Goal: Task Accomplishment & Management: Manage account settings

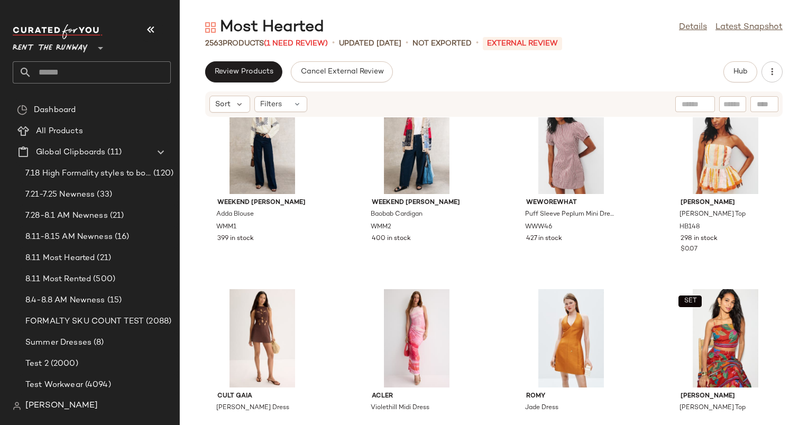
scroll to position [2357, 0]
click at [564, 123] on div "View" at bounding box center [570, 145] width 107 height 98
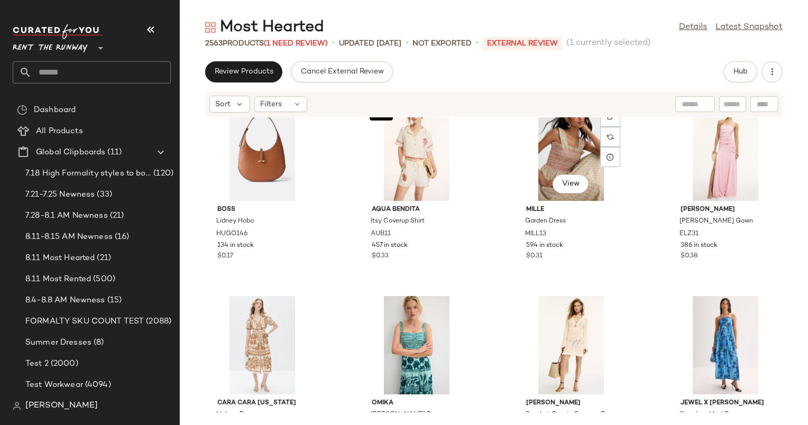
scroll to position [15892, 0]
click at [718, 149] on div "View" at bounding box center [725, 151] width 107 height 98
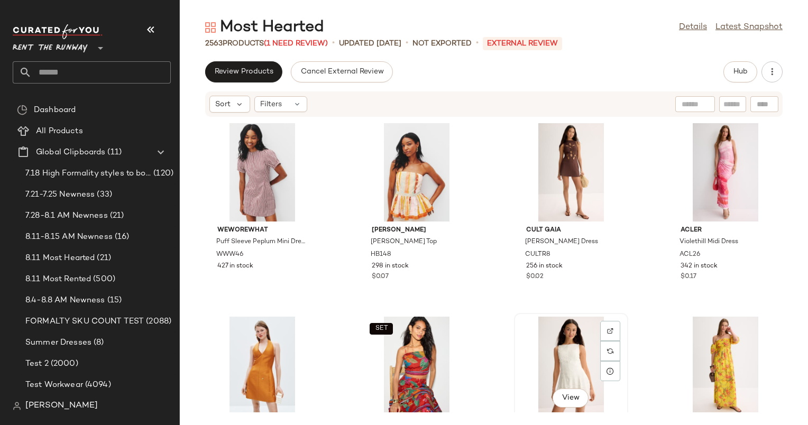
click at [528, 338] on div "View" at bounding box center [570, 366] width 107 height 98
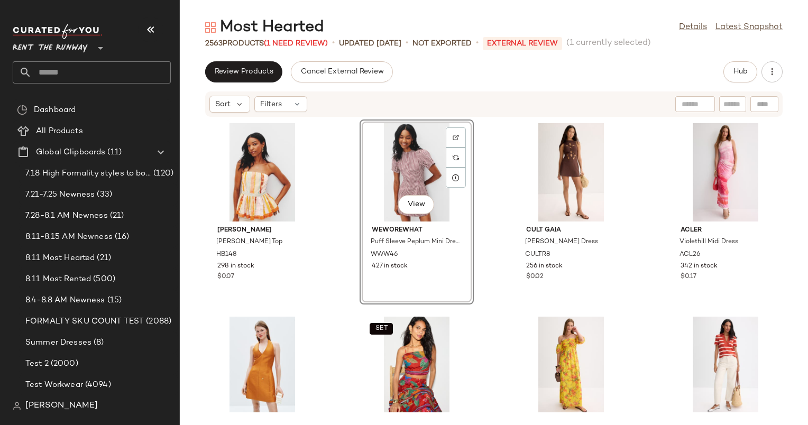
click at [490, 191] on div "Hunter Bell Vera Top HB148 298 in stock $0.07 View WEWOREWHAT Puff Sleeve Peplu…" at bounding box center [494, 264] width 628 height 295
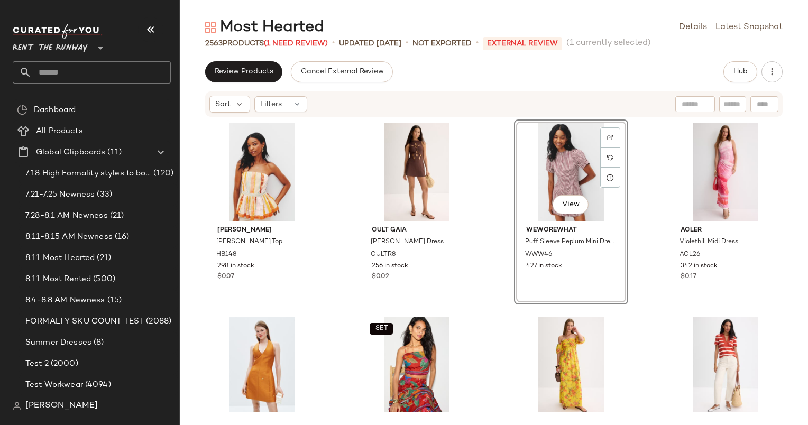
click at [482, 188] on div "Hunter Bell Vera Top HB148 298 in stock $0.07 Cult Gaia Franco Knit Dress CULTR…" at bounding box center [494, 264] width 628 height 295
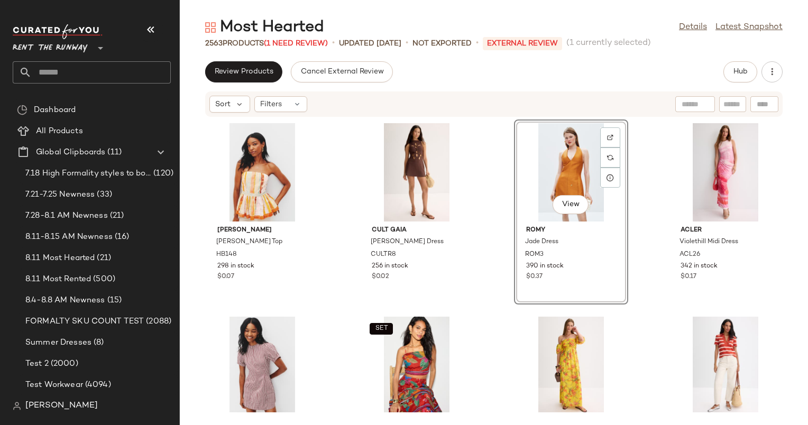
click at [338, 323] on div "Hunter Bell Vera Top HB148 298 in stock $0.07 Cult Gaia Franco Knit Dress CULTR…" at bounding box center [494, 264] width 628 height 295
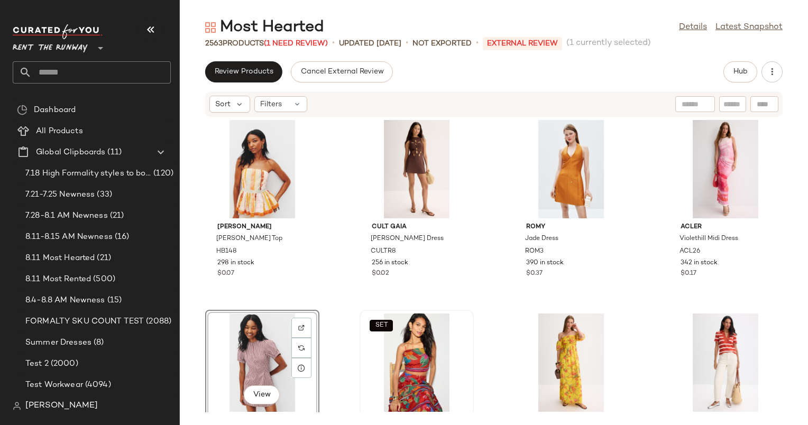
scroll to position [5, 0]
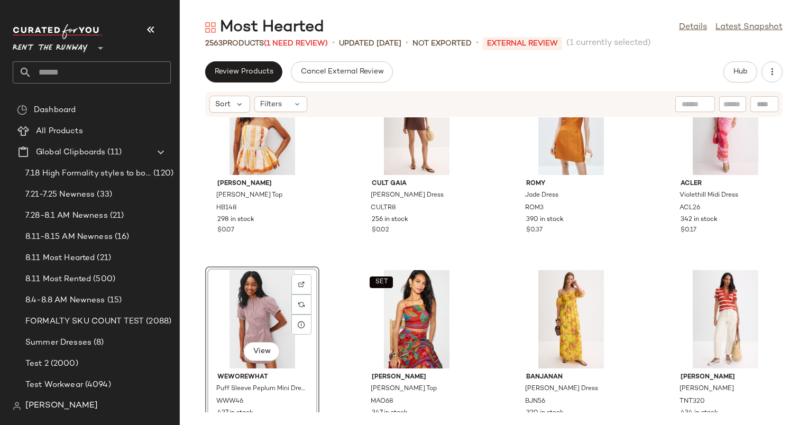
scroll to position [77, 0]
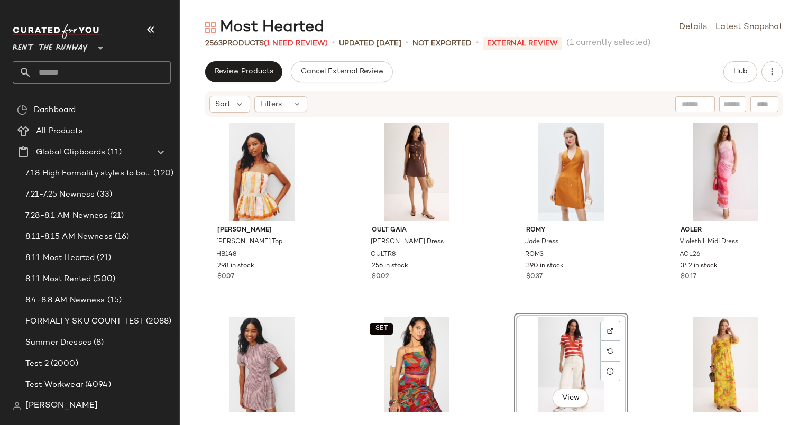
click at [508, 240] on div "Hunter Bell Vera Top HB148 298 in stock $0.07 Cult Gaia Franco Knit Dress CULTR…" at bounding box center [494, 264] width 628 height 295
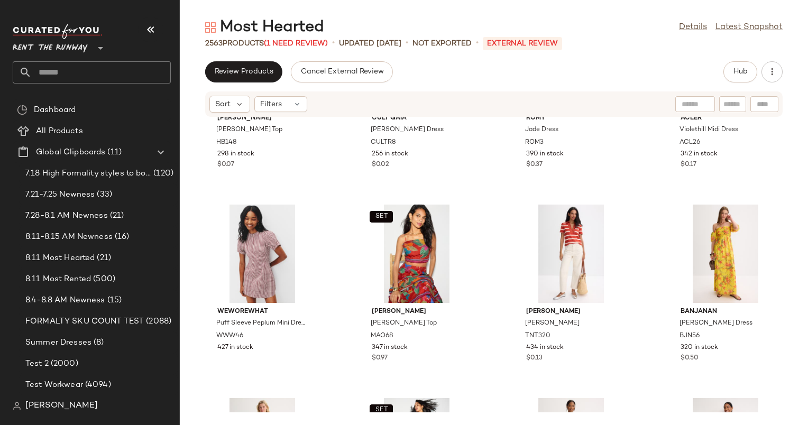
scroll to position [199, 0]
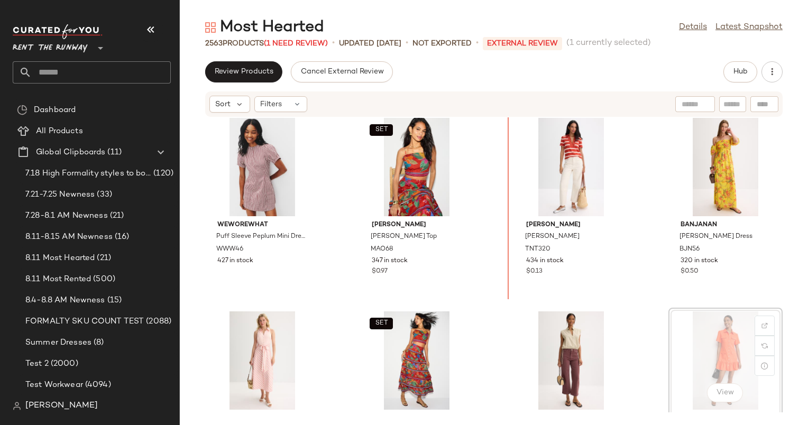
scroll to position [173, 0]
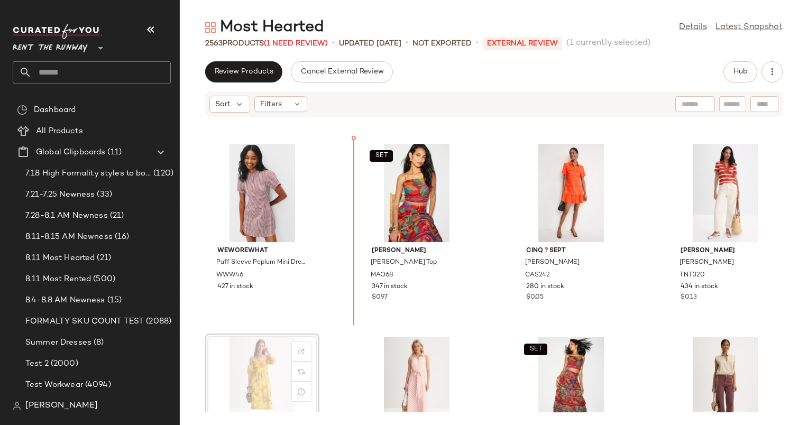
scroll to position [173, 0]
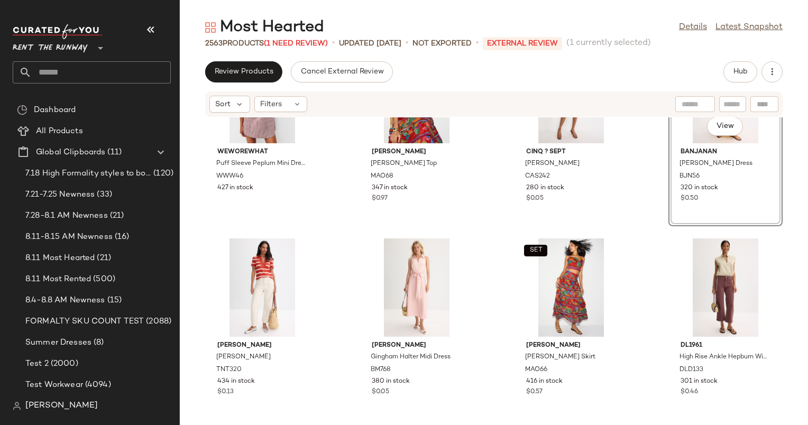
scroll to position [281, 0]
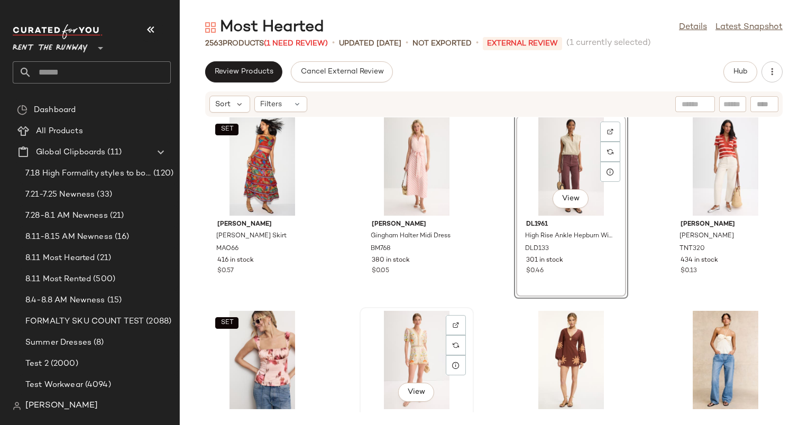
scroll to position [374, 0]
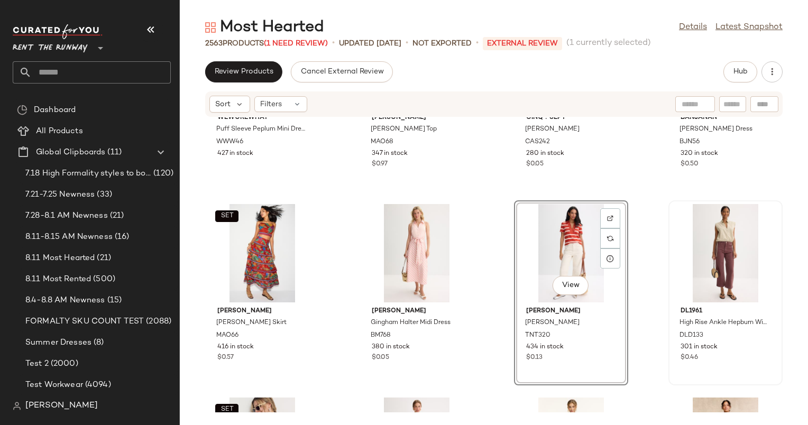
scroll to position [319, 0]
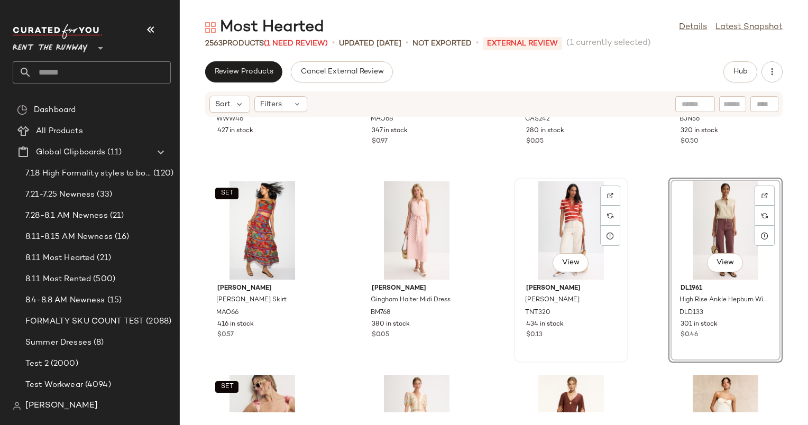
scroll to position [362, 0]
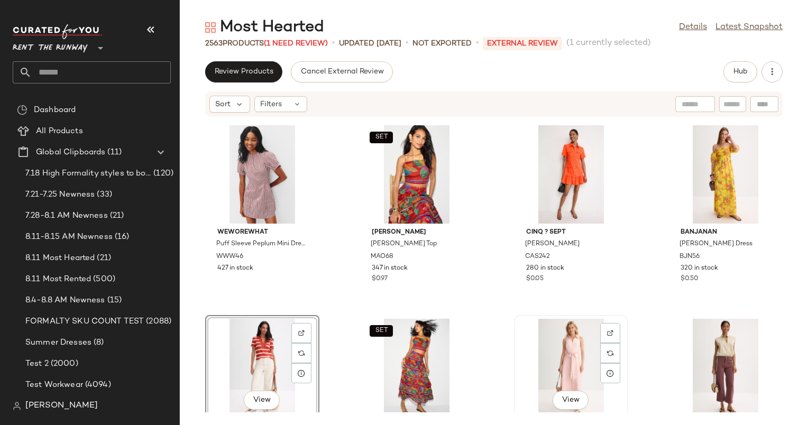
scroll to position [279, 0]
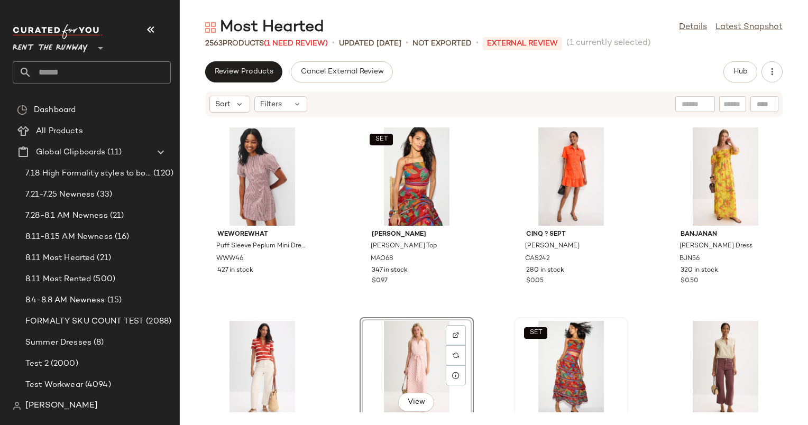
scroll to position [169, 0]
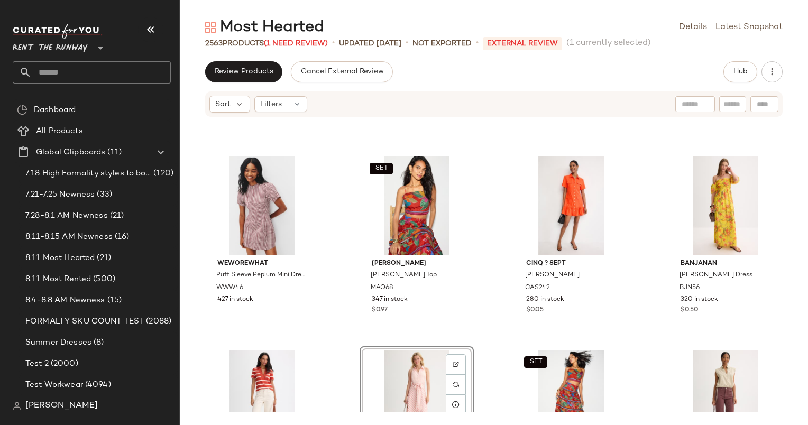
click at [503, 281] on div "WEWOREWHAT Puff Sleeve Peplum Mini Dress WWW46 427 in stock SET Marie Oliver Wy…" at bounding box center [494, 264] width 628 height 295
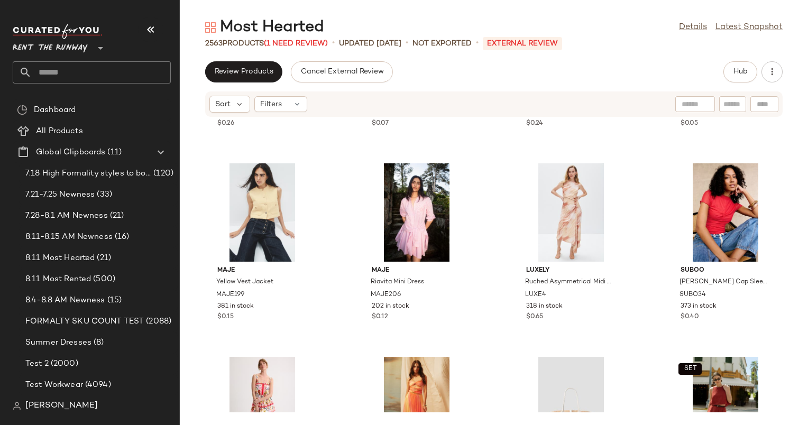
scroll to position [1910, 0]
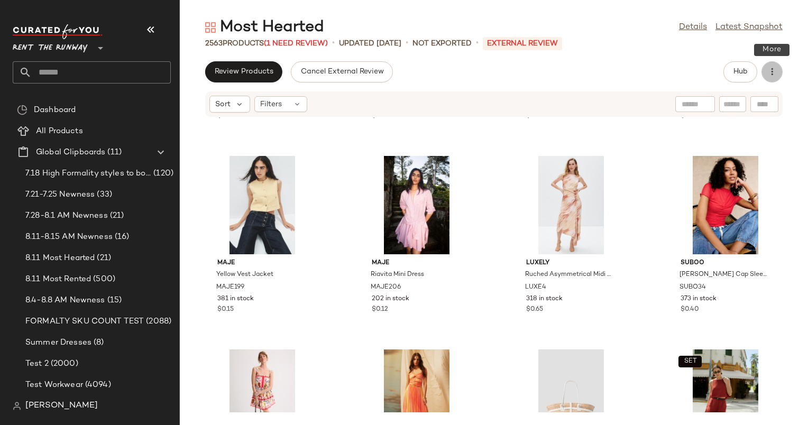
click at [772, 73] on icon "button" at bounding box center [771, 72] width 11 height 11
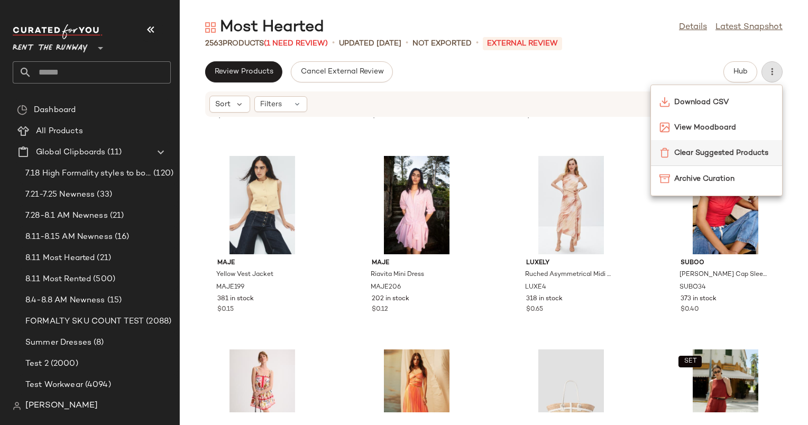
click at [679, 157] on span "Clear Suggested Products" at bounding box center [723, 152] width 99 height 11
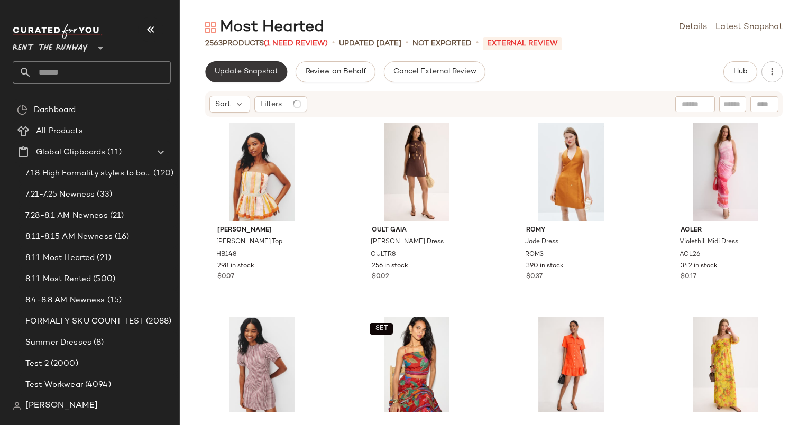
click at [260, 72] on span "Update Snapshot" at bounding box center [246, 72] width 64 height 8
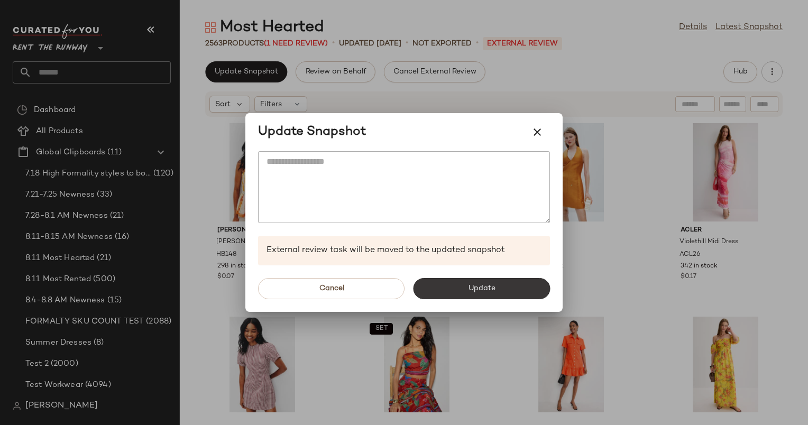
click at [503, 296] on button "Update" at bounding box center [481, 288] width 137 height 21
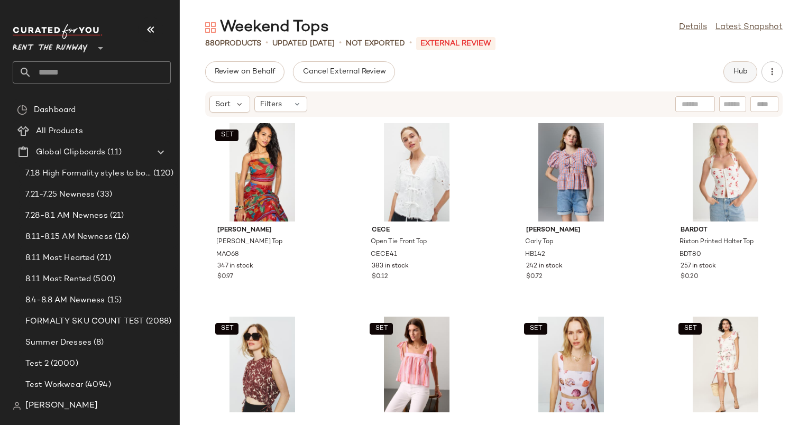
click at [731, 61] on button "Hub" at bounding box center [740, 71] width 34 height 21
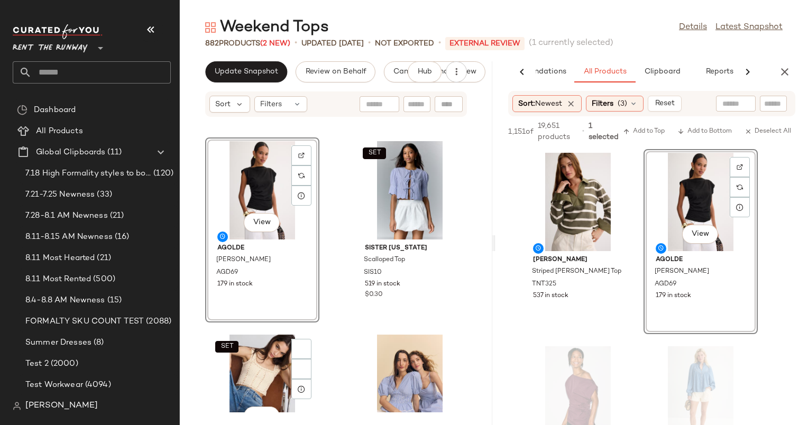
scroll to position [10244, 0]
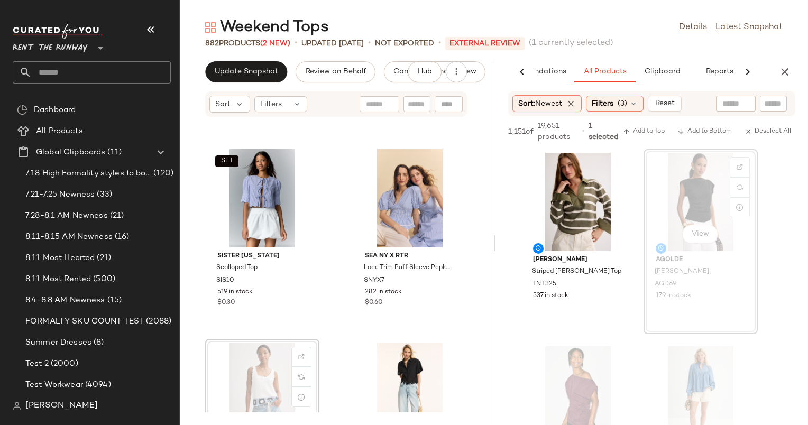
scroll to position [10430, 0]
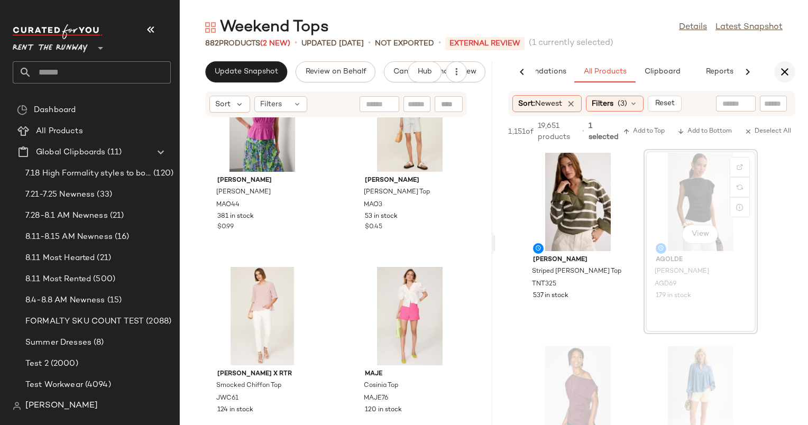
click at [783, 72] on icon "button" at bounding box center [784, 72] width 13 height 13
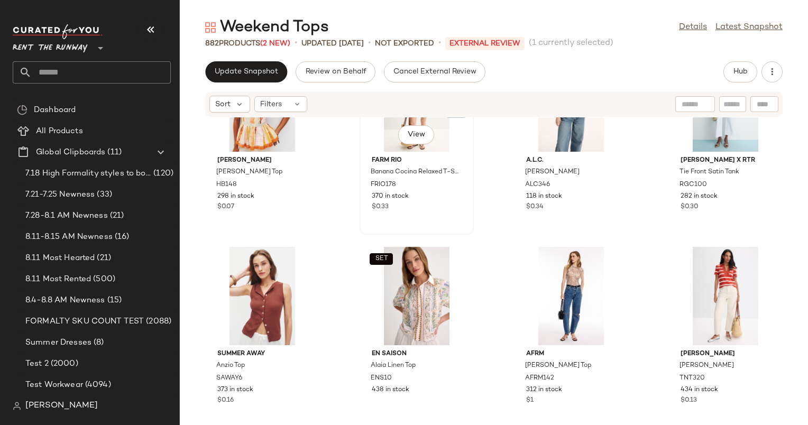
scroll to position [3117, 0]
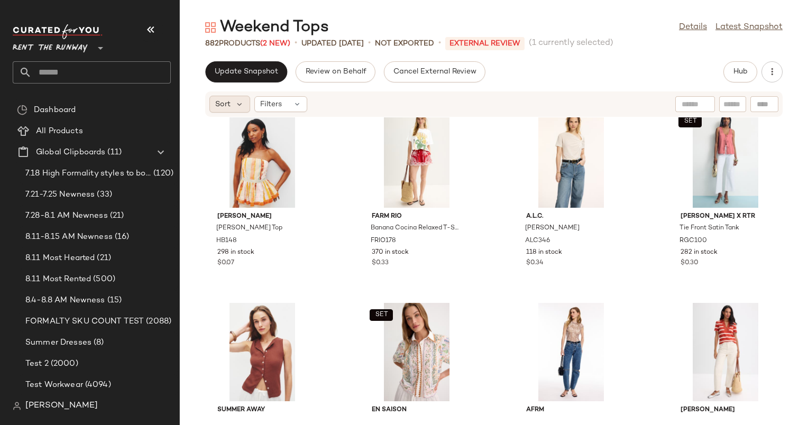
click at [246, 105] on div "Sort" at bounding box center [229, 104] width 41 height 17
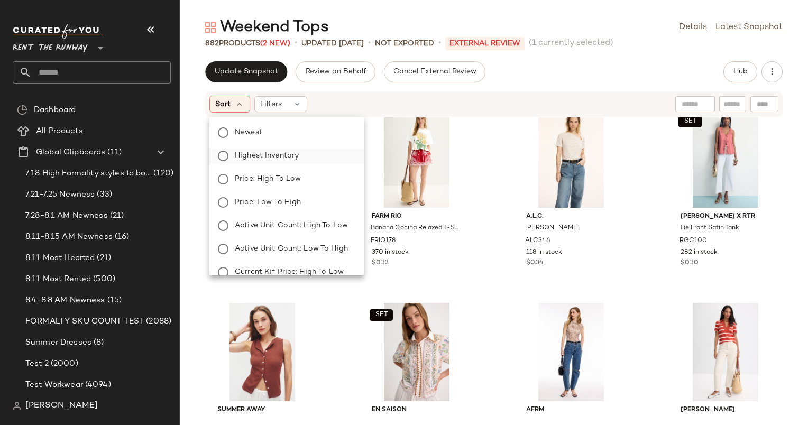
click at [336, 152] on label "Highest Inventory" at bounding box center [292, 156] width 125 height 15
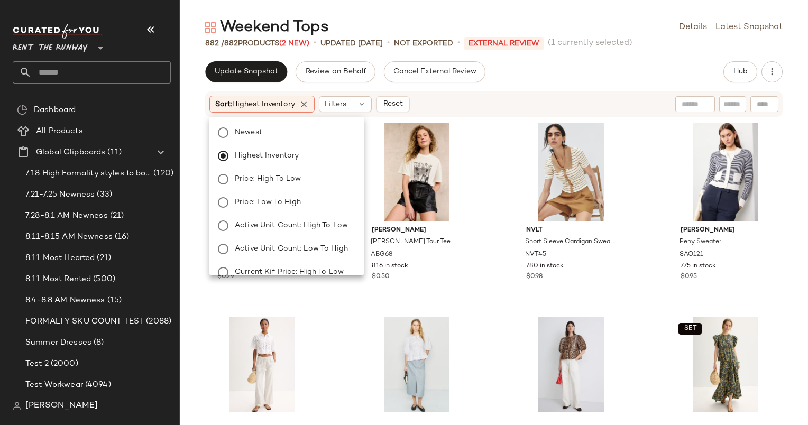
click at [467, 8] on main "Weekend Tops Details Latest Snapshot 882 / 882 Products (2 New) • updated Aug 1…" at bounding box center [404, 212] width 808 height 425
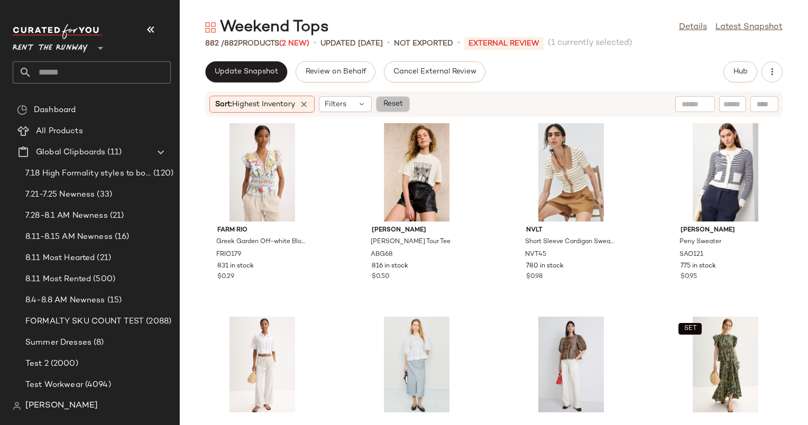
click at [402, 104] on span "Reset" at bounding box center [392, 104] width 20 height 8
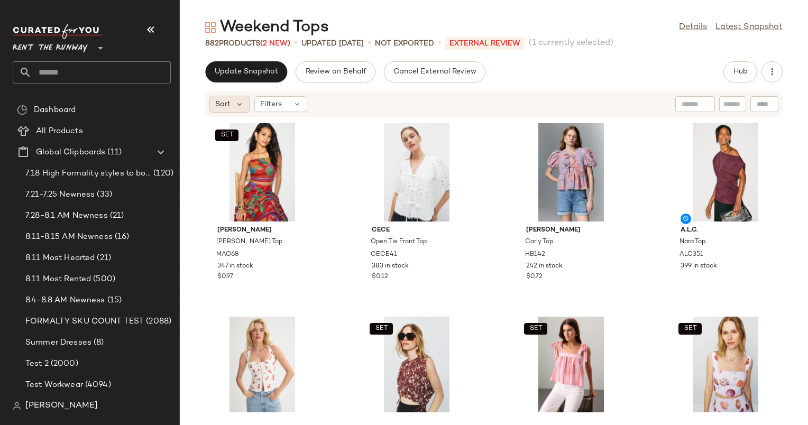
click at [230, 100] on div "Sort" at bounding box center [229, 104] width 41 height 17
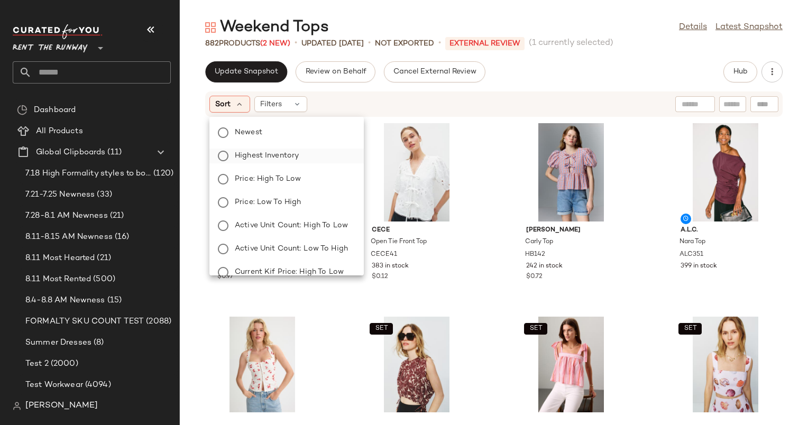
click at [258, 162] on label "Highest Inventory" at bounding box center [292, 156] width 125 height 15
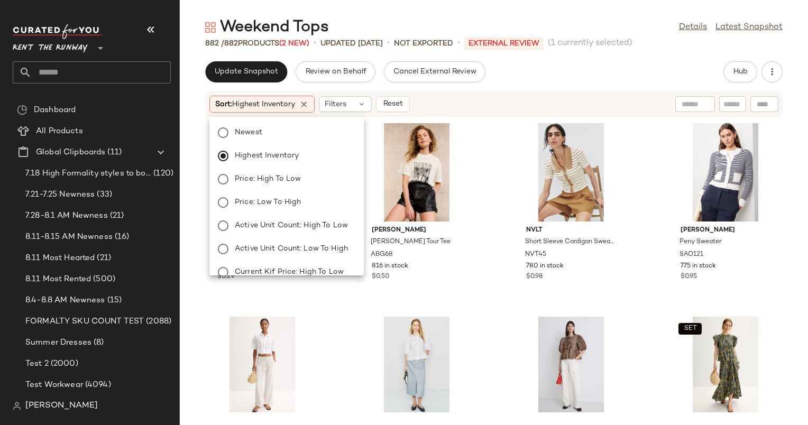
click at [422, 34] on div "Weekend Tops Details Latest Snapshot" at bounding box center [494, 27] width 628 height 21
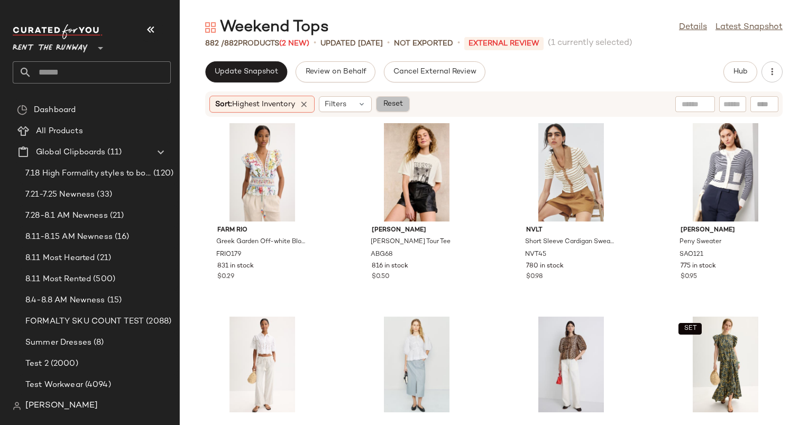
click at [402, 104] on span "Reset" at bounding box center [392, 104] width 20 height 8
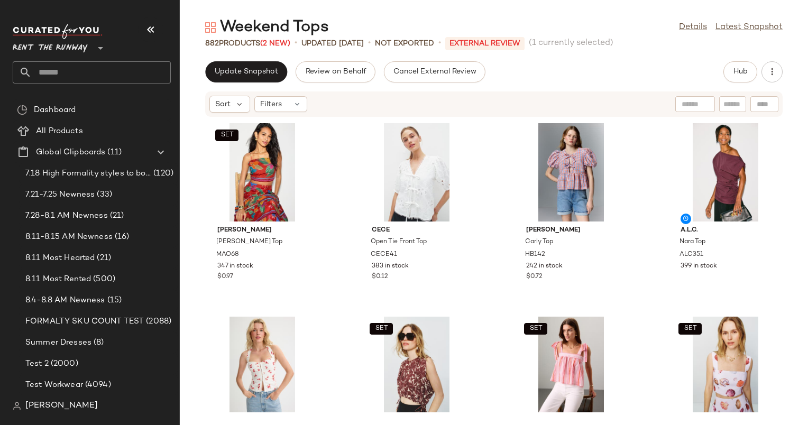
click at [243, 117] on div "SET Marie Oliver Wyatt Top MAO68 347 in stock $0.97 CeCe Open Tie Front Top CEC…" at bounding box center [494, 264] width 628 height 295
click at [223, 109] on span "Sort" at bounding box center [222, 104] width 15 height 11
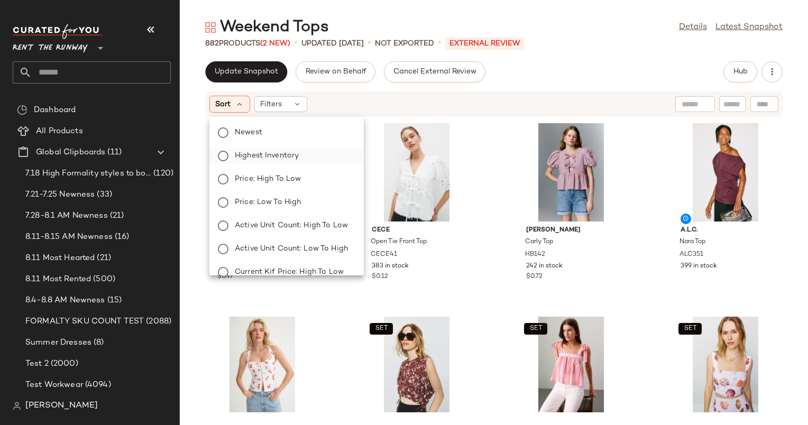
click at [297, 160] on span "Highest Inventory" at bounding box center [267, 155] width 64 height 11
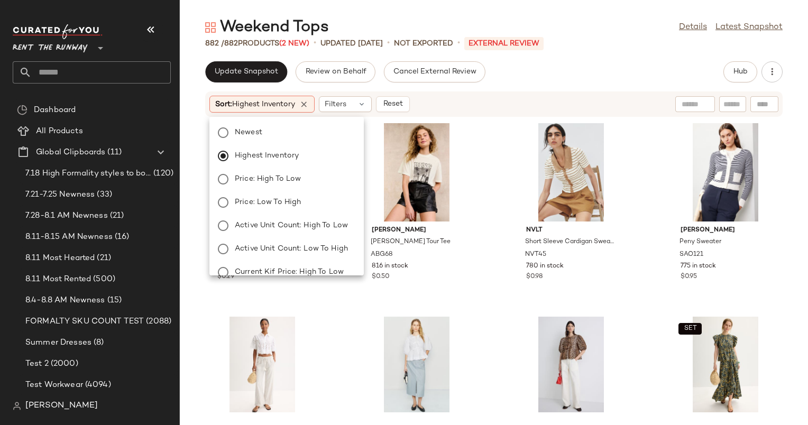
click at [512, 90] on div "Update Snapshot Review on Behalf Cancel External Review Hub Sort: Highest Inven…" at bounding box center [494, 243] width 628 height 364
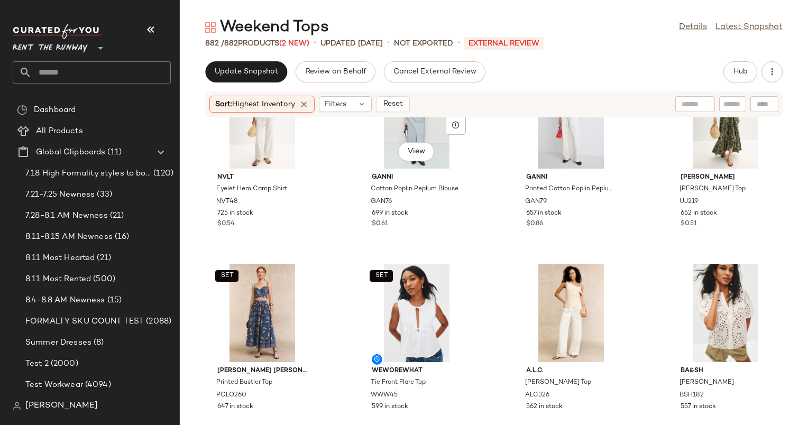
scroll to position [236, 0]
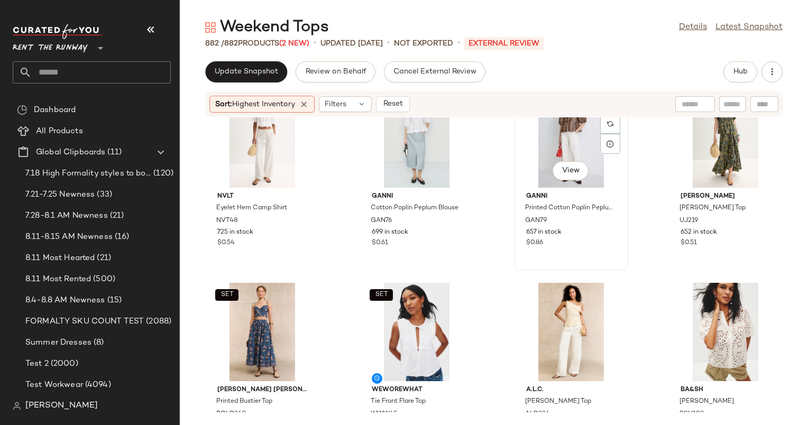
click at [561, 131] on div "View" at bounding box center [570, 138] width 107 height 98
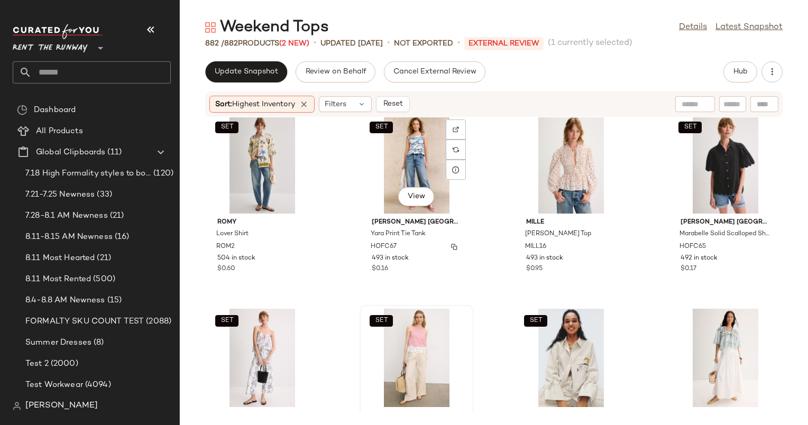
scroll to position [790, 0]
click at [355, 98] on div "Filters" at bounding box center [345, 104] width 53 height 16
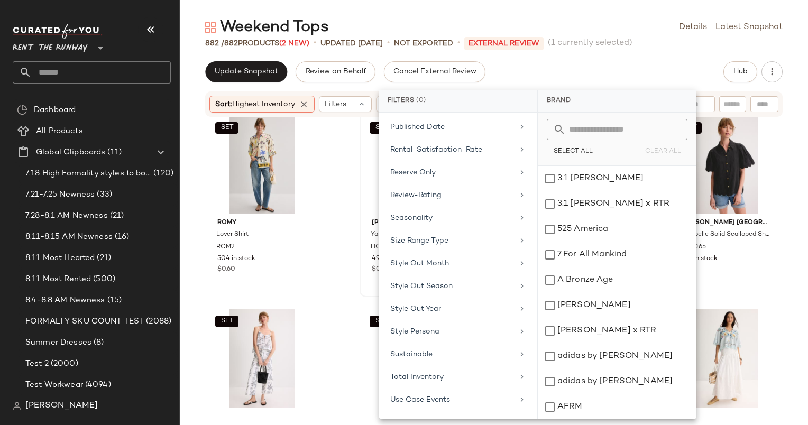
scroll to position [895, 0]
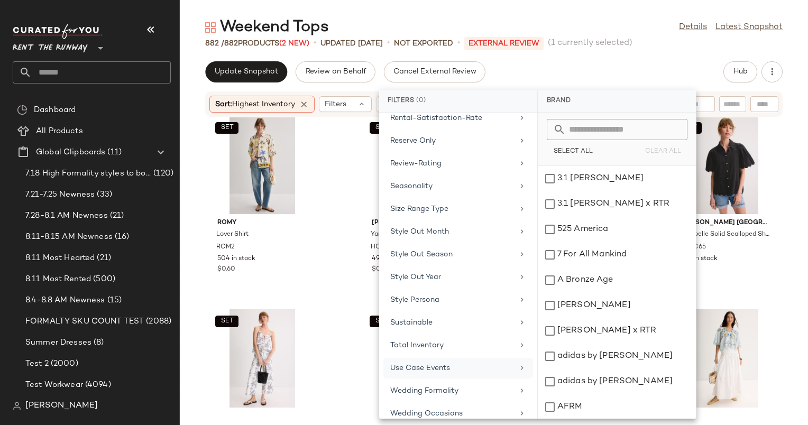
click at [498, 363] on div "Use Case Events" at bounding box center [451, 368] width 123 height 11
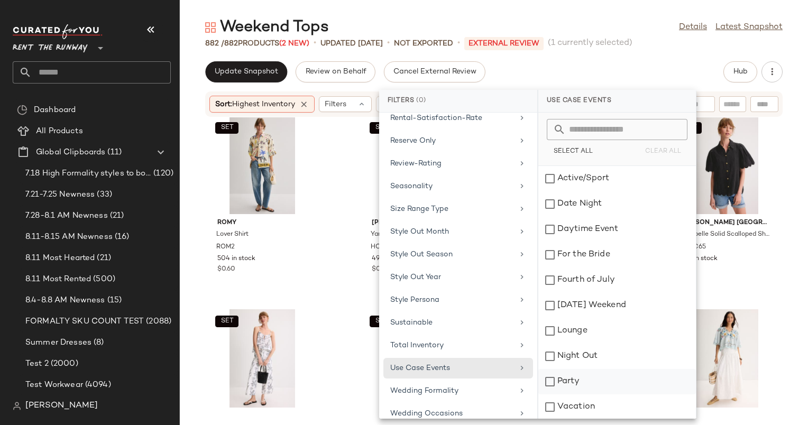
scroll to position [77, 0]
click at [626, 394] on div "Weekend" at bounding box center [617, 406] width 158 height 25
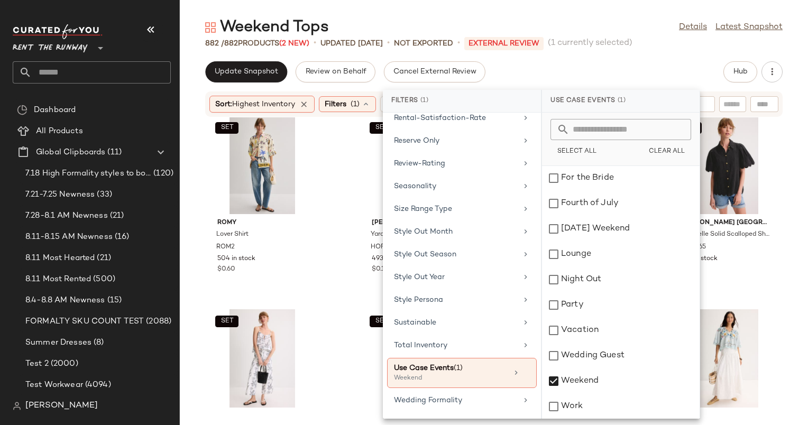
click at [612, 74] on div "Update Snapshot Review on Behalf Cancel External Review Hub" at bounding box center [493, 71] width 577 height 21
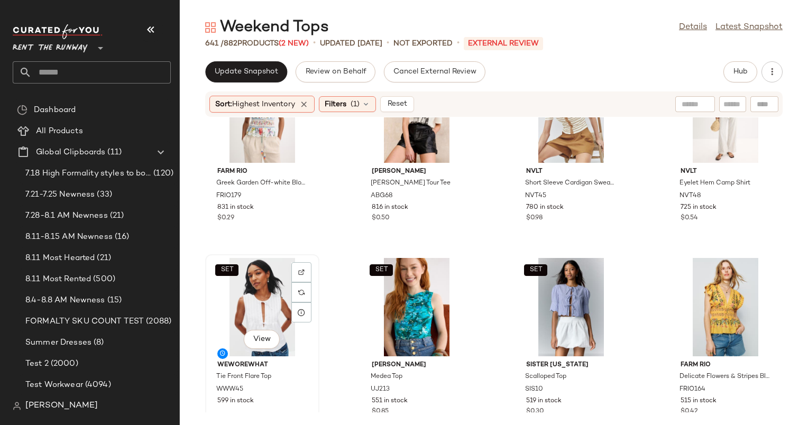
click at [265, 274] on div "SET View" at bounding box center [262, 307] width 107 height 98
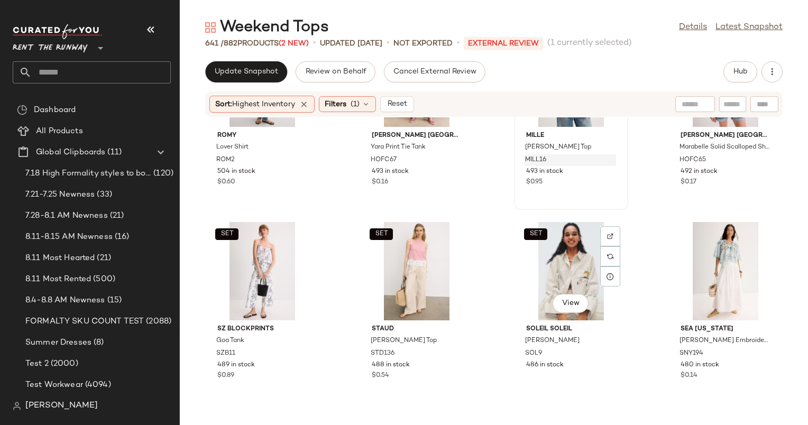
scroll to position [494, 0]
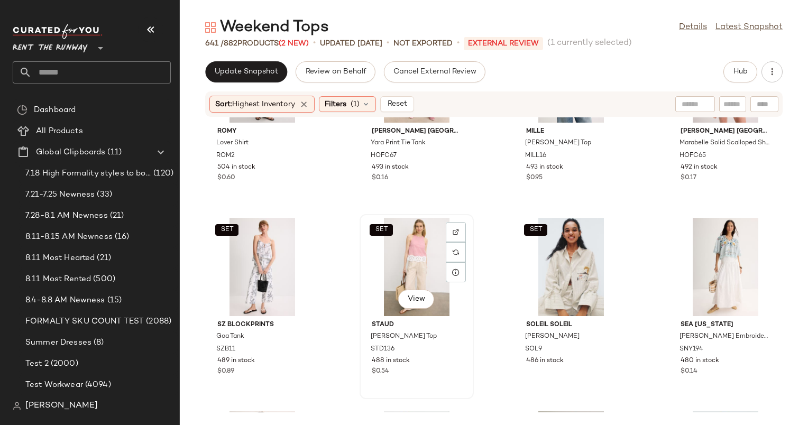
click at [388, 243] on div "SET View" at bounding box center [416, 267] width 107 height 98
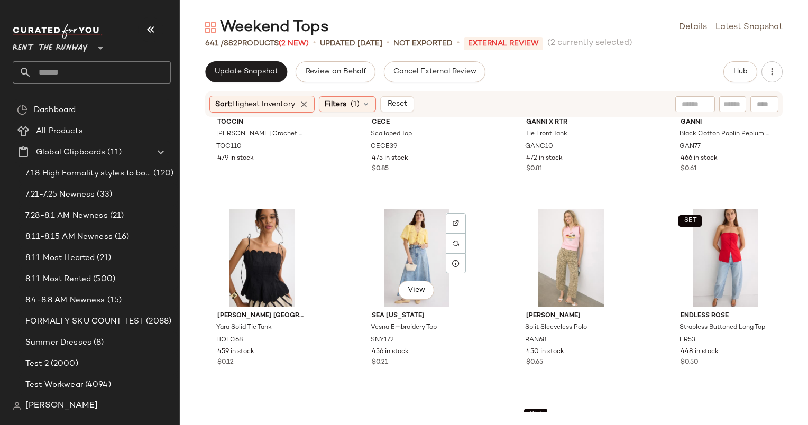
scroll to position [915, 0]
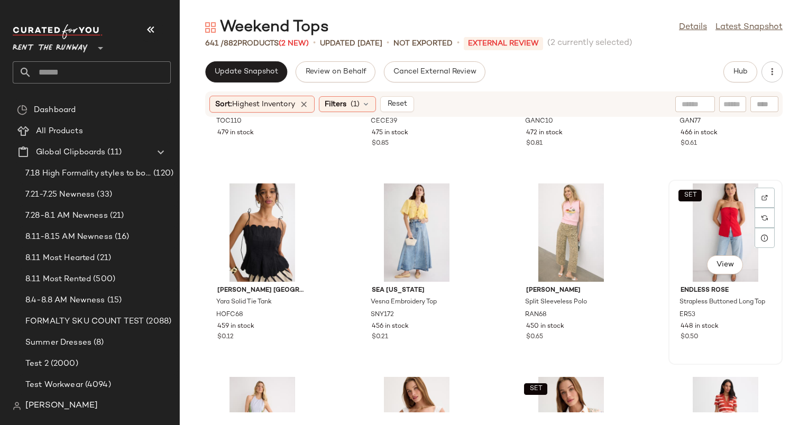
click at [721, 211] on div "SET View" at bounding box center [725, 232] width 107 height 98
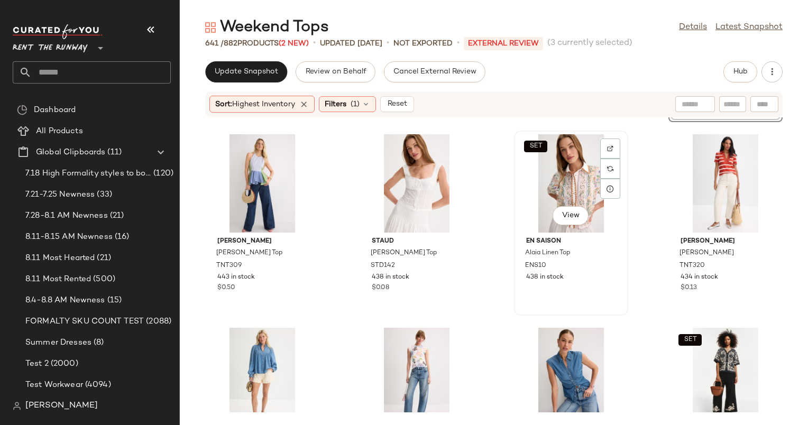
scroll to position [1196, 0]
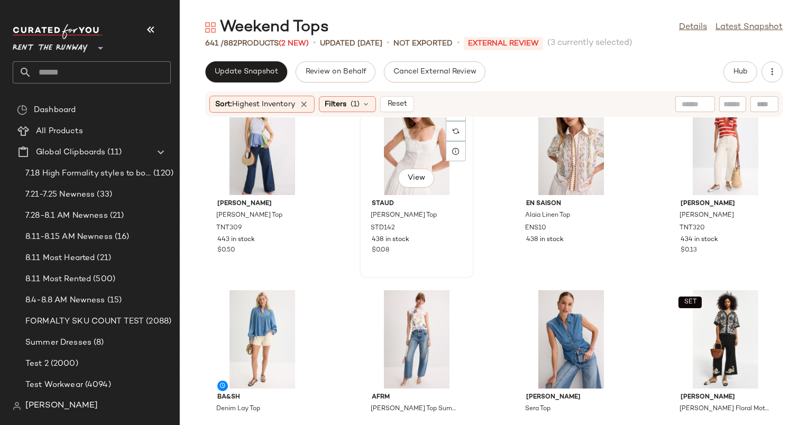
click at [407, 160] on div "View" at bounding box center [416, 146] width 107 height 98
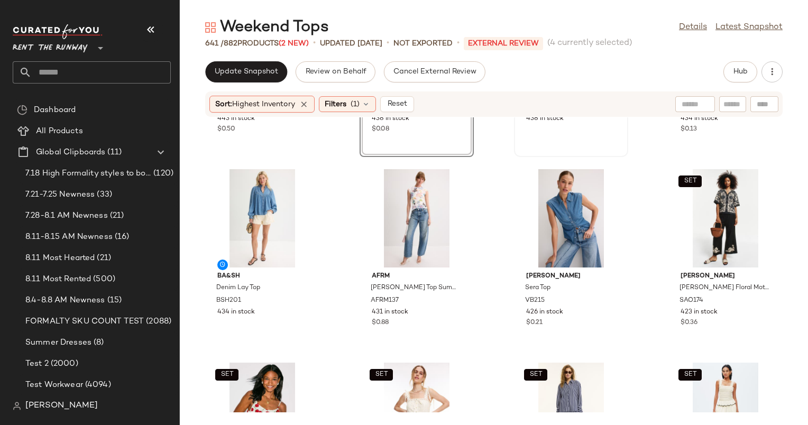
click at [586, 135] on div "SET View En Saison Alaia Linen Top ENS10 438 in stock" at bounding box center [571, 64] width 112 height 183
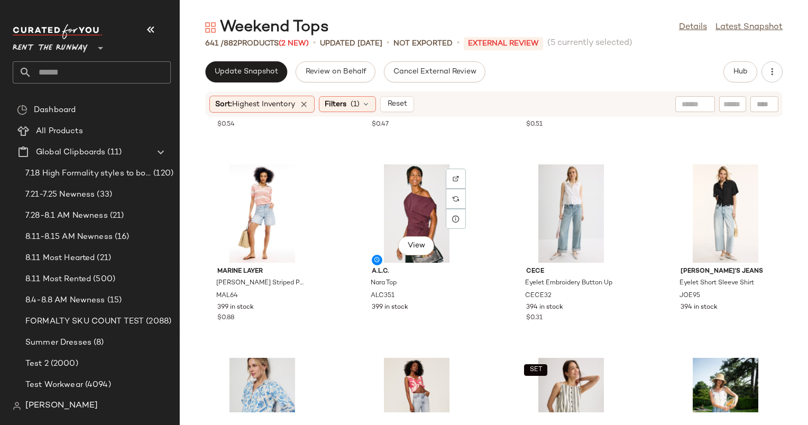
scroll to position [1902, 0]
click at [397, 206] on div "View" at bounding box center [416, 213] width 107 height 98
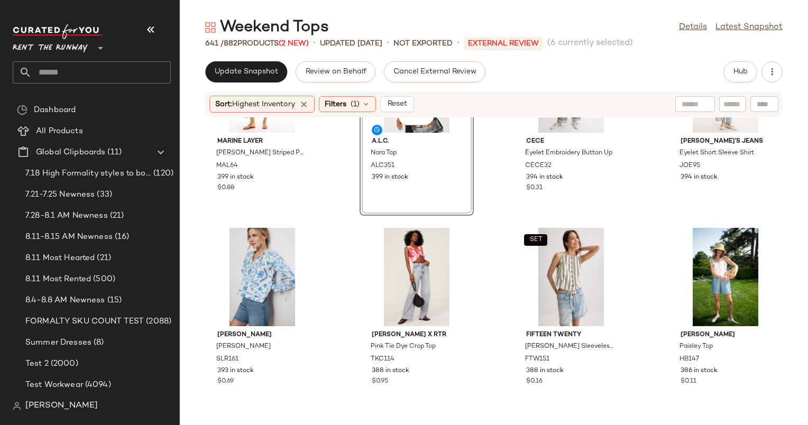
scroll to position [1976, 0]
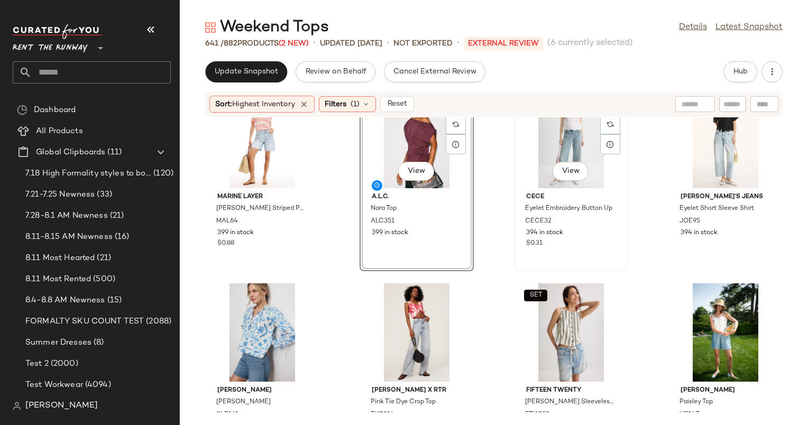
click at [539, 138] on div "View" at bounding box center [570, 139] width 107 height 98
click at [415, 323] on div "View" at bounding box center [416, 332] width 107 height 98
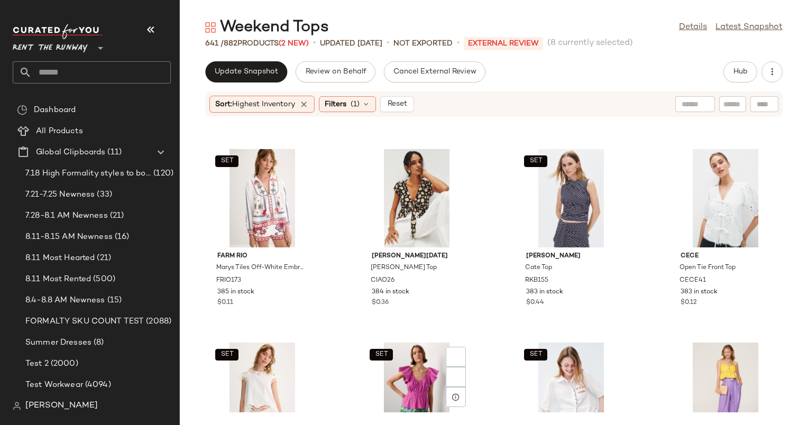
scroll to position [2374, 0]
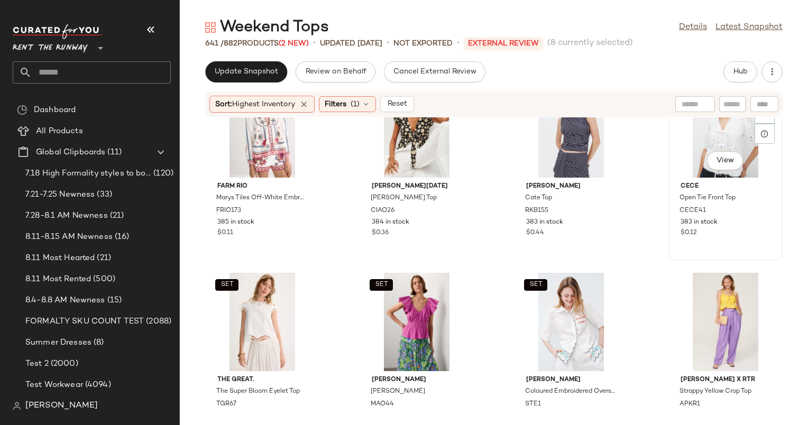
click at [685, 160] on div "View" at bounding box center [725, 128] width 107 height 98
click at [390, 307] on div "SET View" at bounding box center [416, 322] width 107 height 98
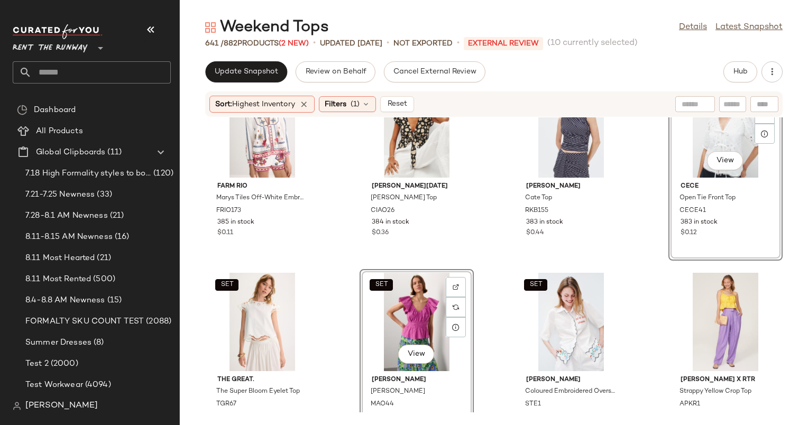
scroll to position [2627, 0]
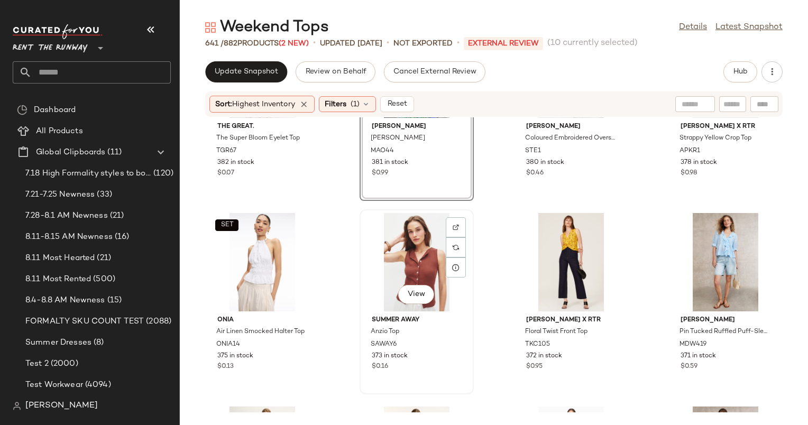
click at [426, 245] on div "View" at bounding box center [416, 262] width 107 height 98
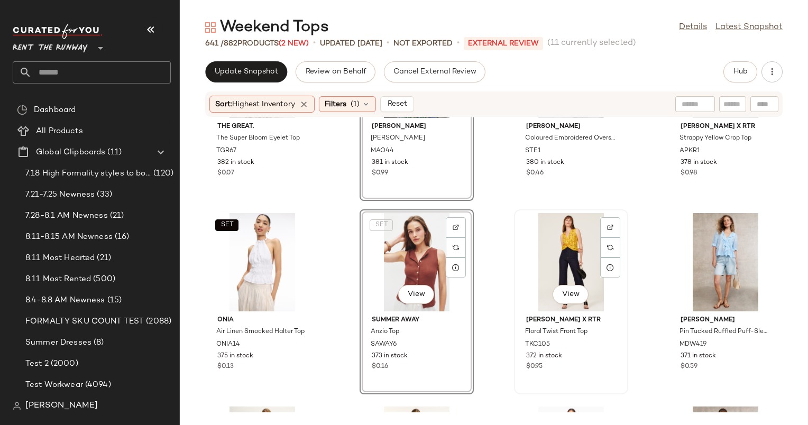
click at [563, 257] on div "View" at bounding box center [570, 262] width 107 height 98
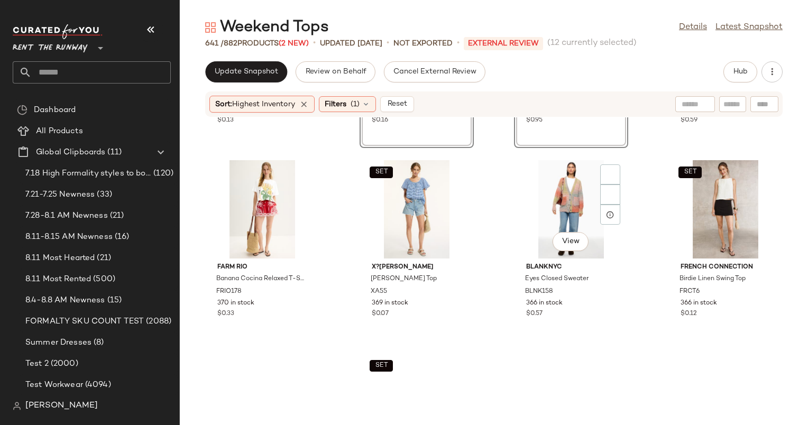
scroll to position [2892, 0]
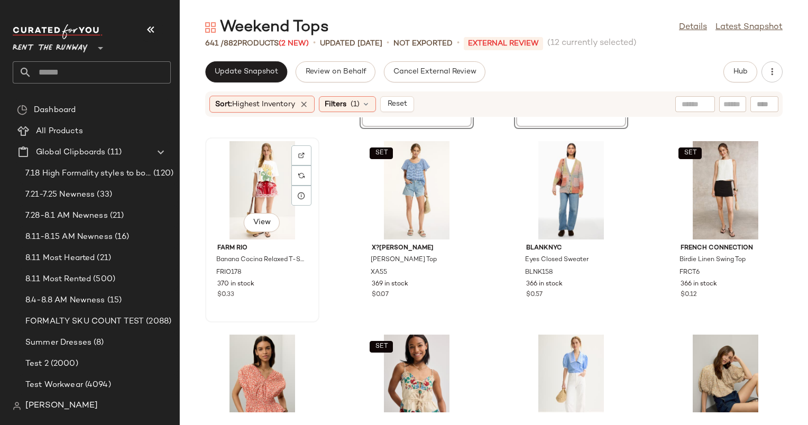
click at [256, 199] on div "View" at bounding box center [262, 190] width 107 height 98
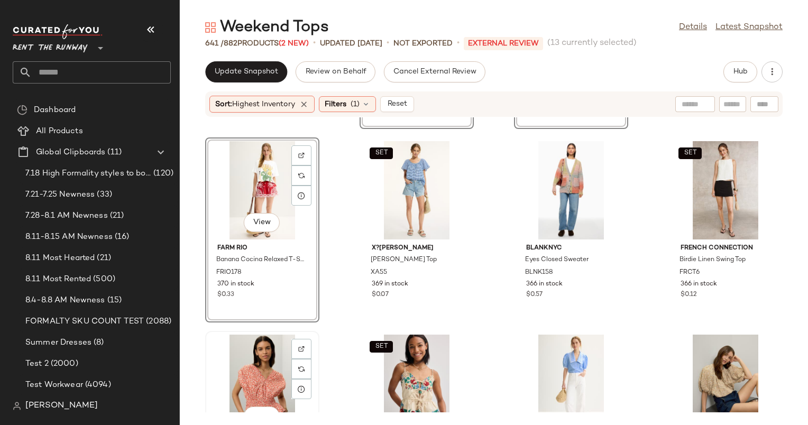
click at [267, 351] on div "View" at bounding box center [262, 384] width 107 height 98
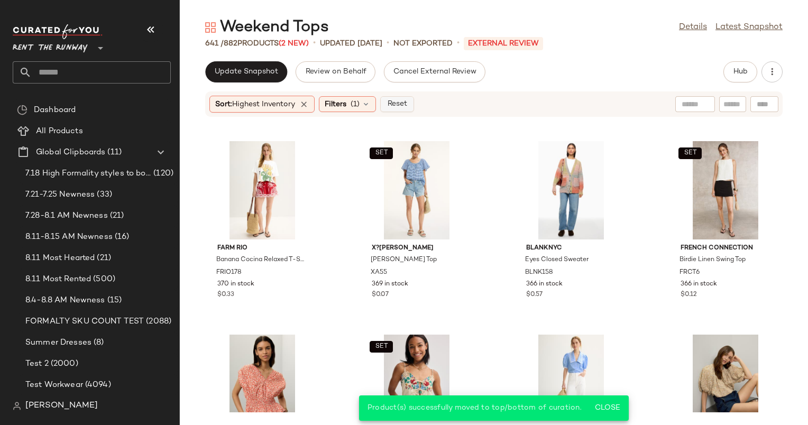
click at [404, 100] on span "Reset" at bounding box center [396, 104] width 20 height 8
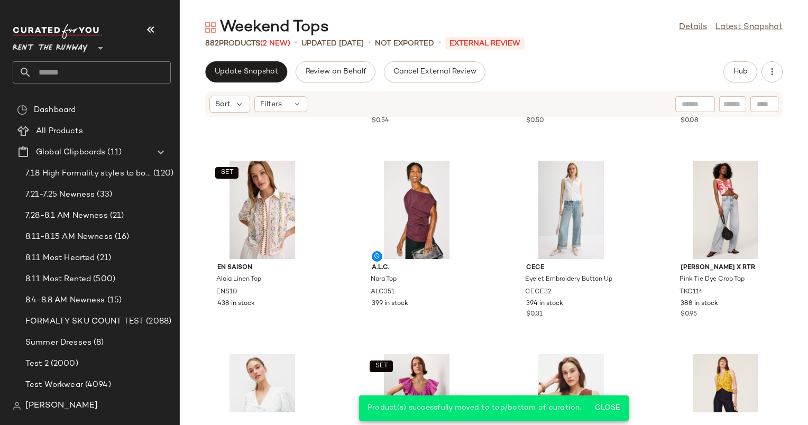
scroll to position [88, 0]
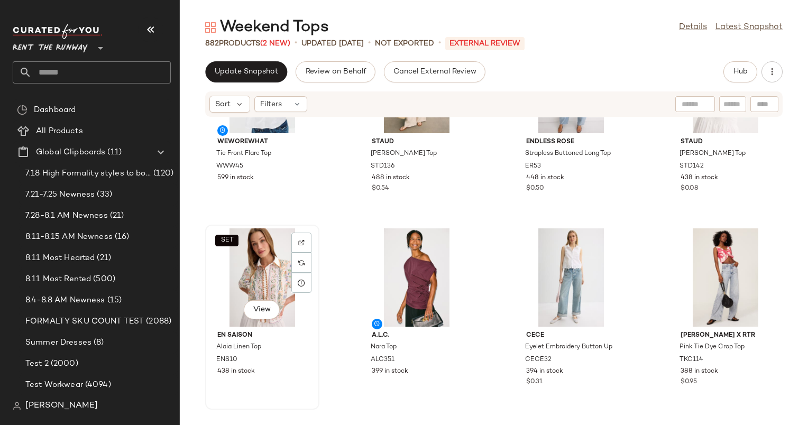
click at [268, 267] on div "SET View" at bounding box center [262, 277] width 107 height 98
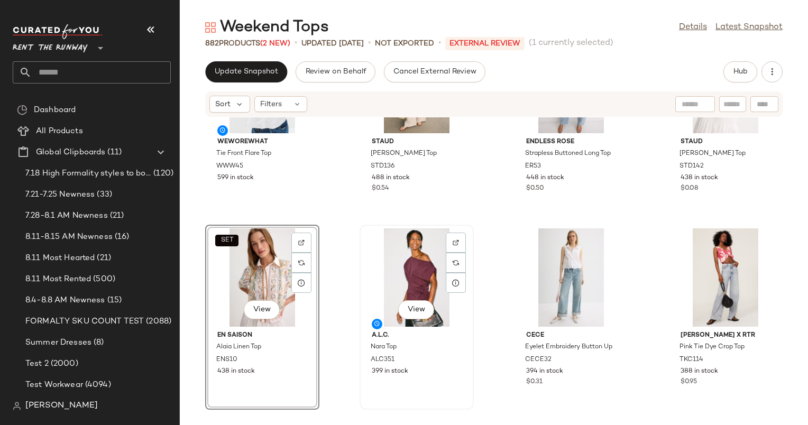
click at [398, 248] on div "View" at bounding box center [416, 277] width 107 height 98
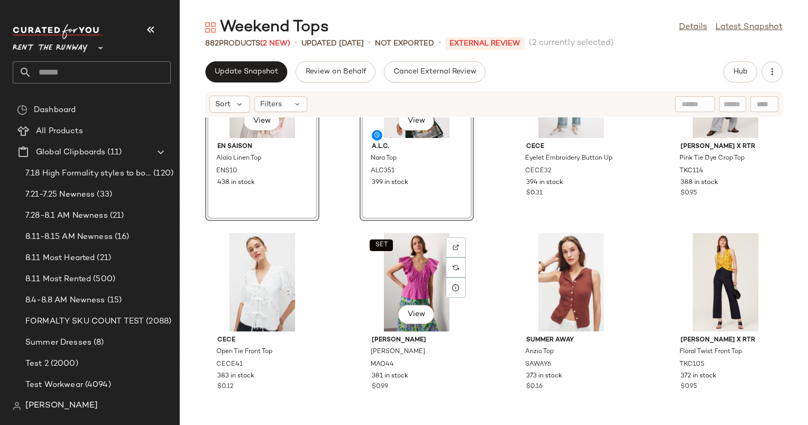
scroll to position [226, 0]
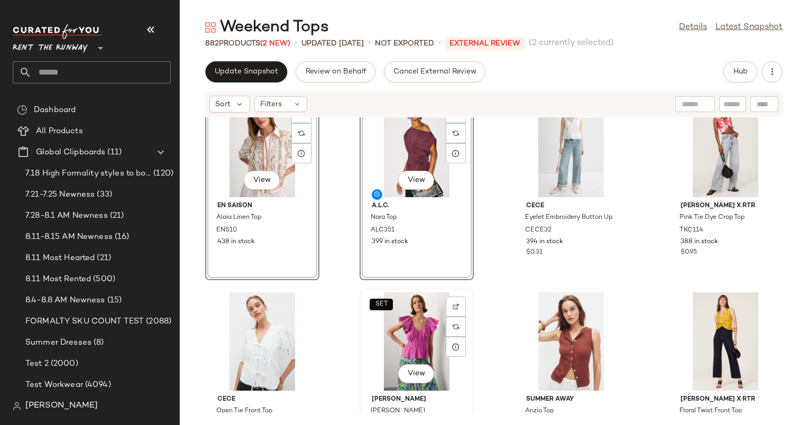
click at [414, 327] on div "SET View" at bounding box center [416, 341] width 107 height 98
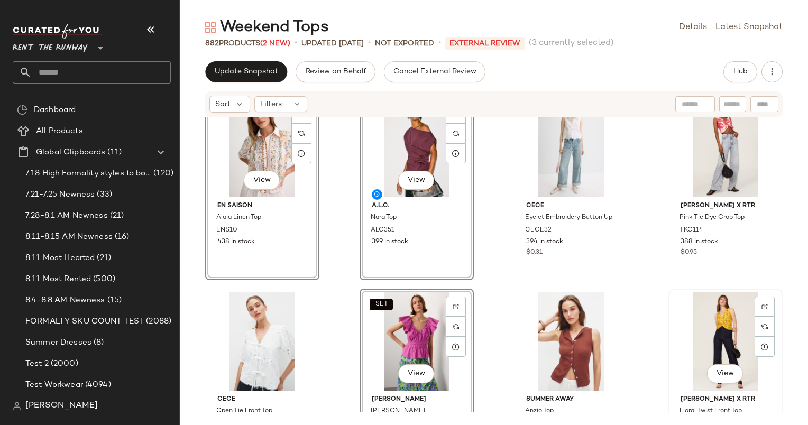
click at [708, 336] on div "View" at bounding box center [725, 341] width 107 height 98
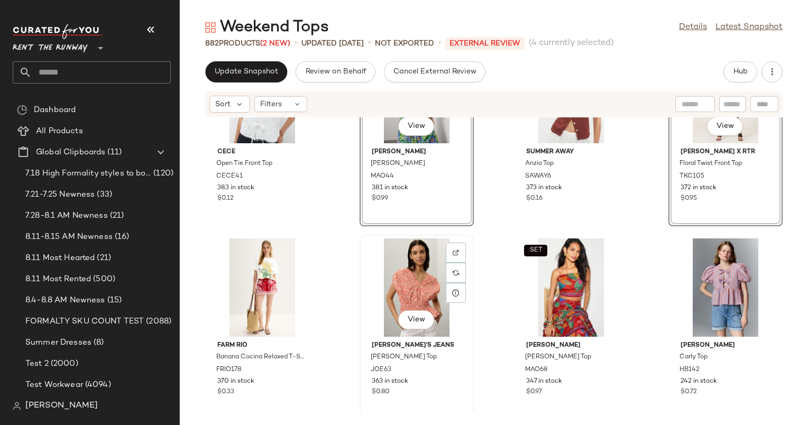
click at [402, 278] on div "View" at bounding box center [416, 287] width 107 height 98
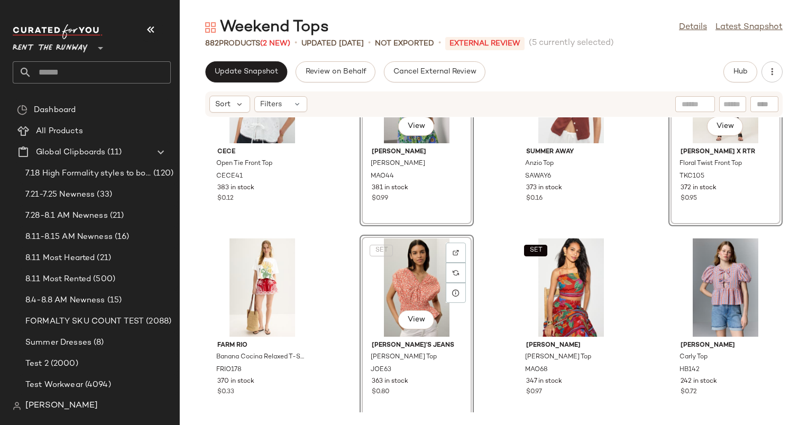
click at [402, 278] on div "SET View" at bounding box center [416, 287] width 107 height 98
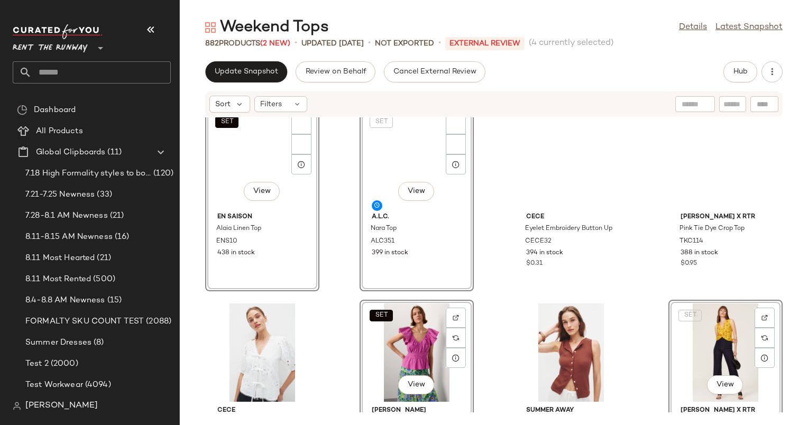
scroll to position [194, 0]
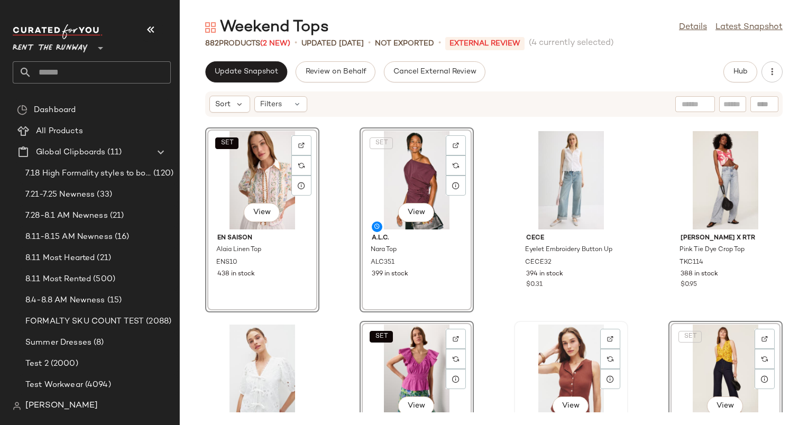
click at [569, 334] on div "View" at bounding box center [570, 374] width 107 height 98
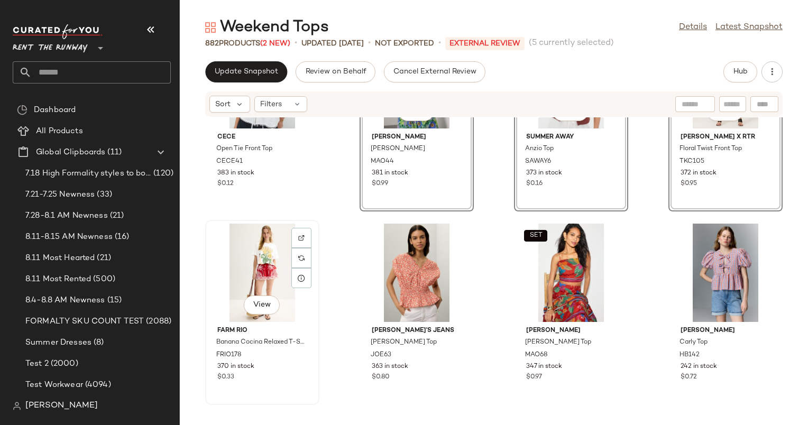
click at [262, 266] on div "View" at bounding box center [262, 273] width 107 height 98
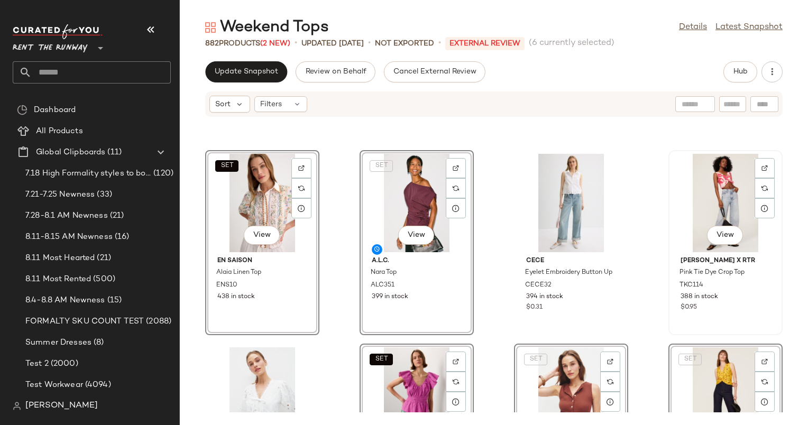
click at [721, 177] on div "View" at bounding box center [725, 203] width 107 height 98
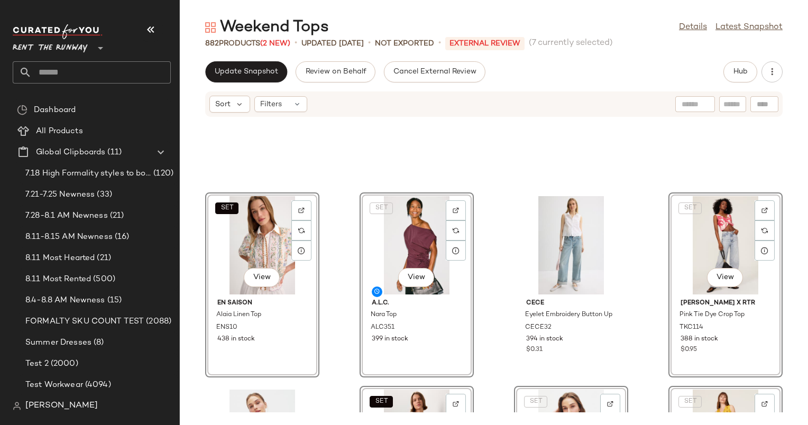
scroll to position [125, 0]
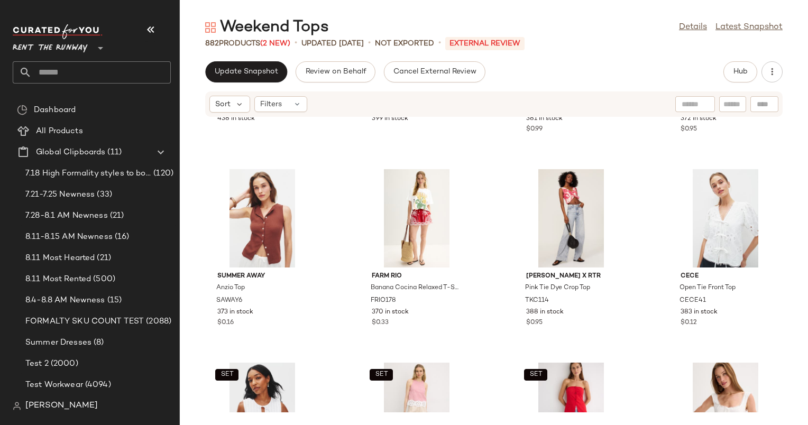
scroll to position [148, 0]
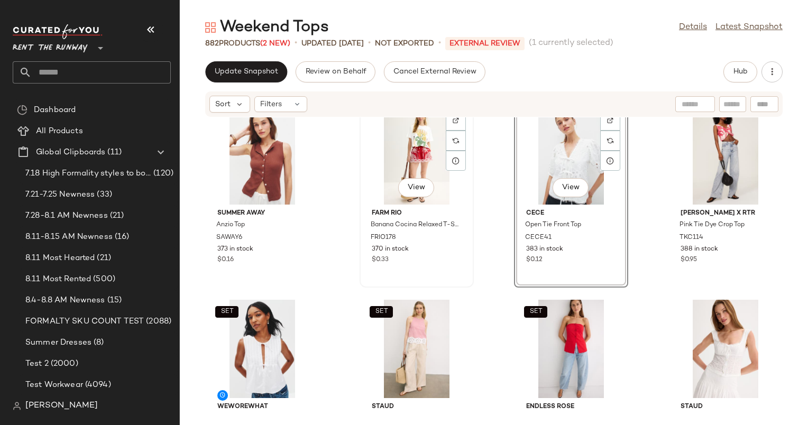
scroll to position [211, 0]
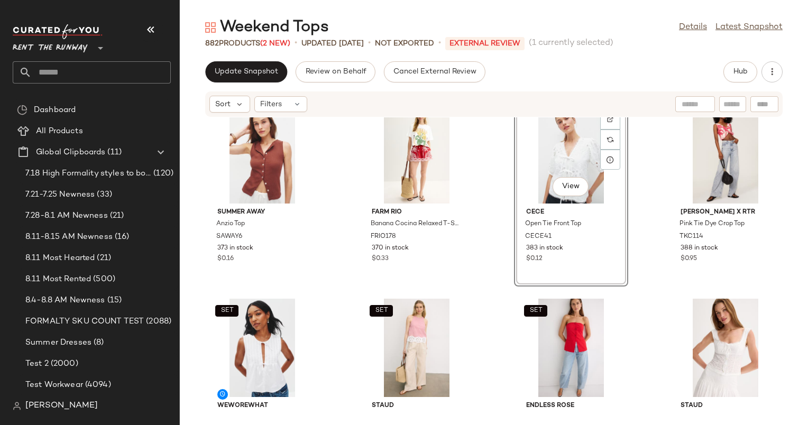
click at [492, 256] on div "SET En Saison Alaia Linen Top ENS10 438 in stock A.L.C. Nara Top ALC351 399 in …" at bounding box center [494, 264] width 628 height 295
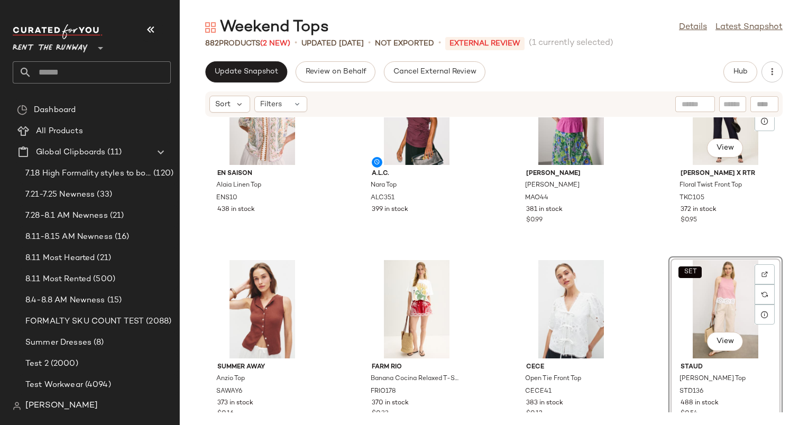
scroll to position [60, 0]
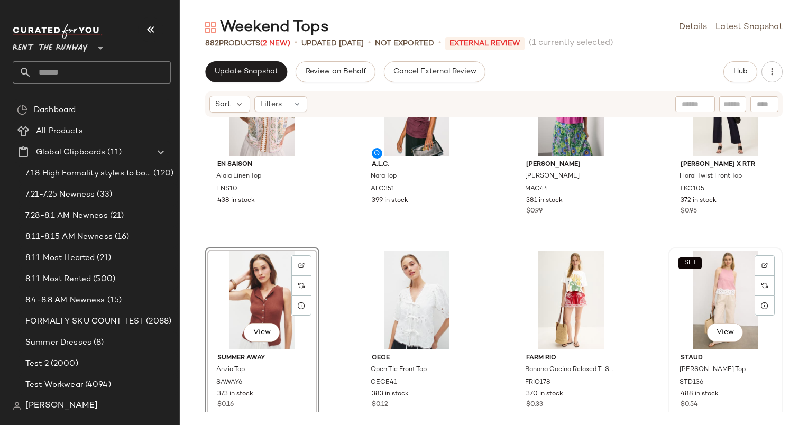
scroll to position [70, 0]
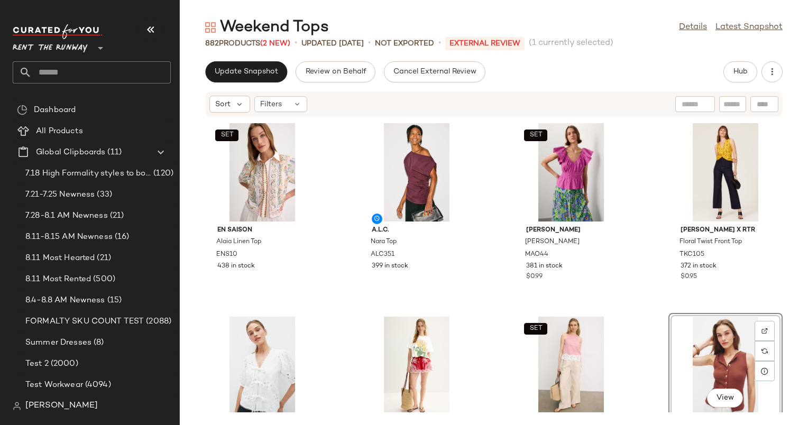
click at [643, 281] on div "SET En Saison Alaia Linen Top ENS10 438 in stock A.L.C. Nara Top ALC351 399 in …" at bounding box center [494, 264] width 628 height 295
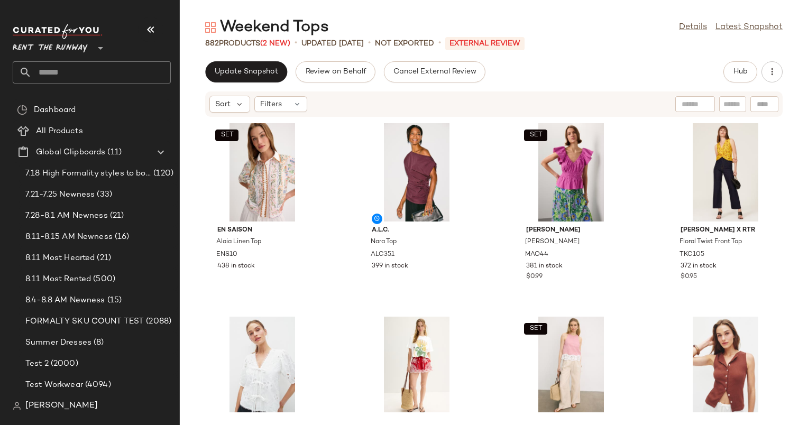
scroll to position [42, 0]
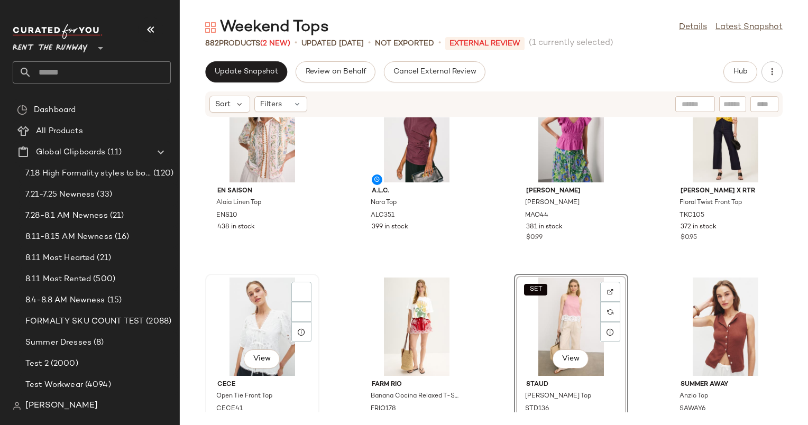
scroll to position [39, 0]
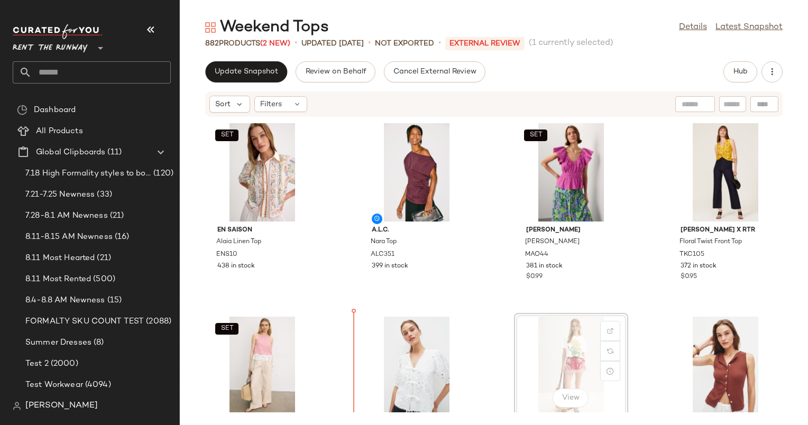
scroll to position [8, 0]
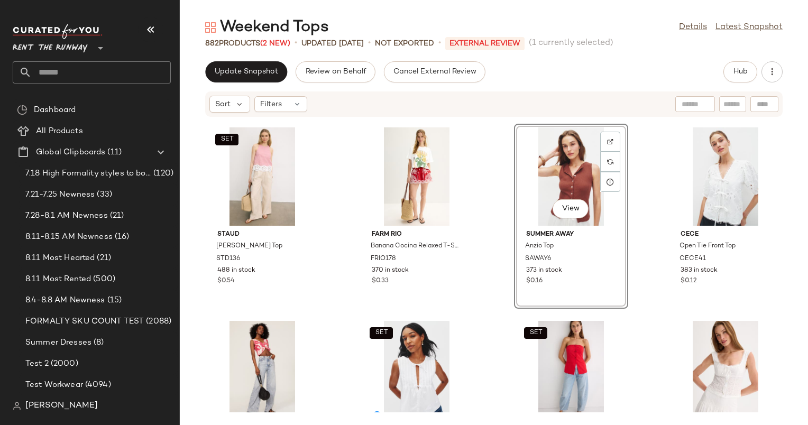
scroll to position [200, 0]
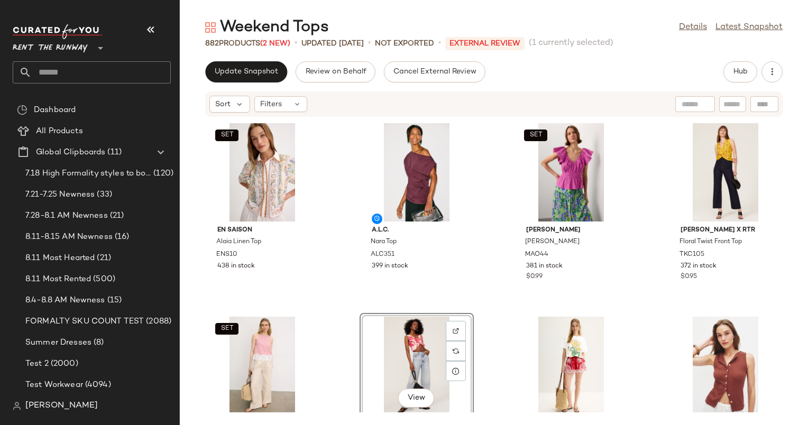
scroll to position [2, 0]
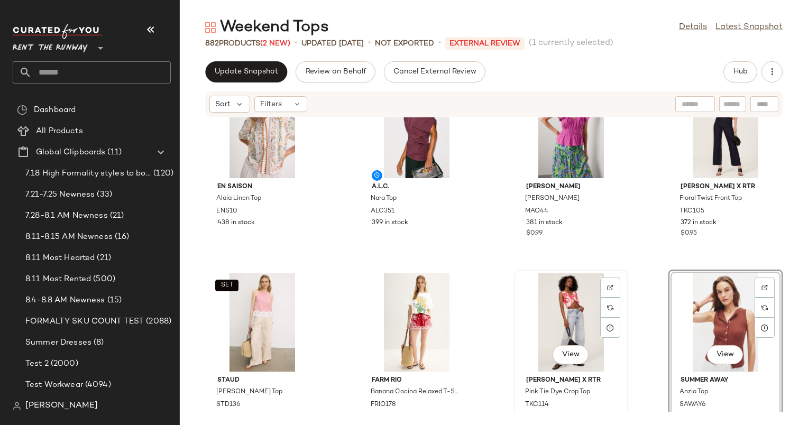
scroll to position [43, 0]
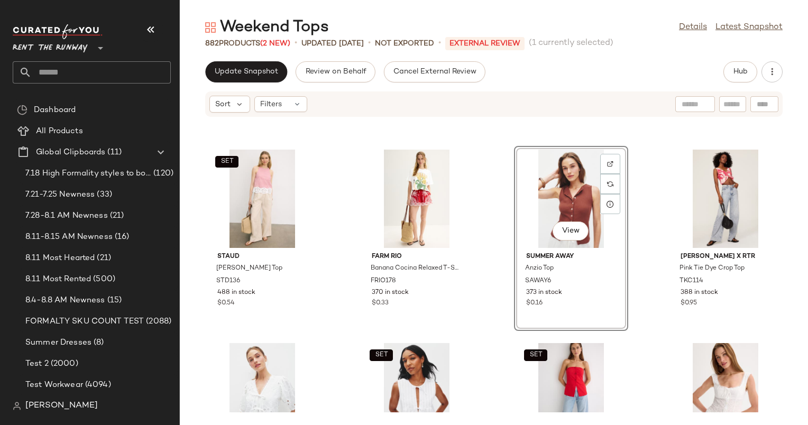
scroll to position [180, 0]
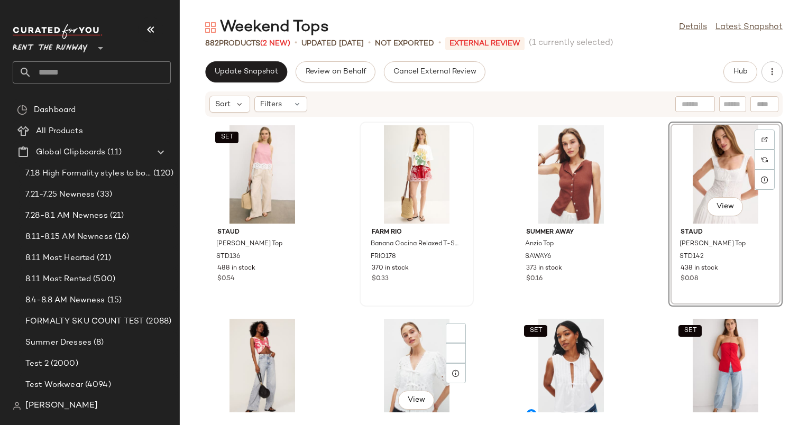
scroll to position [447, 0]
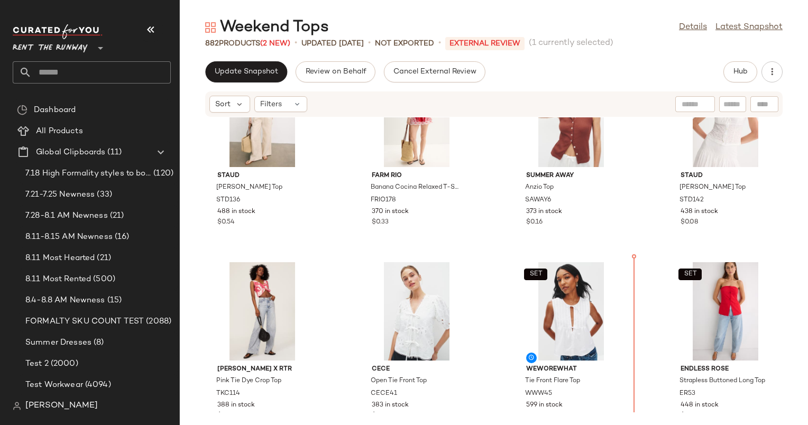
scroll to position [175, 0]
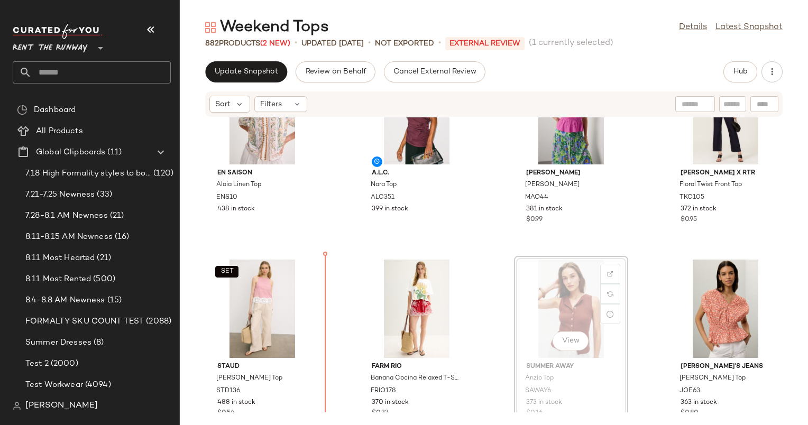
scroll to position [60, 0]
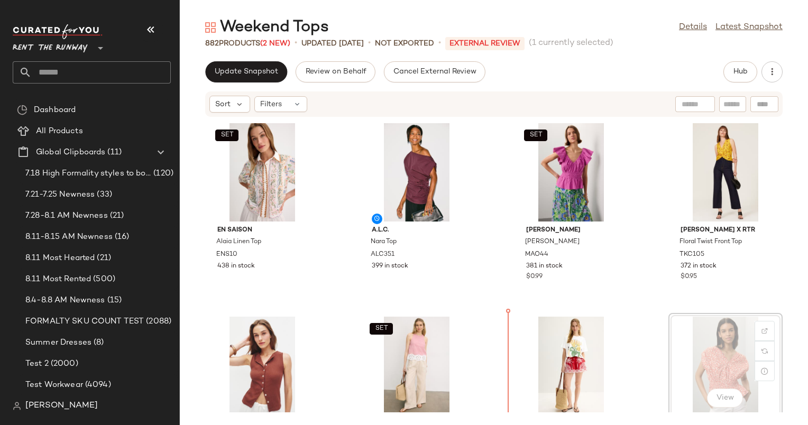
scroll to position [4, 0]
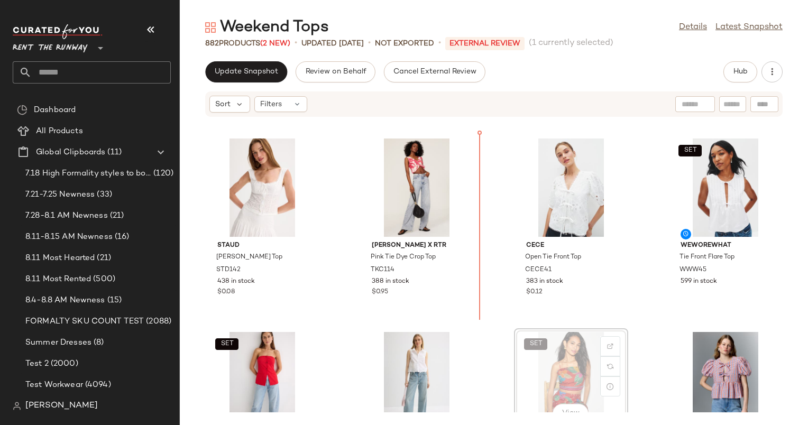
scroll to position [381, 0]
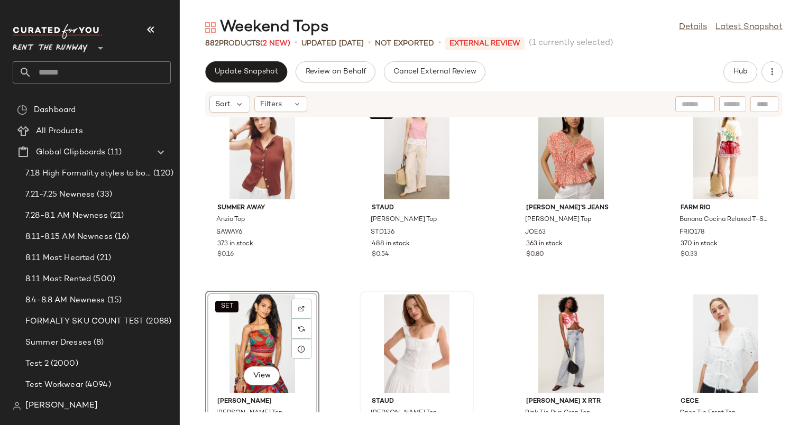
scroll to position [330, 0]
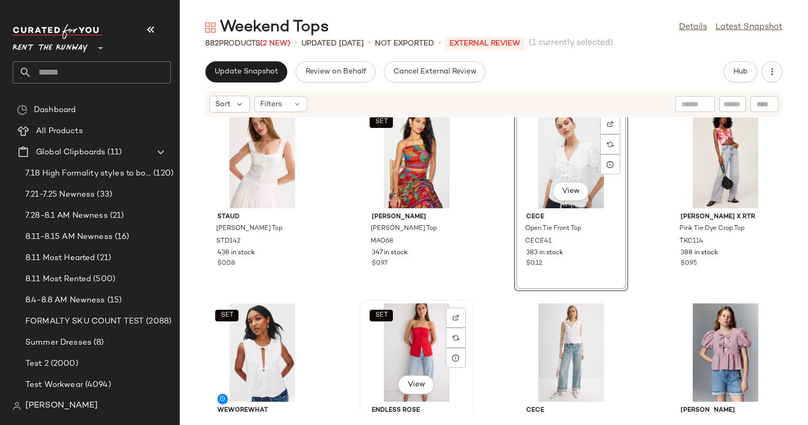
scroll to position [512, 0]
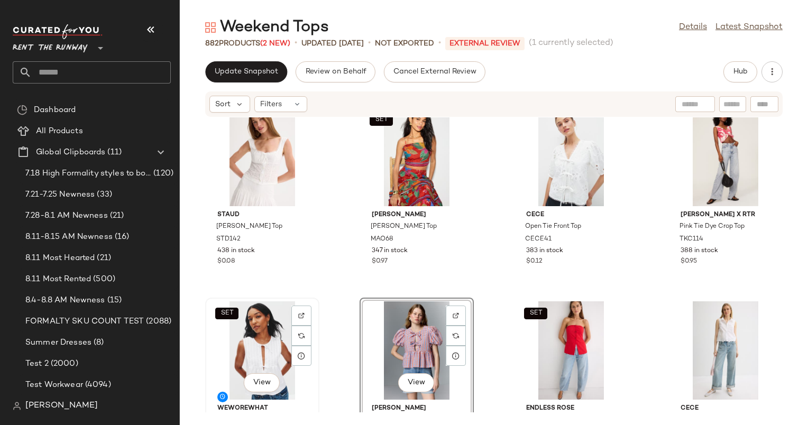
scroll to position [406, 0]
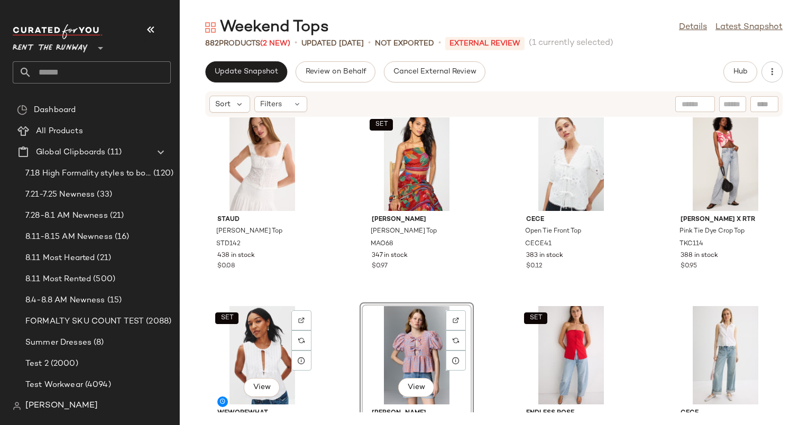
drag, startPoint x: 479, startPoint y: 351, endPoint x: 191, endPoint y: 345, distance: 288.1
click at [191, 345] on div "Staud Lou Top STD142 438 in stock $0.08 SET Marie Oliver Wyatt Top MAO68 347 in…" at bounding box center [494, 264] width 628 height 295
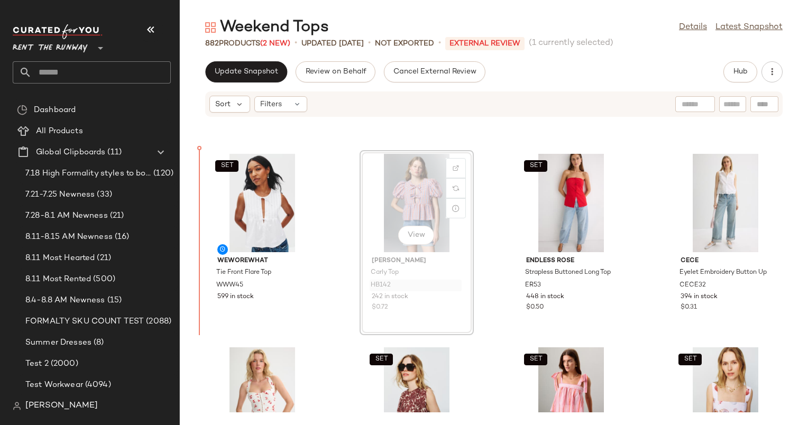
scroll to position [581, 0]
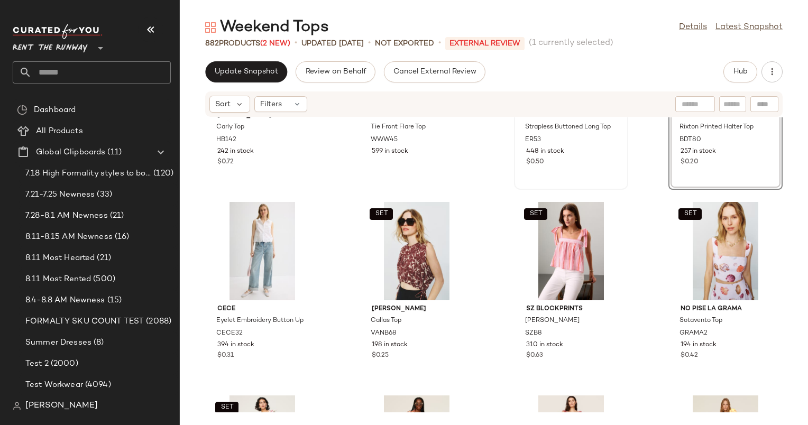
scroll to position [718, 0]
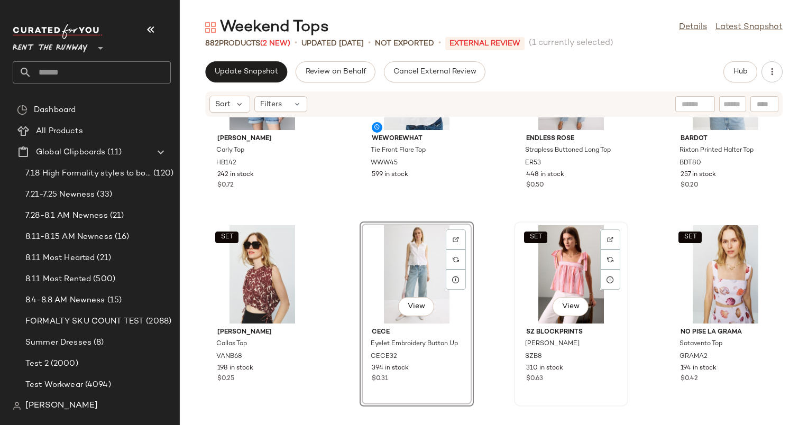
scroll to position [682, 0]
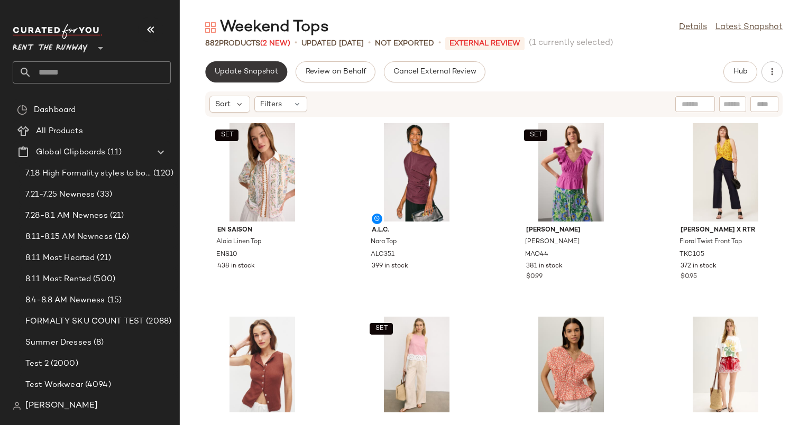
click at [228, 76] on span "Update Snapshot" at bounding box center [246, 72] width 64 height 8
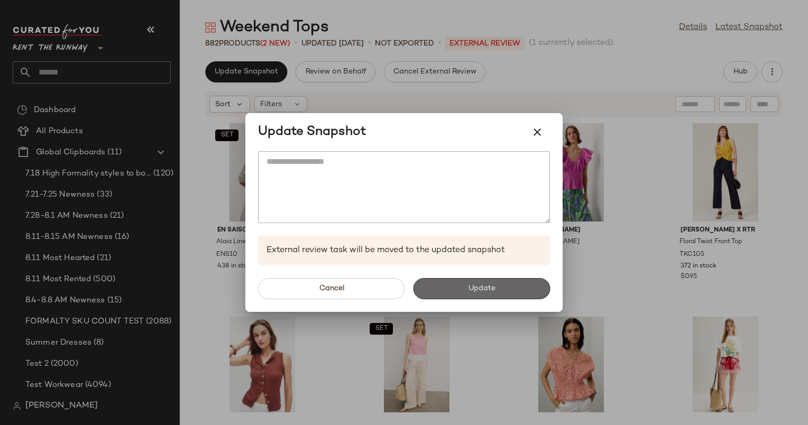
click at [517, 285] on button "Update" at bounding box center [481, 288] width 137 height 21
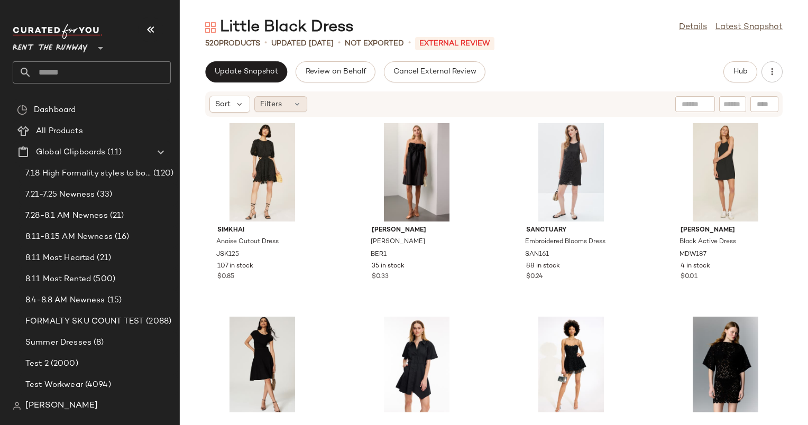
click at [299, 101] on icon at bounding box center [297, 104] width 8 height 8
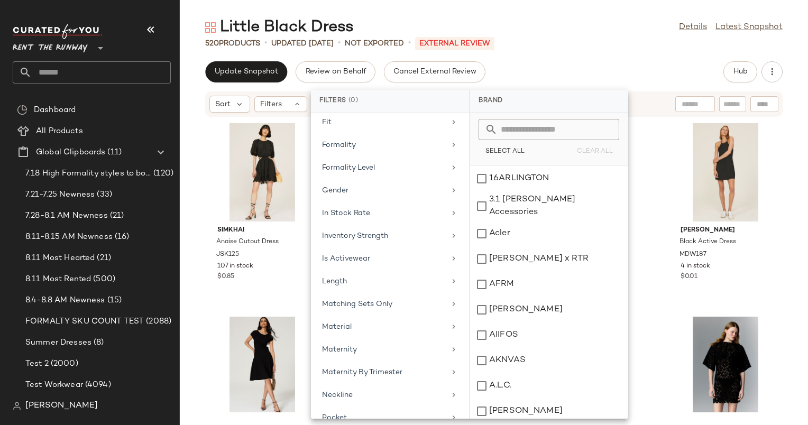
scroll to position [484, 0]
click at [235, 108] on icon at bounding box center [240, 104] width 10 height 10
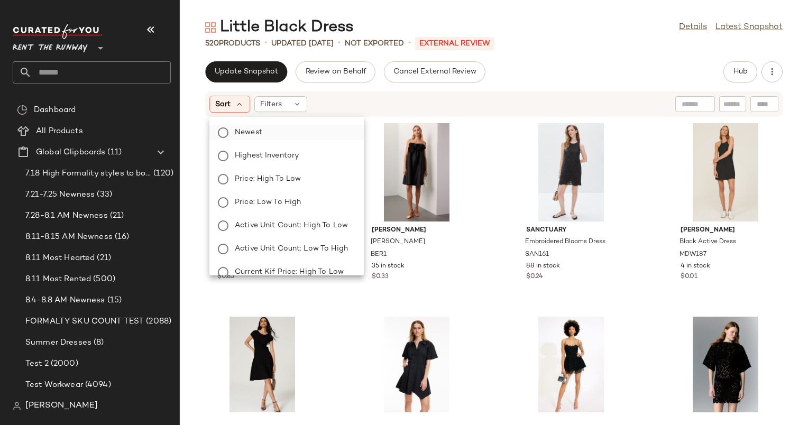
click at [285, 135] on label "Newest" at bounding box center [292, 132] width 125 height 15
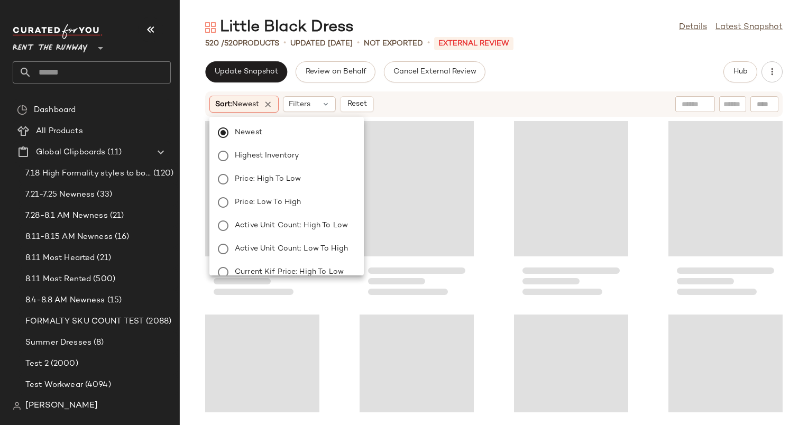
click at [513, 98] on div "Sort: Newest Filters Reset" at bounding box center [424, 104] width 431 height 17
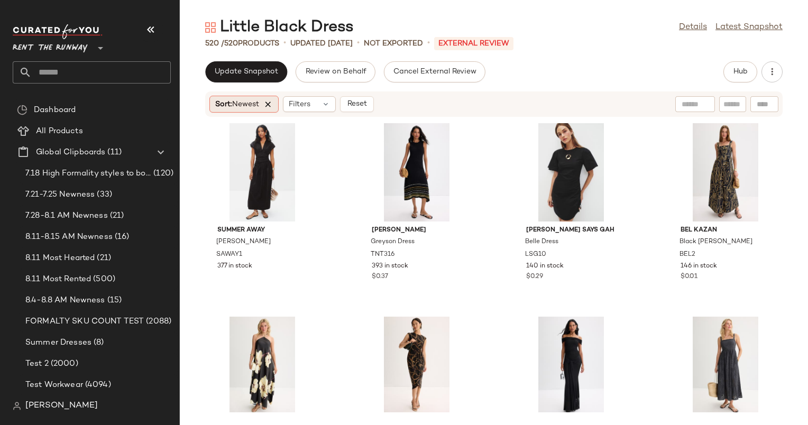
click at [268, 100] on icon at bounding box center [268, 104] width 10 height 10
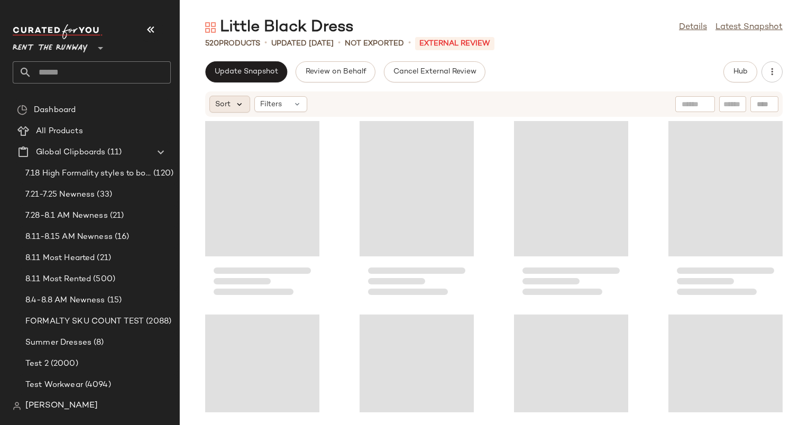
click at [243, 103] on icon at bounding box center [240, 104] width 10 height 10
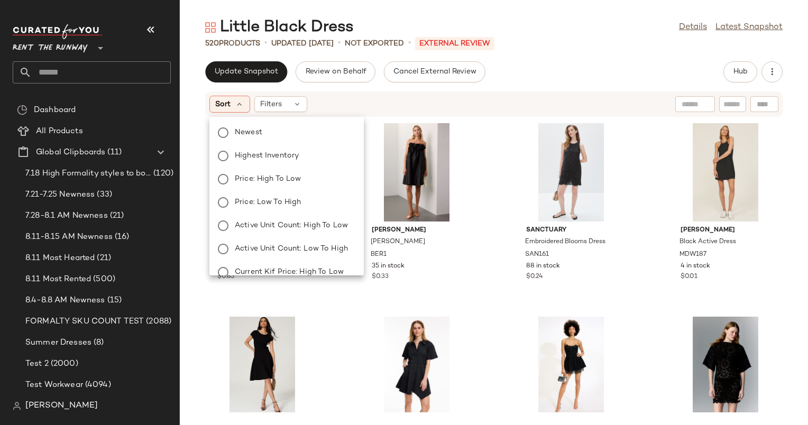
click at [297, 143] on div "Newest Highest Inventory Price: High to Low Price: Low to High Active Unit Coun…" at bounding box center [285, 260] width 156 height 279
click at [300, 152] on label "Highest Inventory" at bounding box center [292, 156] width 125 height 15
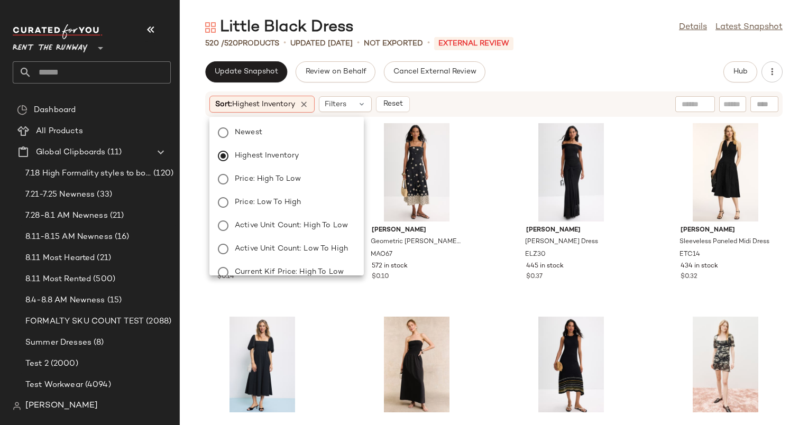
click at [599, 68] on div "Update Snapshot Review on Behalf Cancel External Review Hub" at bounding box center [493, 71] width 577 height 21
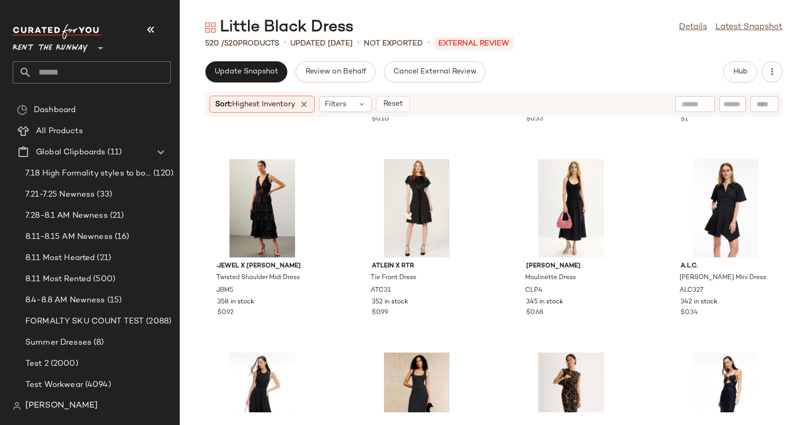
scroll to position [562, 0]
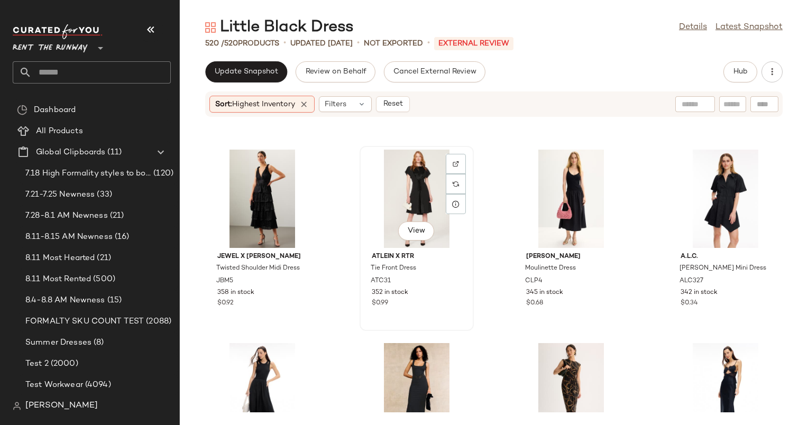
click at [423, 190] on div "View" at bounding box center [416, 199] width 107 height 98
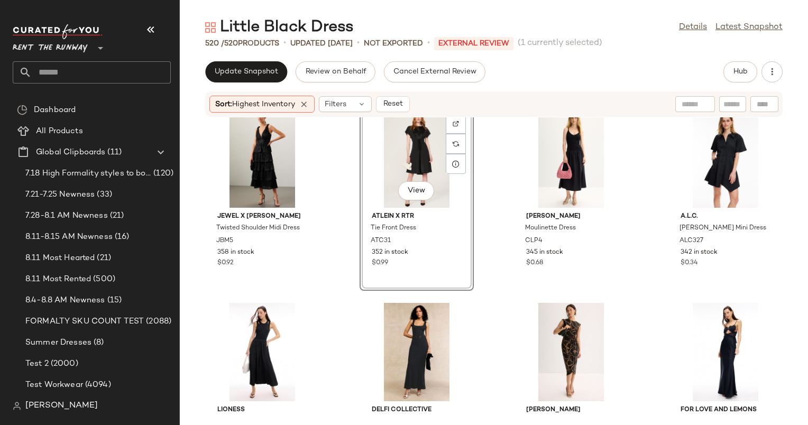
scroll to position [600, 0]
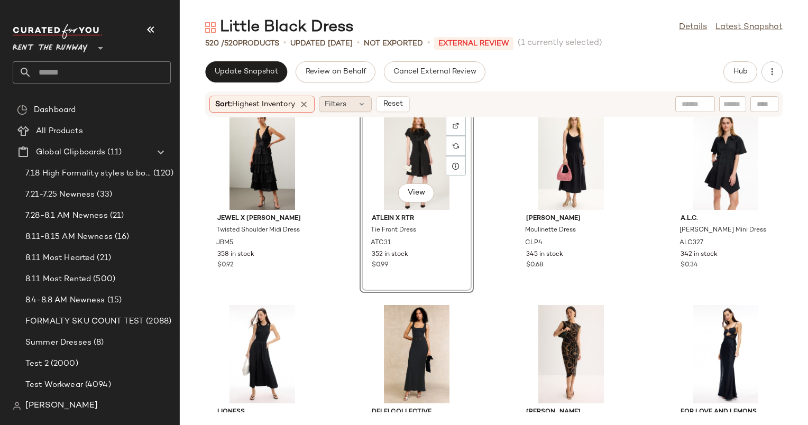
click at [354, 110] on div "Filters" at bounding box center [345, 104] width 53 height 16
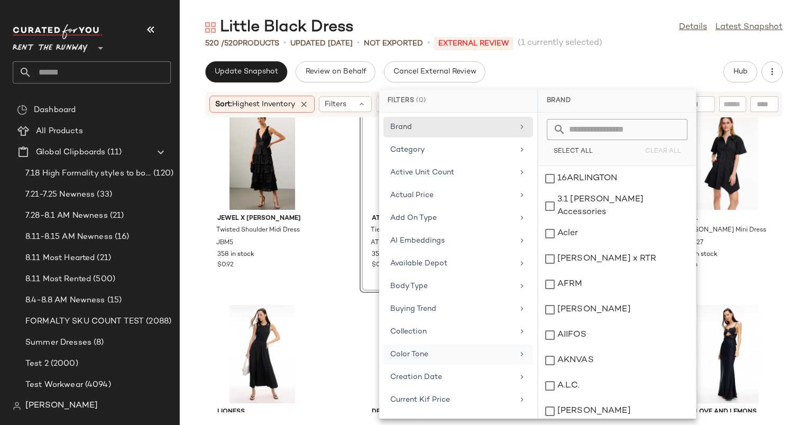
scroll to position [895, 0]
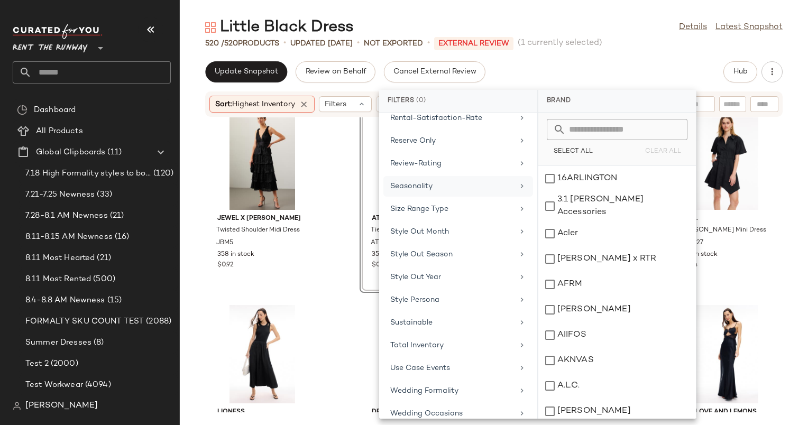
click at [505, 181] on div "Seasonality" at bounding box center [451, 186] width 123 height 11
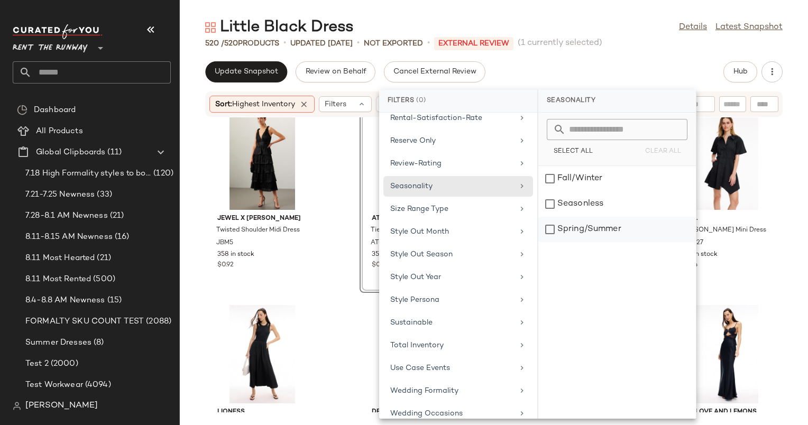
click at [584, 217] on div "Spring/Summer" at bounding box center [617, 229] width 158 height 25
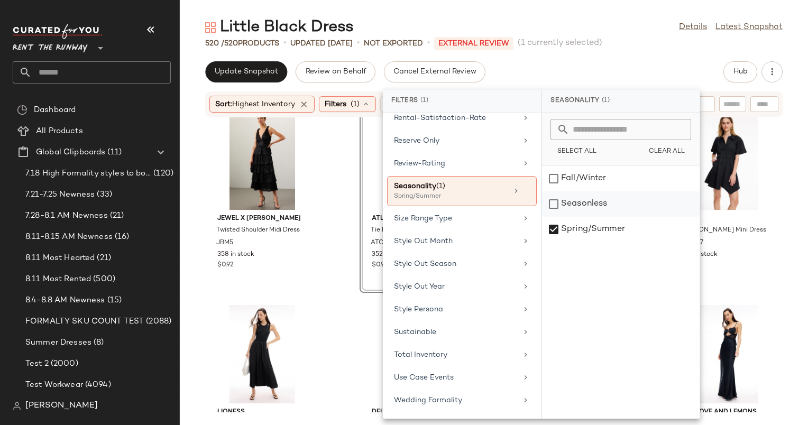
click at [598, 217] on div "Seasonless" at bounding box center [621, 229] width 158 height 25
click at [641, 98] on div "Seasonality (2)" at bounding box center [621, 101] width 158 height 23
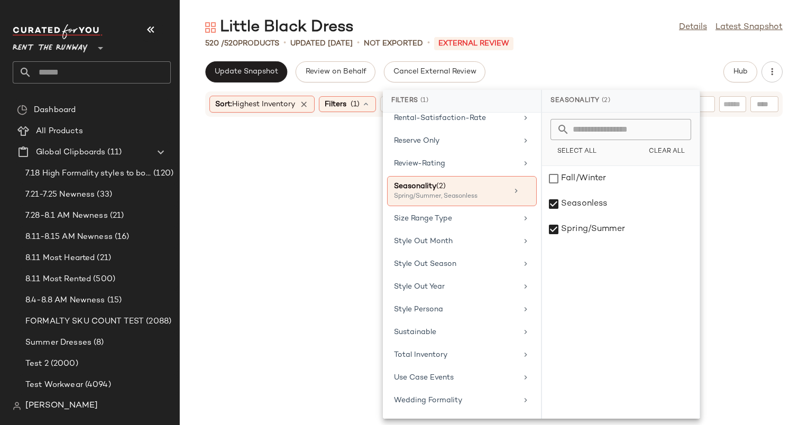
click at [653, 72] on div "Update Snapshot Review on Behalf Cancel External Review Hub" at bounding box center [493, 71] width 577 height 21
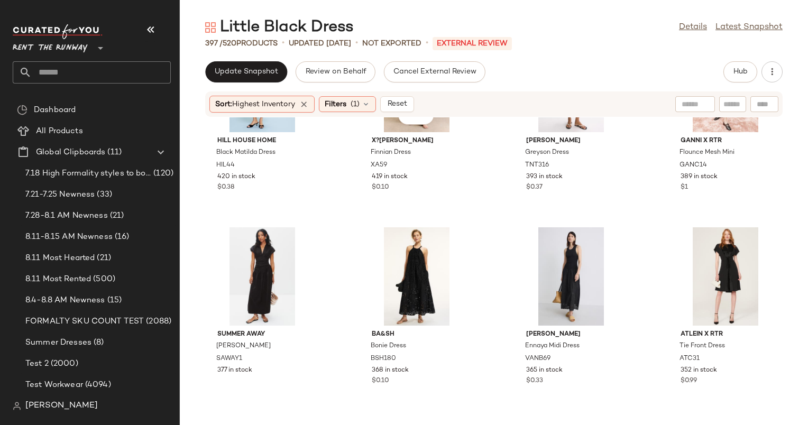
scroll to position [292, 0]
click at [696, 250] on div "View" at bounding box center [725, 276] width 107 height 98
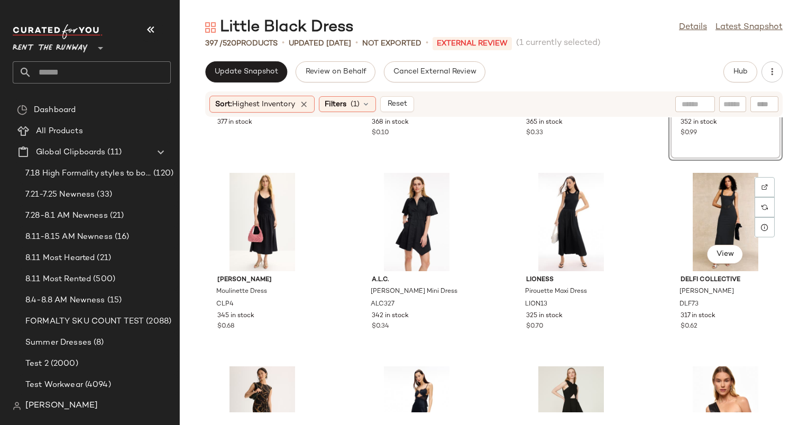
scroll to position [540, 0]
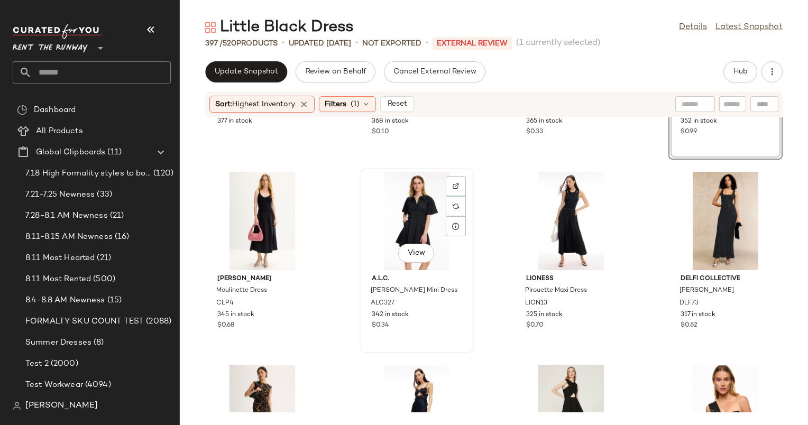
click at [401, 217] on div "View" at bounding box center [416, 221] width 107 height 98
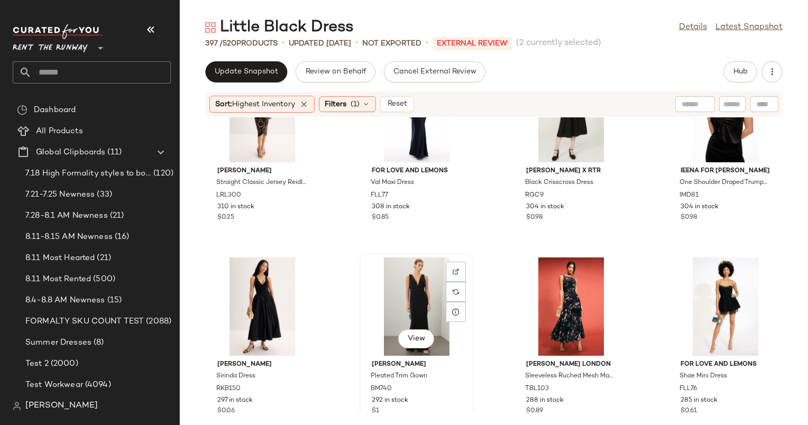
scroll to position [879, 0]
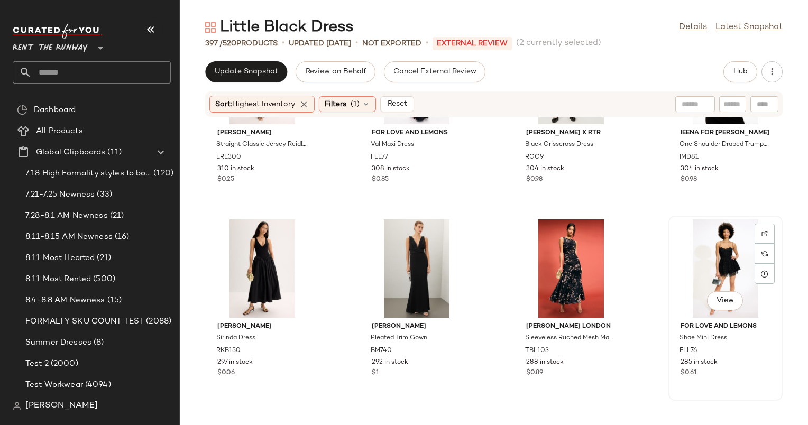
click at [691, 248] on div "View" at bounding box center [725, 268] width 107 height 98
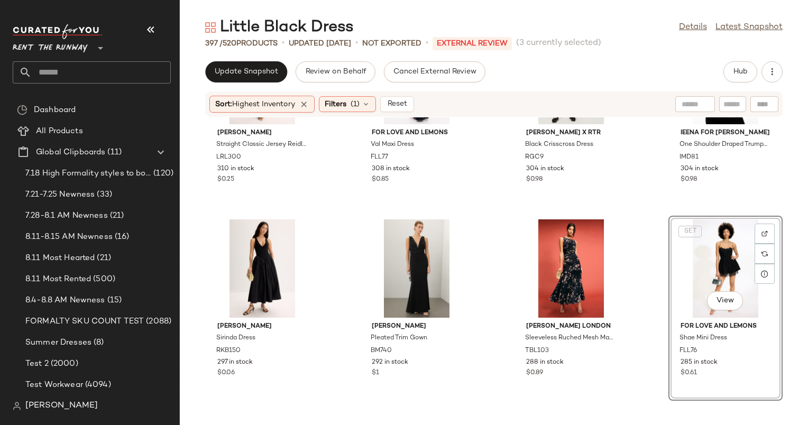
scroll to position [1144, 0]
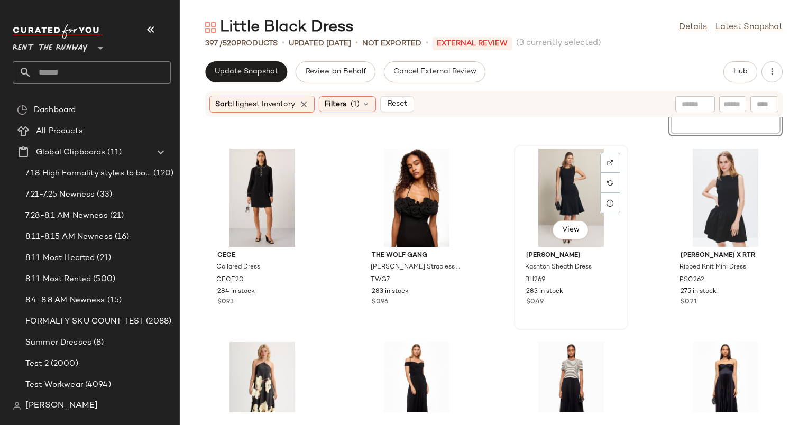
click at [574, 195] on div "View" at bounding box center [570, 198] width 107 height 98
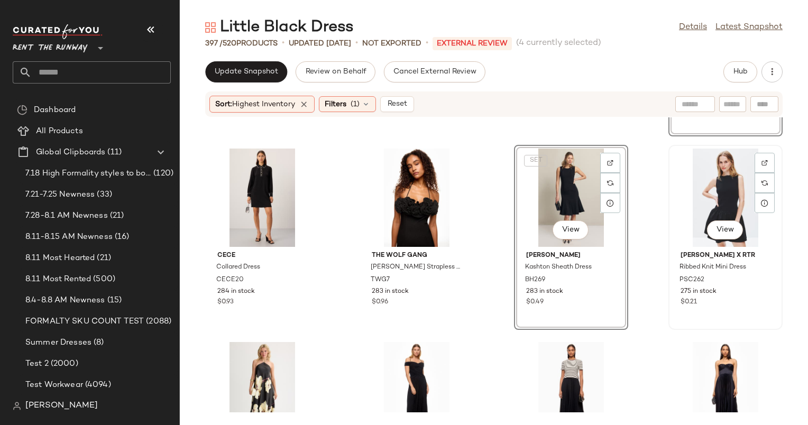
click at [711, 174] on div "View" at bounding box center [725, 198] width 107 height 98
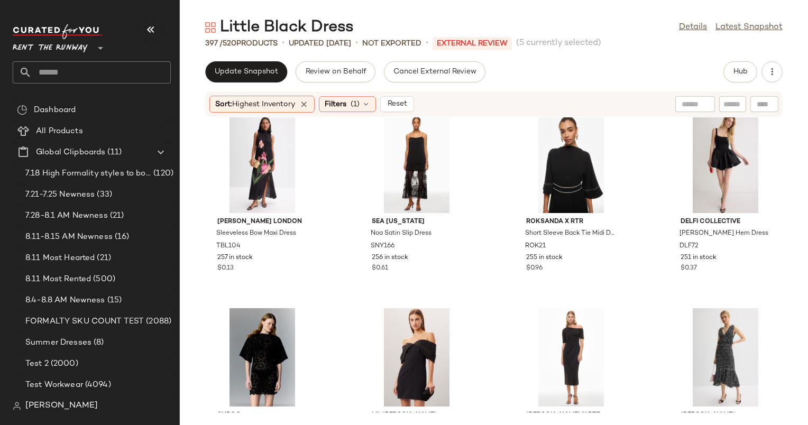
scroll to position [1566, 0]
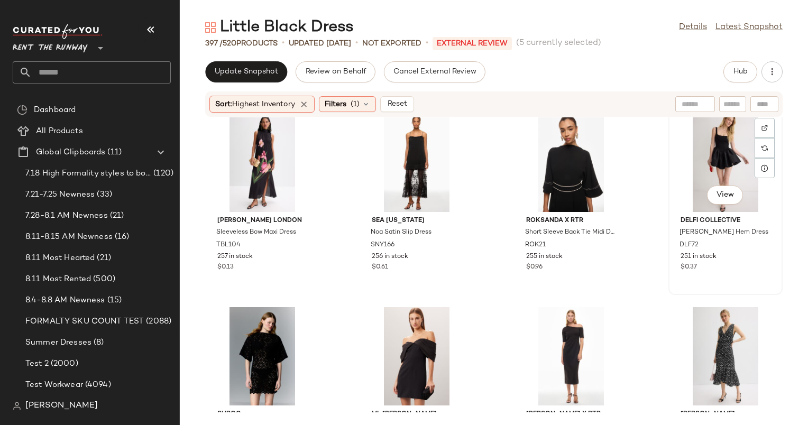
click at [733, 157] on div "View" at bounding box center [725, 163] width 107 height 98
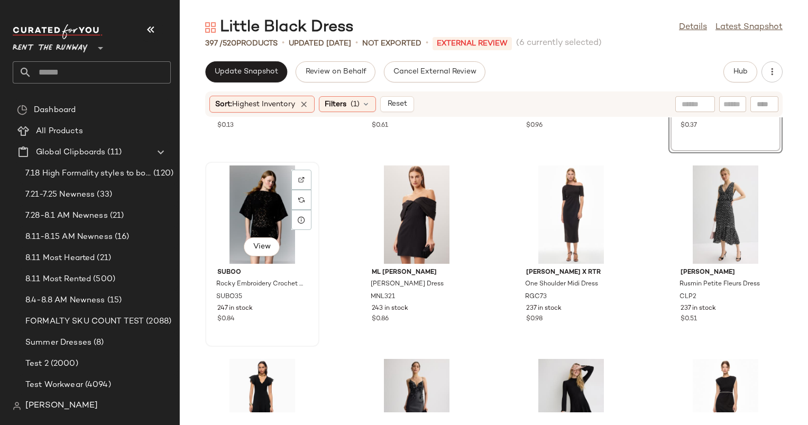
click at [254, 193] on div "View" at bounding box center [262, 214] width 107 height 98
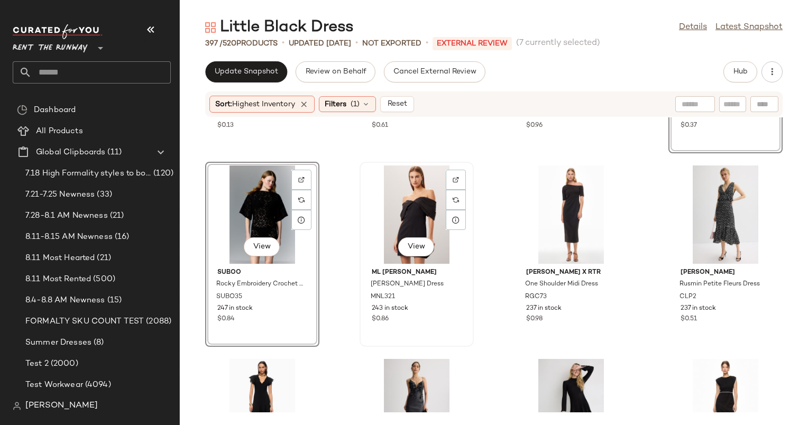
click at [408, 209] on div "View" at bounding box center [416, 214] width 107 height 98
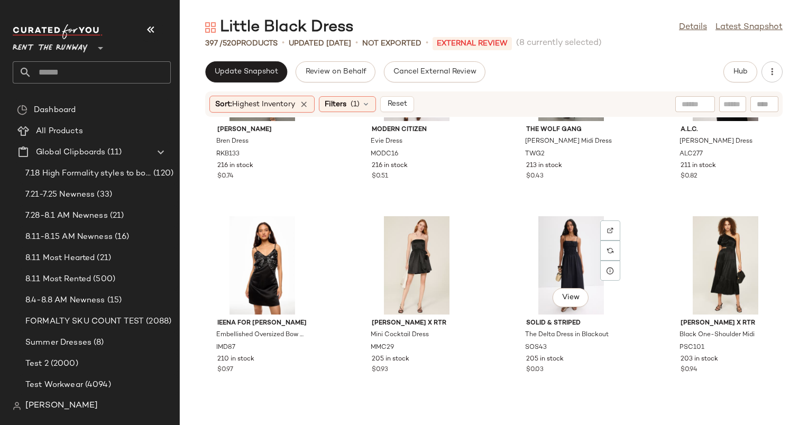
scroll to position [2431, 0]
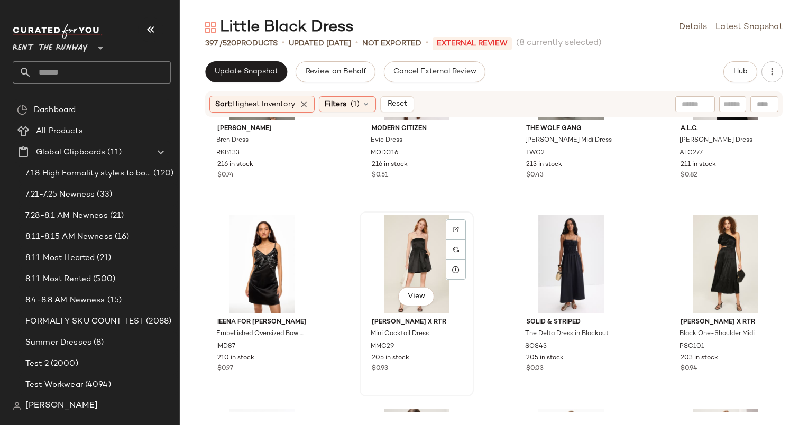
click at [414, 235] on div "View" at bounding box center [416, 264] width 107 height 98
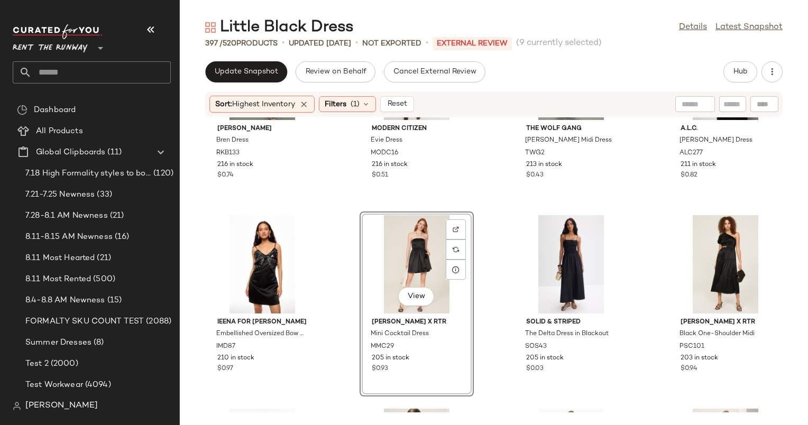
click at [420, 245] on div "View" at bounding box center [416, 264] width 107 height 98
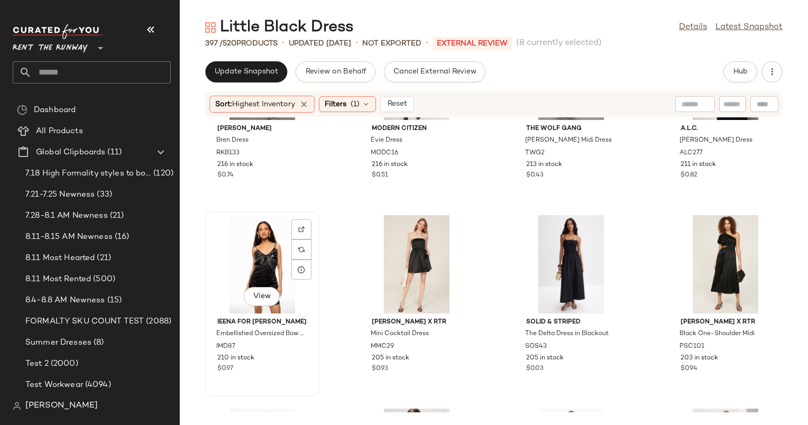
click at [254, 244] on div "View" at bounding box center [262, 264] width 107 height 98
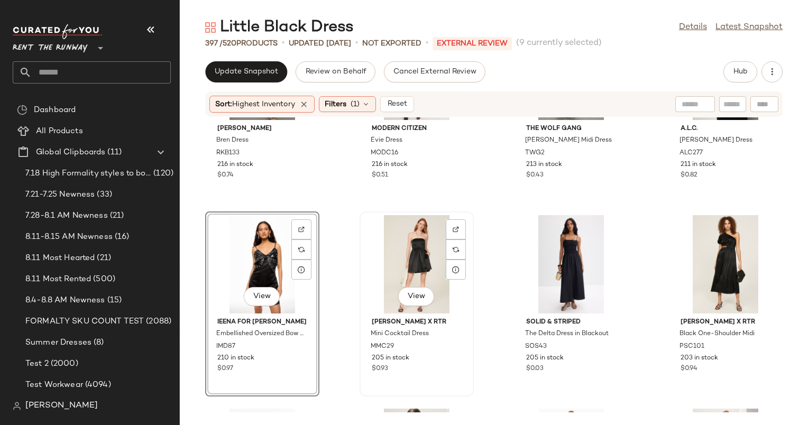
click at [402, 251] on div "View" at bounding box center [416, 264] width 107 height 98
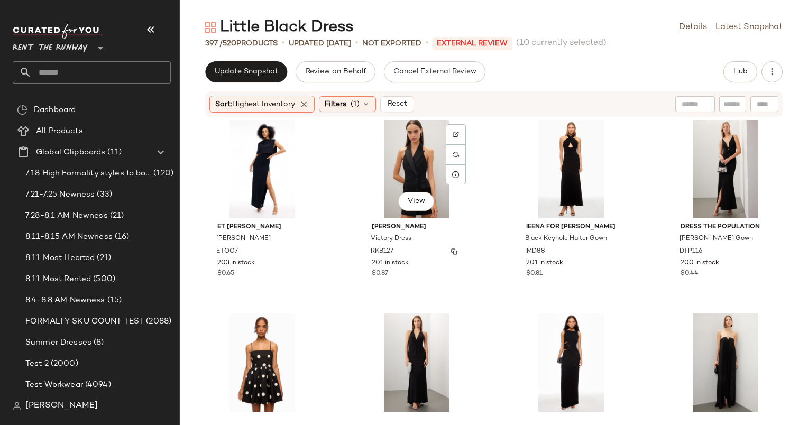
scroll to position [2719, 0]
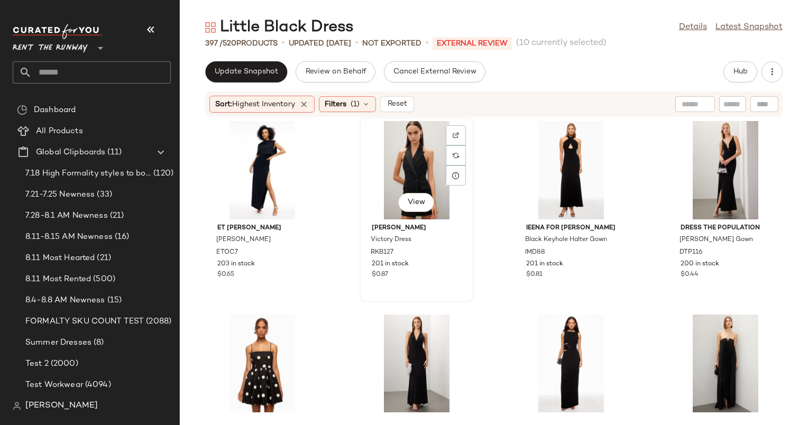
click at [423, 154] on div "View" at bounding box center [416, 170] width 107 height 98
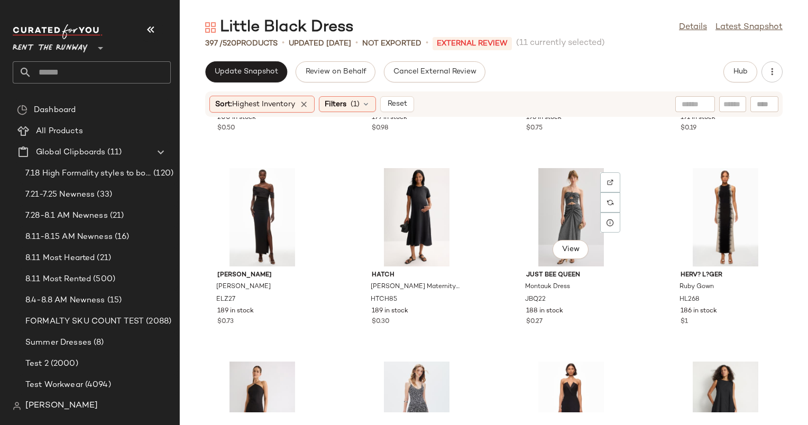
scroll to position [3302, 0]
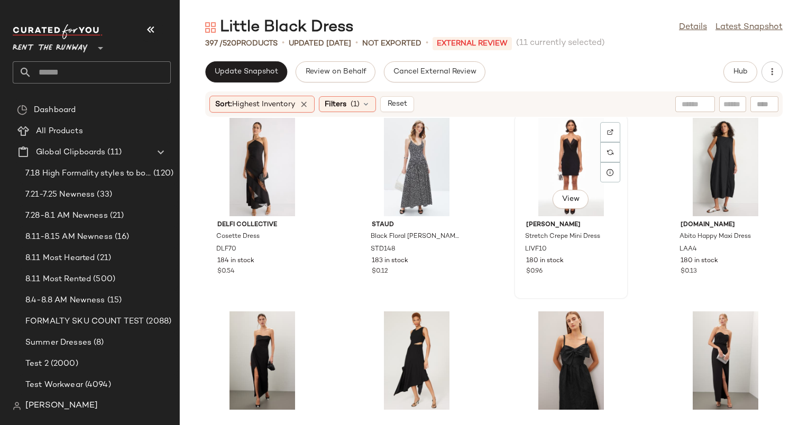
click at [569, 147] on div "View" at bounding box center [570, 167] width 107 height 98
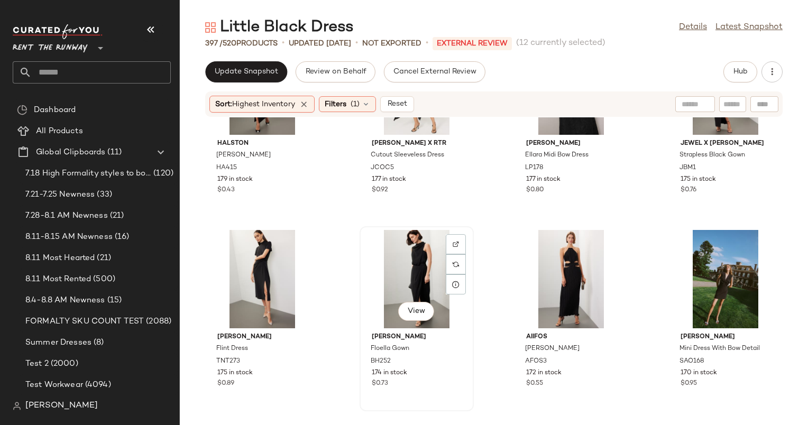
scroll to position [3577, 0]
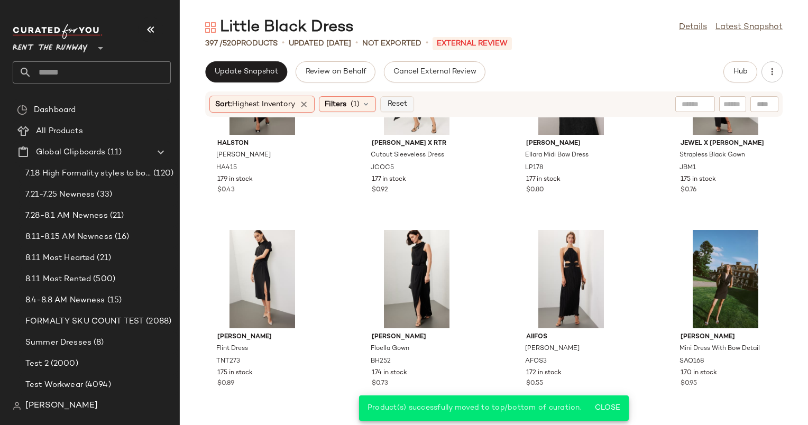
click at [397, 106] on span "Reset" at bounding box center [396, 104] width 20 height 8
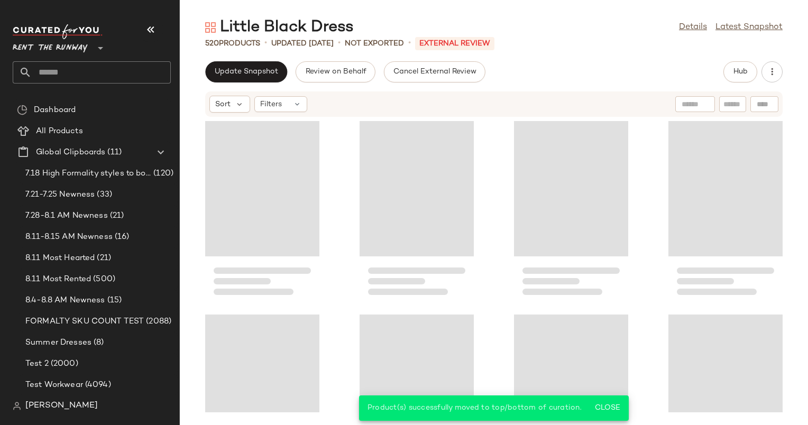
click at [227, 57] on div "Little Black Dress Details Latest Snapshot 520 Products • updated Aug 13th • No…" at bounding box center [494, 221] width 628 height 408
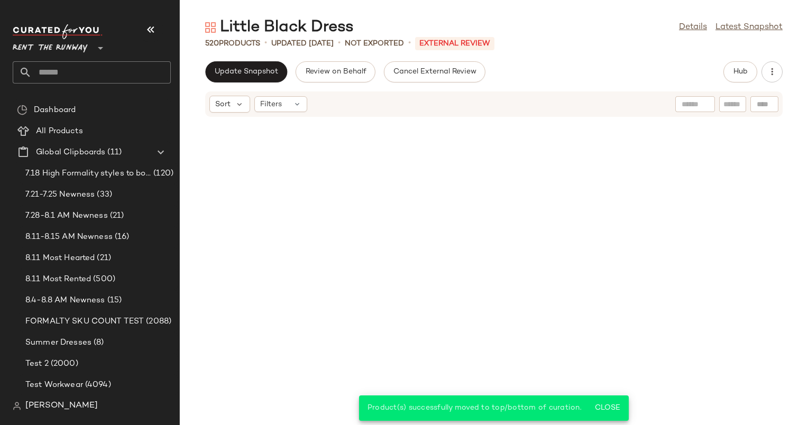
scroll to position [395, 0]
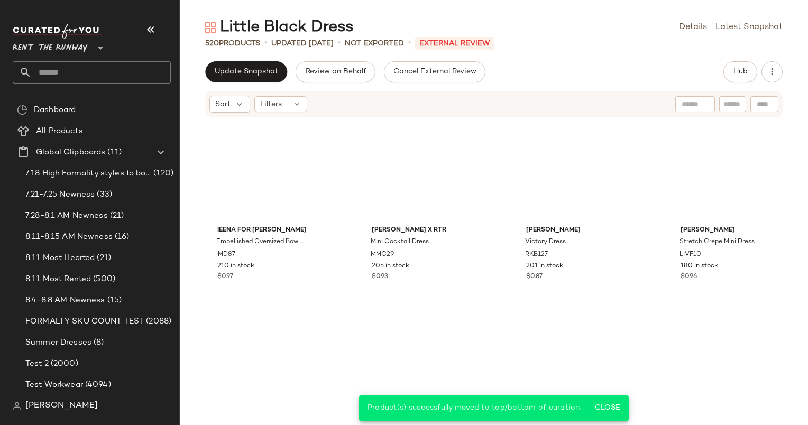
click at [264, 93] on div "Sort Filters" at bounding box center [493, 103] width 577 height 25
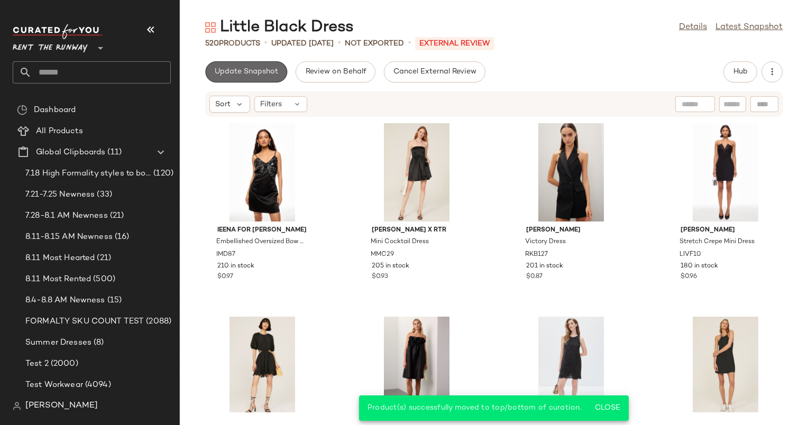
click at [257, 70] on span "Update Snapshot" at bounding box center [246, 72] width 64 height 8
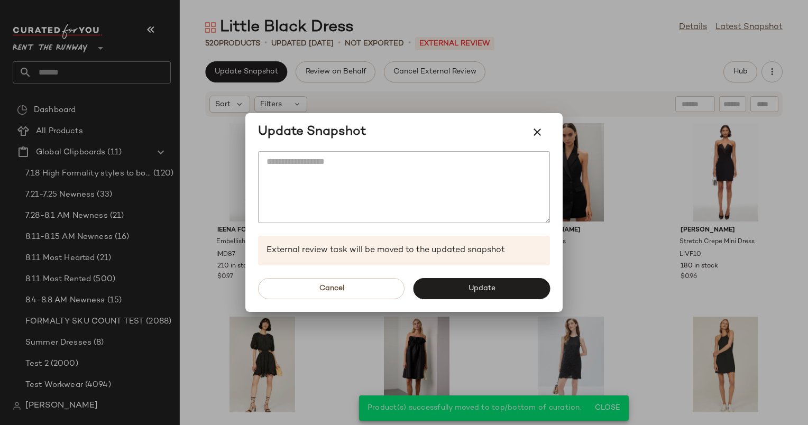
click at [489, 302] on div "Cancel Update" at bounding box center [403, 288] width 317 height 47
click at [491, 300] on div "Cancel Update" at bounding box center [403, 288] width 317 height 47
click at [492, 298] on button "Update" at bounding box center [481, 288] width 137 height 21
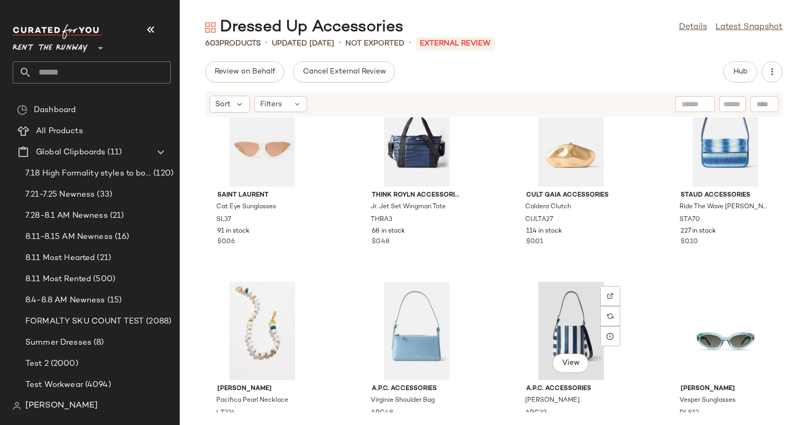
scroll to position [9634, 0]
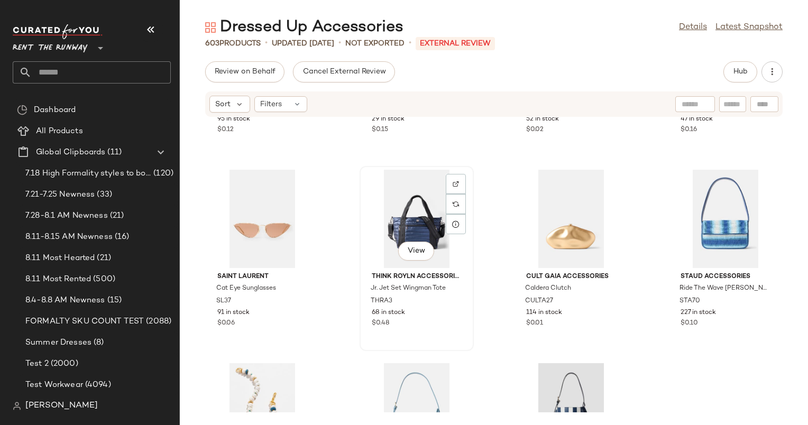
click at [417, 223] on div "View" at bounding box center [416, 219] width 107 height 98
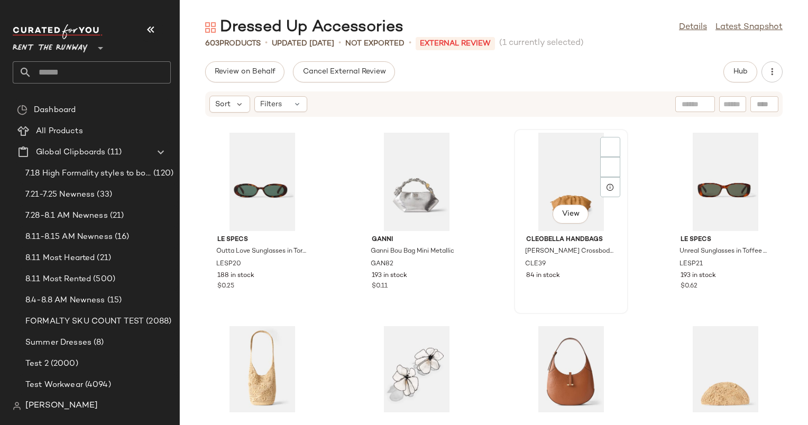
scroll to position [11401, 0]
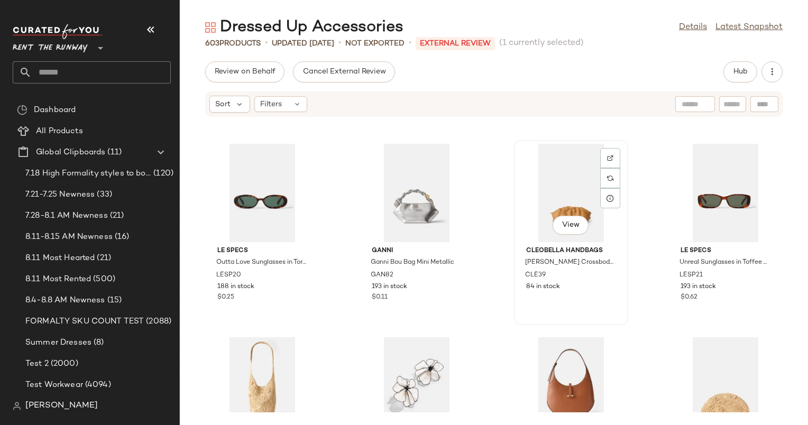
click at [579, 179] on div "View" at bounding box center [570, 193] width 107 height 98
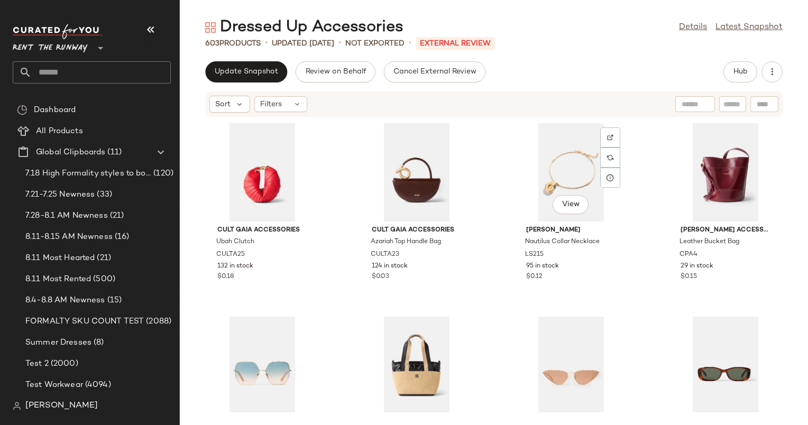
scroll to position [11229, 0]
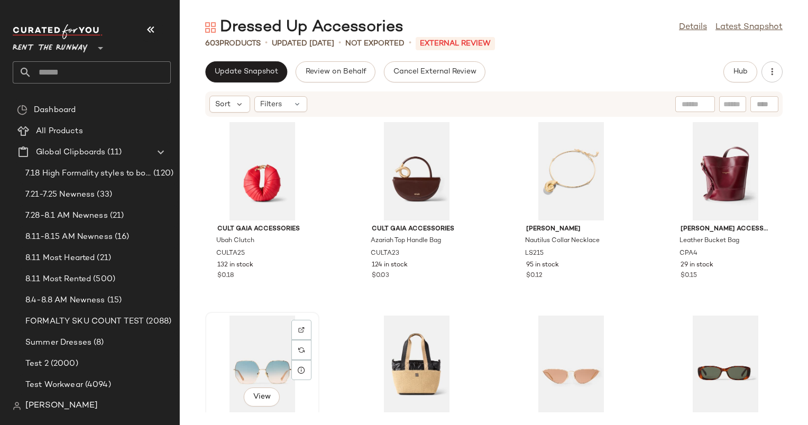
click at [257, 338] on div "View" at bounding box center [262, 365] width 107 height 98
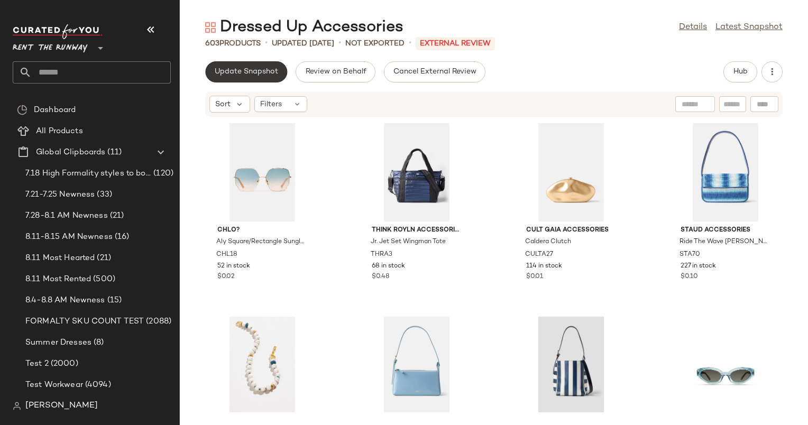
click at [247, 69] on span "Update Snapshot" at bounding box center [246, 72] width 64 height 8
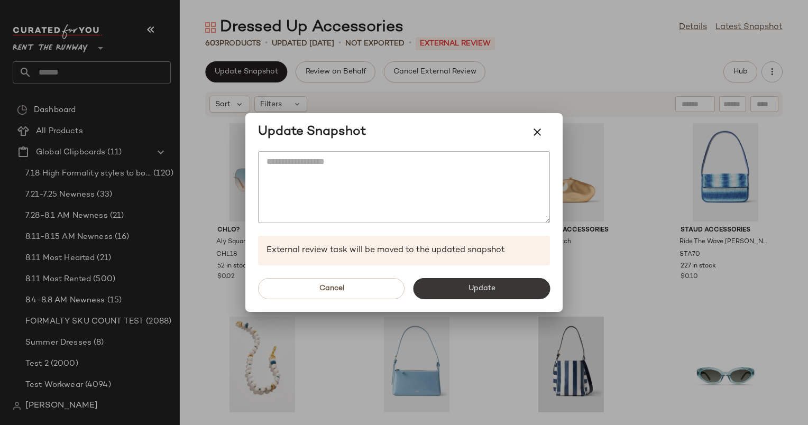
click at [486, 292] on span "Update" at bounding box center [480, 288] width 27 height 8
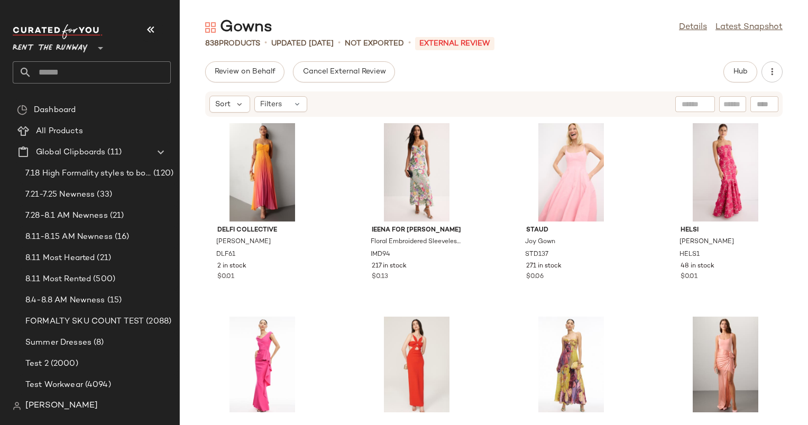
click at [225, 116] on div "Sort Filters" at bounding box center [493, 103] width 577 height 25
click at [235, 106] on icon at bounding box center [240, 104] width 10 height 10
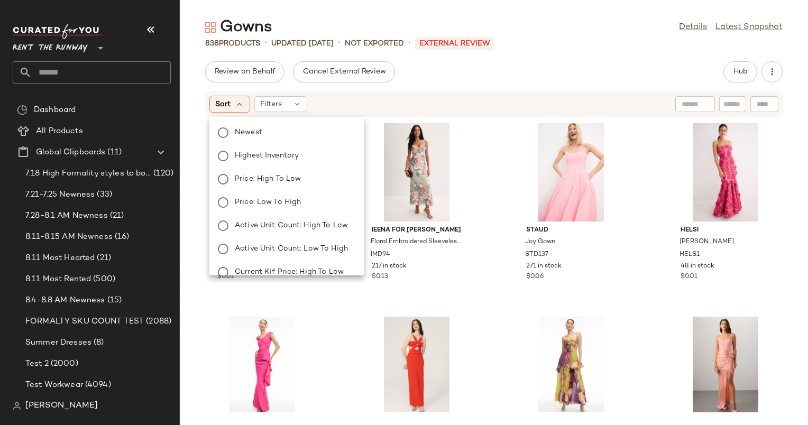
click at [306, 163] on div "Newest Highest Inventory Price: High to Low Price: Low to High Active Unit Coun…" at bounding box center [285, 260] width 156 height 279
click at [308, 162] on label "Highest Inventory" at bounding box center [292, 156] width 125 height 15
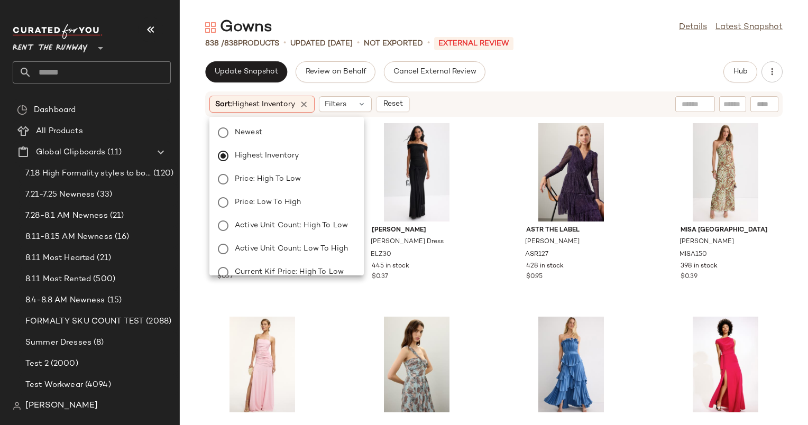
click at [543, 84] on div "Update Snapshot Review on Behalf Cancel External Review Hub Sort: Highest Inven…" at bounding box center [494, 243] width 628 height 364
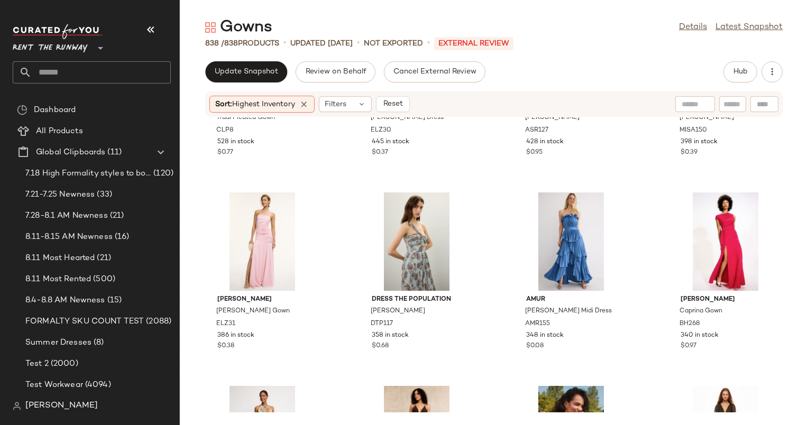
scroll to position [202, 0]
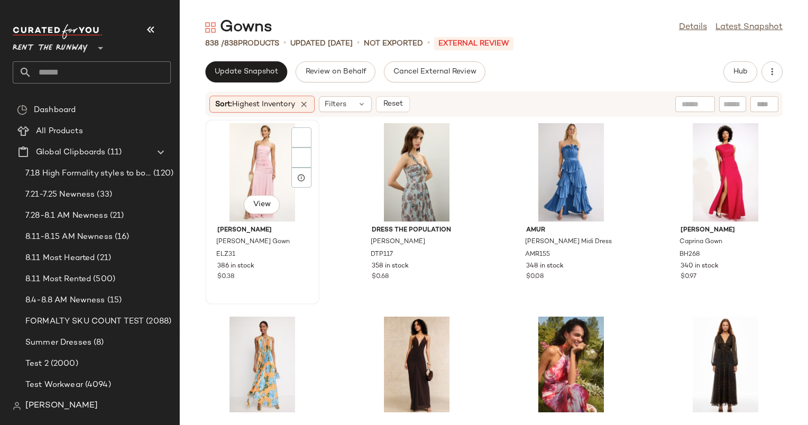
click at [279, 167] on div "View" at bounding box center [262, 172] width 107 height 98
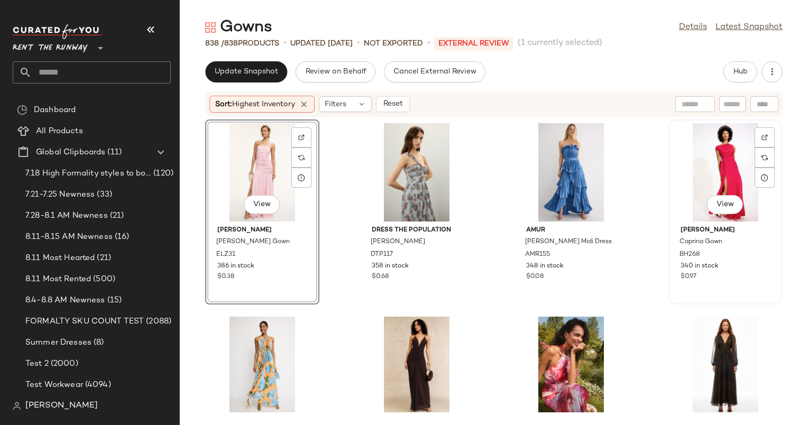
click at [700, 137] on div "View" at bounding box center [725, 172] width 107 height 98
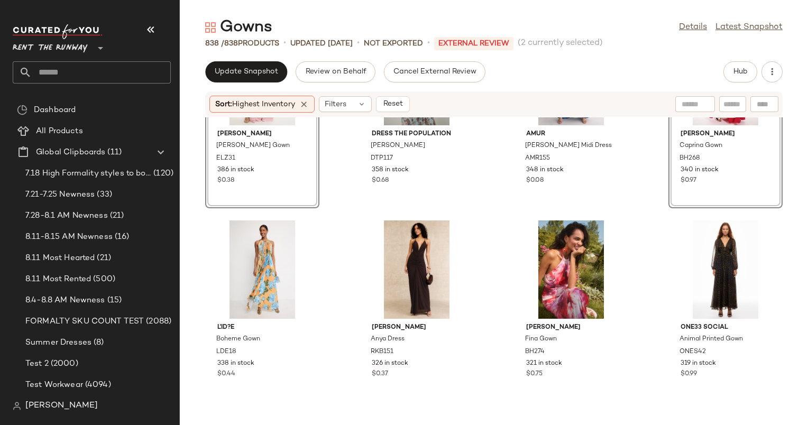
scroll to position [306, 0]
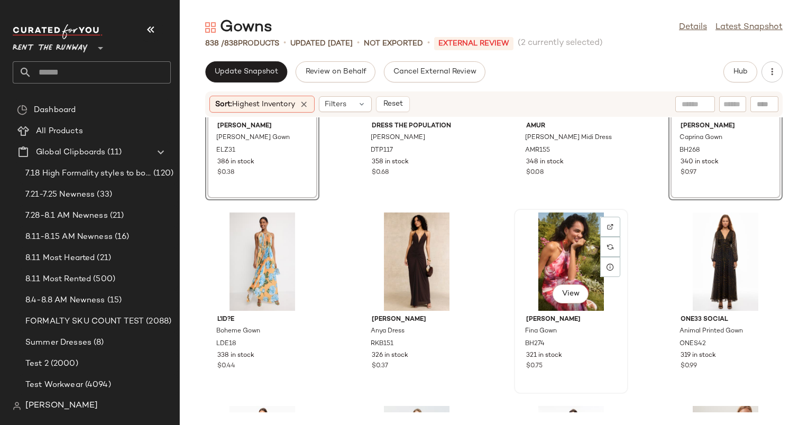
click at [563, 261] on div "View" at bounding box center [570, 261] width 107 height 98
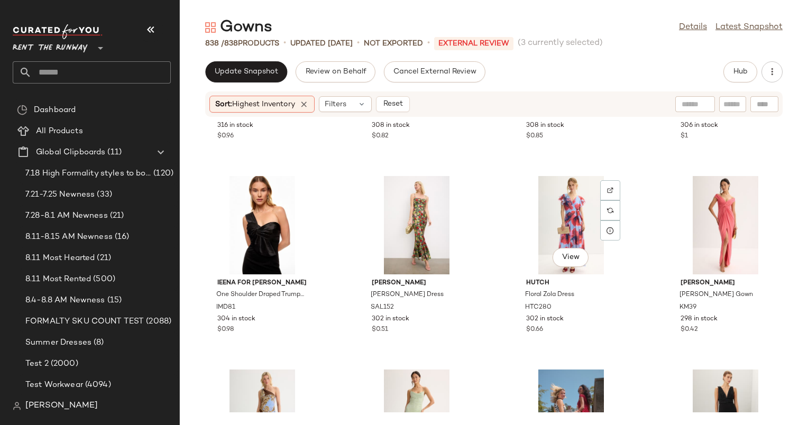
scroll to position [731, 0]
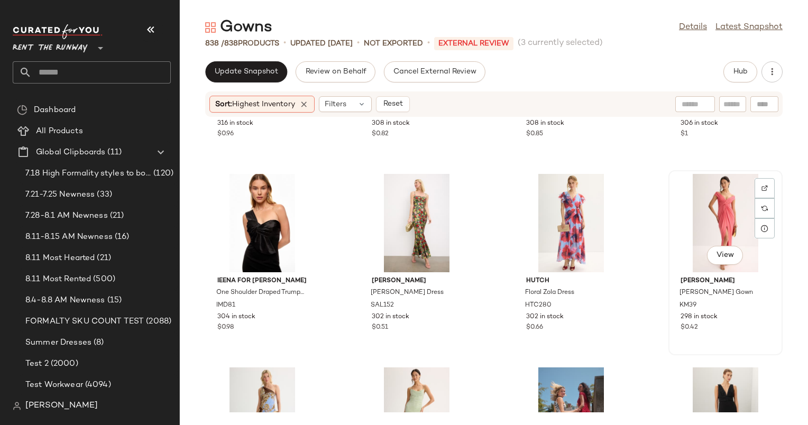
click at [705, 208] on div "View" at bounding box center [725, 223] width 107 height 98
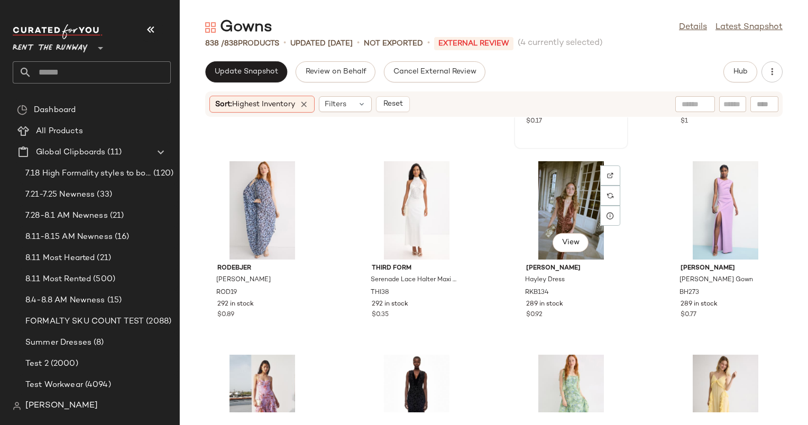
scroll to position [1132, 0]
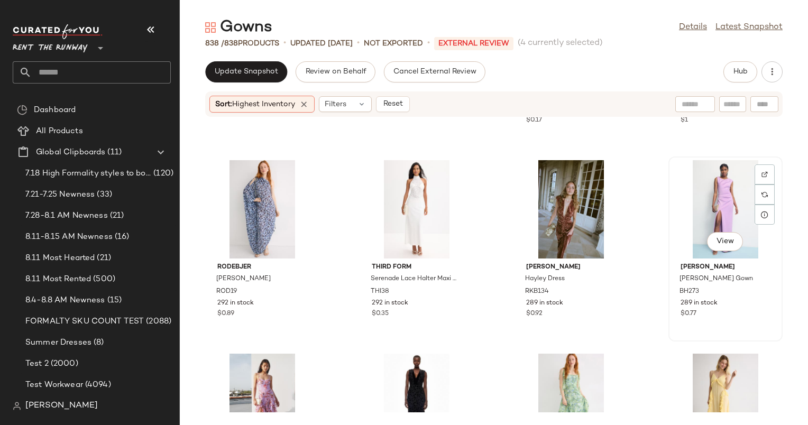
click at [722, 207] on div "View" at bounding box center [725, 209] width 107 height 98
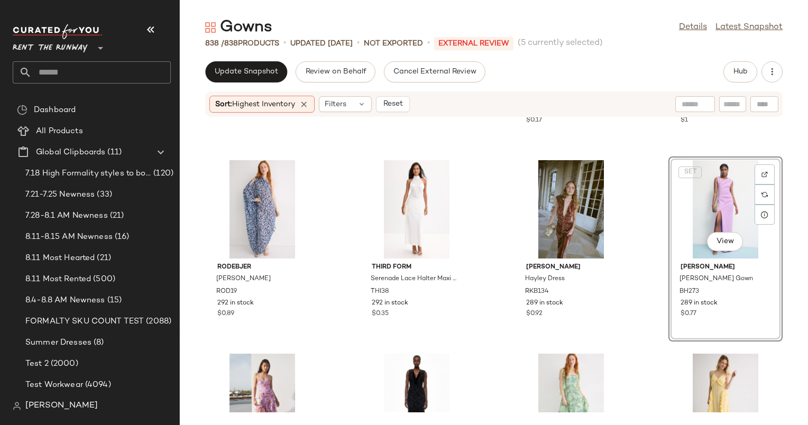
scroll to position [1319, 0]
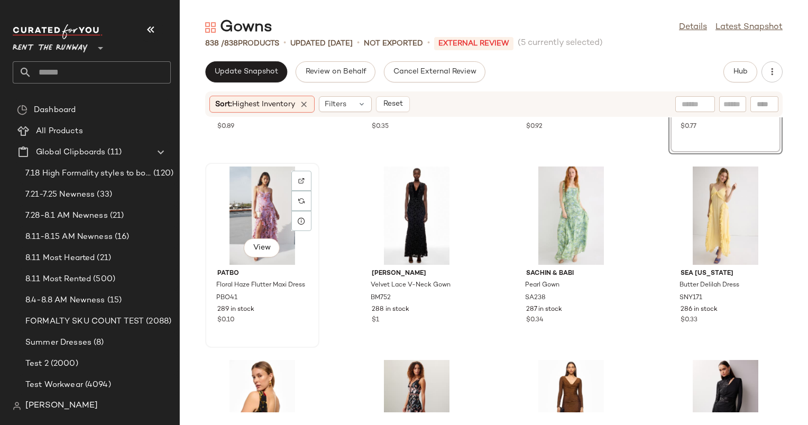
click at [263, 208] on div "View" at bounding box center [262, 215] width 107 height 98
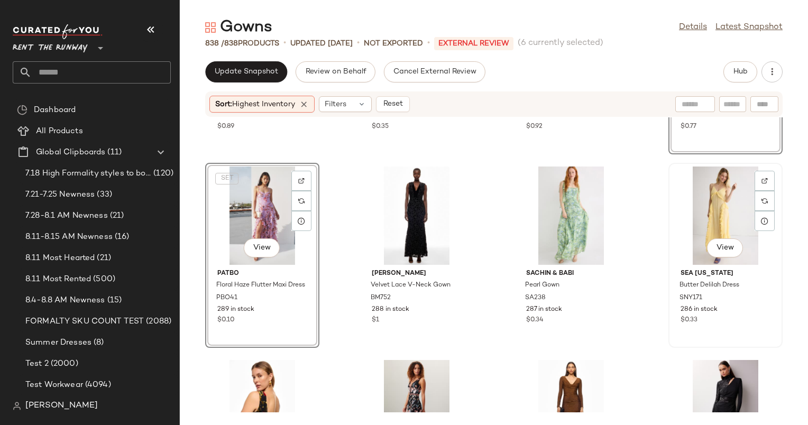
click at [682, 214] on div "View" at bounding box center [725, 215] width 107 height 98
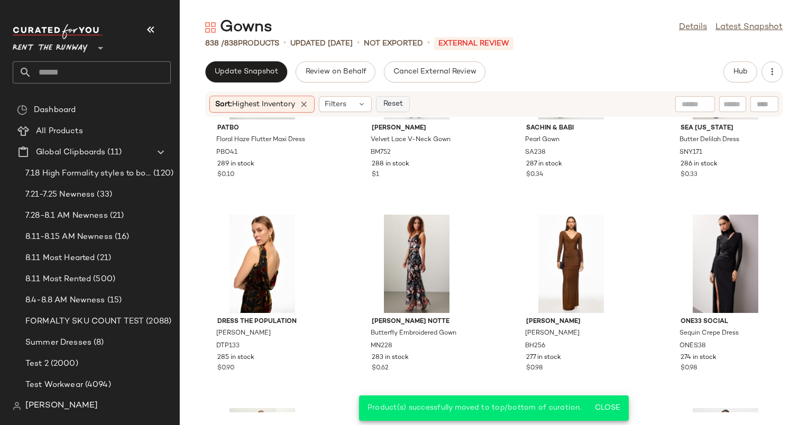
click at [400, 107] on span "Reset" at bounding box center [392, 104] width 20 height 8
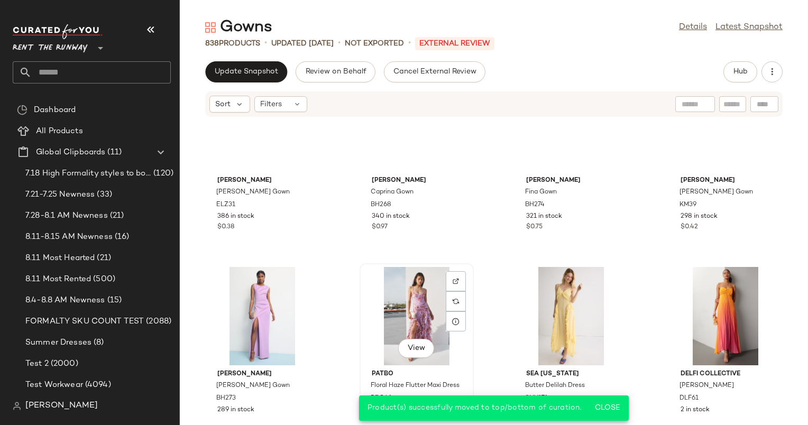
scroll to position [25, 0]
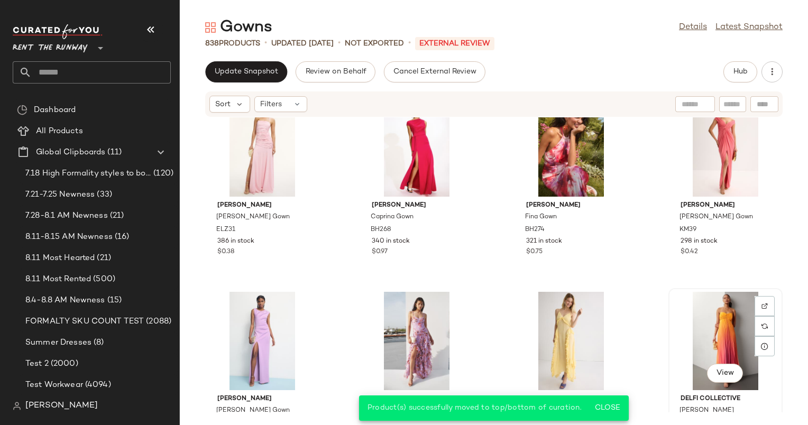
click at [710, 329] on div "View" at bounding box center [725, 341] width 107 height 98
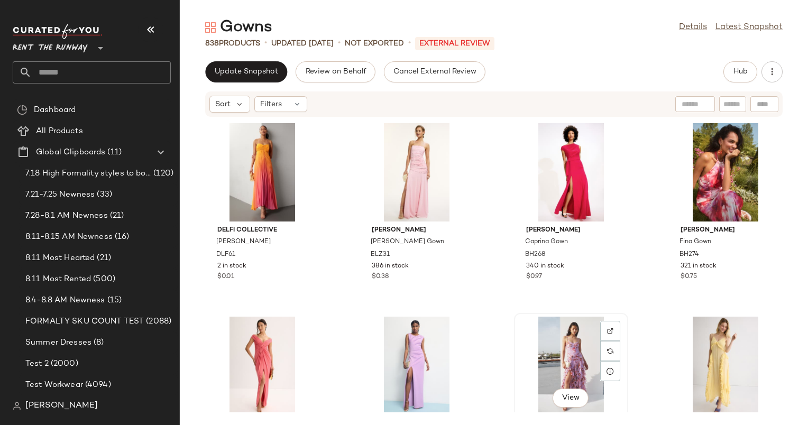
click at [575, 347] on div "View" at bounding box center [570, 366] width 107 height 98
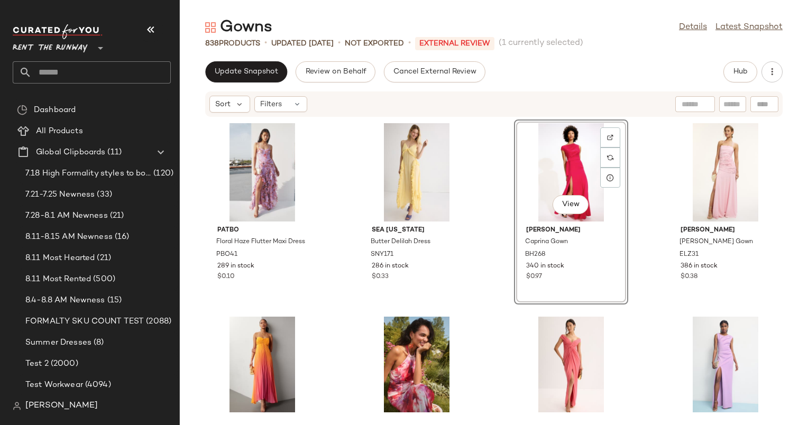
scroll to position [74, 0]
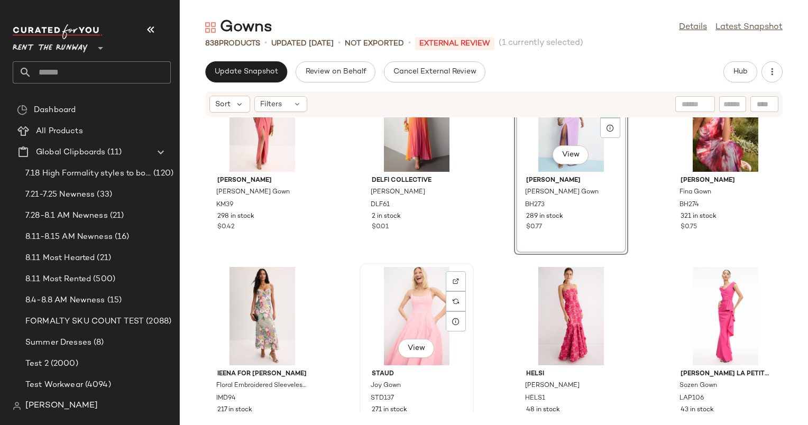
scroll to position [200, 0]
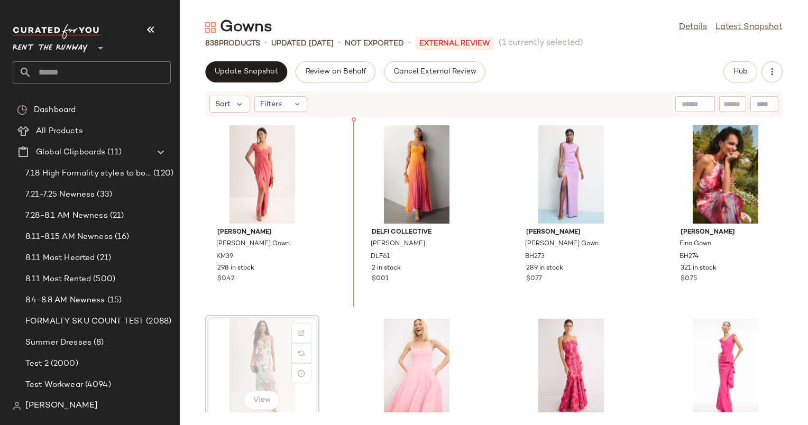
scroll to position [201, 0]
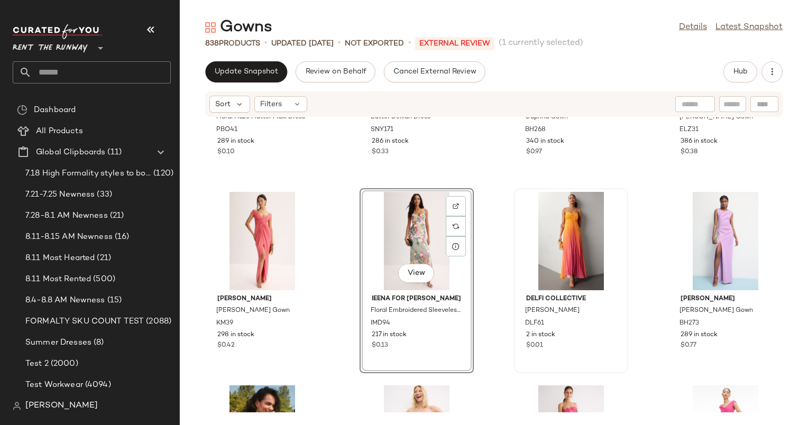
scroll to position [128, 0]
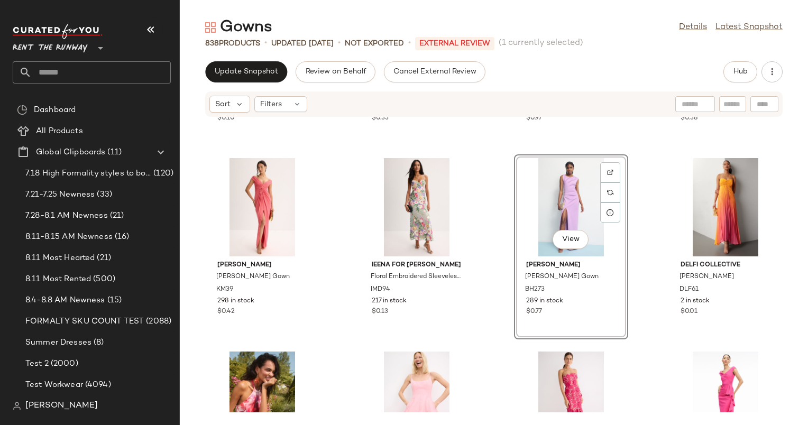
scroll to position [164, 0]
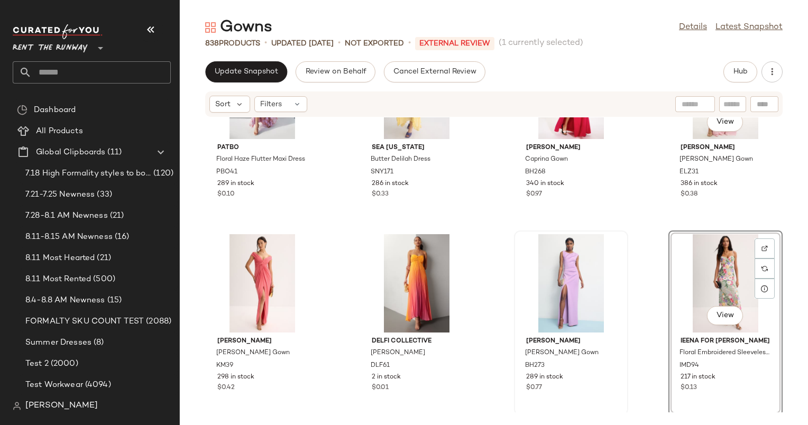
scroll to position [82, 0]
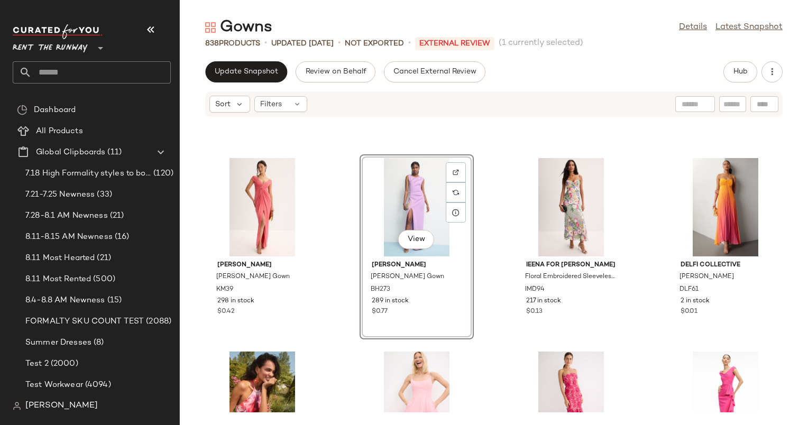
scroll to position [145, 0]
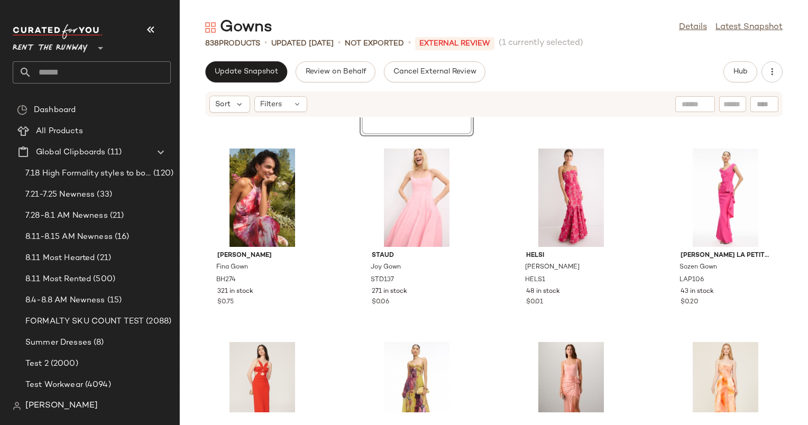
scroll to position [371, 0]
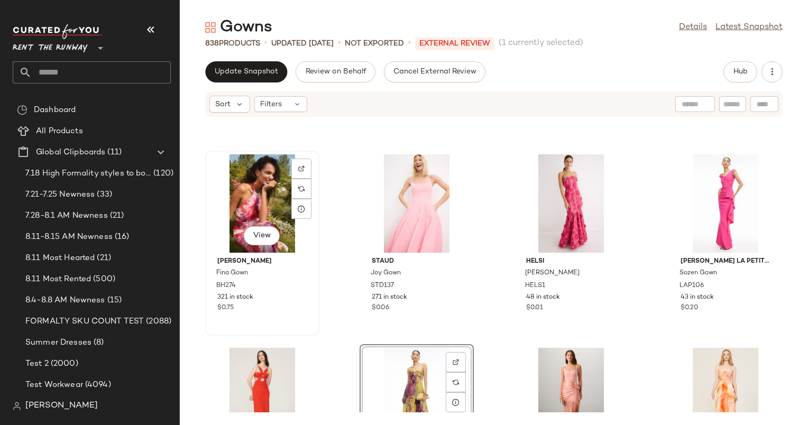
scroll to position [364, 0]
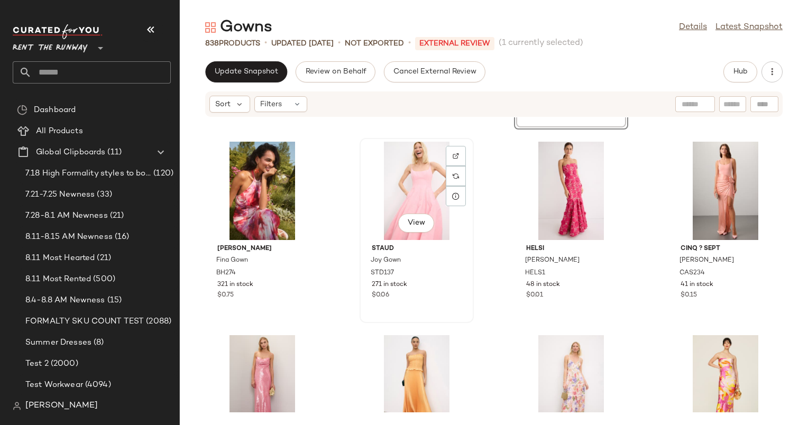
scroll to position [580, 0]
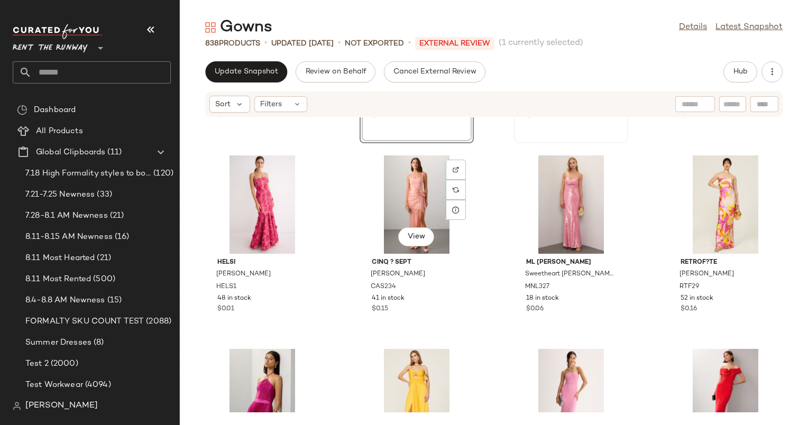
scroll to position [751, 0]
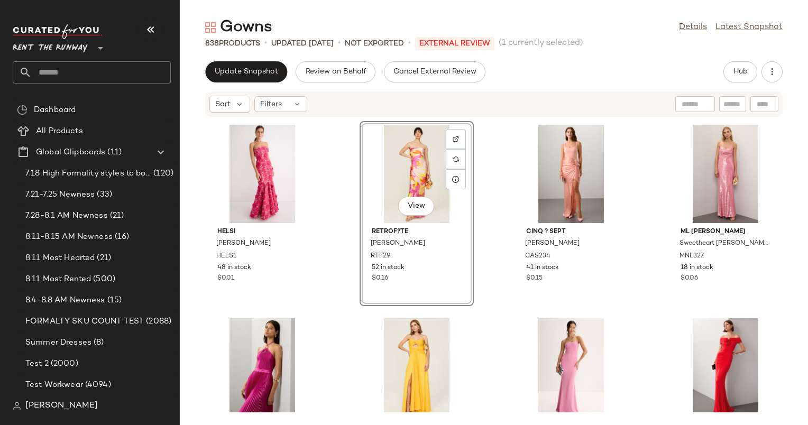
scroll to position [793, 0]
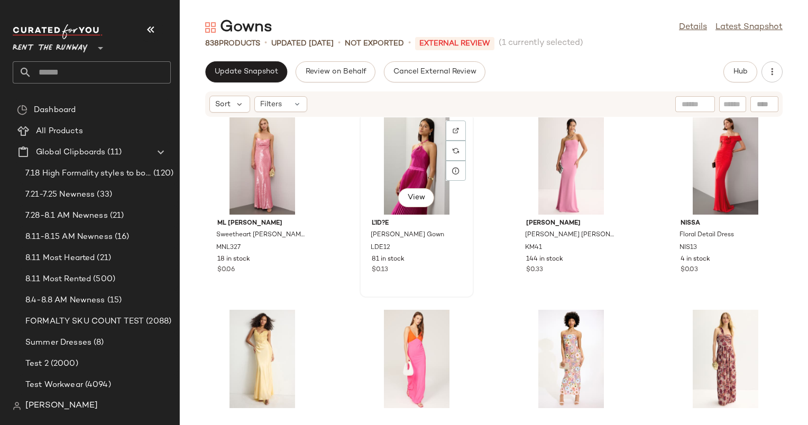
scroll to position [971, 0]
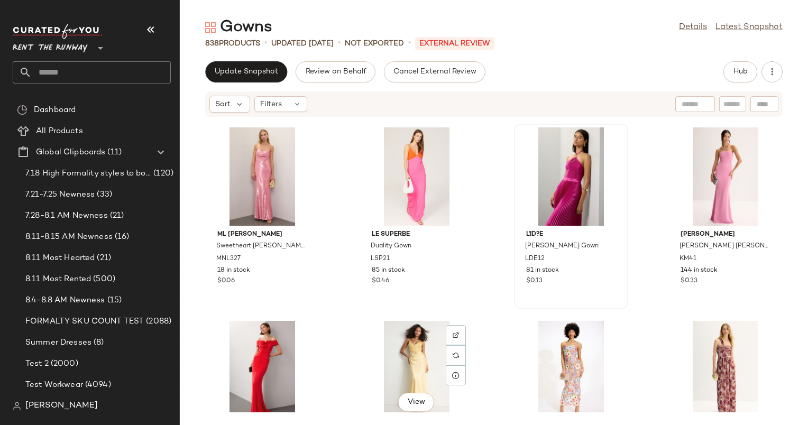
scroll to position [972, 0]
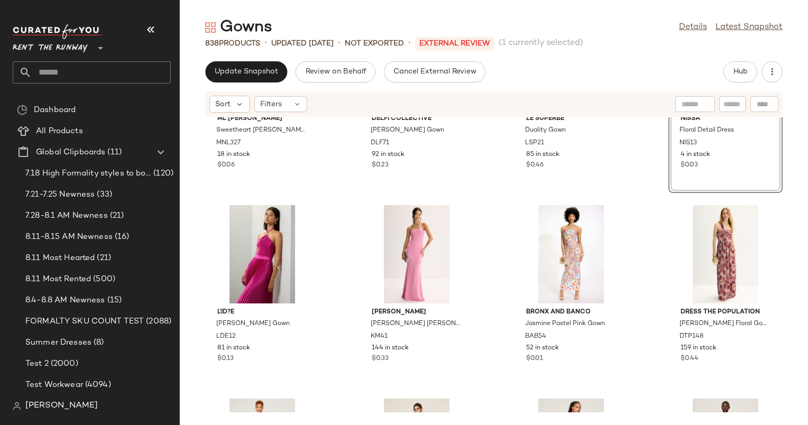
scroll to position [1088, 0]
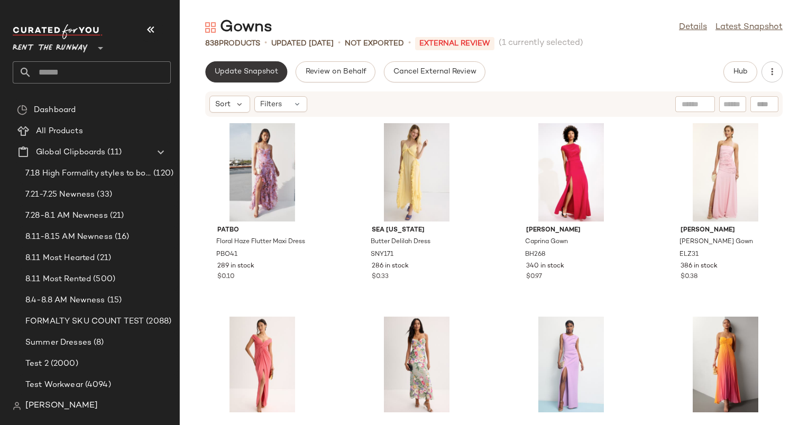
click at [271, 71] on span "Update Snapshot" at bounding box center [246, 72] width 64 height 8
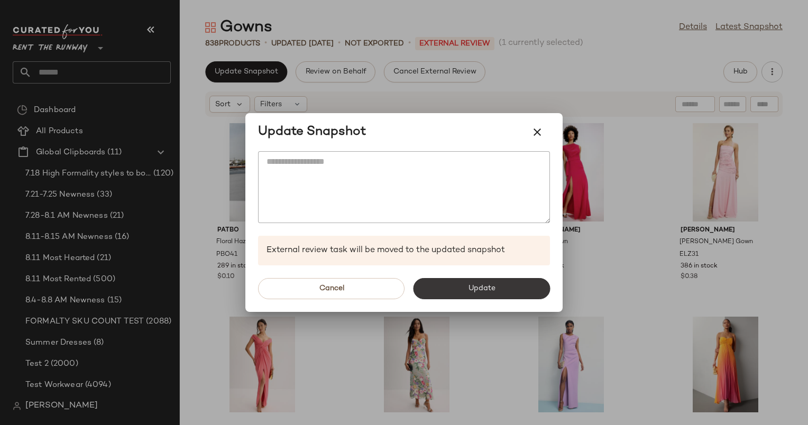
click at [502, 294] on button "Update" at bounding box center [481, 288] width 137 height 21
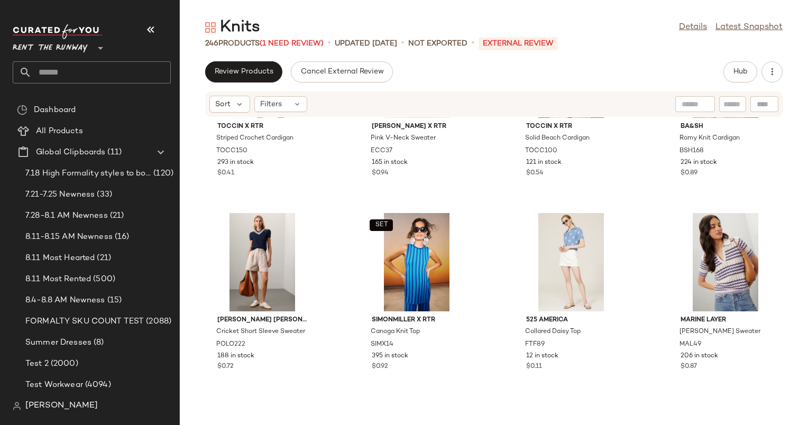
scroll to position [2065, 0]
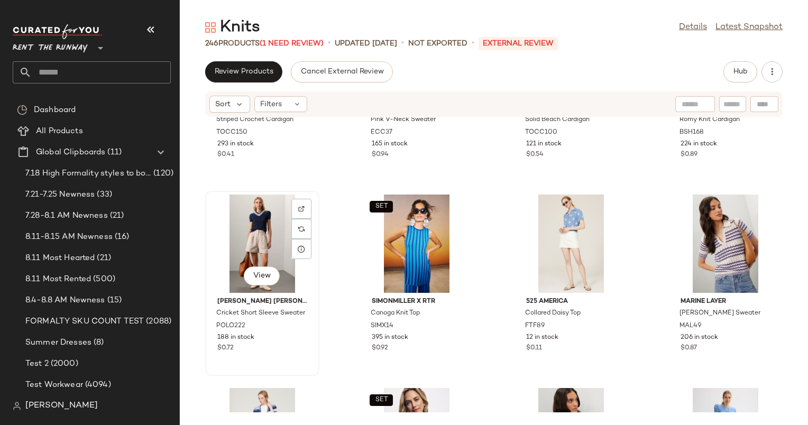
click at [241, 245] on div "View" at bounding box center [262, 244] width 107 height 98
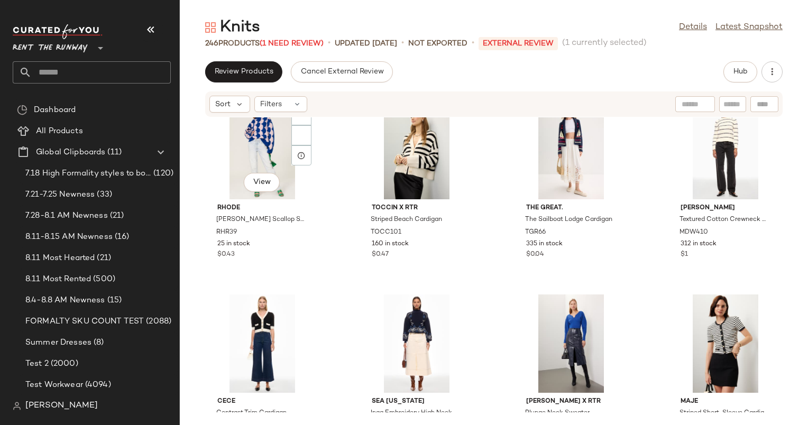
scroll to position [4272, 0]
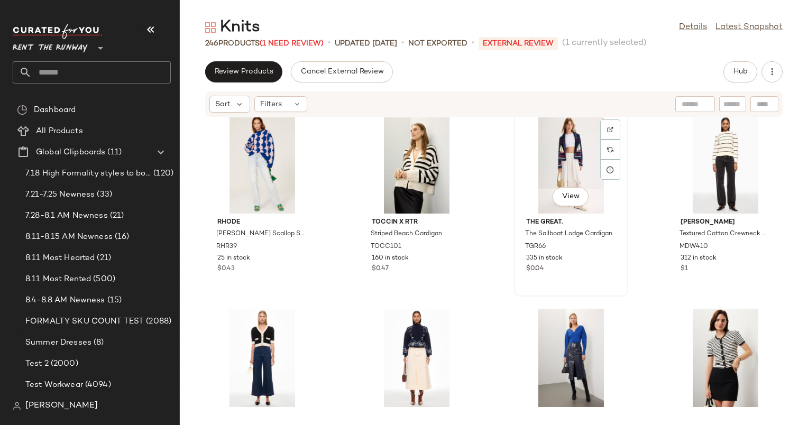
click at [552, 144] on div "View" at bounding box center [570, 164] width 107 height 98
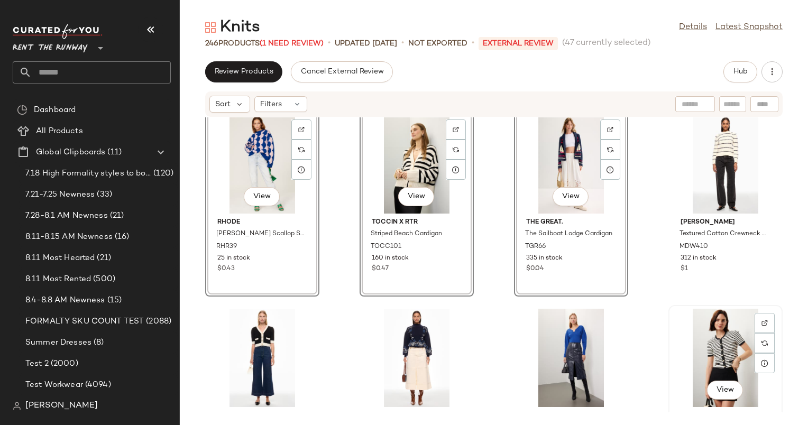
click at [727, 344] on div "View" at bounding box center [725, 358] width 107 height 98
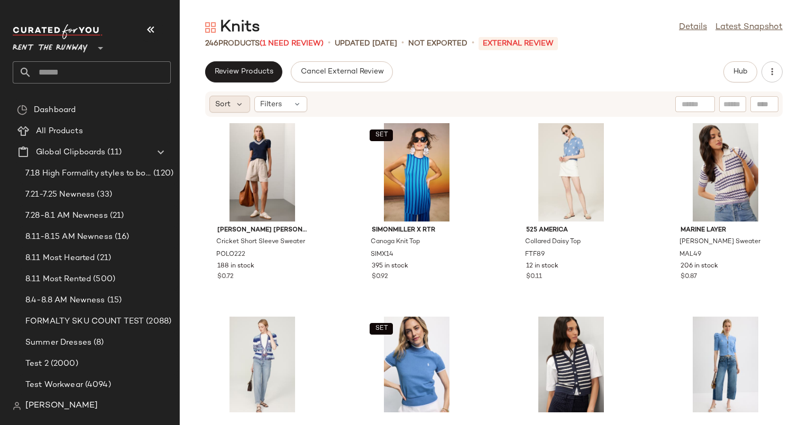
click at [228, 107] on span "Sort" at bounding box center [222, 104] width 15 height 11
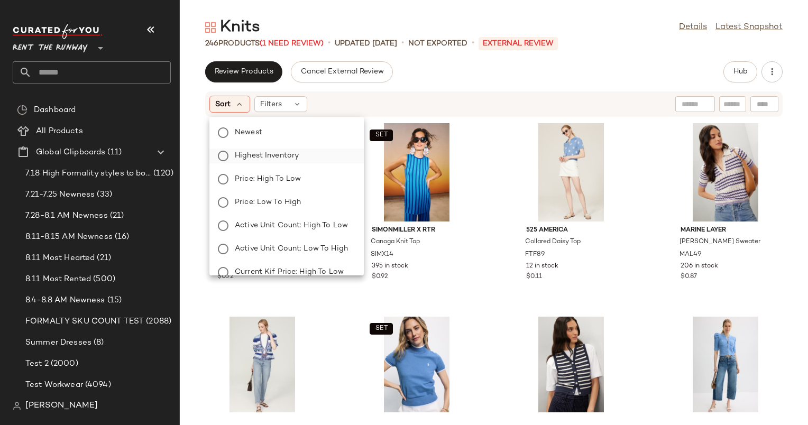
click at [311, 156] on label "Highest Inventory" at bounding box center [292, 156] width 125 height 15
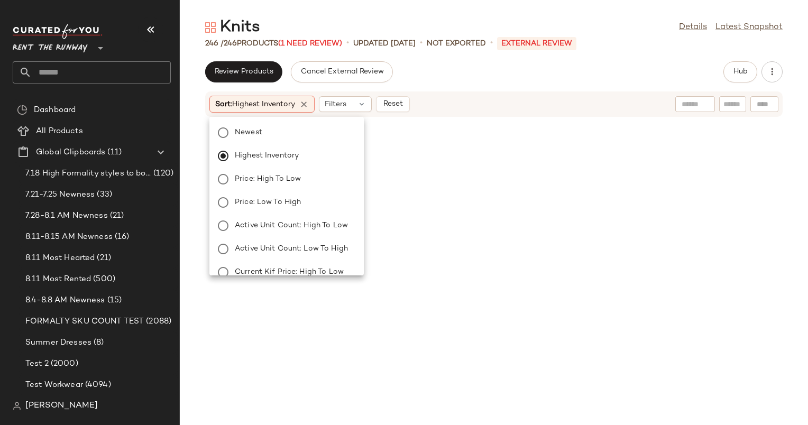
scroll to position [3482, 0]
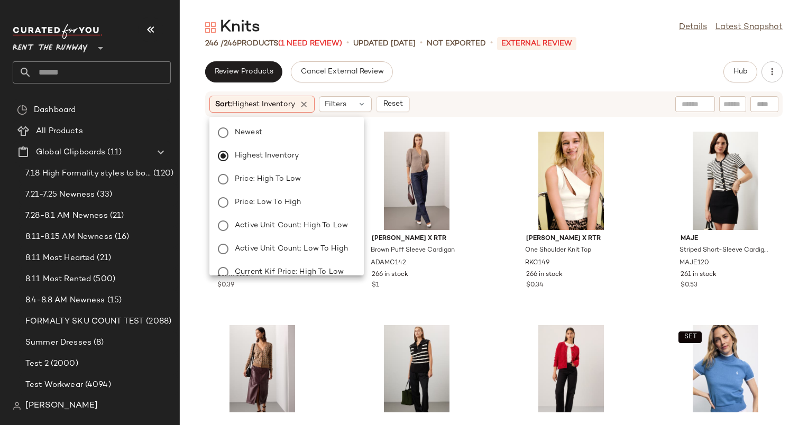
click at [425, 79] on div "Review Products Cancel External Review Hub" at bounding box center [493, 71] width 577 height 21
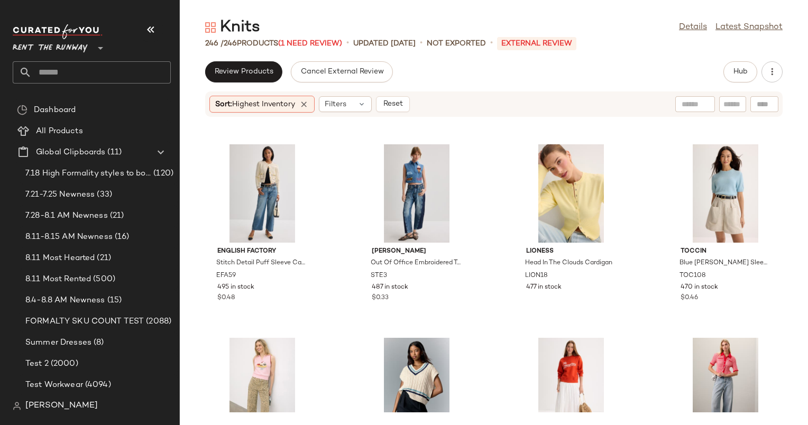
scroll to position [0, 0]
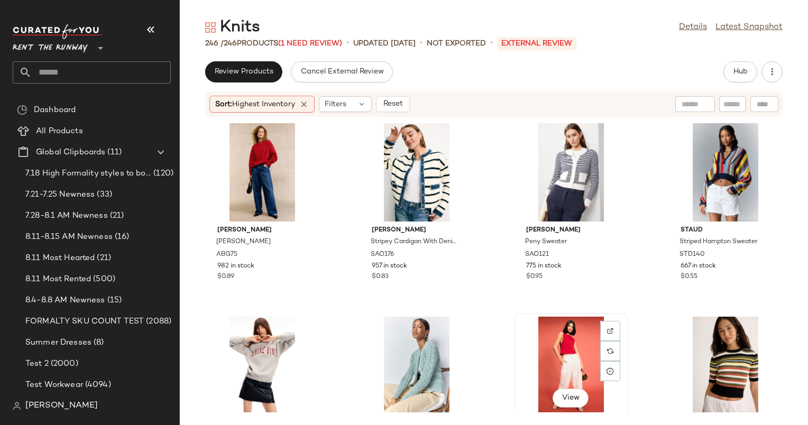
click at [566, 331] on div "View" at bounding box center [570, 366] width 107 height 98
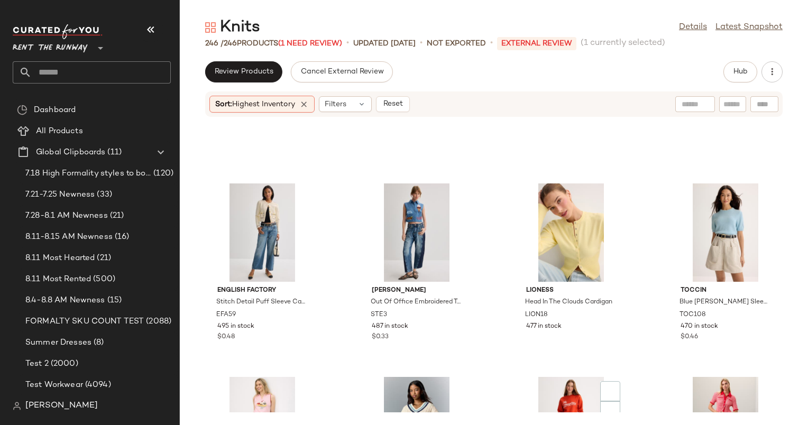
scroll to position [422, 0]
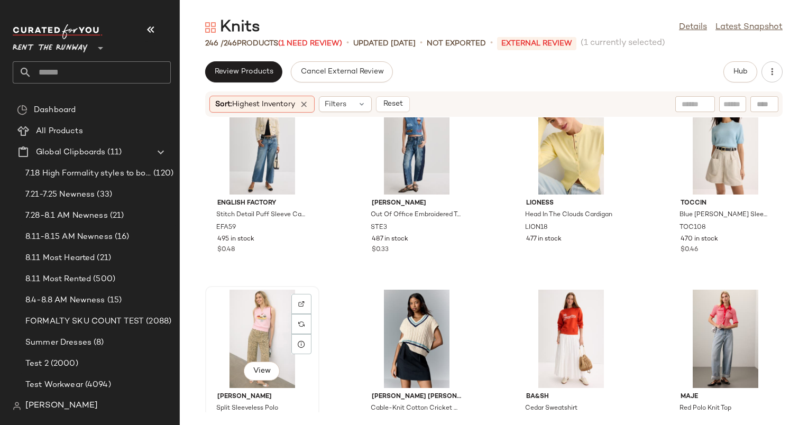
click at [249, 309] on div "View" at bounding box center [262, 339] width 107 height 98
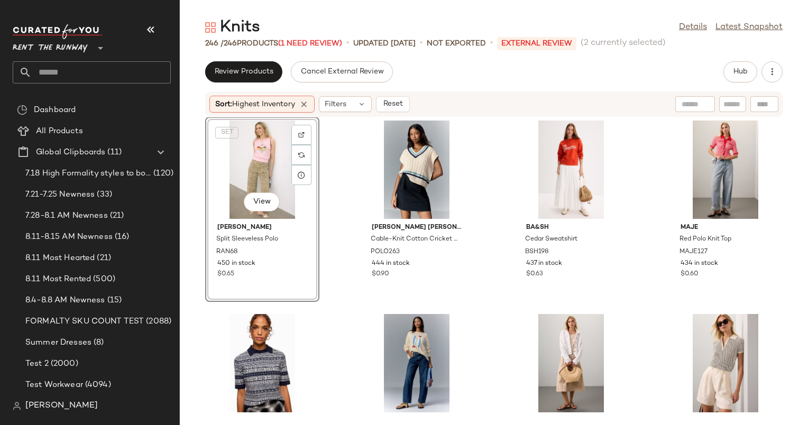
scroll to position [524, 0]
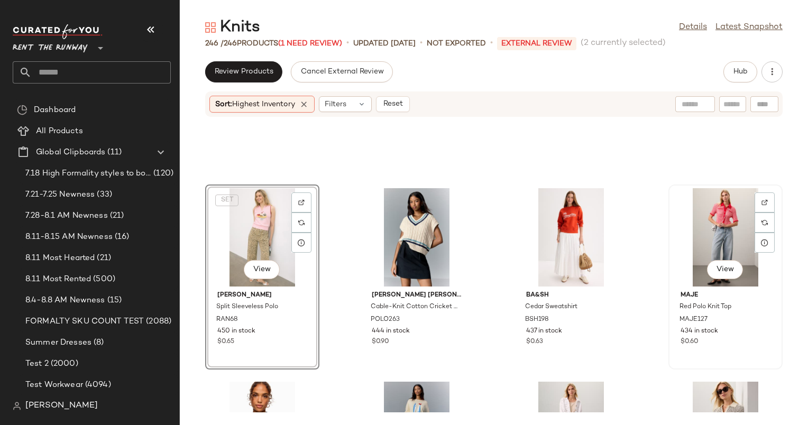
click at [735, 198] on div "View" at bounding box center [725, 237] width 107 height 98
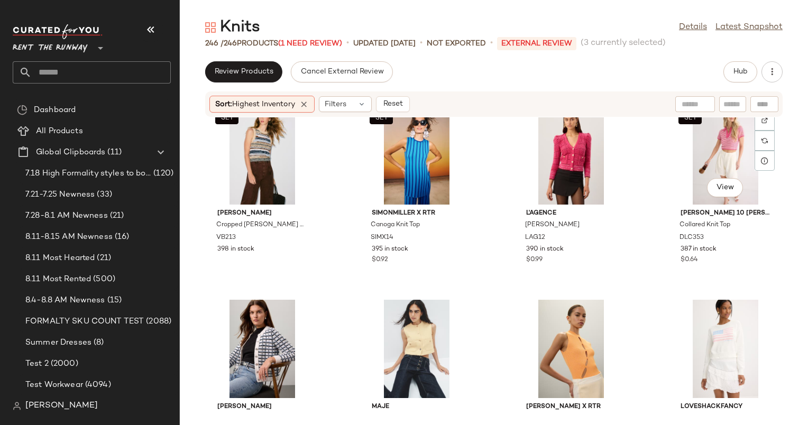
scroll to position [1186, 0]
click at [723, 165] on div "SET View" at bounding box center [725, 155] width 107 height 98
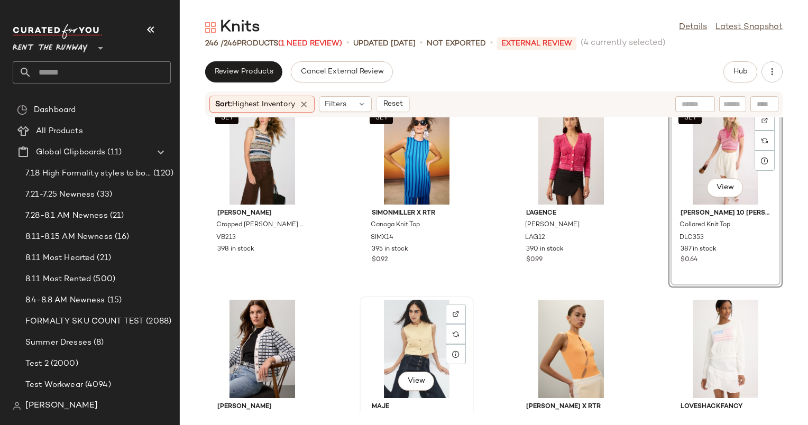
click at [437, 347] on div "View" at bounding box center [416, 349] width 107 height 98
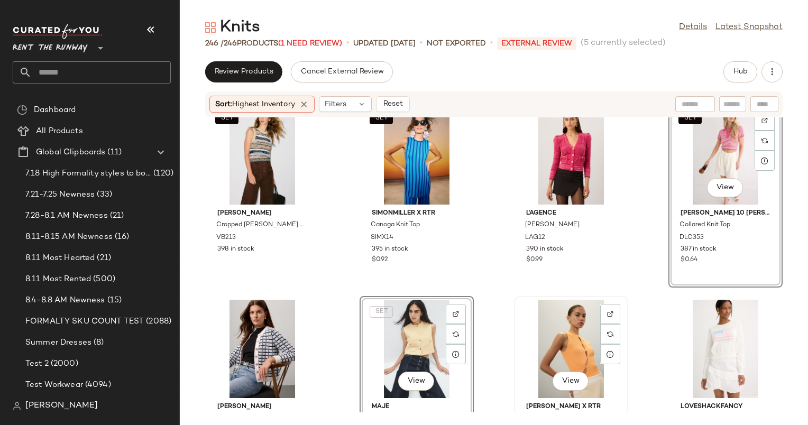
click at [569, 331] on div "View" at bounding box center [570, 349] width 107 height 98
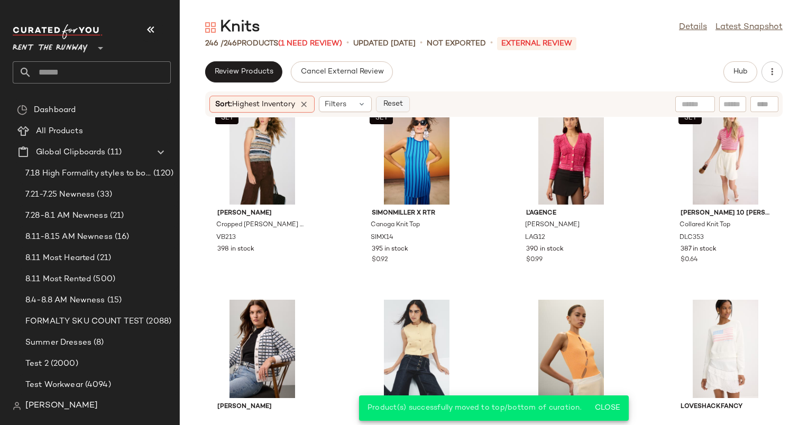
click at [387, 104] on span "Reset" at bounding box center [392, 104] width 20 height 8
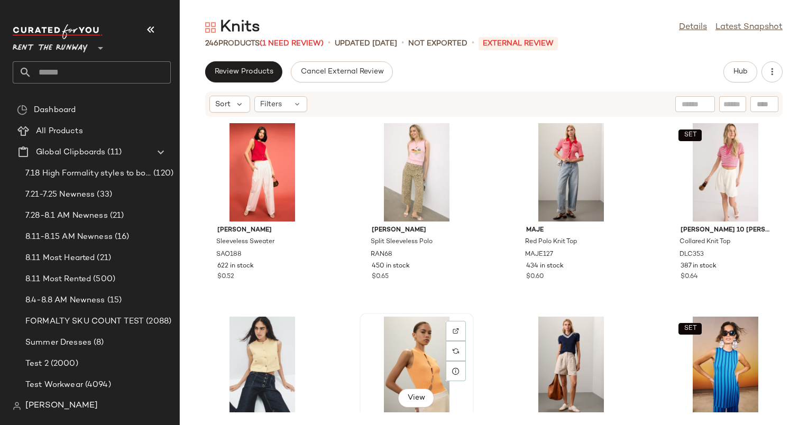
click at [419, 363] on div "View" at bounding box center [416, 366] width 107 height 98
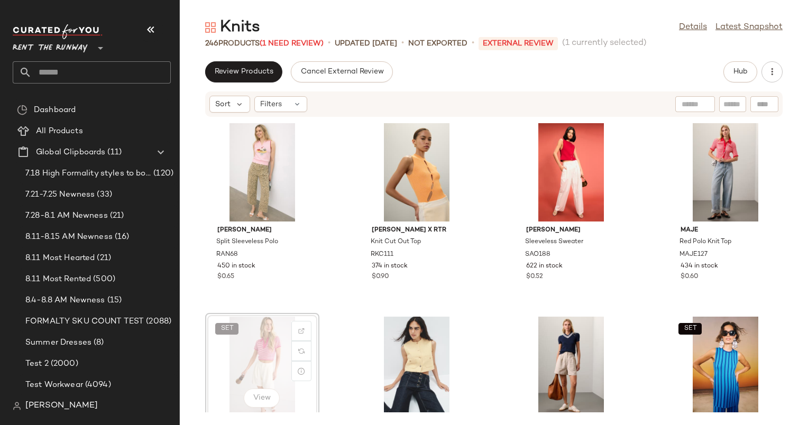
scroll to position [2, 0]
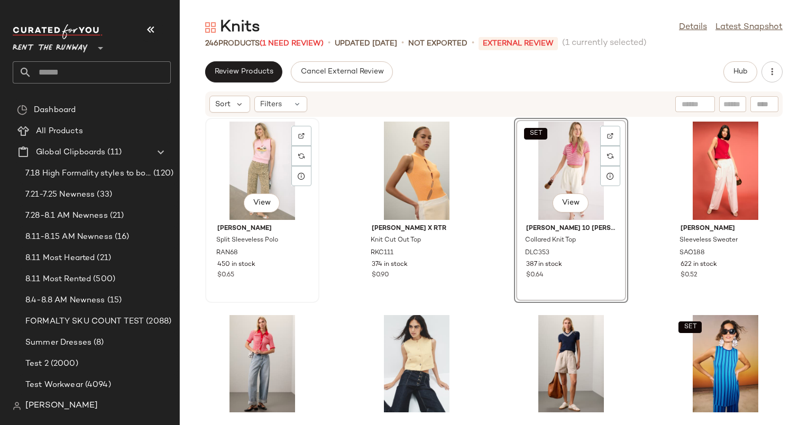
click at [265, 162] on div "View" at bounding box center [262, 171] width 107 height 98
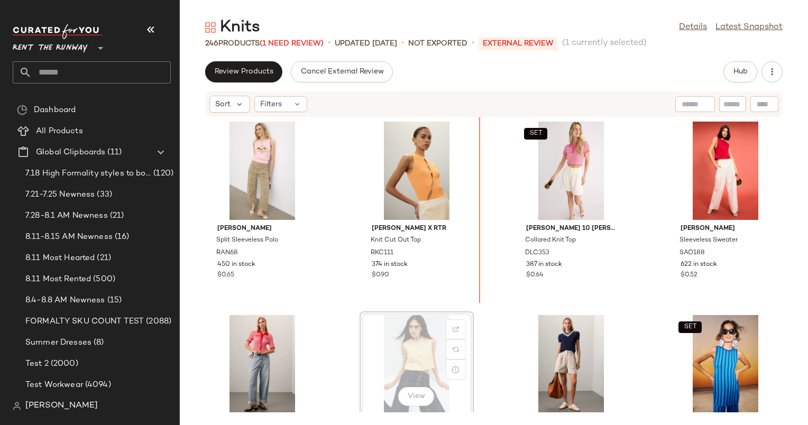
scroll to position [2, 0]
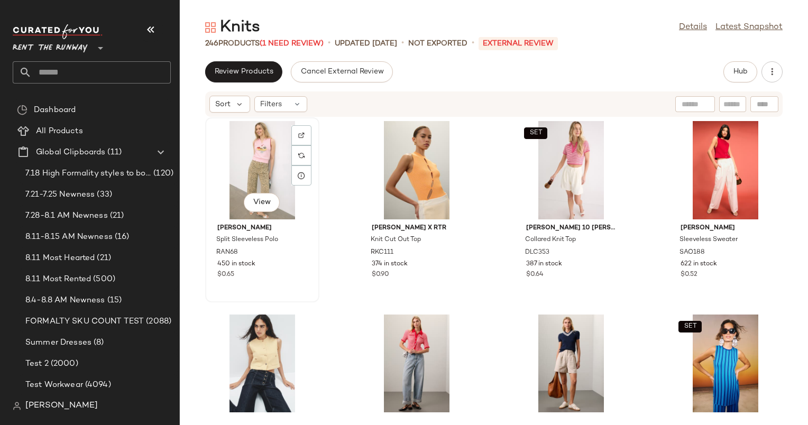
click at [226, 156] on div "View" at bounding box center [262, 170] width 107 height 98
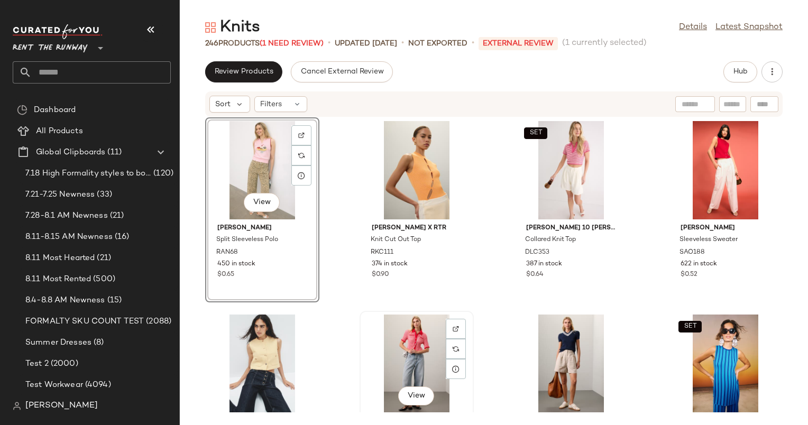
click at [419, 339] on div "View" at bounding box center [416, 363] width 107 height 98
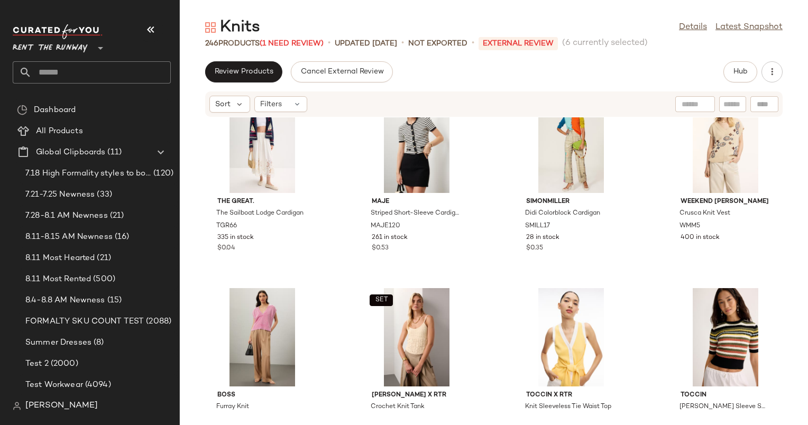
scroll to position [2594, 0]
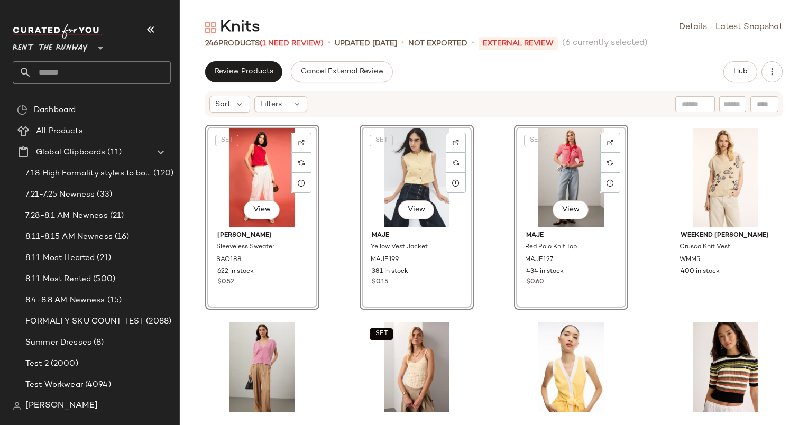
scroll to position [2517, 0]
click at [696, 186] on div "View" at bounding box center [725, 178] width 107 height 98
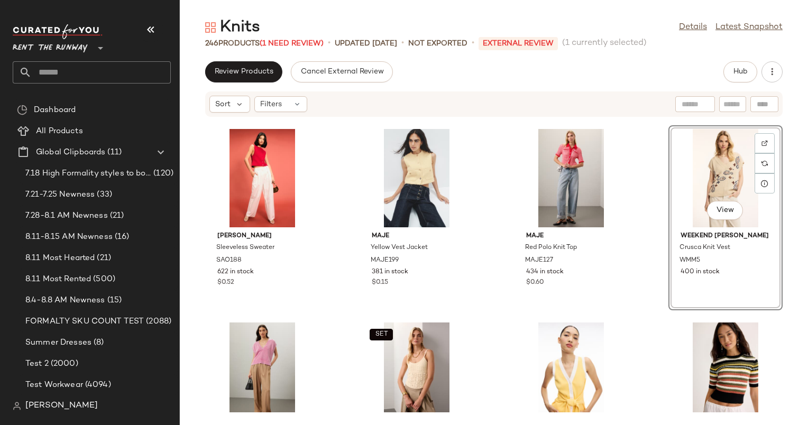
scroll to position [2538, 0]
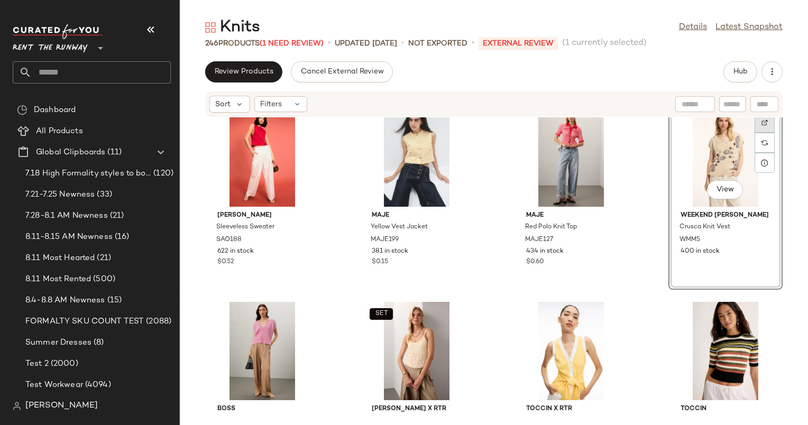
click at [764, 133] on div at bounding box center [764, 143] width 20 height 20
click at [703, 166] on div "View" at bounding box center [725, 157] width 107 height 98
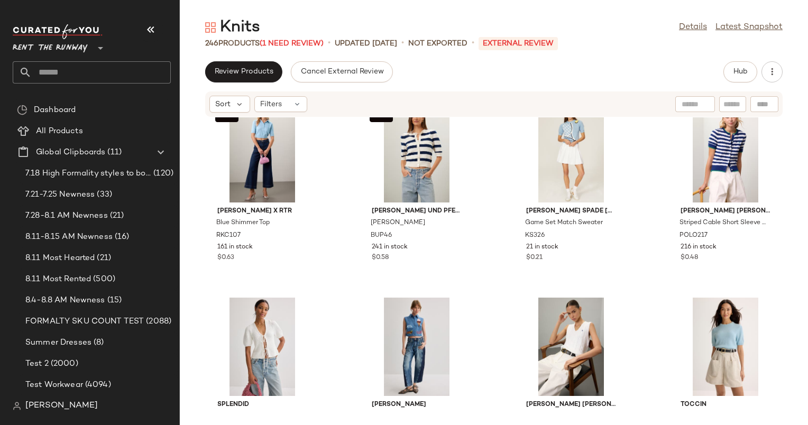
scroll to position [0, 0]
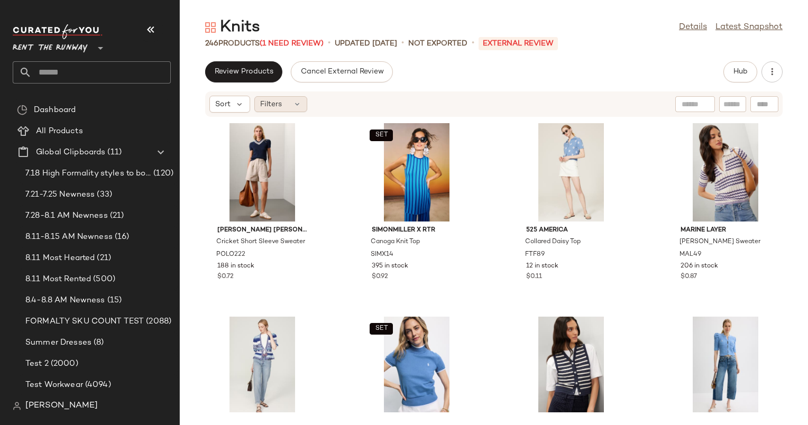
click at [290, 106] on div "Filters" at bounding box center [280, 104] width 53 height 16
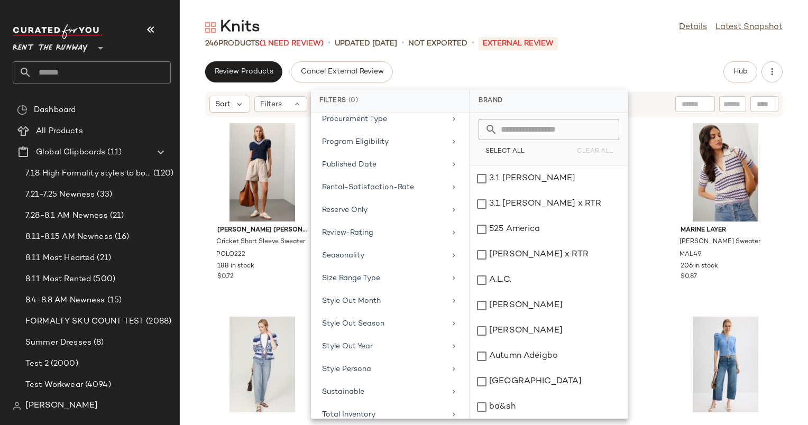
scroll to position [873, 0]
click at [213, 110] on div "Sort" at bounding box center [229, 104] width 41 height 17
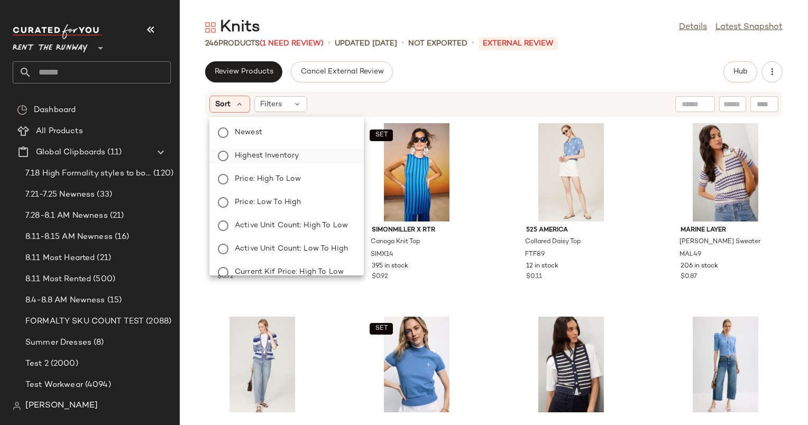
click at [298, 160] on span "Highest Inventory" at bounding box center [267, 155] width 64 height 11
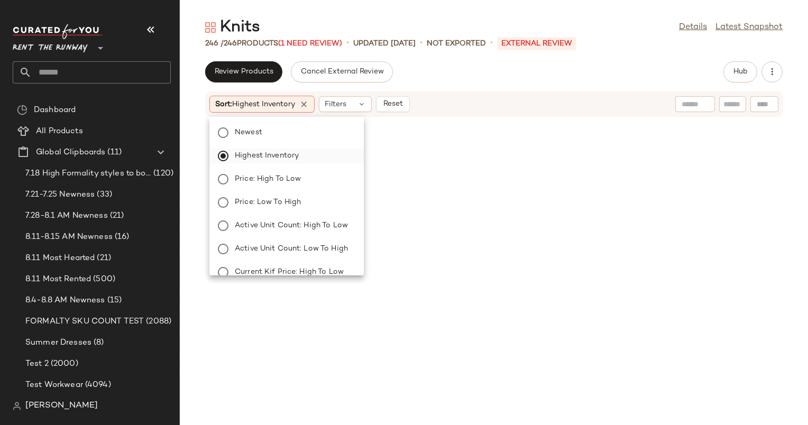
scroll to position [967, 0]
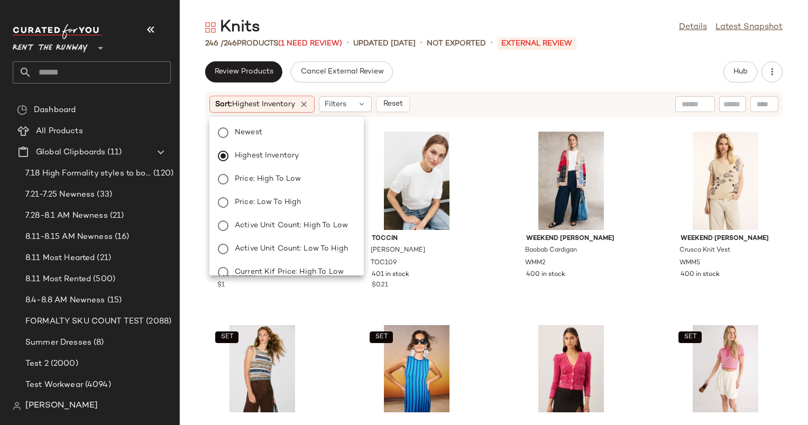
click at [558, 106] on div "Sort: Highest Inventory Filters Reset" at bounding box center [424, 104] width 431 height 17
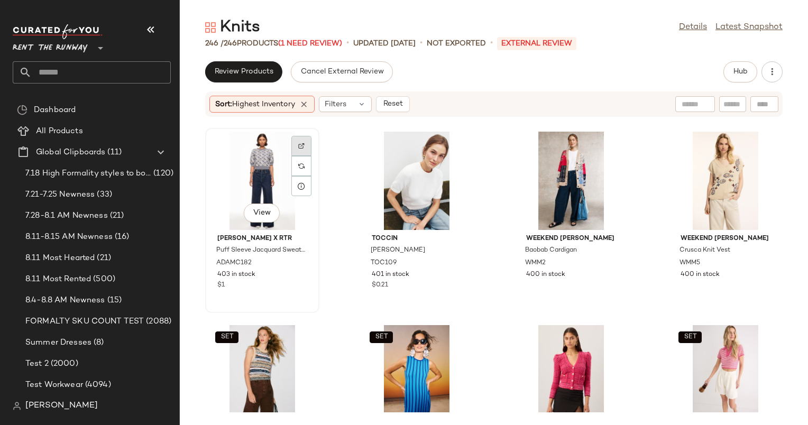
click at [300, 143] on img at bounding box center [301, 146] width 6 height 6
click at [247, 171] on div "View" at bounding box center [262, 181] width 107 height 98
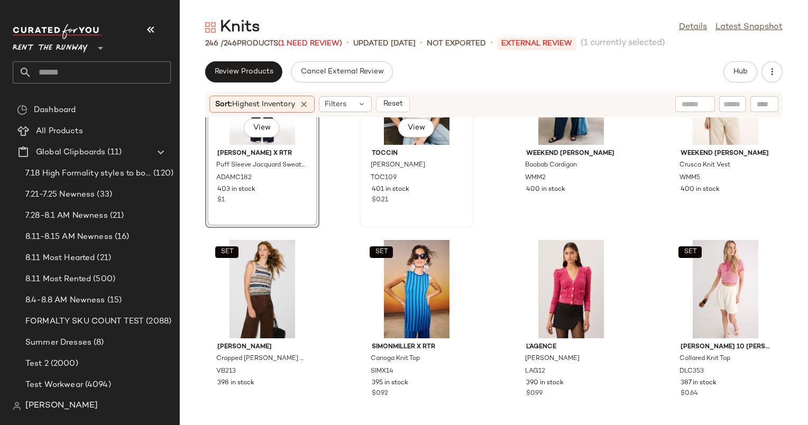
scroll to position [1056, 0]
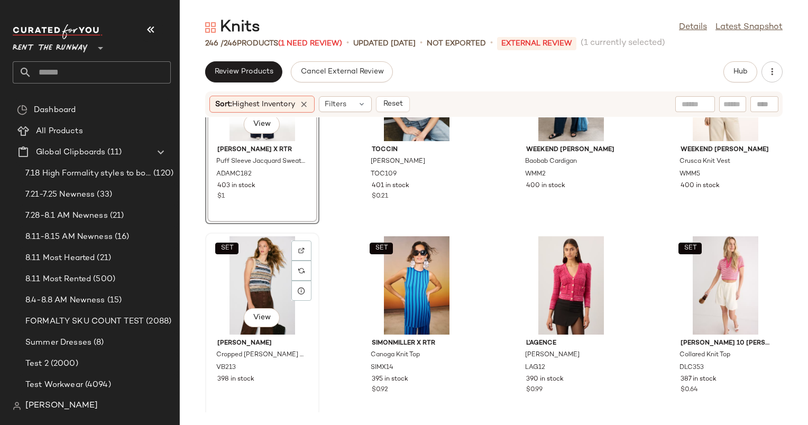
click at [265, 264] on div "SET View" at bounding box center [262, 285] width 107 height 98
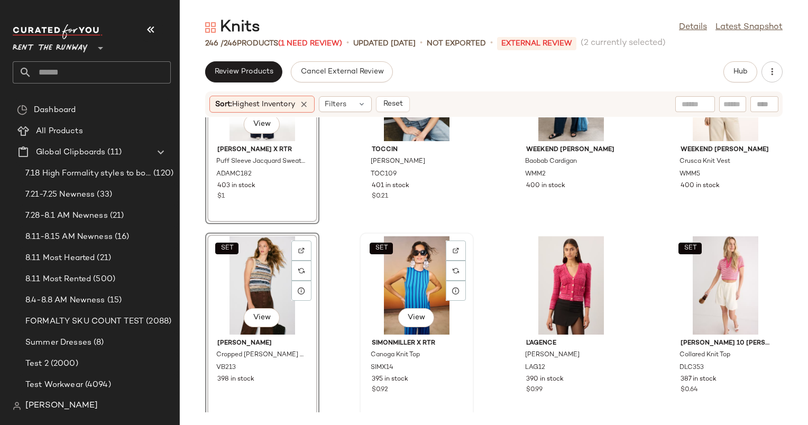
click at [412, 264] on div "SET View" at bounding box center [416, 285] width 107 height 98
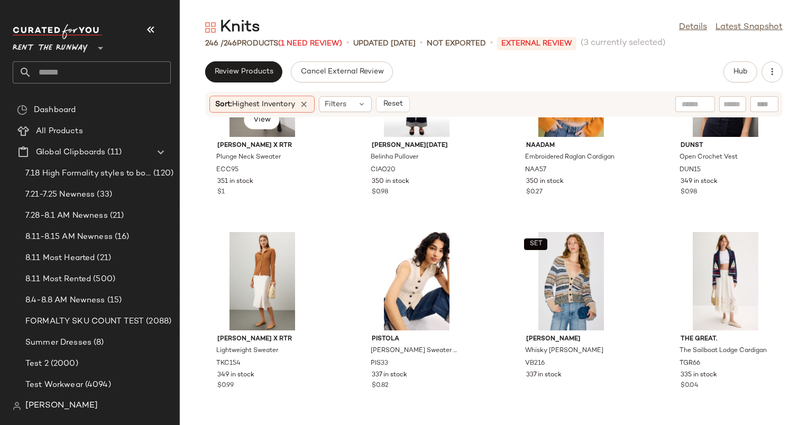
scroll to position [1834, 0]
click at [734, 190] on div "$0.98" at bounding box center [725, 193] width 90 height 10
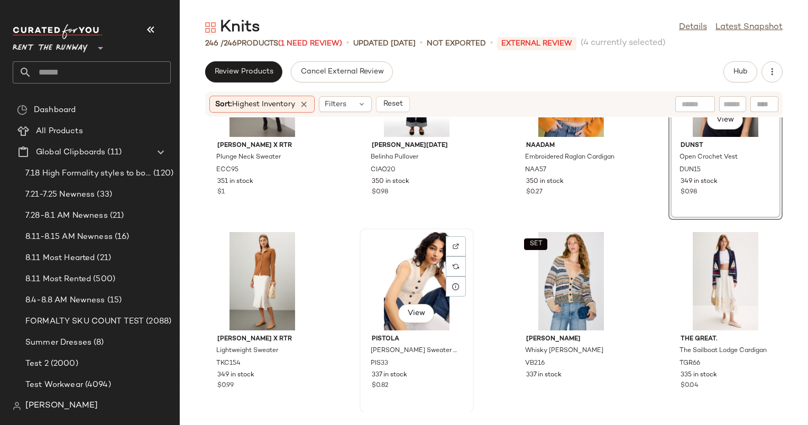
click at [422, 266] on div "View" at bounding box center [416, 281] width 107 height 98
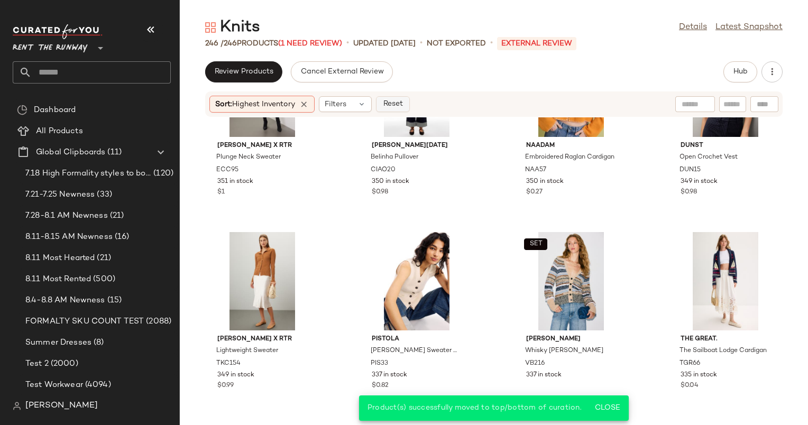
click at [402, 109] on button "Reset" at bounding box center [393, 104] width 34 height 16
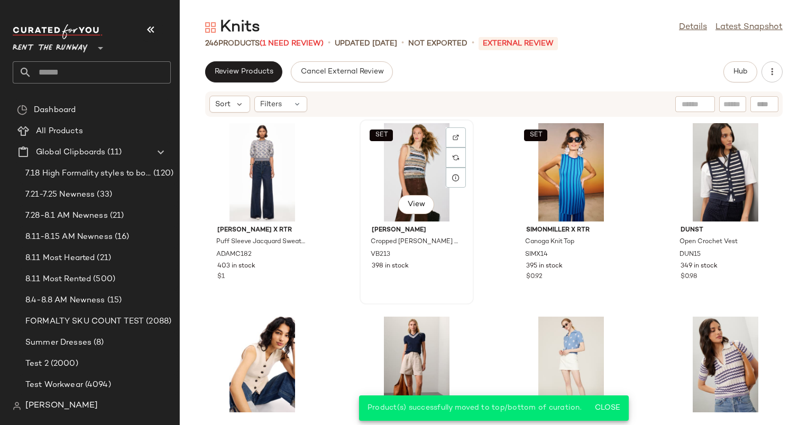
click at [423, 141] on div "SET View" at bounding box center [416, 172] width 107 height 98
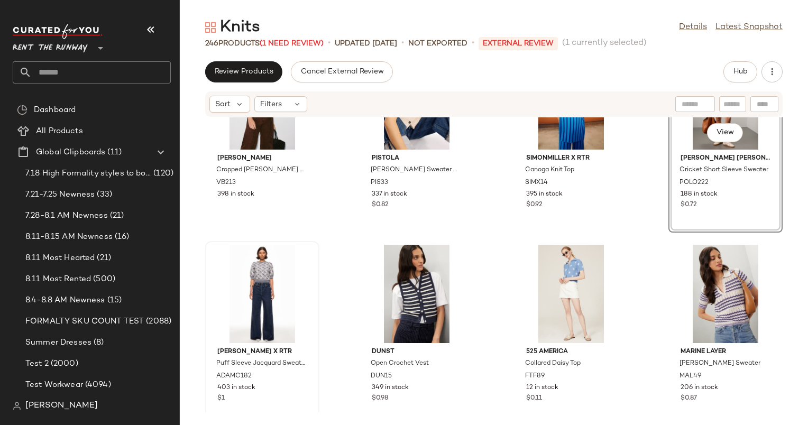
scroll to position [87, 0]
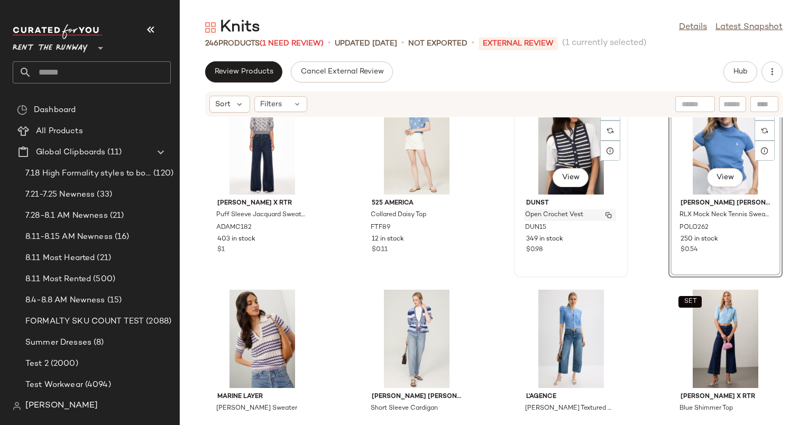
scroll to position [223, 0]
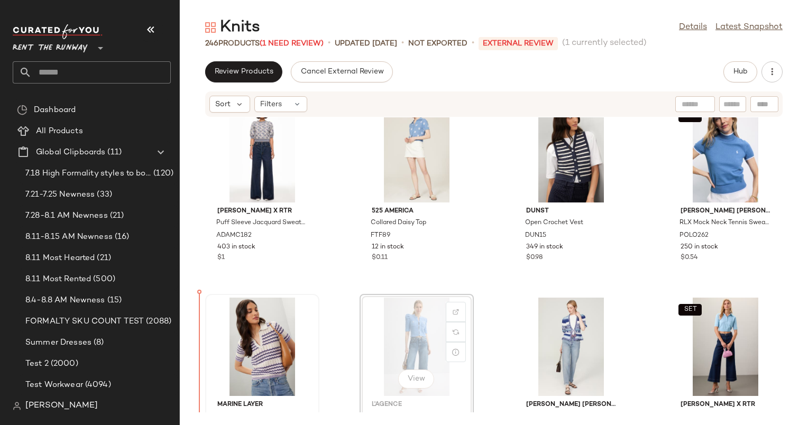
scroll to position [216, 0]
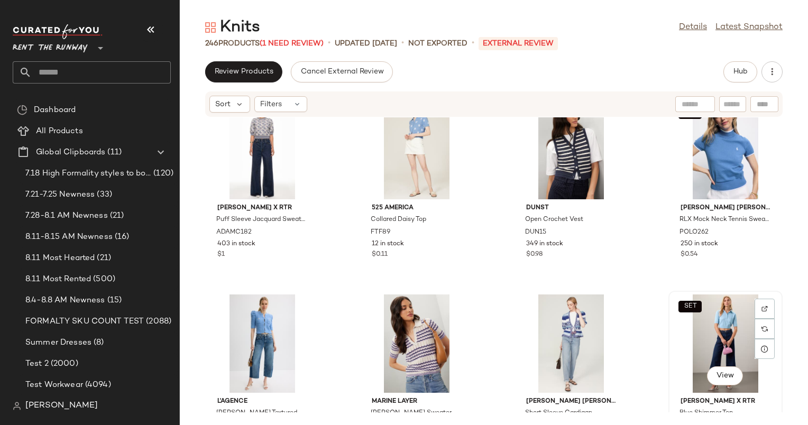
scroll to position [217, 0]
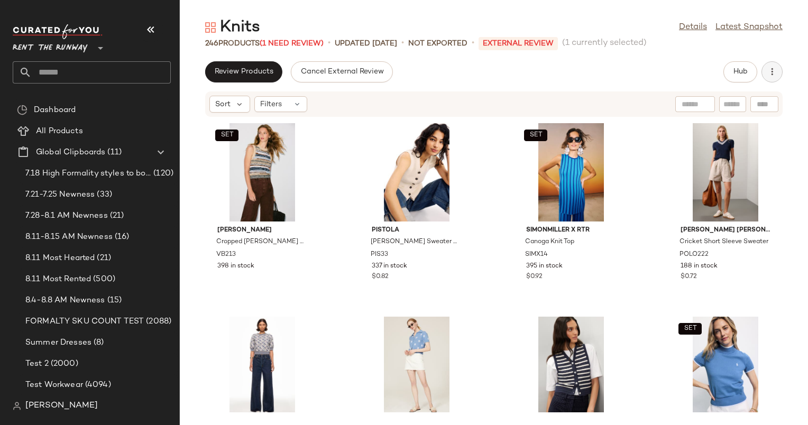
click at [776, 73] on icon "button" at bounding box center [771, 72] width 11 height 11
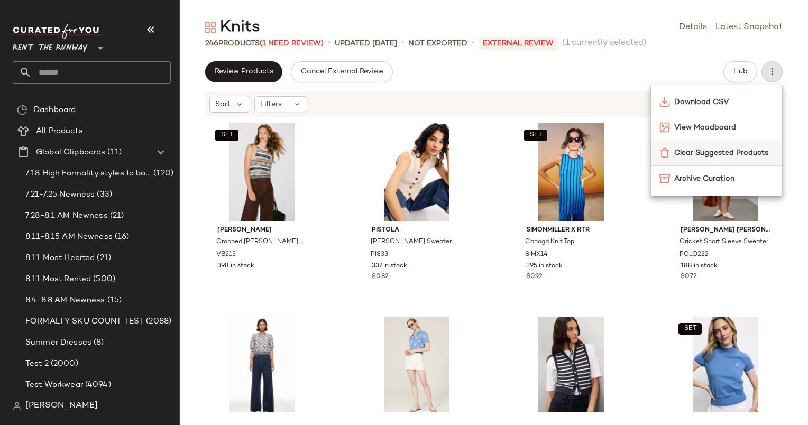
click at [700, 154] on span "Clear Suggested Products" at bounding box center [723, 152] width 99 height 11
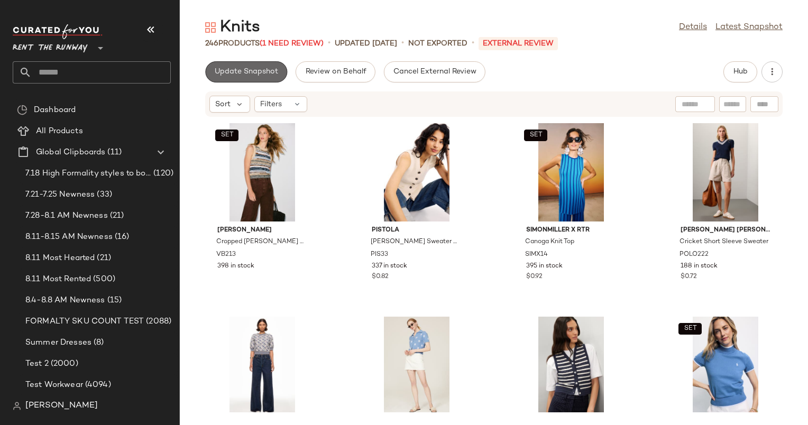
click at [250, 71] on span "Update Snapshot" at bounding box center [246, 72] width 64 height 8
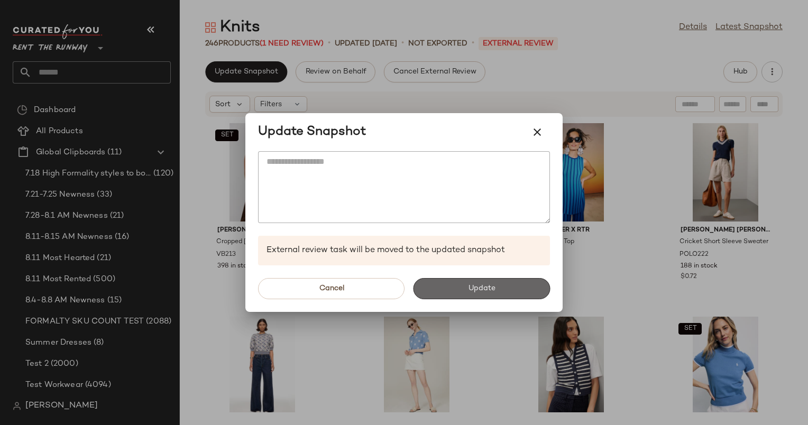
click at [502, 292] on button "Update" at bounding box center [481, 288] width 137 height 21
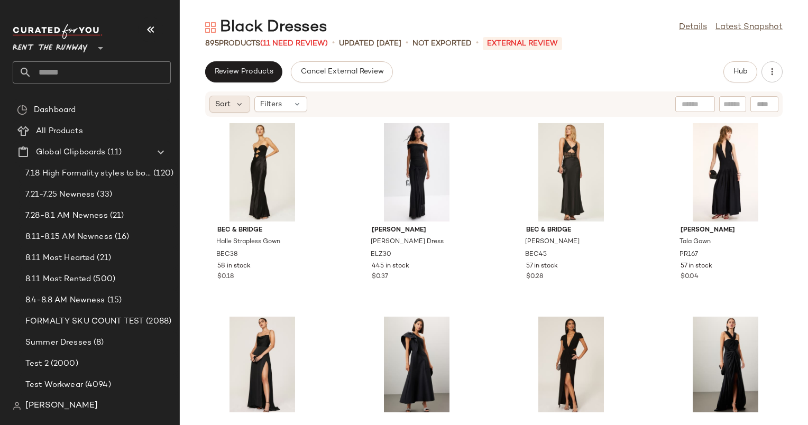
click at [228, 112] on div "Sort" at bounding box center [229, 104] width 41 height 17
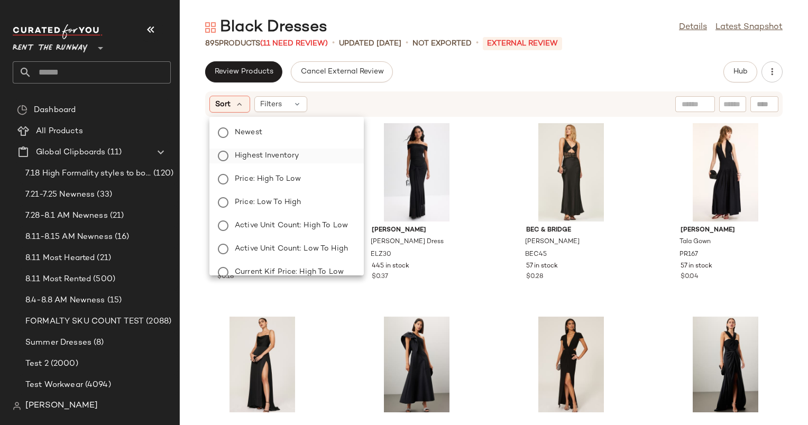
click at [334, 151] on label "Highest Inventory" at bounding box center [292, 156] width 125 height 15
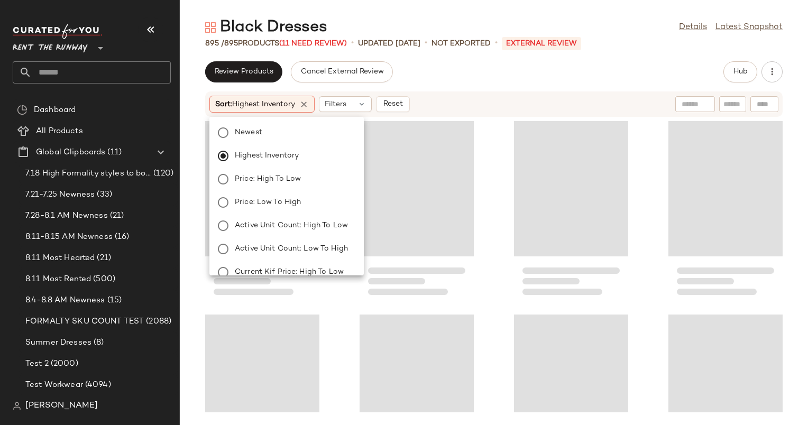
click at [503, 64] on div "Review Products Cancel External Review Hub" at bounding box center [493, 71] width 577 height 21
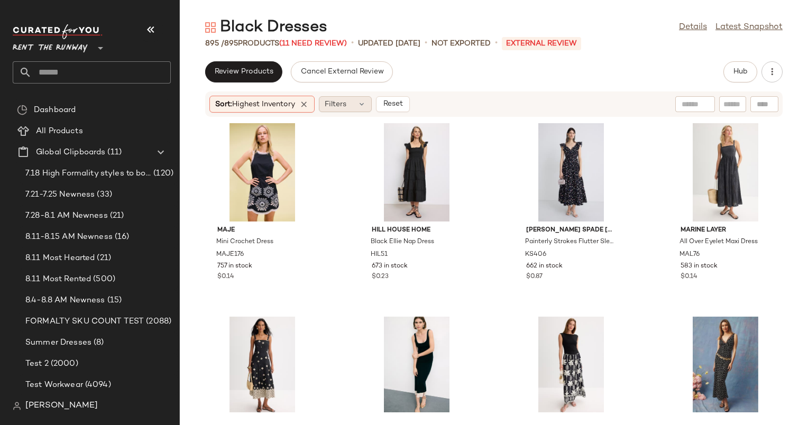
click at [342, 106] on span "Filters" at bounding box center [336, 104] width 22 height 11
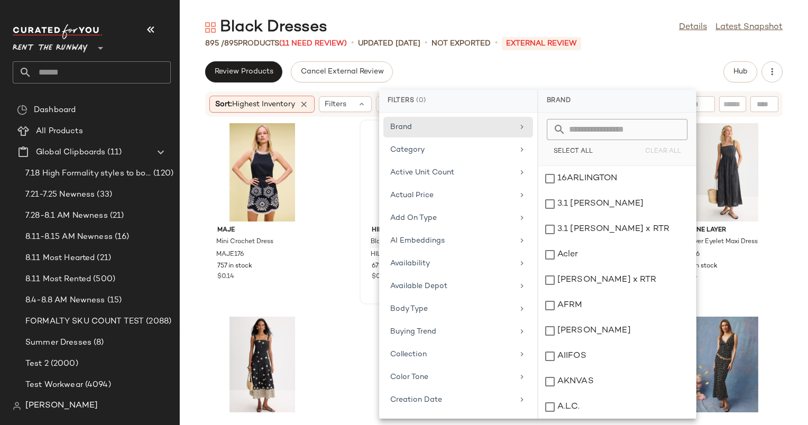
scroll to position [437, 0]
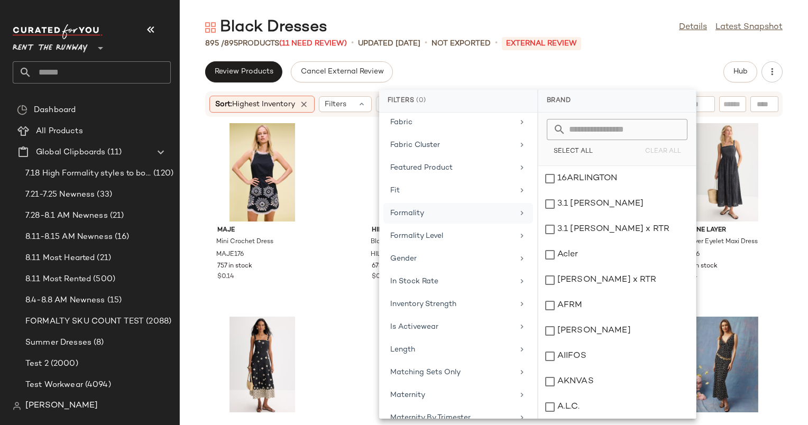
click at [445, 208] on div "Formality" at bounding box center [451, 213] width 123 height 11
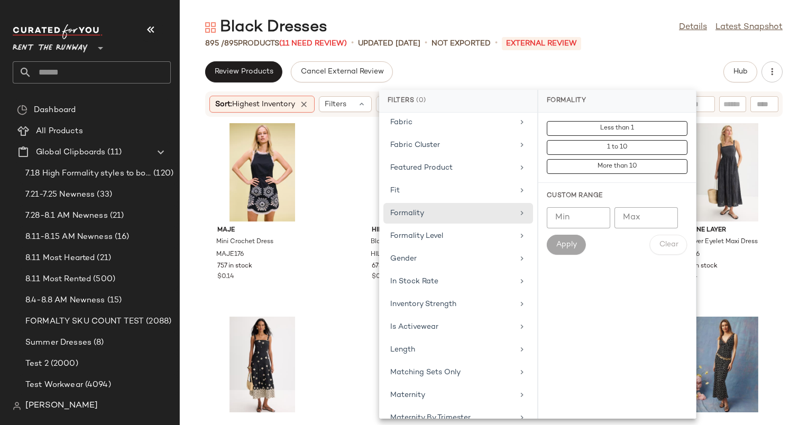
click at [587, 224] on input "Min" at bounding box center [578, 217] width 63 height 21
type input "*"
click at [569, 247] on span "Apply" at bounding box center [565, 244] width 21 height 8
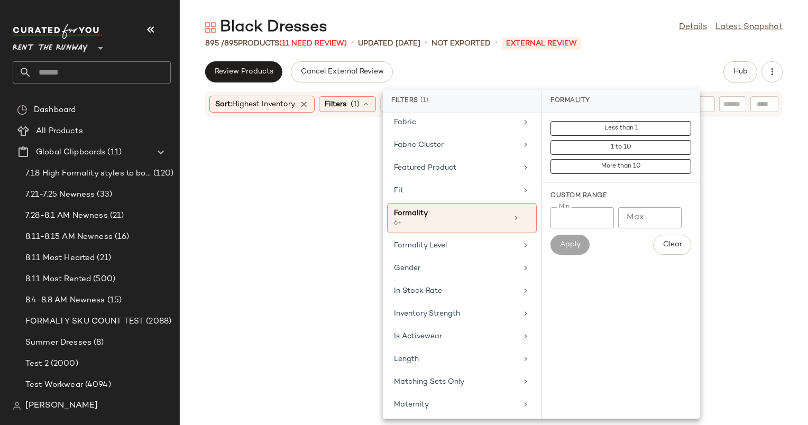
click at [450, 75] on div "Review Products Cancel External Review Hub" at bounding box center [493, 71] width 577 height 21
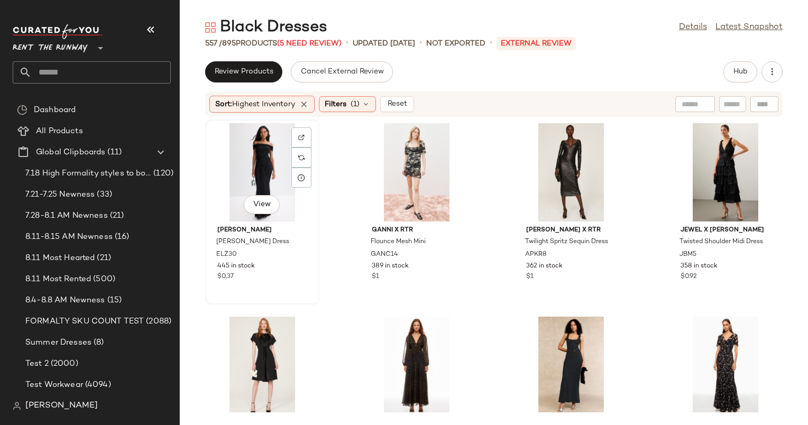
click at [264, 155] on div "View" at bounding box center [262, 172] width 107 height 98
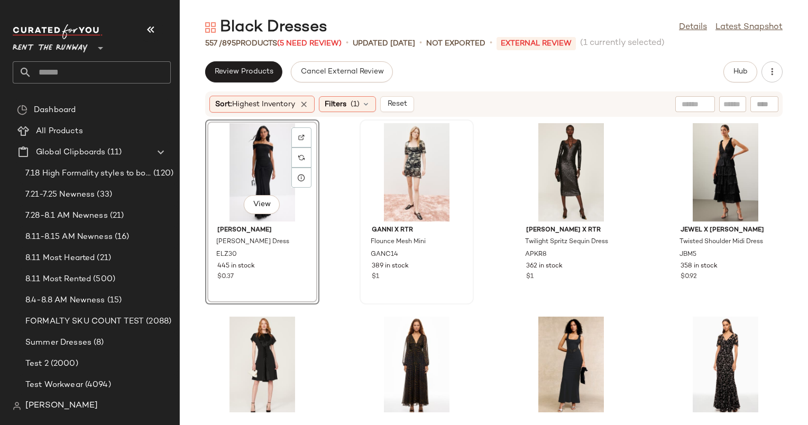
drag, startPoint x: 264, startPoint y: 155, endPoint x: 452, endPoint y: 234, distance: 203.5
click at [452, 234] on div "View [PERSON_NAME] Dress ELZ30 445 in stock $0.37 GANNI x RTR Flounce Mesh Mini…" at bounding box center [494, 264] width 628 height 295
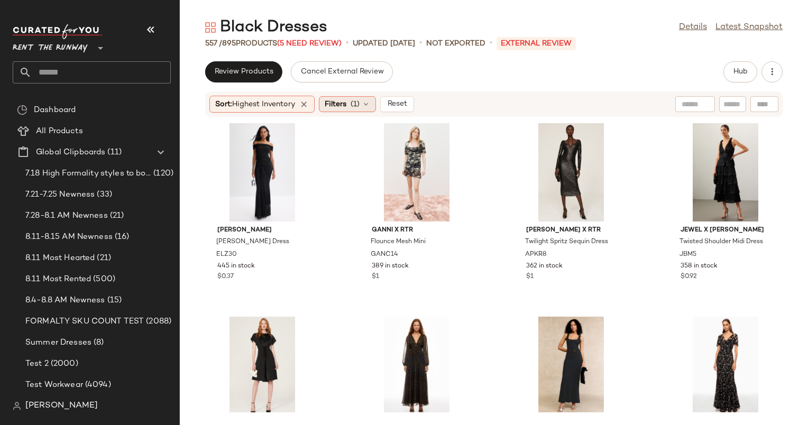
click at [359, 101] on span "(1)" at bounding box center [354, 104] width 9 height 11
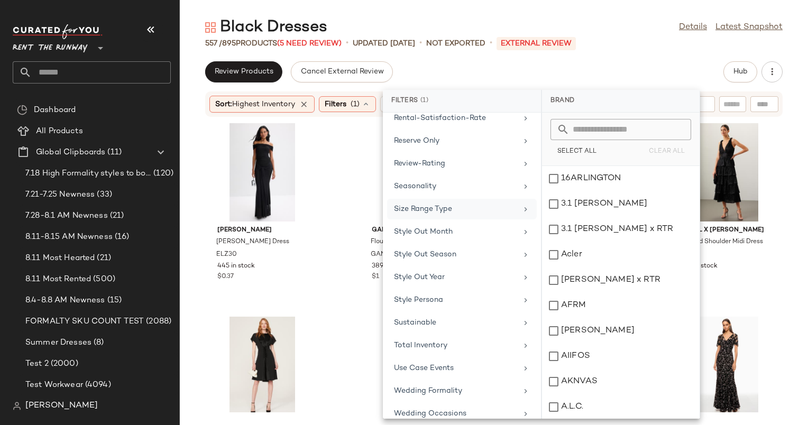
scroll to position [904, 0]
click at [478, 199] on div "Seasonality" at bounding box center [462, 209] width 150 height 21
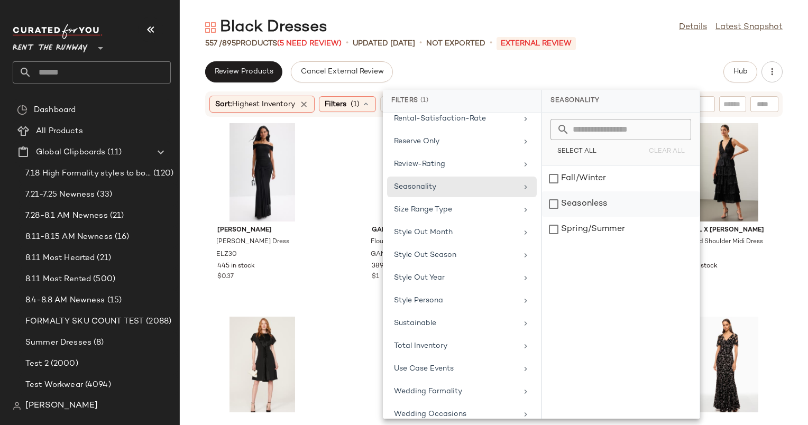
click at [590, 217] on div "Seasonless" at bounding box center [621, 229] width 158 height 25
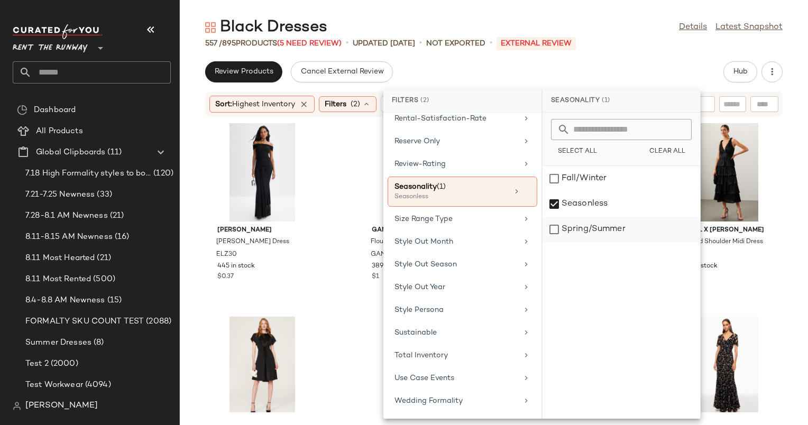
click at [593, 230] on div "Spring/Summer" at bounding box center [621, 229] width 158 height 25
click at [620, 18] on div "Black Dresses Details Latest Snapshot" at bounding box center [494, 27] width 628 height 21
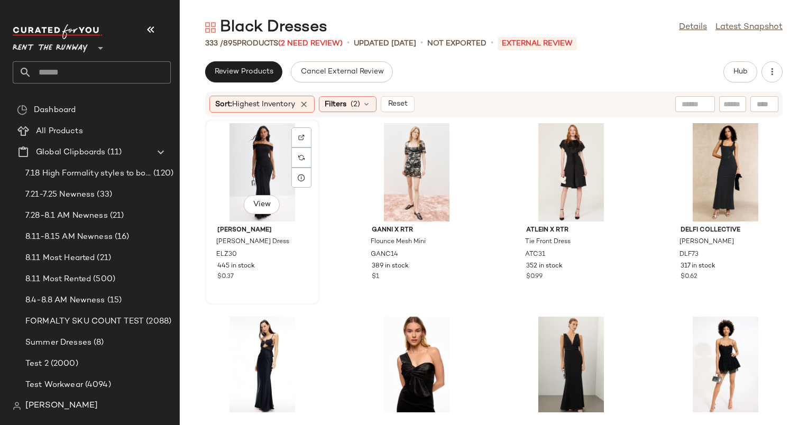
click at [255, 158] on div "View" at bounding box center [262, 172] width 107 height 98
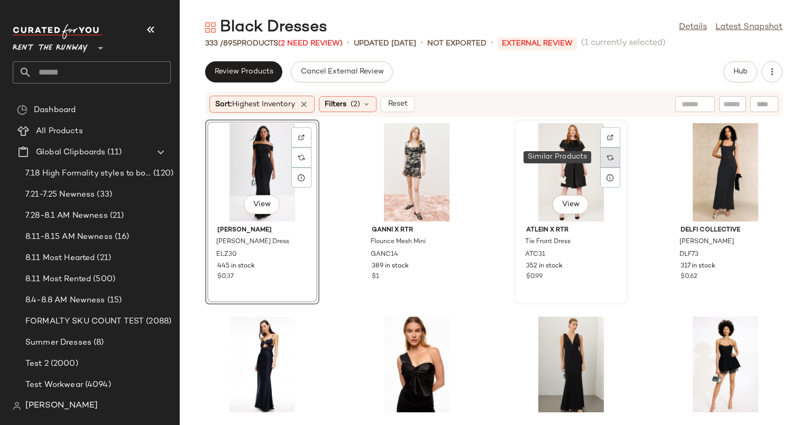
click at [609, 160] on div at bounding box center [610, 157] width 20 height 20
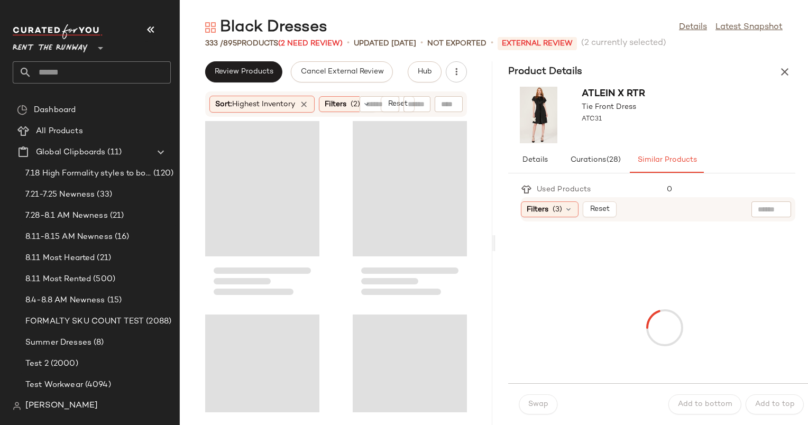
scroll to position [202, 0]
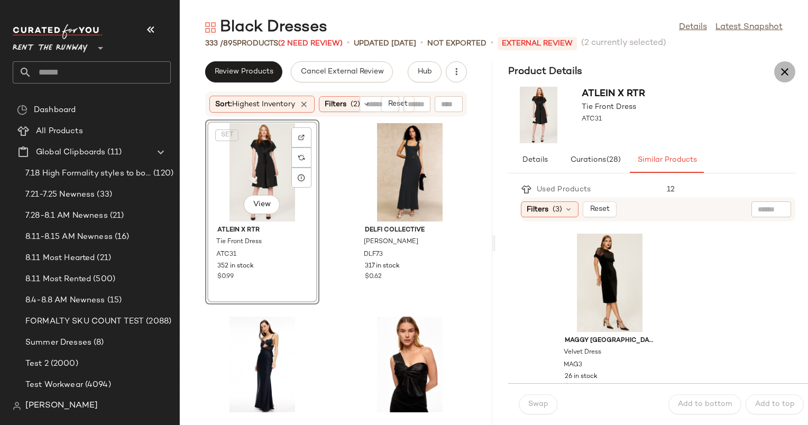
click at [791, 75] on button "button" at bounding box center [784, 71] width 21 height 21
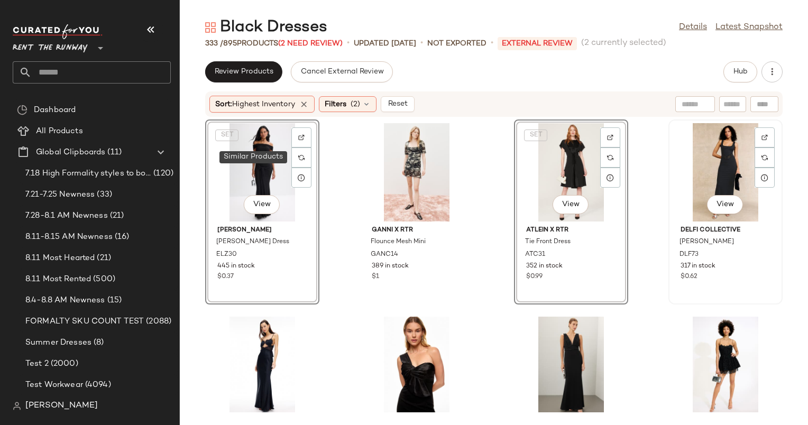
click at [672, 161] on div "View" at bounding box center [725, 172] width 107 height 98
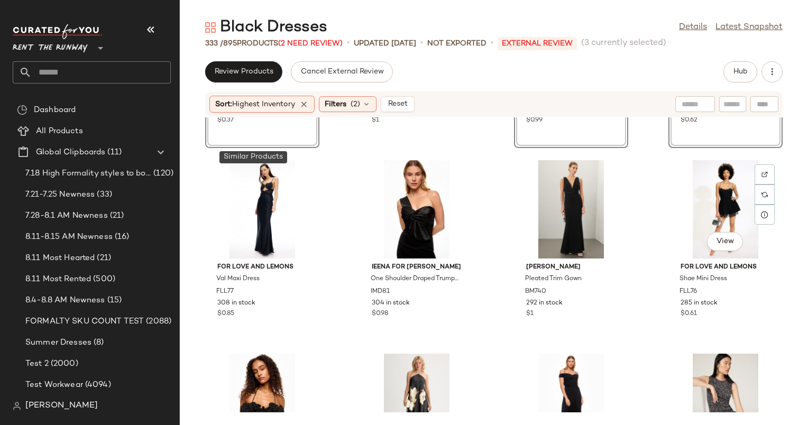
scroll to position [156, 0]
click at [274, 208] on div "View" at bounding box center [262, 209] width 107 height 98
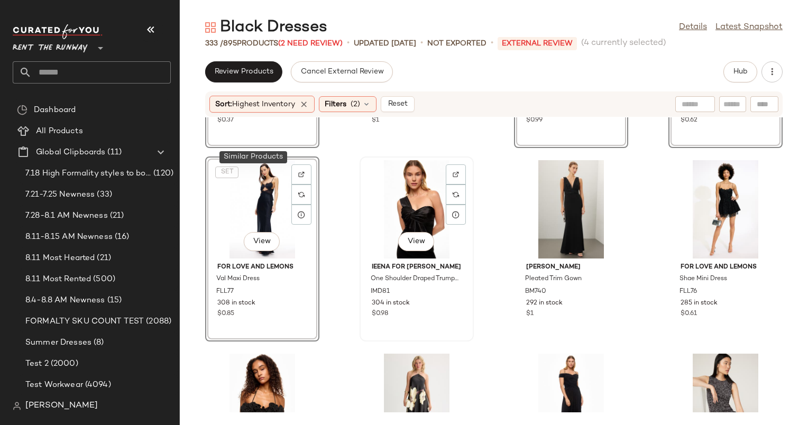
click at [411, 227] on div "View" at bounding box center [416, 209] width 107 height 98
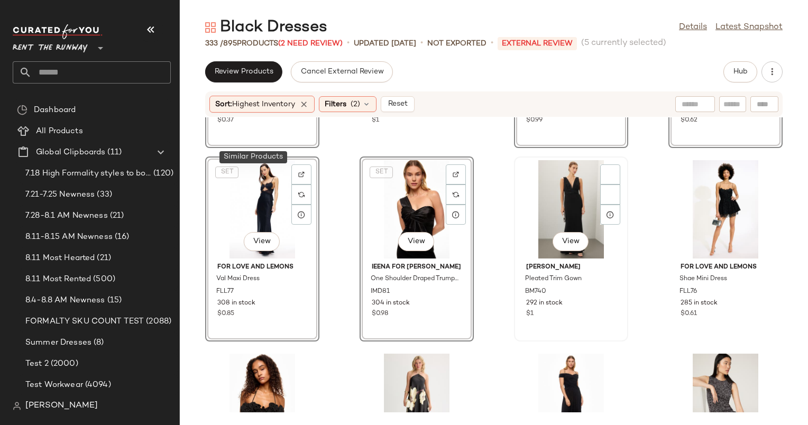
click at [536, 205] on div "View" at bounding box center [570, 209] width 107 height 98
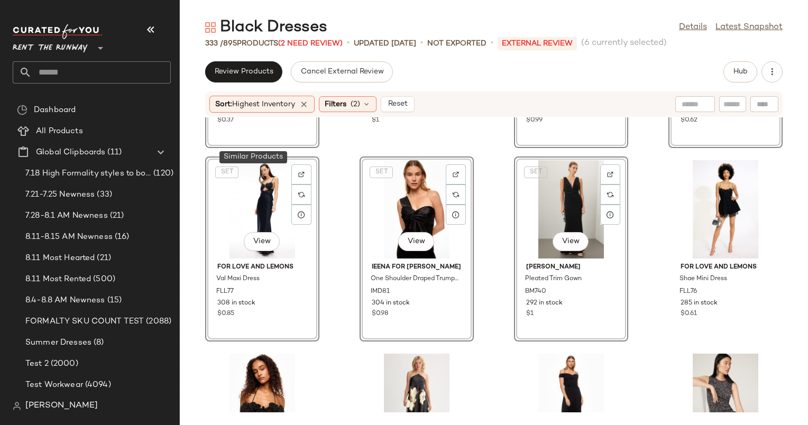
scroll to position [251, 0]
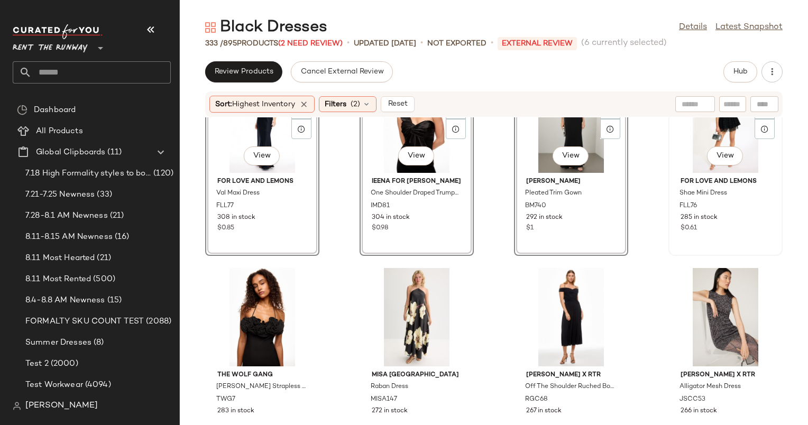
click at [689, 147] on div "View" at bounding box center [725, 124] width 107 height 98
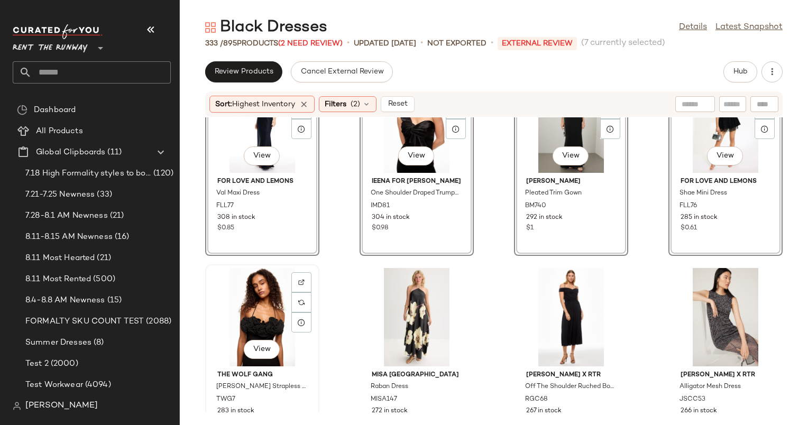
click at [265, 320] on div "View" at bounding box center [262, 317] width 107 height 98
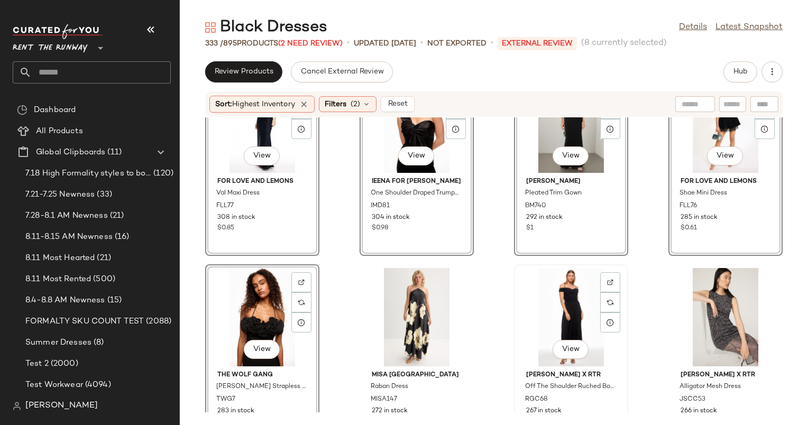
click at [572, 316] on div "View" at bounding box center [570, 317] width 107 height 98
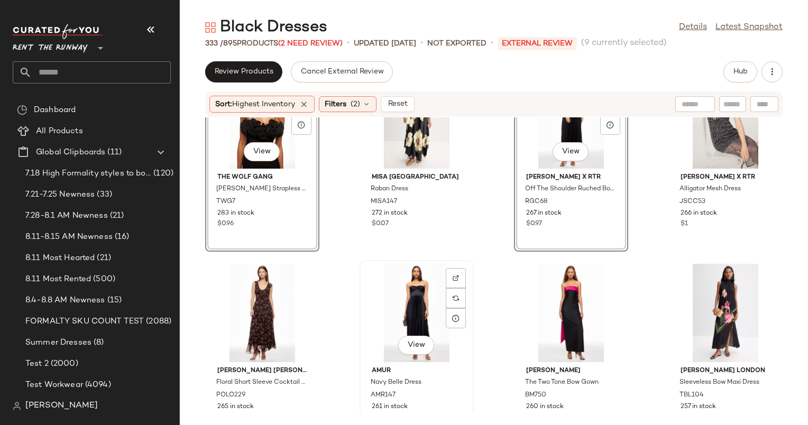
click at [404, 282] on div "View" at bounding box center [416, 313] width 107 height 98
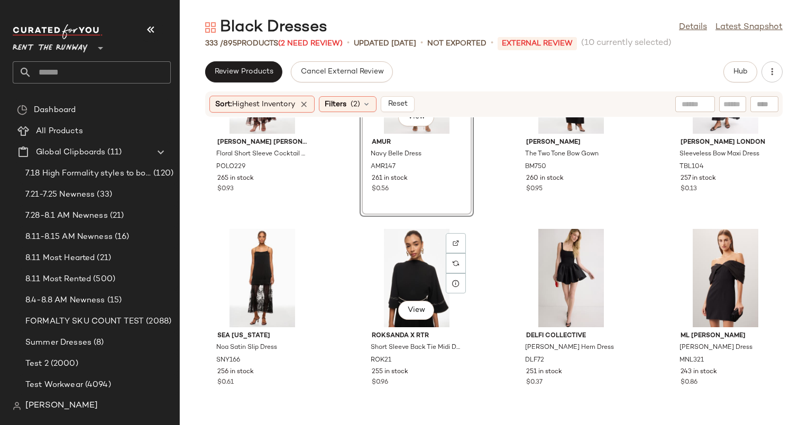
scroll to position [677, 0]
click at [267, 273] on div "View" at bounding box center [262, 278] width 107 height 98
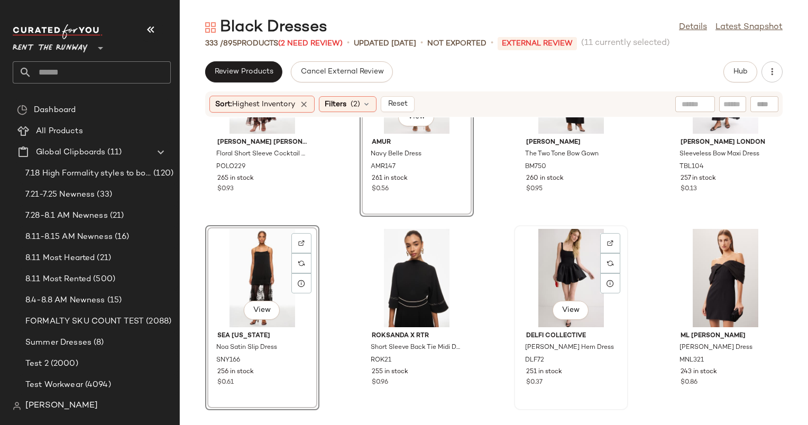
click at [564, 266] on div "View" at bounding box center [570, 278] width 107 height 98
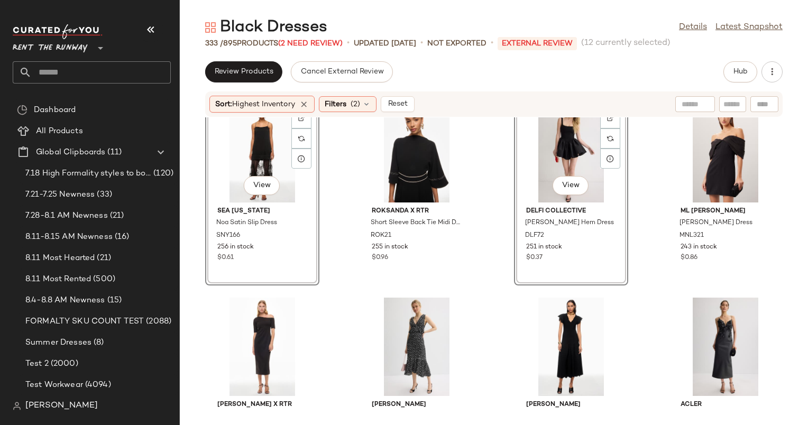
scroll to position [801, 0]
click at [707, 183] on button "View" at bounding box center [725, 185] width 36 height 19
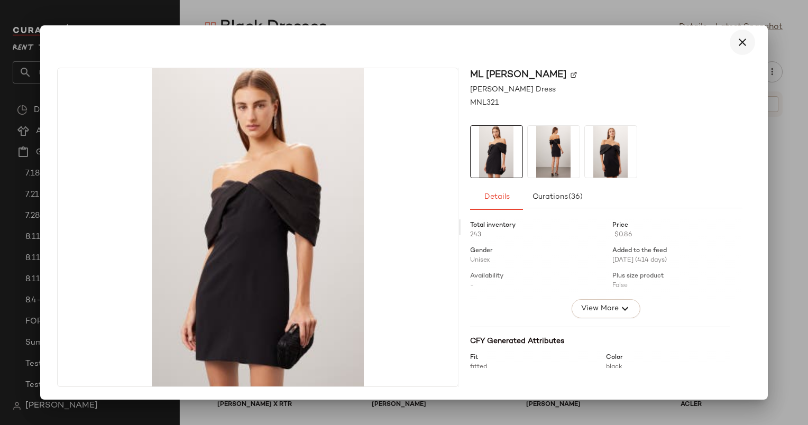
click at [730, 39] on button "button" at bounding box center [741, 42] width 25 height 25
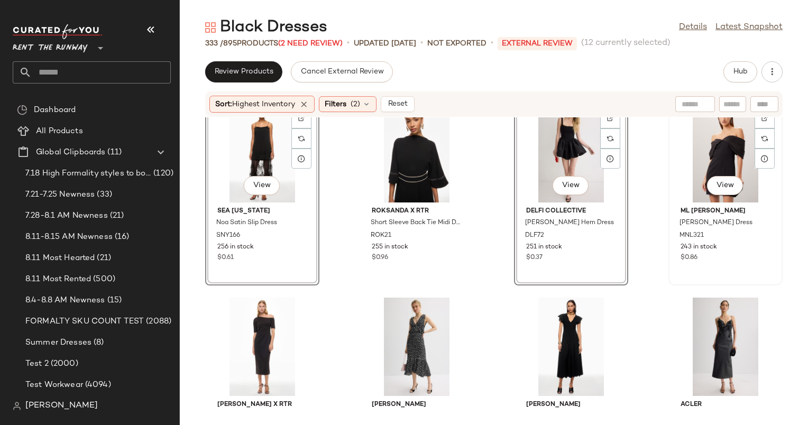
click at [698, 134] on div "View" at bounding box center [725, 153] width 107 height 98
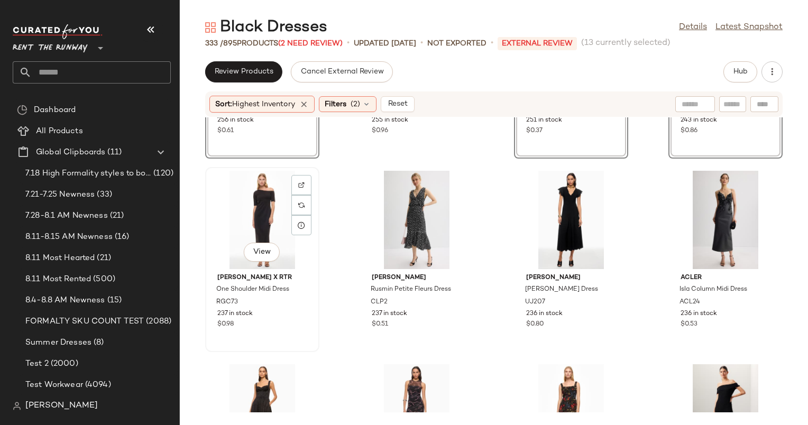
click at [264, 207] on div "View" at bounding box center [262, 220] width 107 height 98
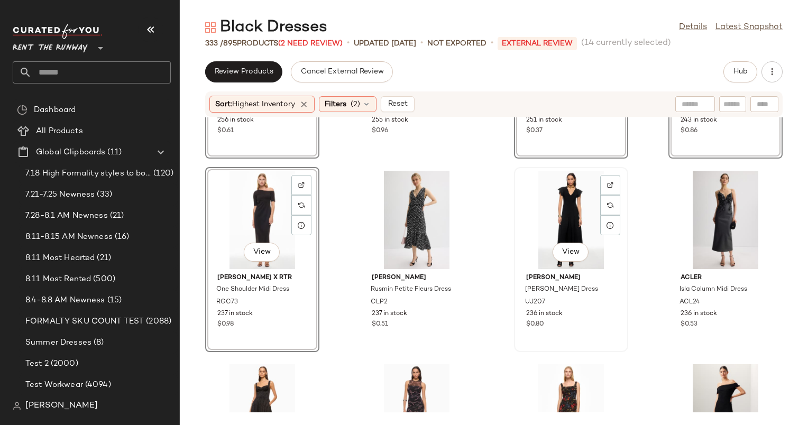
click at [558, 226] on div "View" at bounding box center [570, 220] width 107 height 98
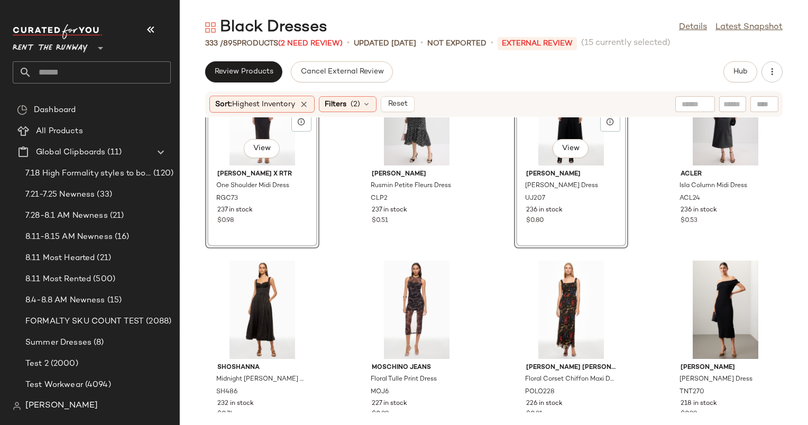
scroll to position [1032, 0]
click at [672, 143] on div "View" at bounding box center [725, 116] width 107 height 98
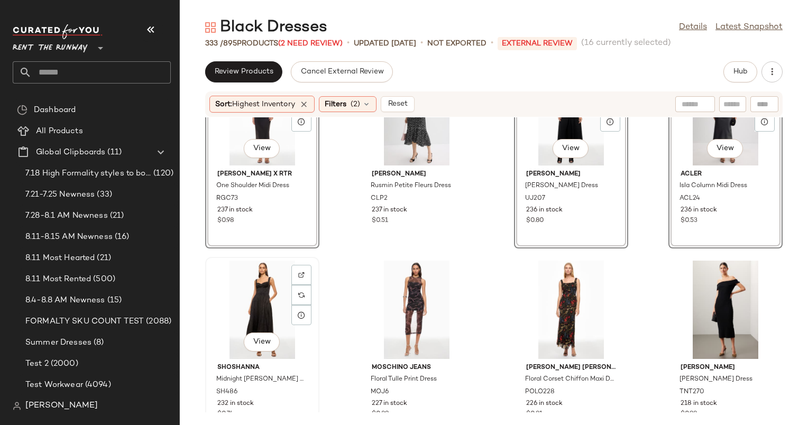
click at [244, 304] on div "View" at bounding box center [262, 310] width 107 height 98
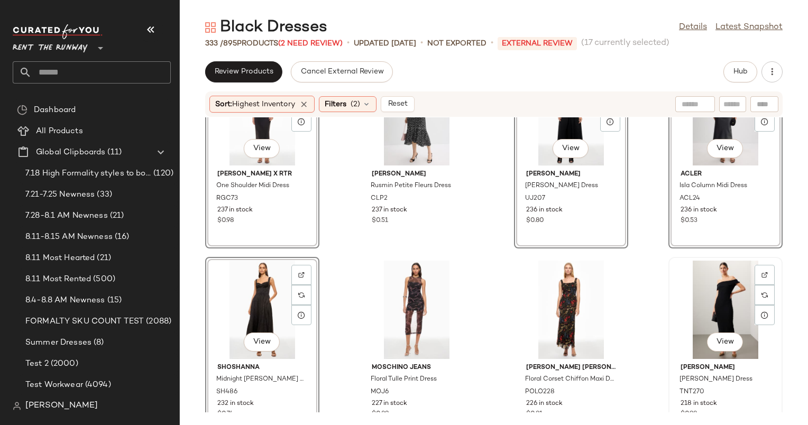
click at [731, 301] on div "View" at bounding box center [725, 310] width 107 height 98
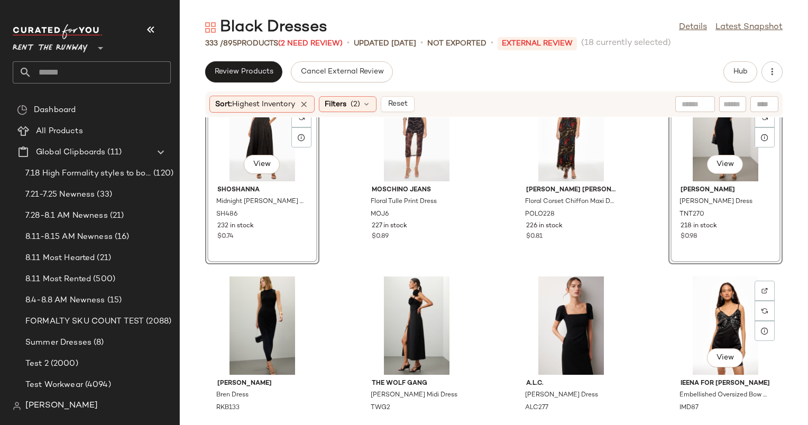
scroll to position [1214, 0]
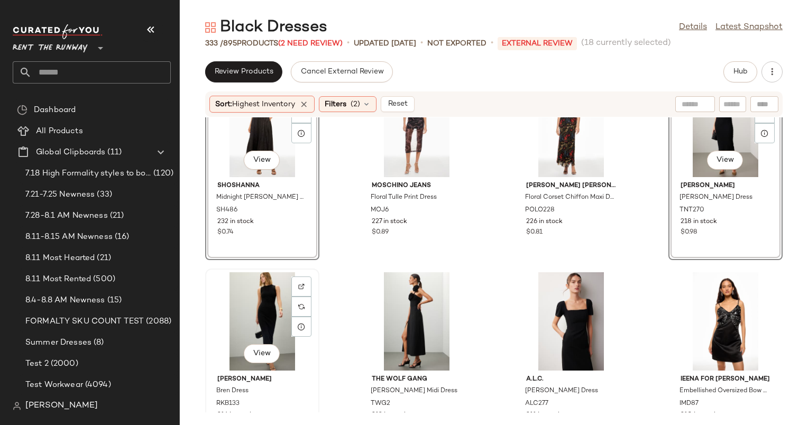
click at [272, 301] on div "View" at bounding box center [262, 321] width 107 height 98
click at [412, 308] on div "View" at bounding box center [416, 321] width 107 height 98
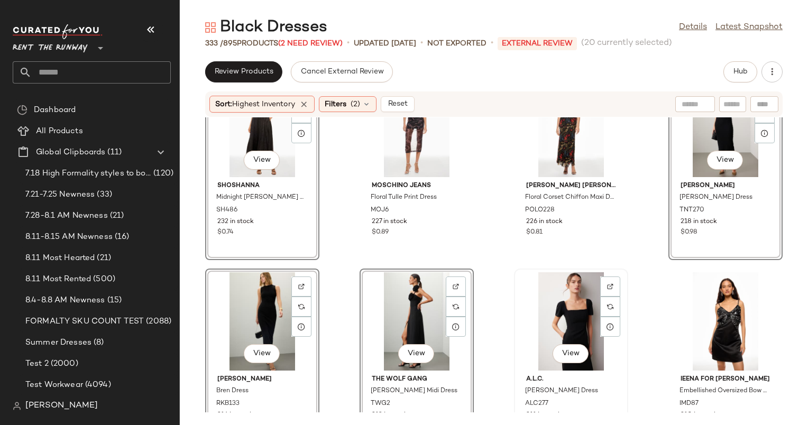
click at [533, 319] on div "View" at bounding box center [570, 321] width 107 height 98
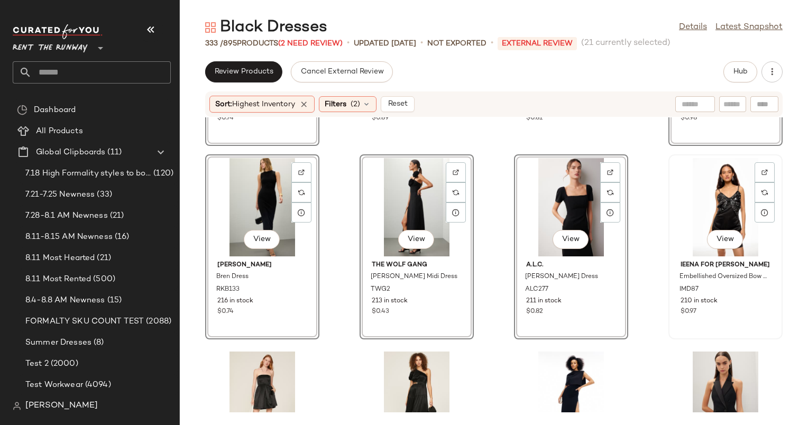
click at [704, 208] on div "View" at bounding box center [725, 207] width 107 height 98
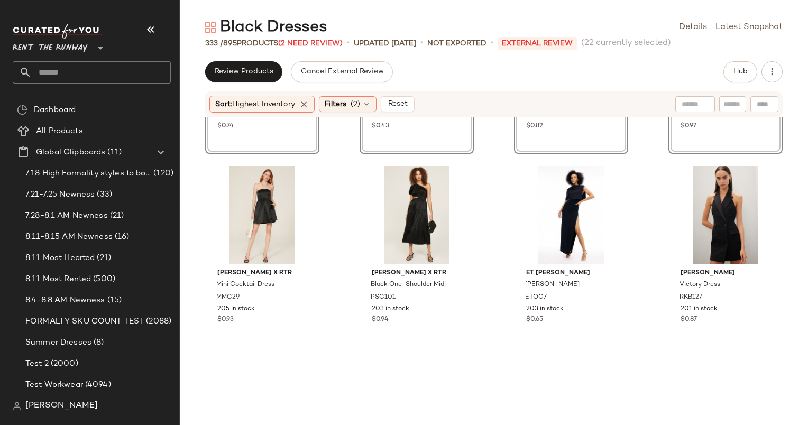
scroll to position [1514, 0]
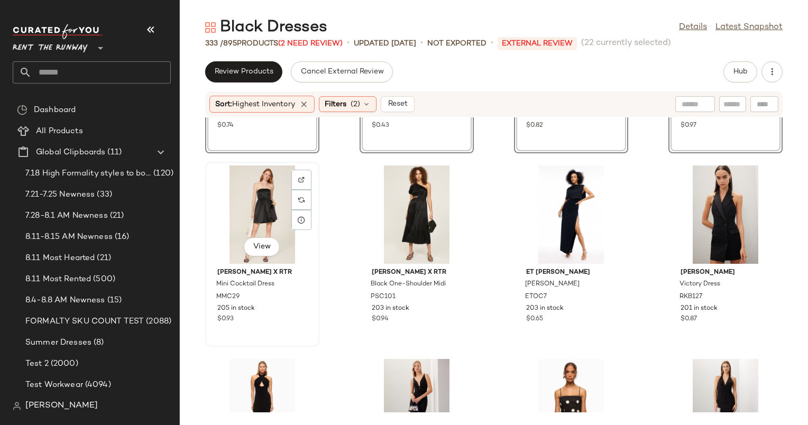
click at [270, 190] on div "View" at bounding box center [262, 214] width 107 height 98
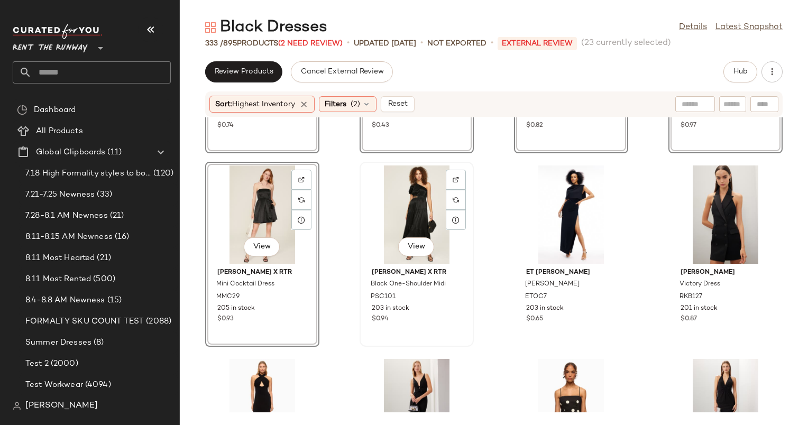
click at [414, 212] on div "View" at bounding box center [416, 214] width 107 height 98
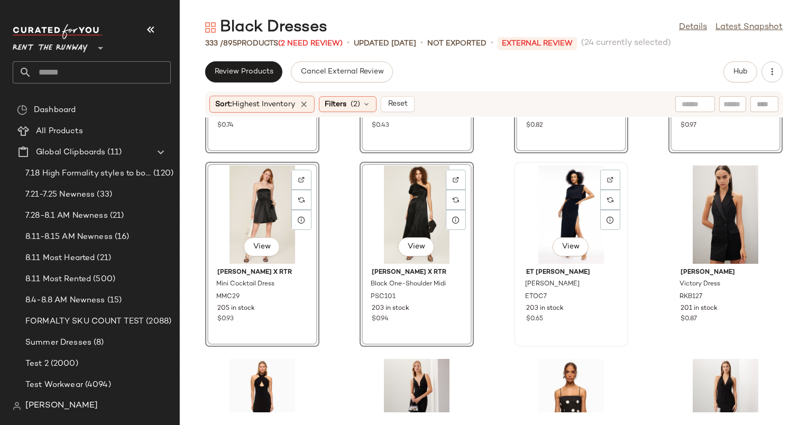
click at [558, 204] on div "View" at bounding box center [570, 214] width 107 height 98
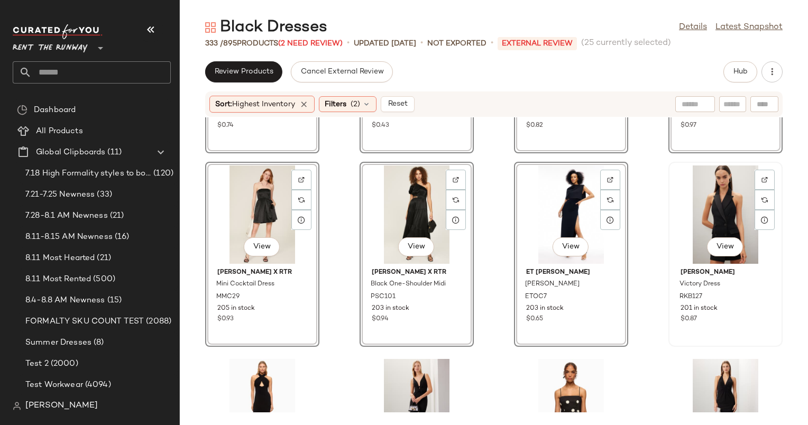
click at [693, 213] on div "View" at bounding box center [725, 214] width 107 height 98
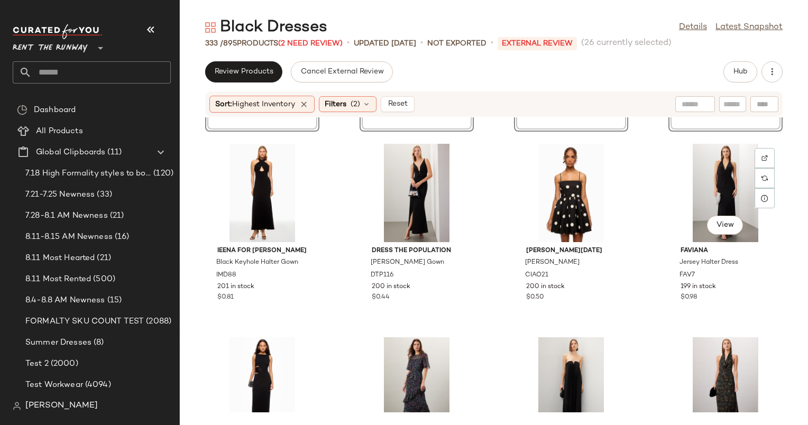
scroll to position [1729, 0]
click at [260, 187] on div "View" at bounding box center [262, 192] width 107 height 98
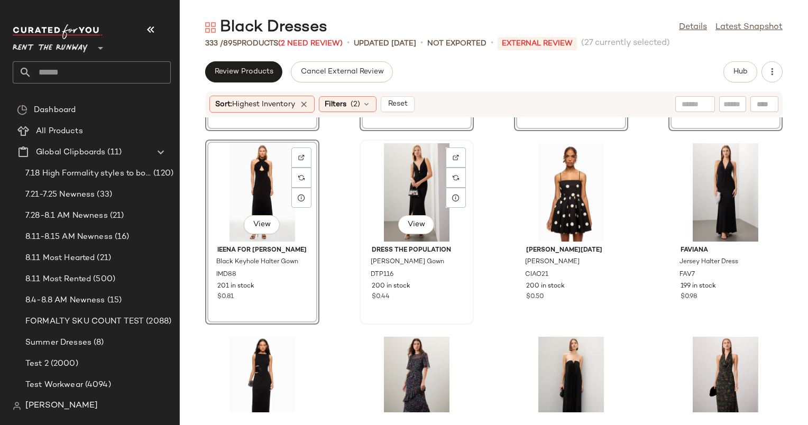
click at [427, 193] on div "View" at bounding box center [416, 192] width 107 height 98
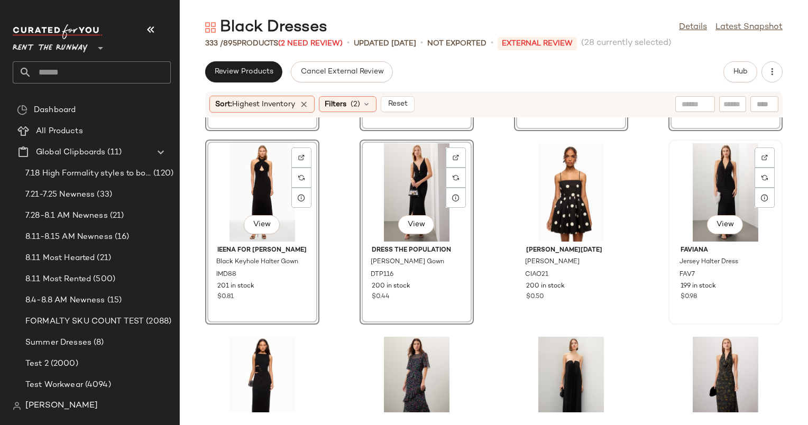
click at [685, 169] on div "View" at bounding box center [725, 192] width 107 height 98
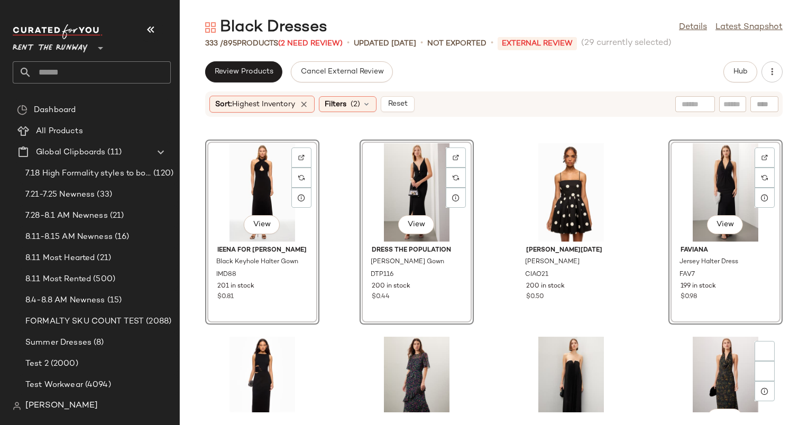
scroll to position [1953, 0]
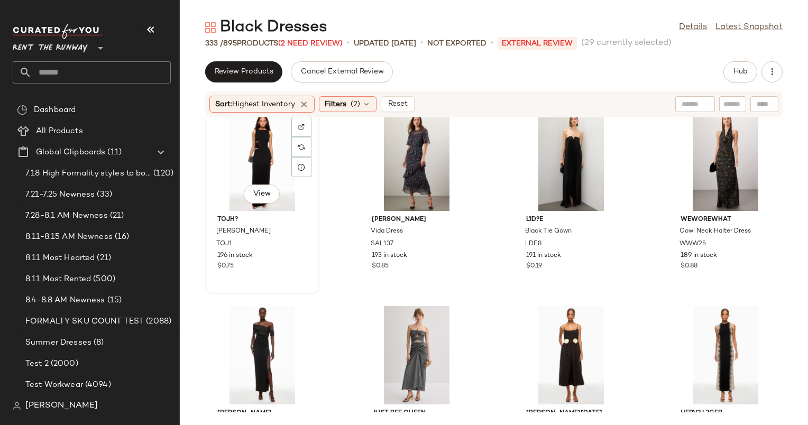
click at [249, 148] on div "View" at bounding box center [262, 162] width 107 height 98
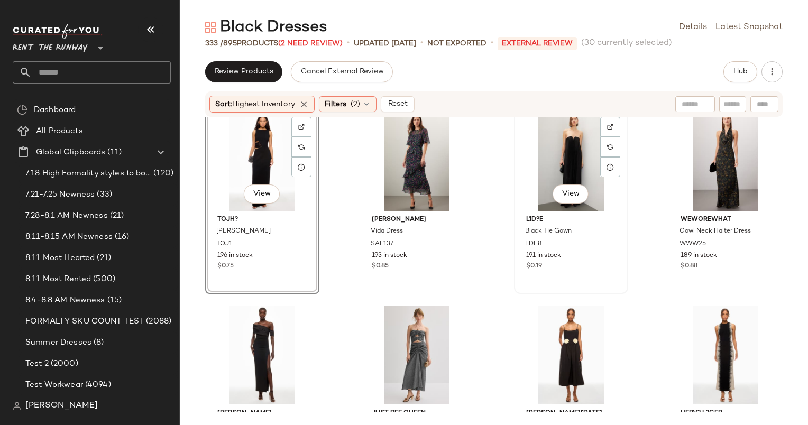
click at [570, 155] on div "View" at bounding box center [570, 162] width 107 height 98
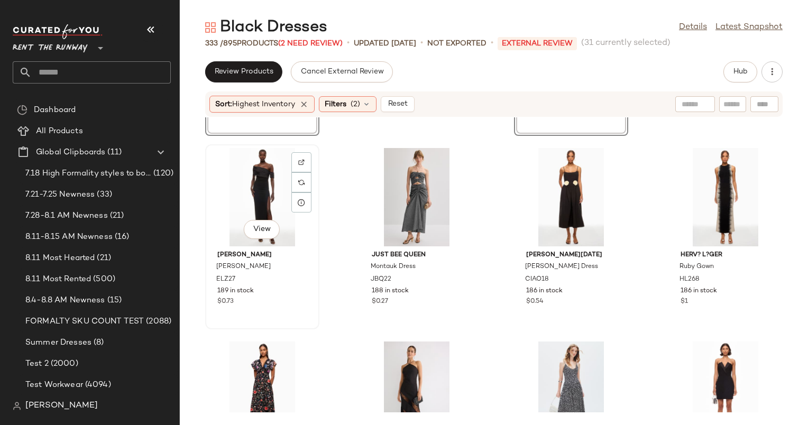
click at [243, 169] on div "View" at bounding box center [262, 197] width 107 height 98
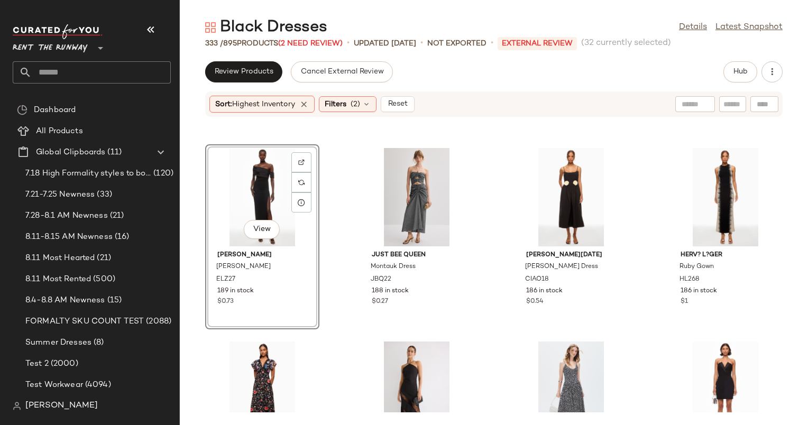
scroll to position [2249, 0]
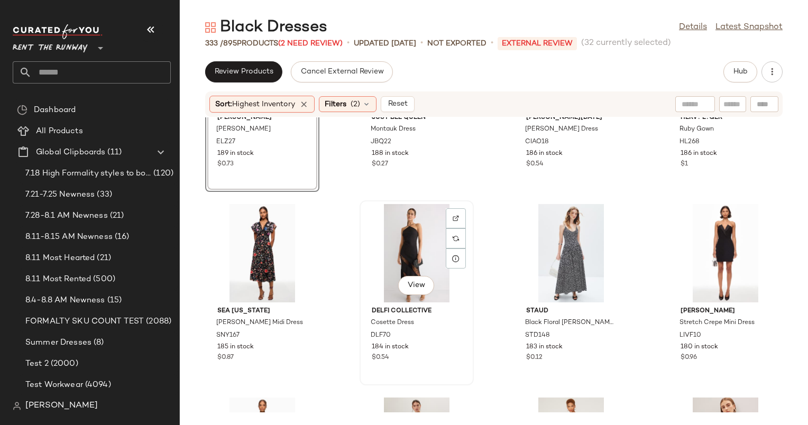
click at [422, 251] on div "View" at bounding box center [416, 253] width 107 height 98
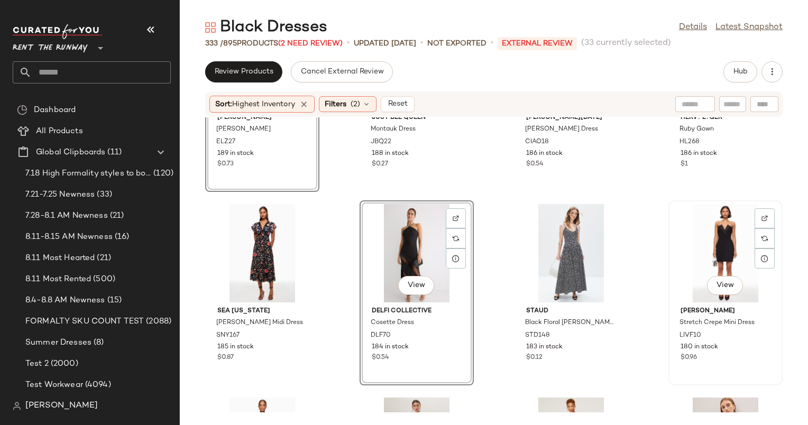
click at [699, 236] on div "View" at bounding box center [725, 253] width 107 height 98
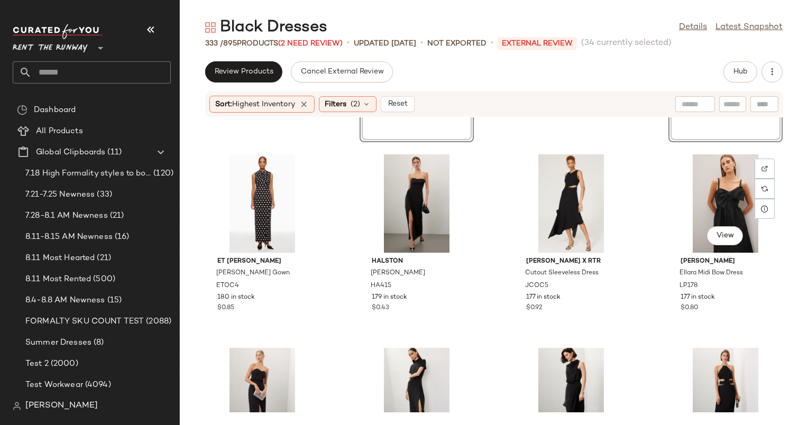
scroll to position [2499, 0]
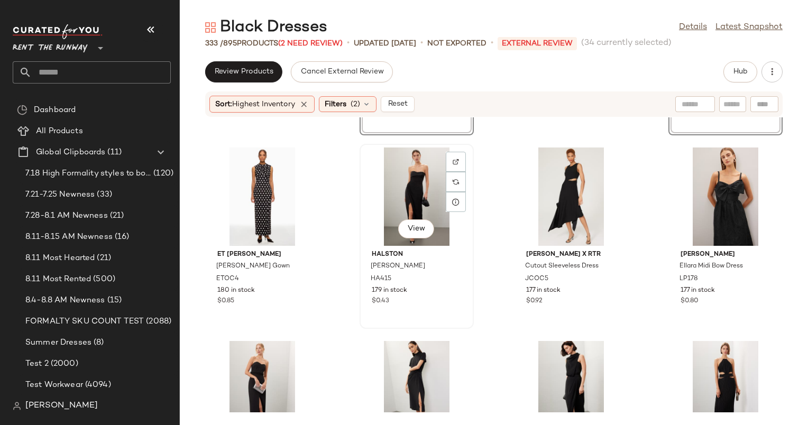
click at [399, 198] on div "View" at bounding box center [416, 196] width 107 height 98
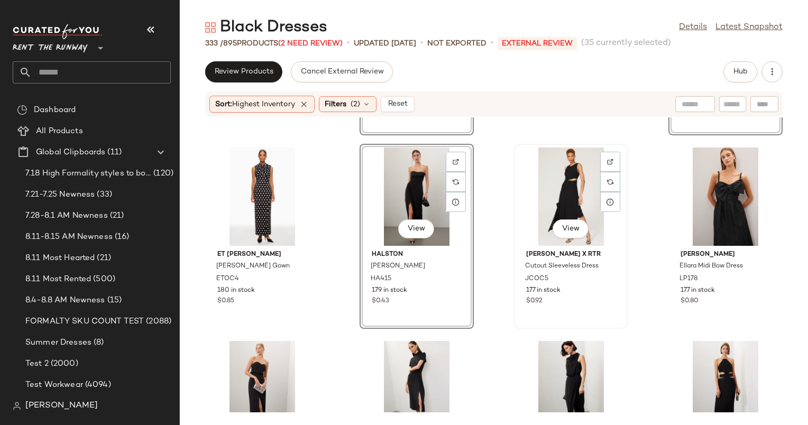
click at [523, 186] on div "View" at bounding box center [570, 196] width 107 height 98
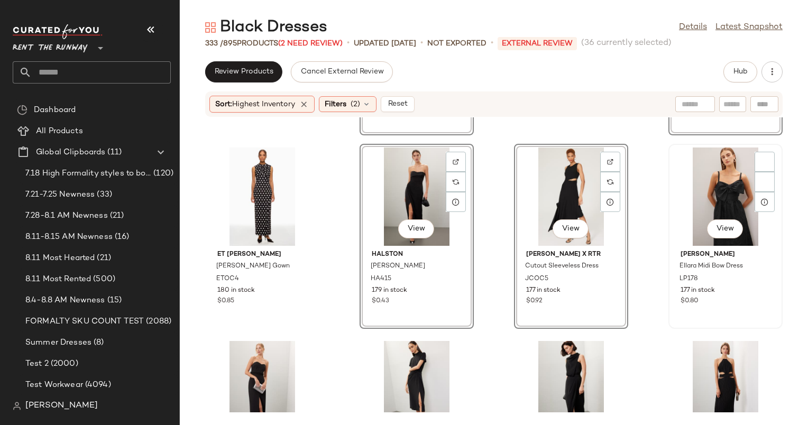
click at [712, 207] on div "View" at bounding box center [725, 196] width 107 height 98
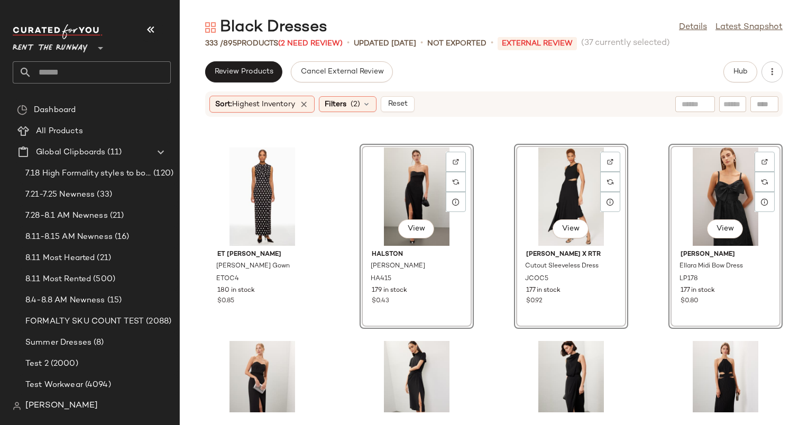
scroll to position [2619, 0]
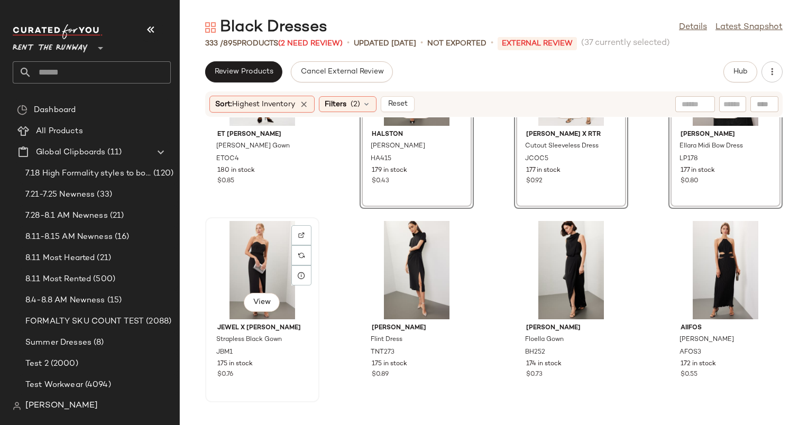
click at [264, 247] on div "View" at bounding box center [262, 270] width 107 height 98
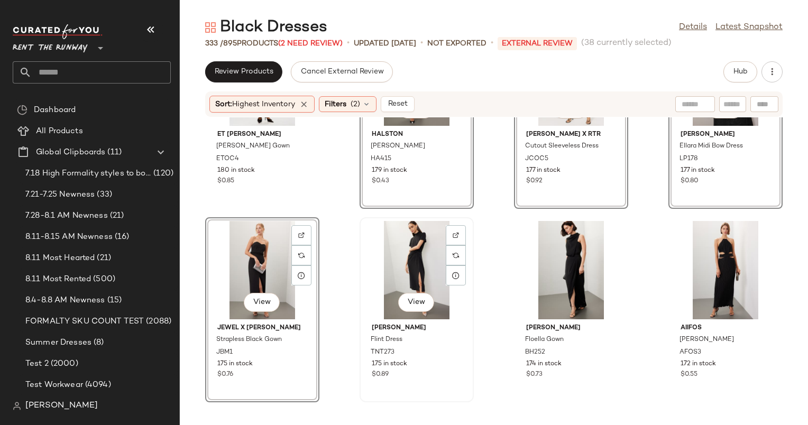
click at [407, 250] on div "View" at bounding box center [416, 270] width 107 height 98
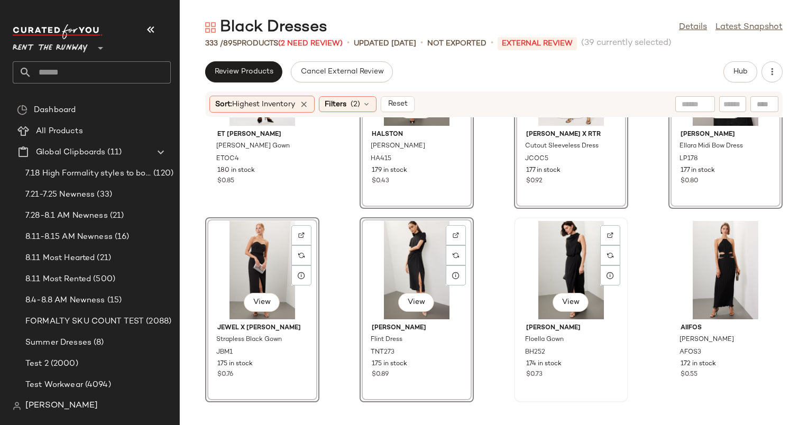
click at [548, 257] on div "View" at bounding box center [570, 270] width 107 height 98
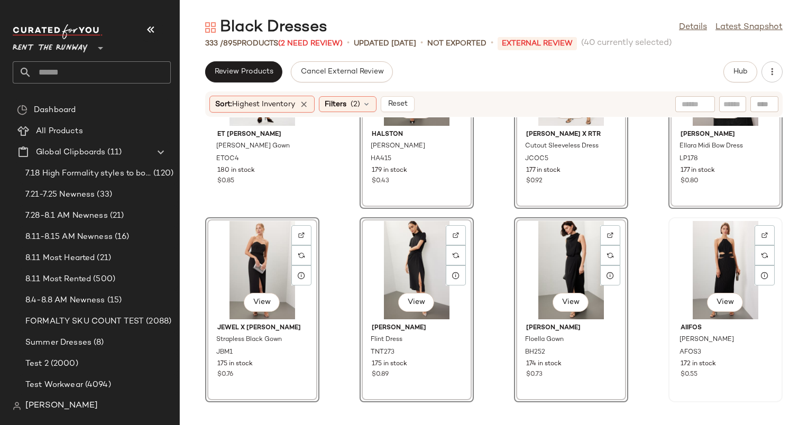
click at [729, 254] on div "View" at bounding box center [725, 270] width 107 height 98
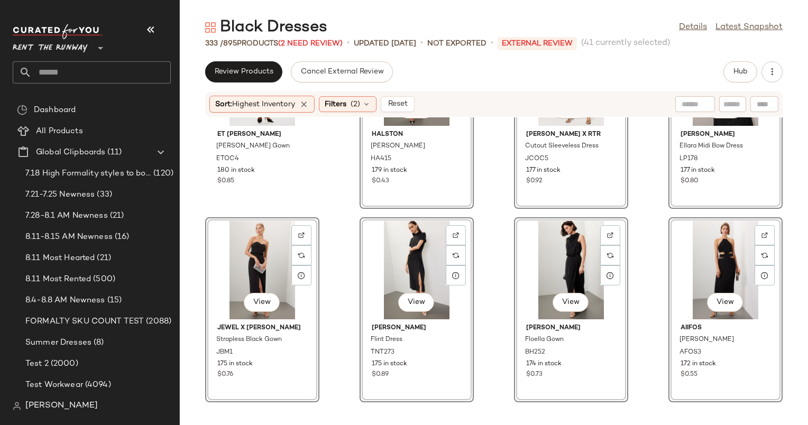
scroll to position [2826, 0]
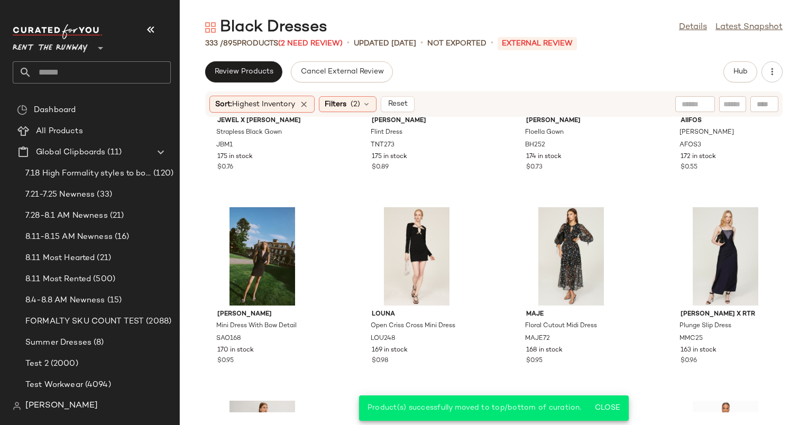
click at [402, 112] on div "Sort: Highest Inventory Filters (2) Reset" at bounding box center [311, 104] width 205 height 17
click at [402, 107] on span "Reset" at bounding box center [397, 104] width 20 height 8
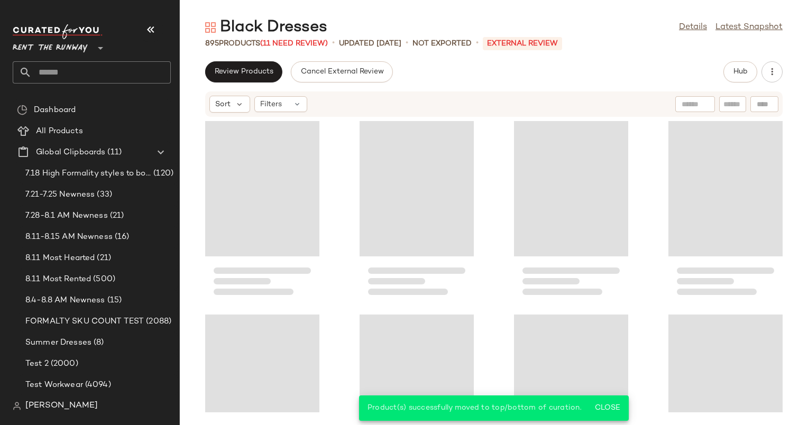
scroll to position [1934, 0]
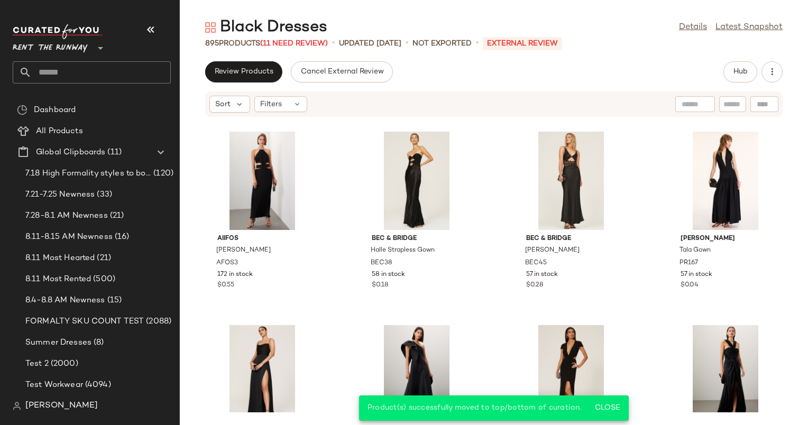
click at [780, 55] on div "Black Dresses Details Latest Snapshot 895 Products (11 Need Review) • updated […" at bounding box center [494, 221] width 628 height 408
click at [764, 77] on button "button" at bounding box center [771, 71] width 21 height 21
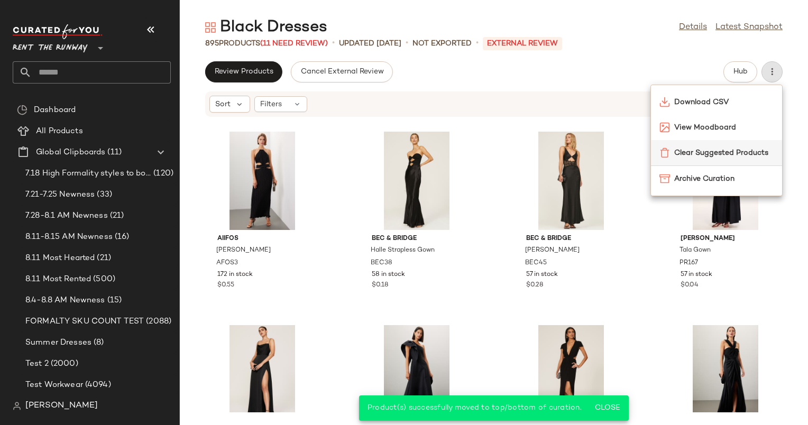
click at [712, 149] on span "Clear Suggested Products" at bounding box center [723, 152] width 99 height 11
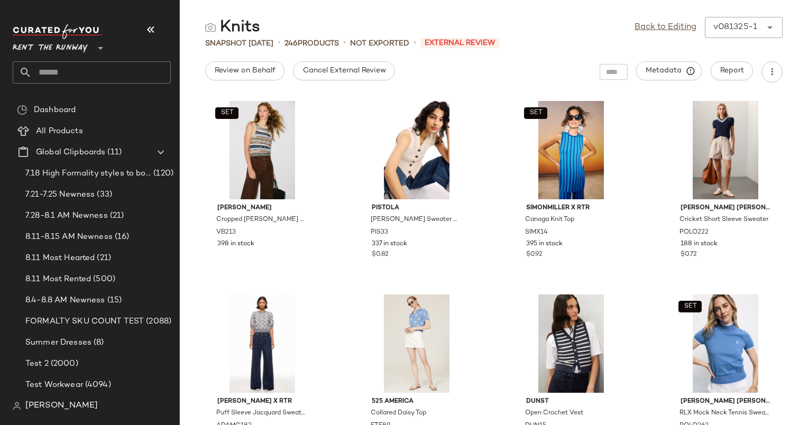
click at [655, 18] on div "Back to Editing v081325-1 ******" at bounding box center [708, 27] width 148 height 21
click at [657, 23] on link "Back to Editing" at bounding box center [665, 27] width 62 height 13
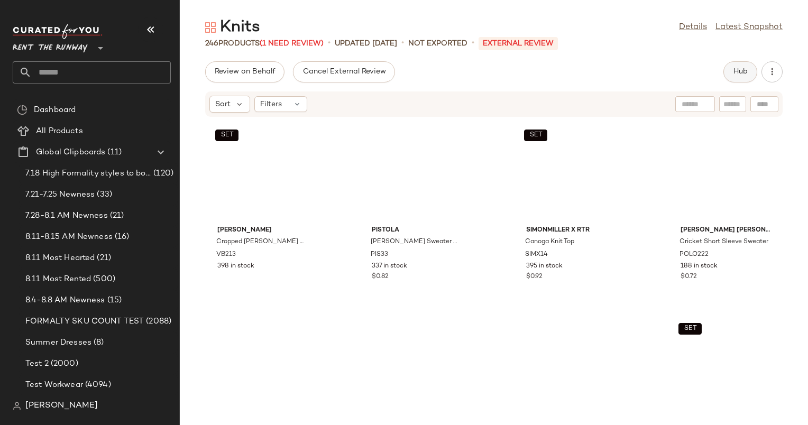
click at [734, 76] on span "Hub" at bounding box center [740, 72] width 15 height 8
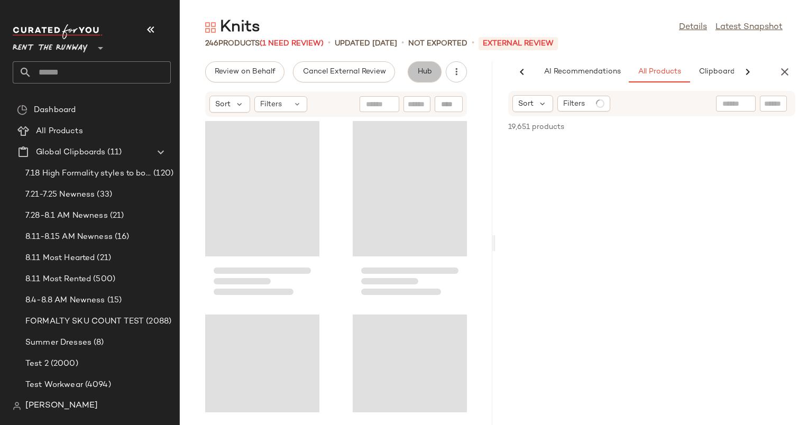
scroll to position [0, 65]
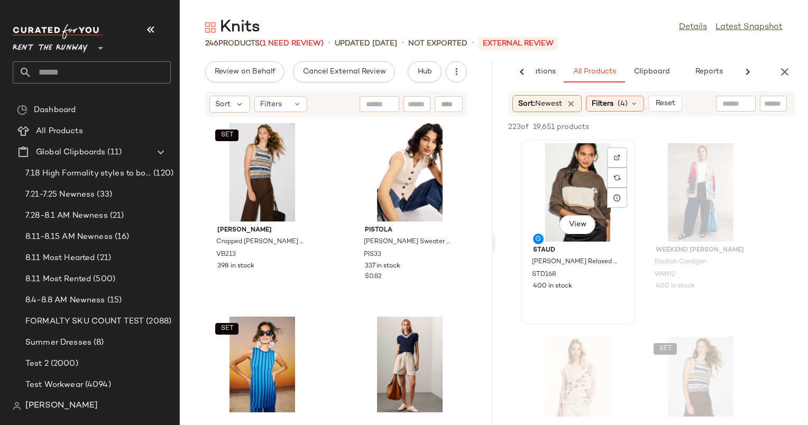
click at [572, 197] on div "View" at bounding box center [577, 192] width 107 height 98
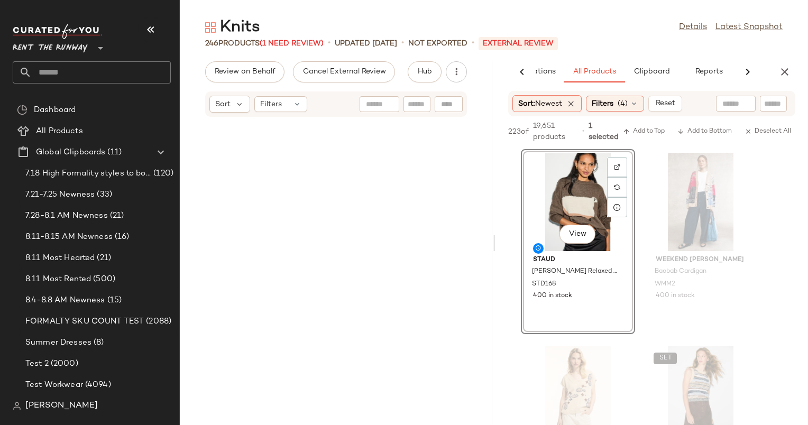
scroll to position [23501, 0]
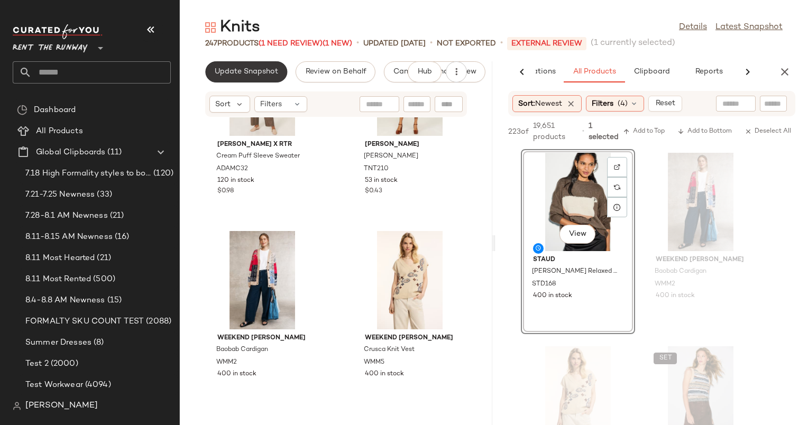
click at [251, 77] on button "Update Snapshot" at bounding box center [246, 71] width 82 height 21
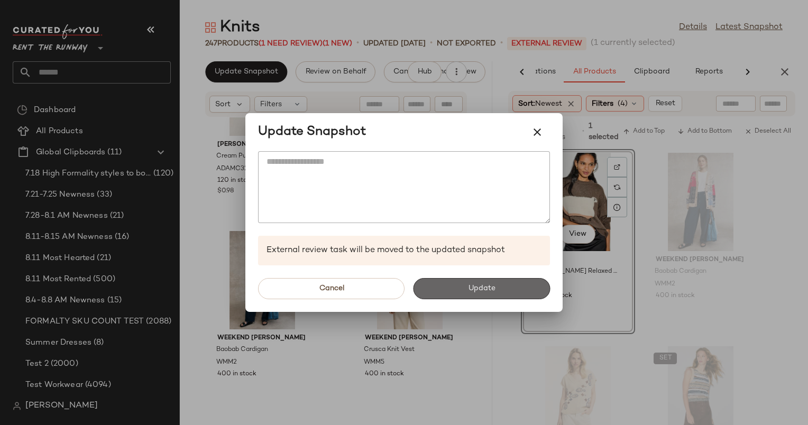
click at [463, 288] on button "Update" at bounding box center [481, 288] width 137 height 21
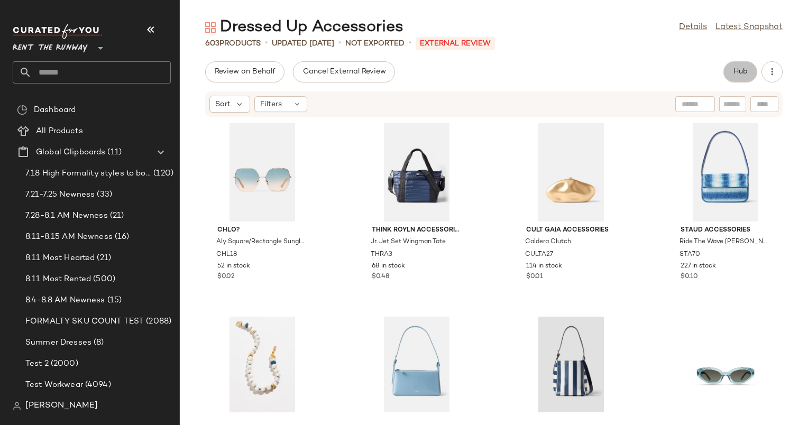
click at [740, 66] on button "Hub" at bounding box center [740, 71] width 34 height 21
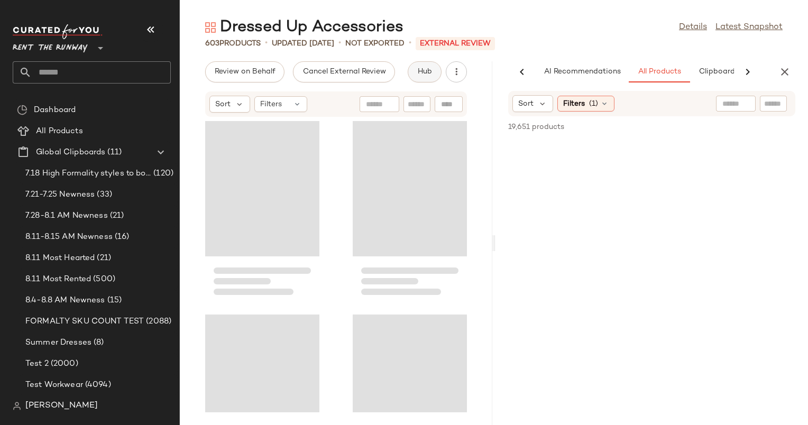
scroll to position [0, 54]
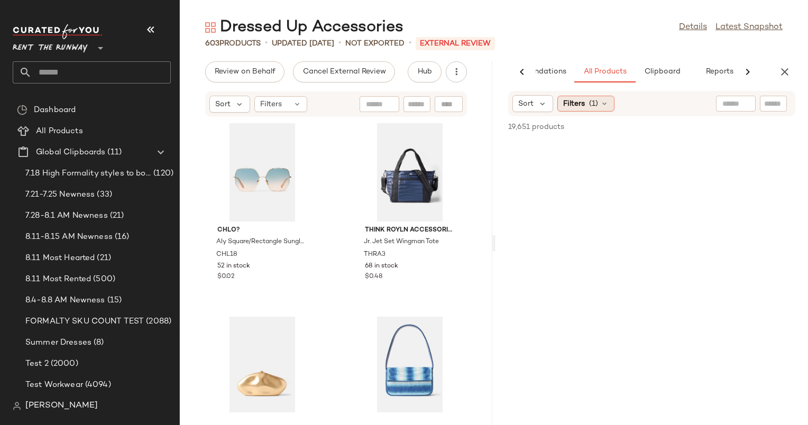
click at [570, 108] on span "Filters" at bounding box center [574, 103] width 22 height 11
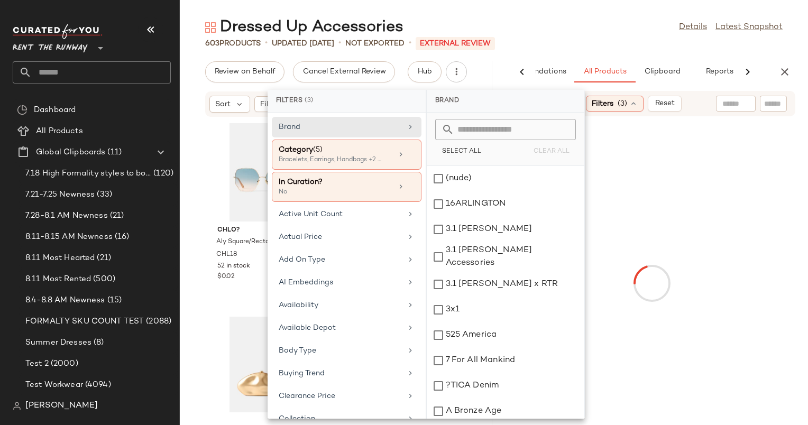
click at [593, 166] on div at bounding box center [651, 283] width 308 height 330
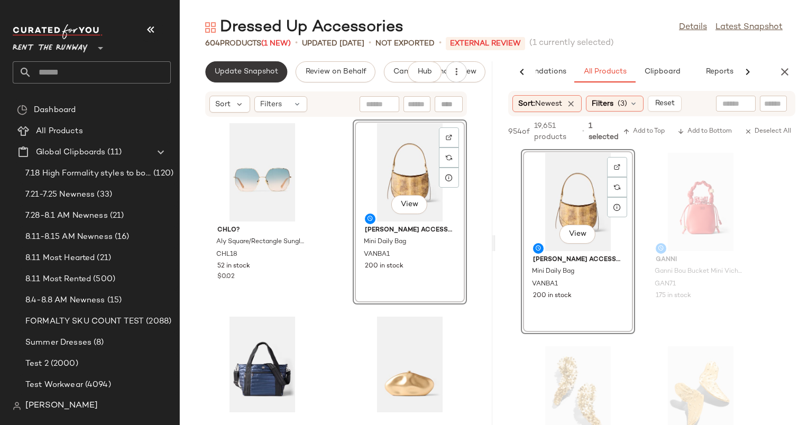
click at [251, 69] on span "Update Snapshot" at bounding box center [246, 72] width 64 height 8
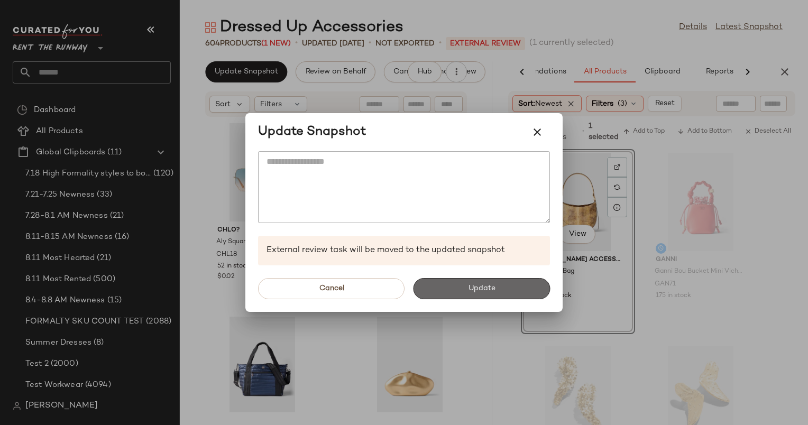
click at [480, 281] on button "Update" at bounding box center [481, 288] width 137 height 21
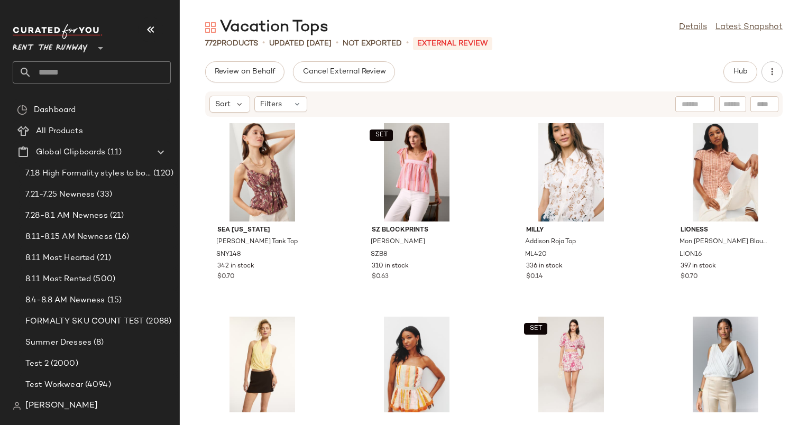
drag, startPoint x: 0, startPoint y: 0, endPoint x: 738, endPoint y: 61, distance: 740.3
click at [738, 61] on div "Vacation Tops Details Latest Snapshot 772 Products • updated [DATE] • Not Expor…" at bounding box center [494, 221] width 628 height 408
click at [737, 68] on span "Hub" at bounding box center [740, 72] width 15 height 8
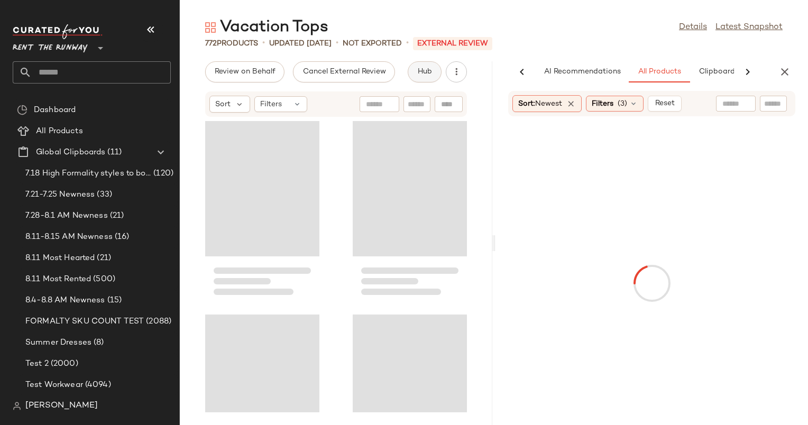
scroll to position [0, 54]
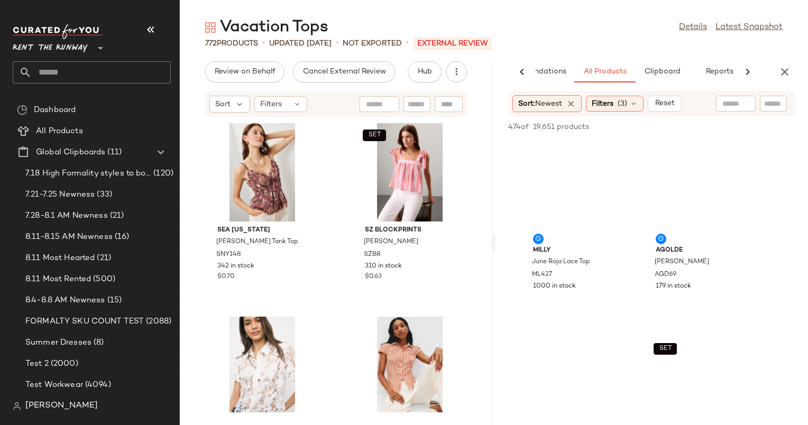
click at [623, 90] on div "AI Recommendations All Products Clipboard Reports Sort: Newest Filters (3) Rese…" at bounding box center [651, 243] width 312 height 364
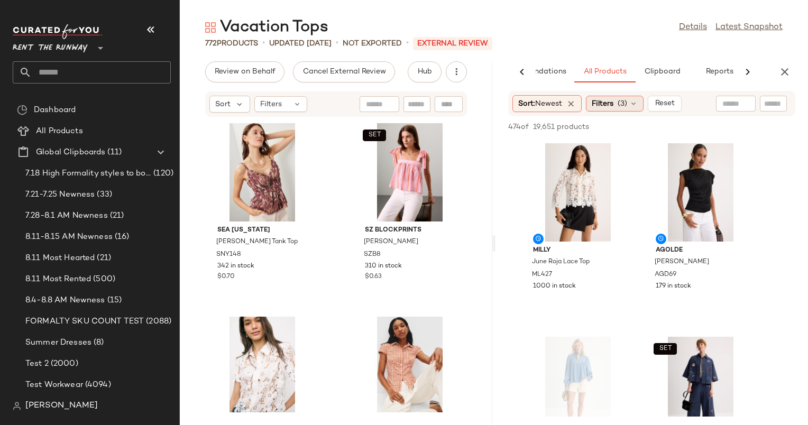
click at [626, 108] on span "(3)" at bounding box center [622, 103] width 10 height 11
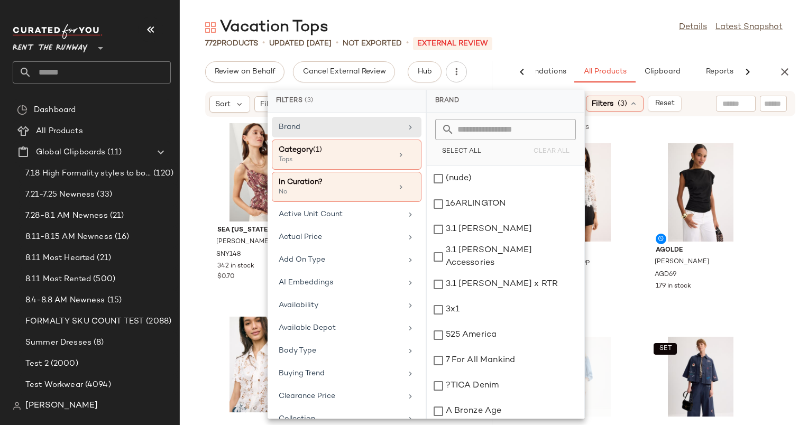
scroll to position [1104, 0]
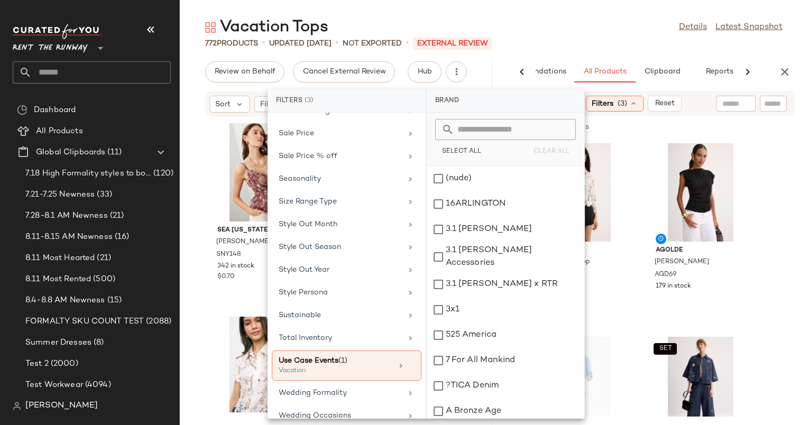
click at [642, 30] on div "Vacation Tops Details Latest Snapshot" at bounding box center [494, 27] width 628 height 21
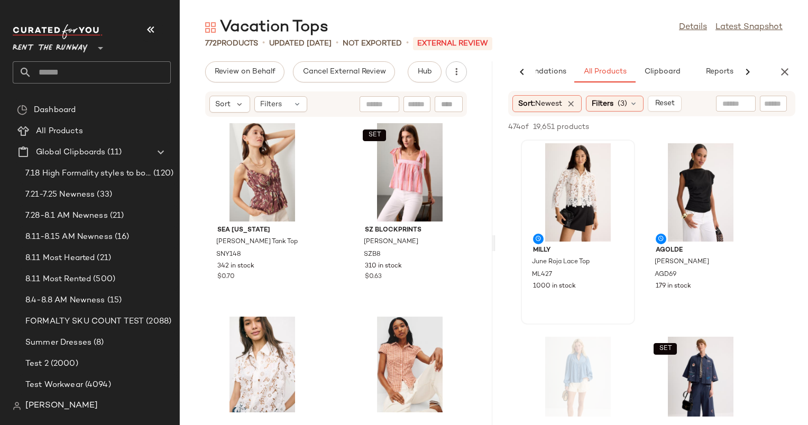
click at [562, 200] on div at bounding box center [577, 192] width 107 height 98
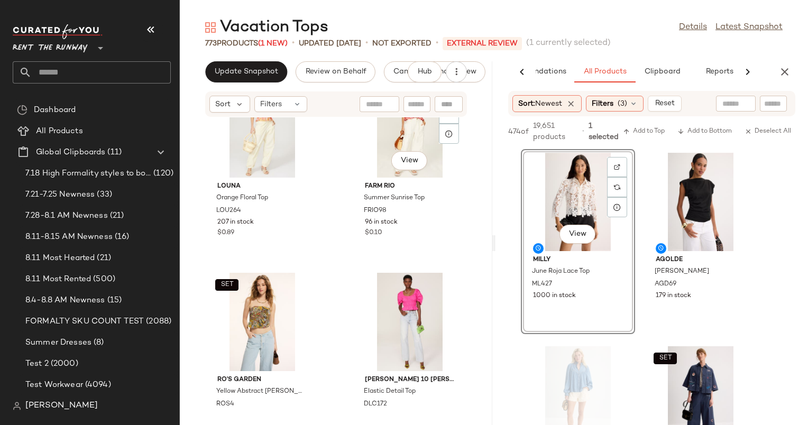
scroll to position [7541, 0]
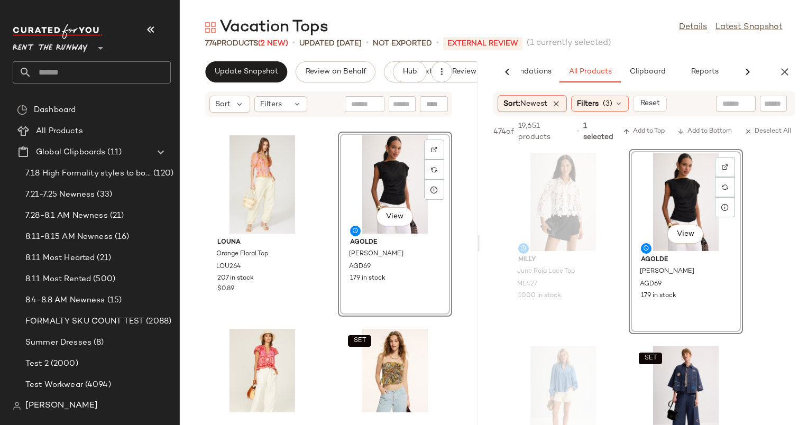
drag, startPoint x: 493, startPoint y: 155, endPoint x: 480, endPoint y: 87, distance: 69.9
click at [480, 87] on div "Vacation Tops Details Latest Snapshot 774 Products (2 New) • updated [DATE] • N…" at bounding box center [494, 221] width 628 height 408
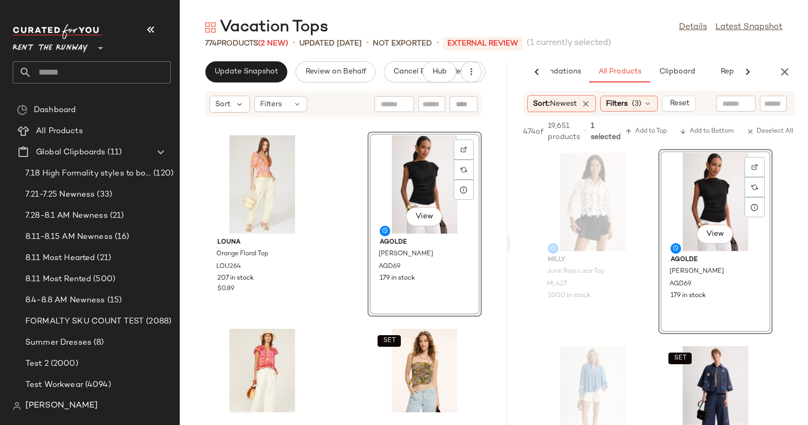
drag, startPoint x: 477, startPoint y: 243, endPoint x: 510, endPoint y: 243, distance: 32.2
click at [510, 243] on div "Vacation Tops Details Latest Snapshot 774 Products (2 New) • updated [DATE] • N…" at bounding box center [494, 221] width 628 height 408
click at [789, 71] on icon "button" at bounding box center [784, 72] width 13 height 13
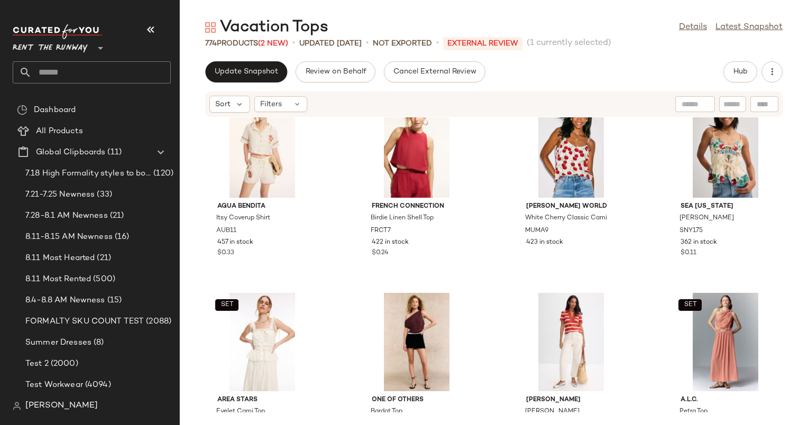
scroll to position [0, 0]
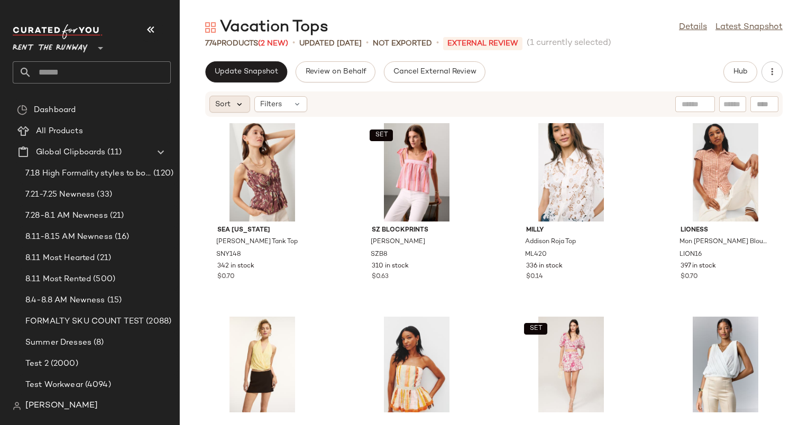
click at [236, 104] on icon at bounding box center [240, 104] width 10 height 10
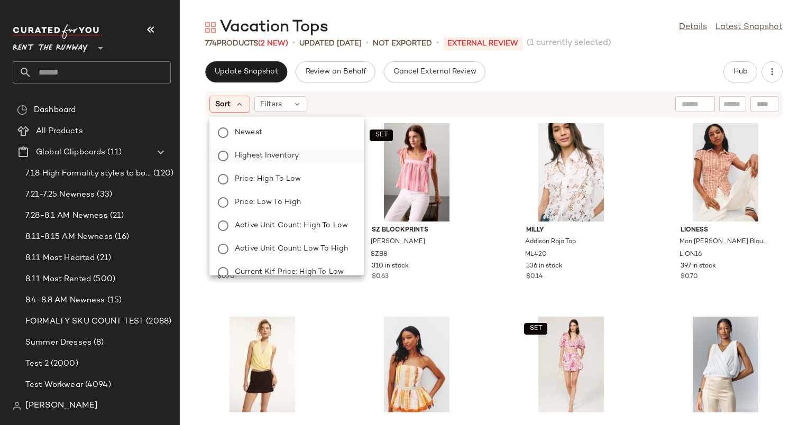
click at [283, 161] on span "Highest Inventory" at bounding box center [267, 155] width 64 height 11
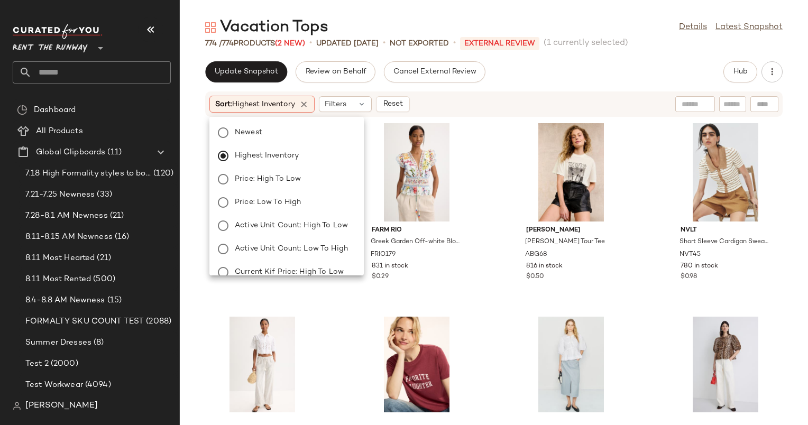
click at [508, 127] on div "Milly June Roja Lace Top ML427 1000 in stock FARM Rio Greek Garden Off-white Bl…" at bounding box center [494, 264] width 628 height 295
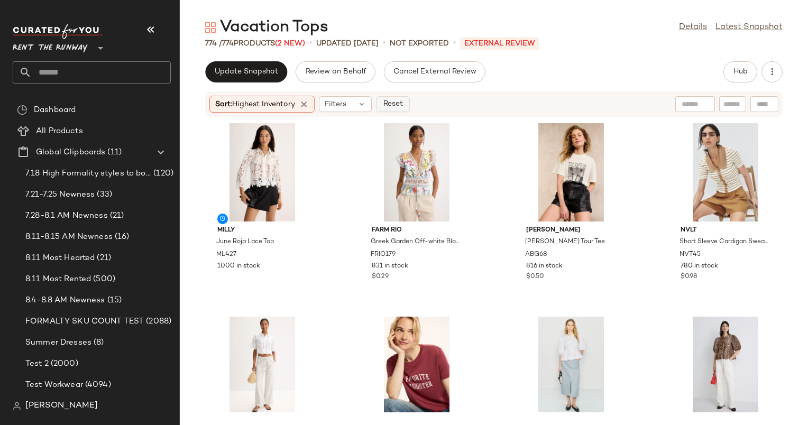
click at [402, 106] on span "Reset" at bounding box center [392, 104] width 20 height 8
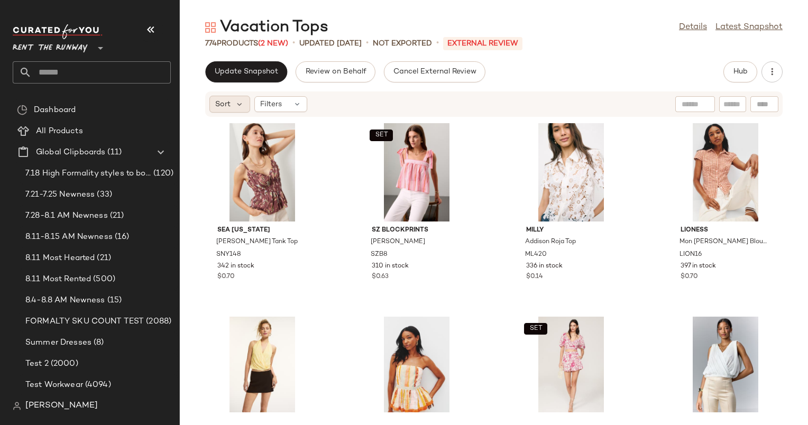
click at [224, 106] on span "Sort" at bounding box center [222, 104] width 15 height 11
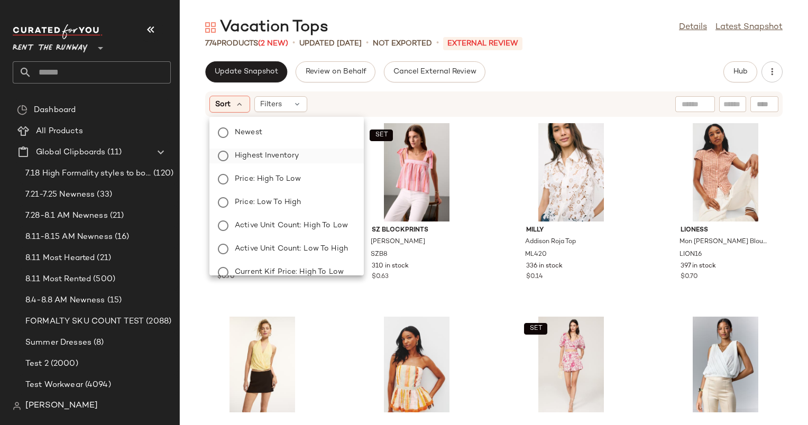
click at [305, 154] on label "Highest Inventory" at bounding box center [292, 156] width 125 height 15
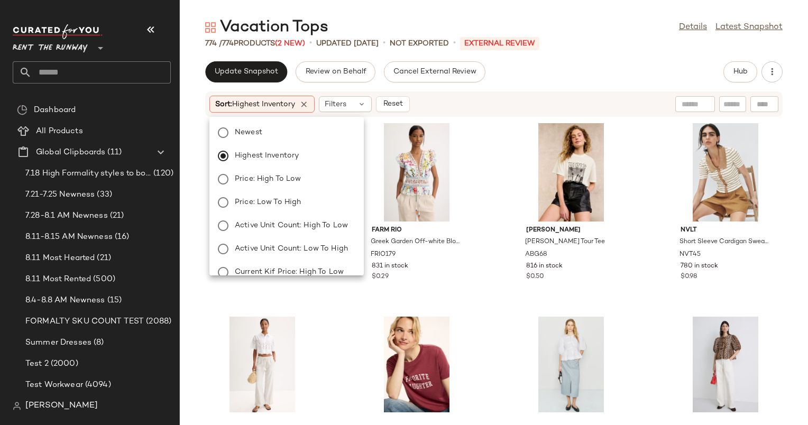
click at [526, 85] on div "Update Snapshot Review on Behalf Cancel External Review Hub Sort: Highest Inven…" at bounding box center [494, 243] width 628 height 364
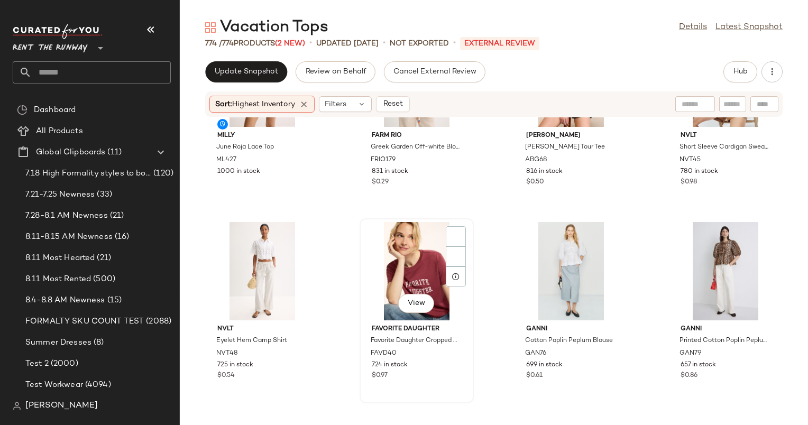
click at [414, 261] on div "View" at bounding box center [416, 271] width 107 height 98
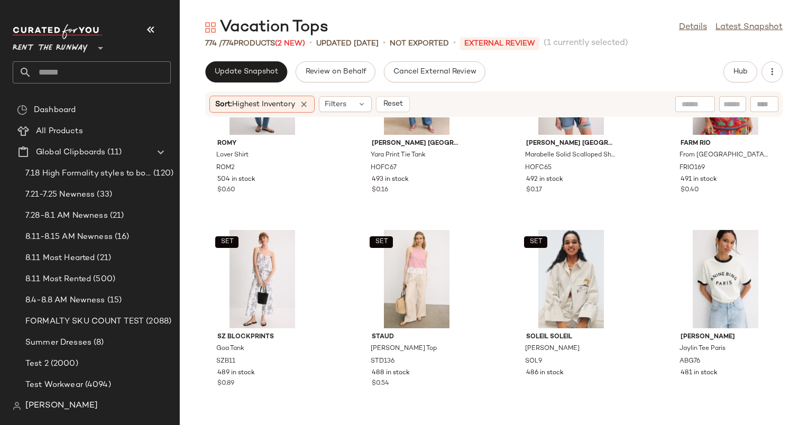
scroll to position [1058, 0]
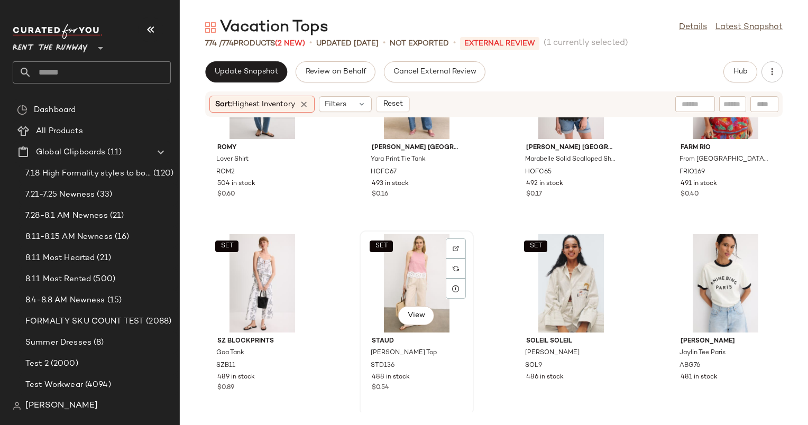
click at [398, 256] on div "SET View" at bounding box center [416, 283] width 107 height 98
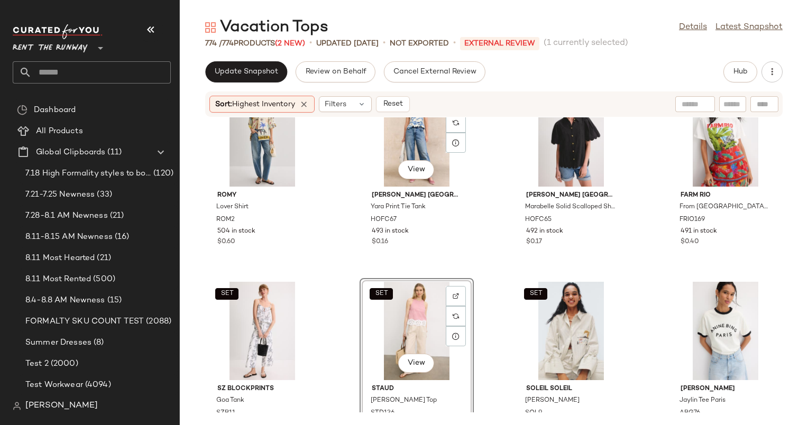
scroll to position [1012, 0]
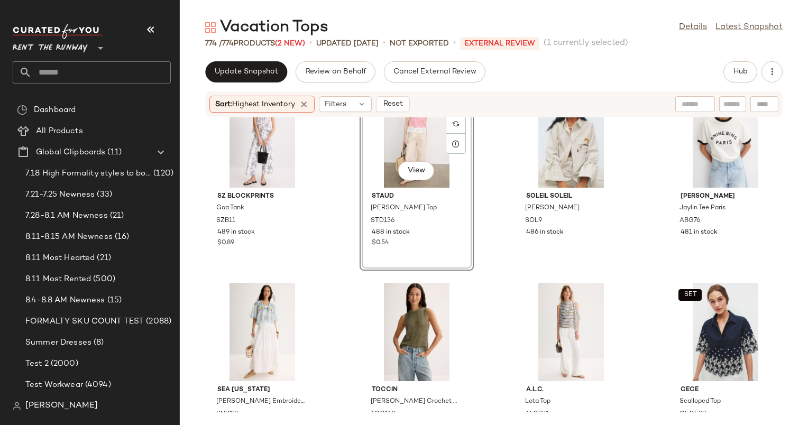
click at [479, 214] on div "SET ROMY Lover Shirt ROM2 504 in stock $0.60 SET Hofmann Copenhagen Yara Print …" at bounding box center [494, 264] width 628 height 295
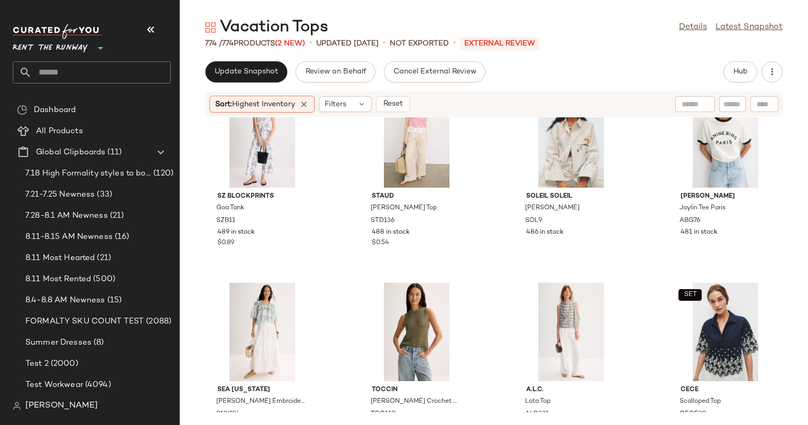
scroll to position [1008, 0]
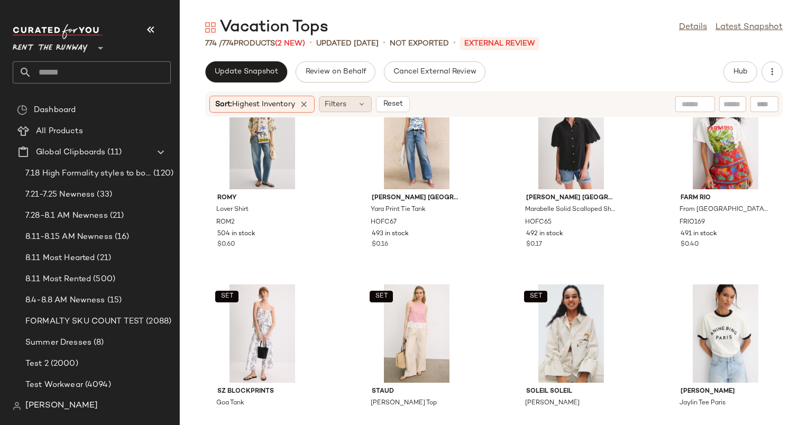
click at [355, 98] on div "Filters" at bounding box center [345, 104] width 53 height 16
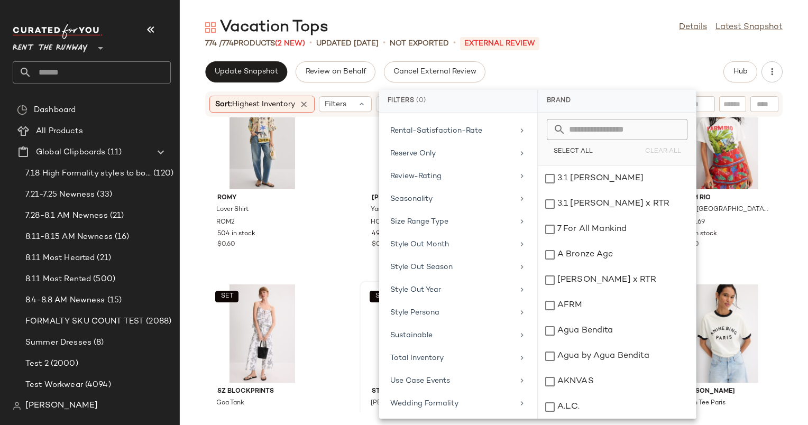
scroll to position [895, 0]
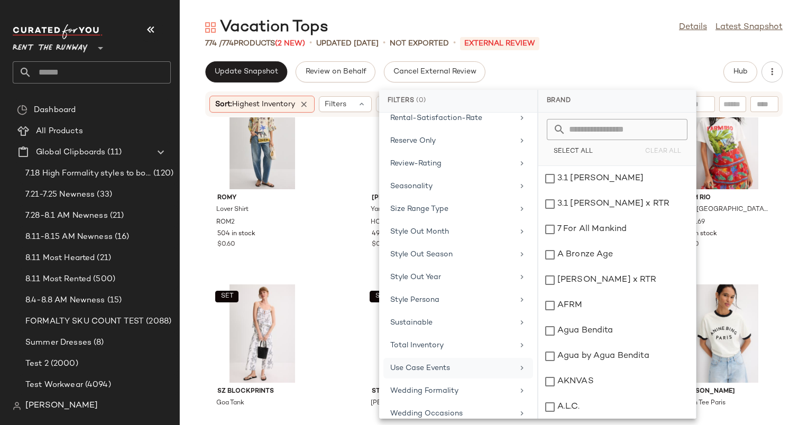
click at [495, 363] on div "Use Case Events" at bounding box center [451, 368] width 123 height 11
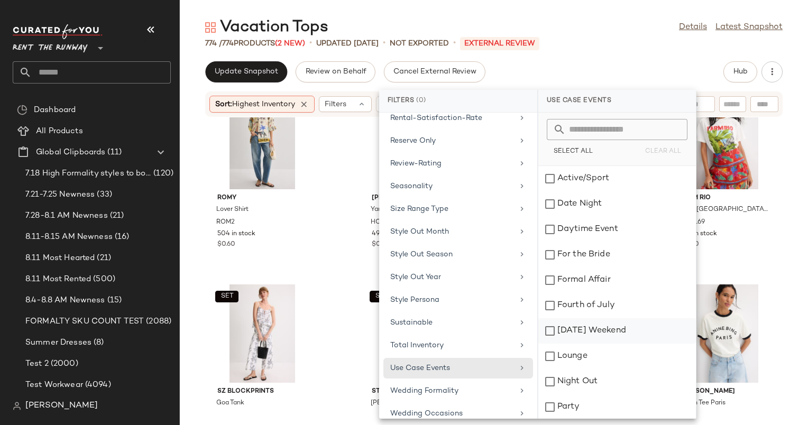
scroll to position [102, 0]
click at [620, 343] on div "Vacation" at bounding box center [617, 355] width 158 height 25
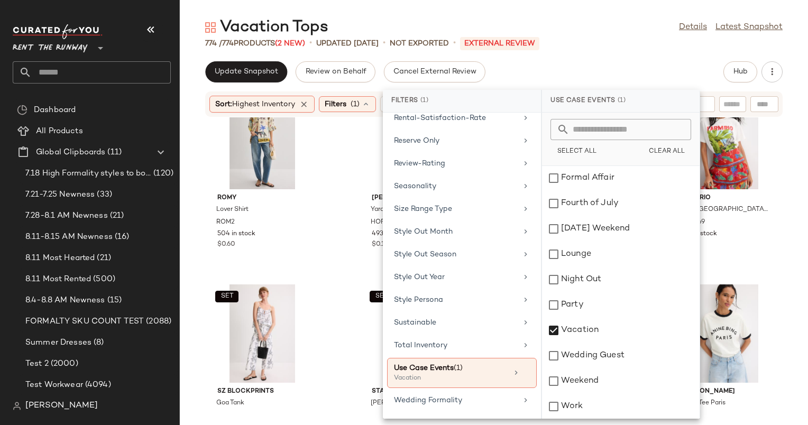
click at [642, 47] on div "774 / 774 Products (2 New) • updated Aug 13th • Not Exported • External REVIEW" at bounding box center [494, 43] width 628 height 11
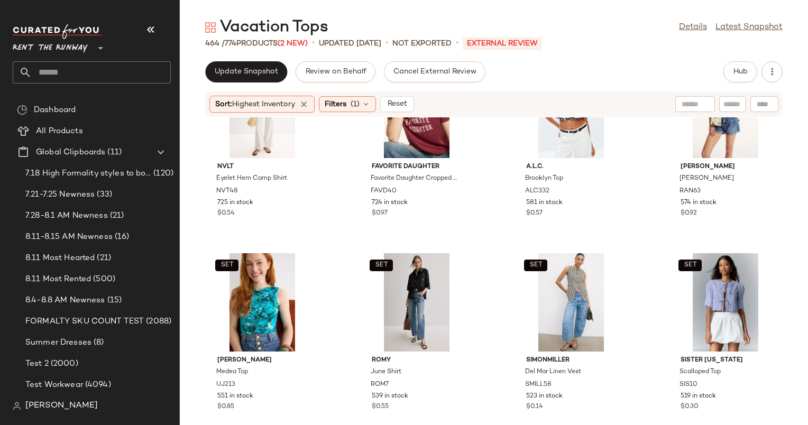
scroll to position [264, 0]
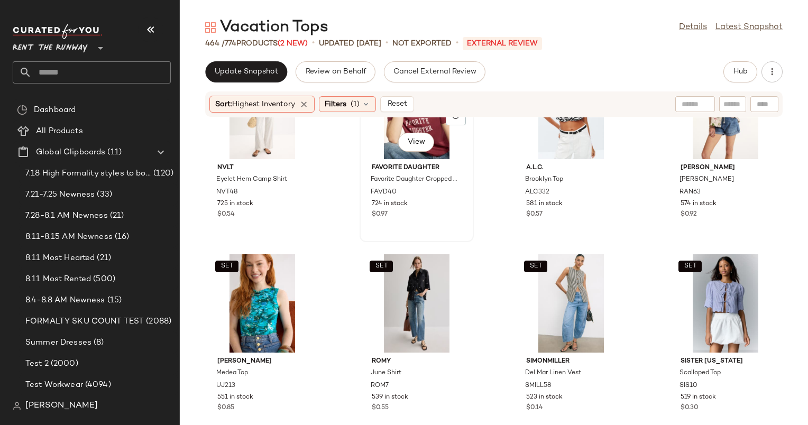
click at [379, 134] on div "View" at bounding box center [416, 110] width 107 height 98
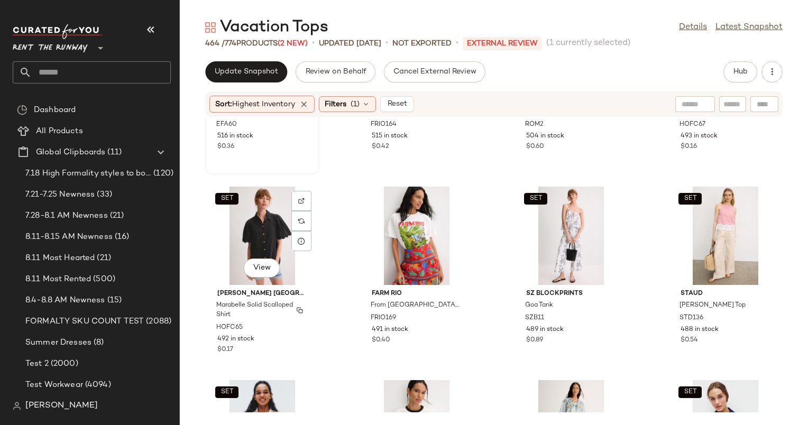
scroll to position [761, 0]
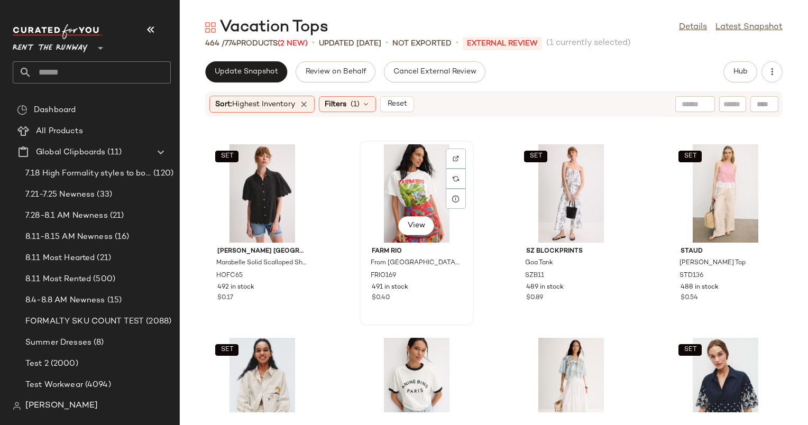
click at [428, 184] on div "View" at bounding box center [416, 193] width 107 height 98
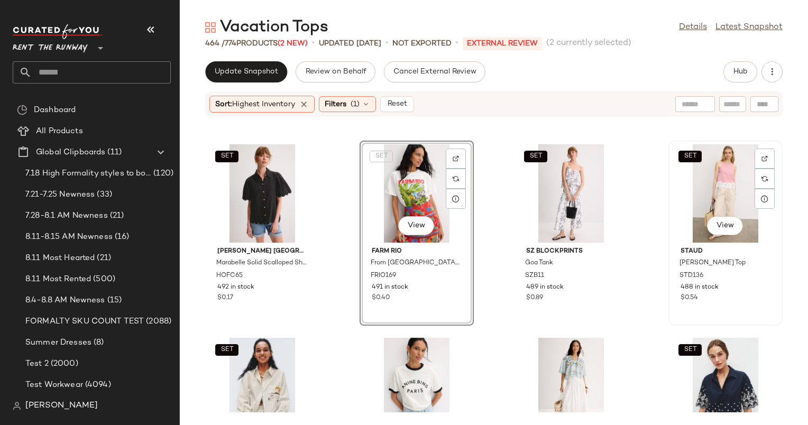
click at [707, 155] on div "SET View" at bounding box center [725, 193] width 107 height 98
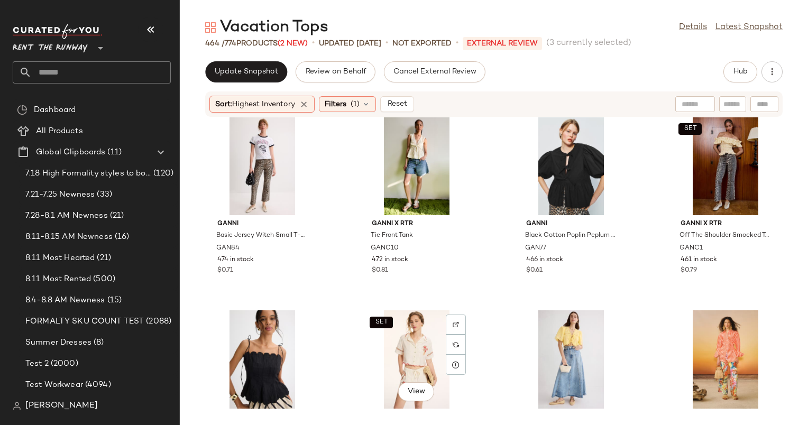
scroll to position [1116, 0]
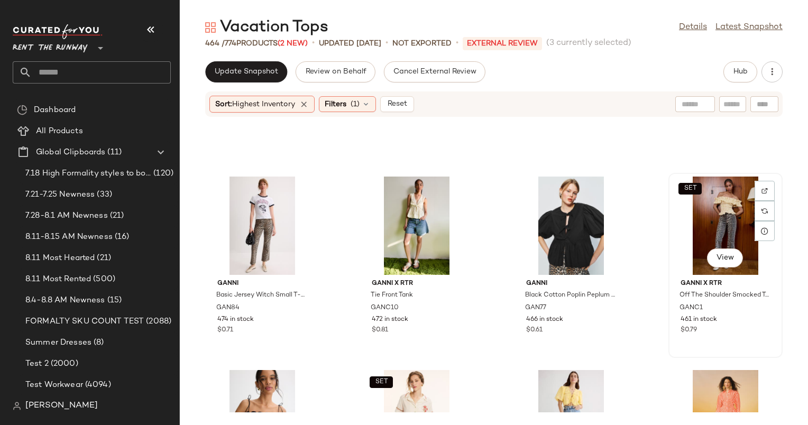
click at [720, 199] on div "SET View" at bounding box center [725, 226] width 107 height 98
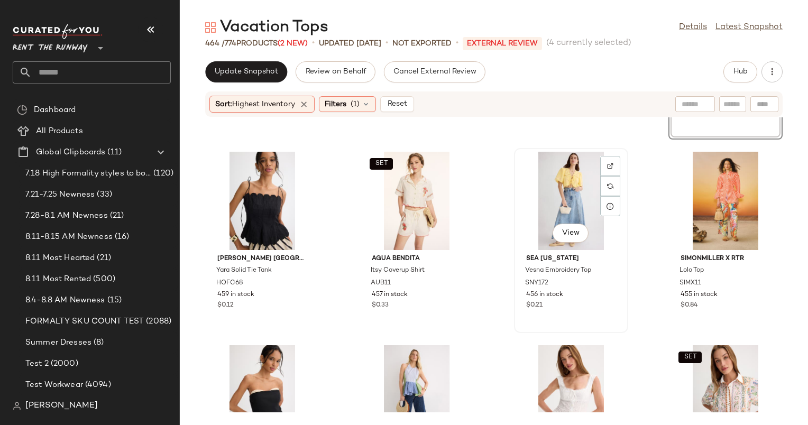
click at [545, 199] on div "View" at bounding box center [570, 201] width 107 height 98
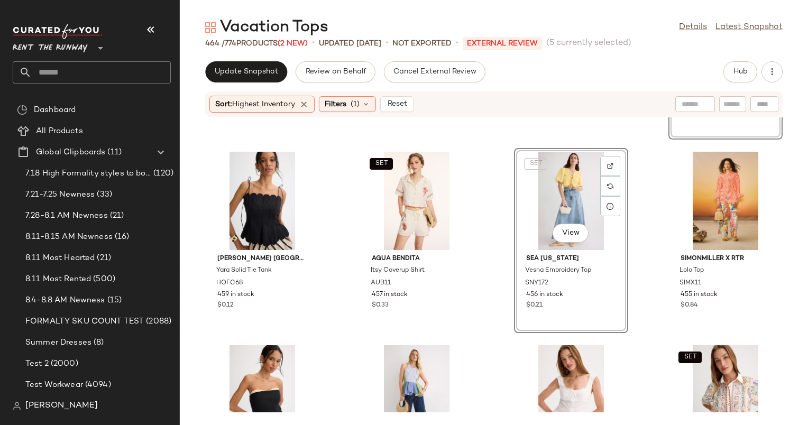
click at [535, 177] on div "SET View" at bounding box center [570, 201] width 107 height 98
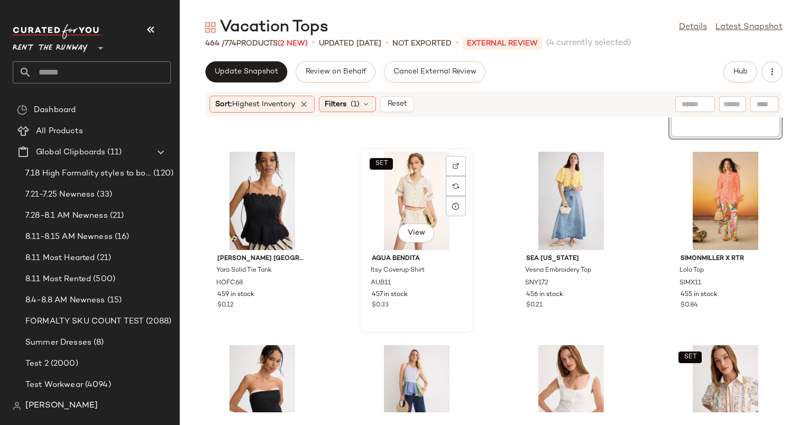
click at [386, 194] on div "SET View" at bounding box center [416, 201] width 107 height 98
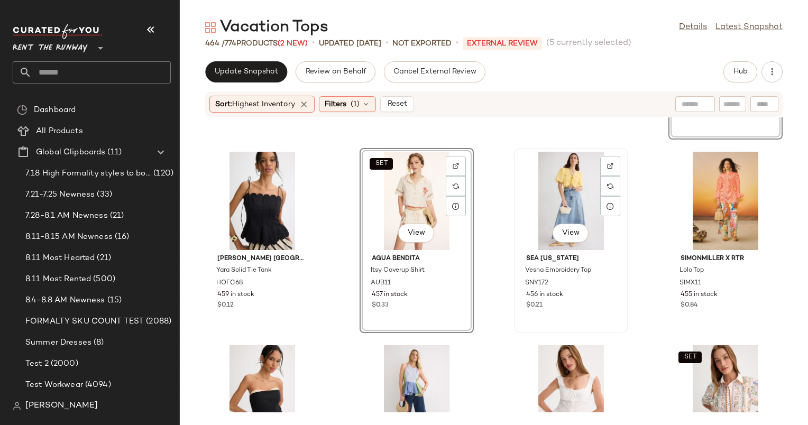
click at [552, 177] on div "View" at bounding box center [570, 201] width 107 height 98
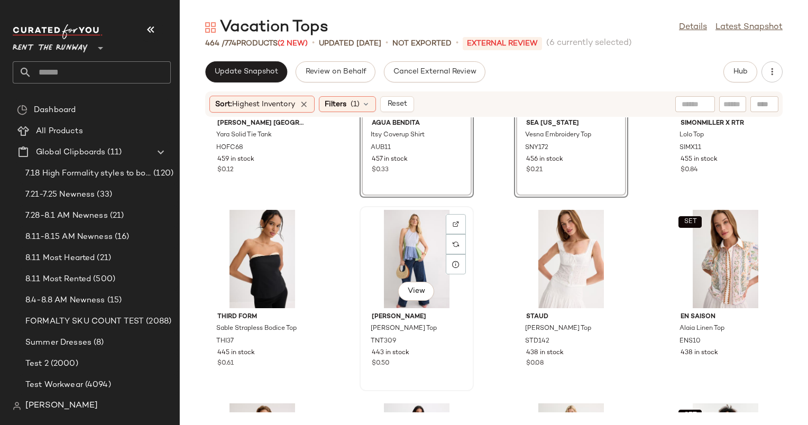
scroll to position [1582, 0]
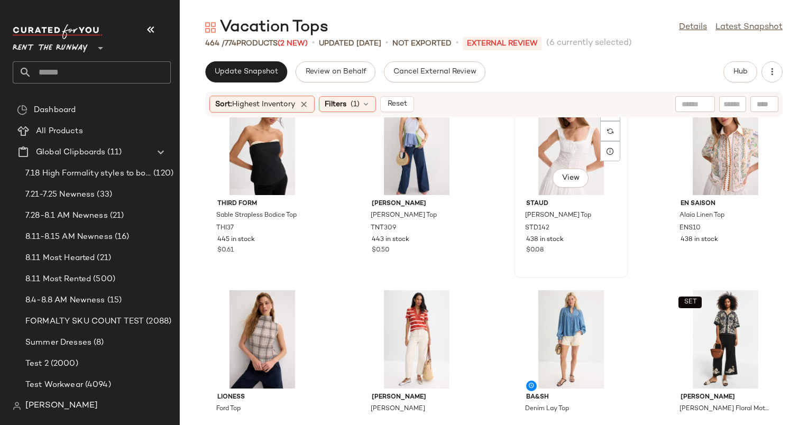
click at [577, 132] on div "View" at bounding box center [570, 146] width 107 height 98
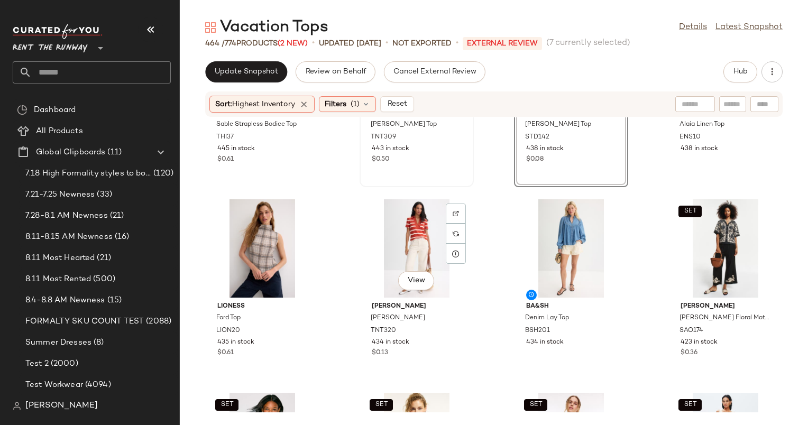
scroll to position [1684, 0]
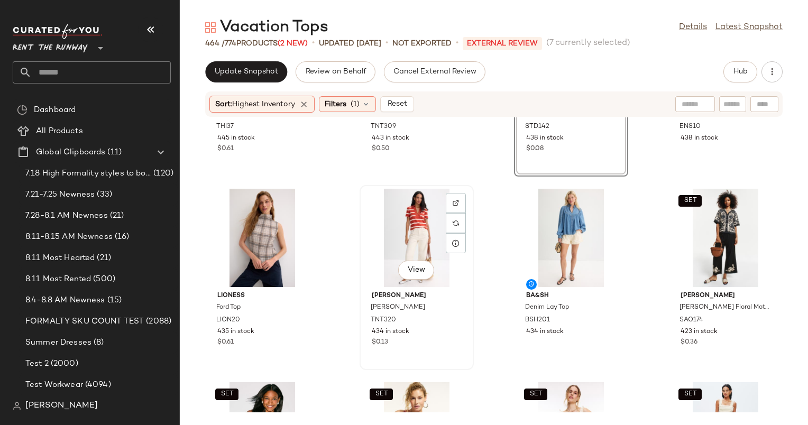
click at [396, 228] on div "View" at bounding box center [416, 238] width 107 height 98
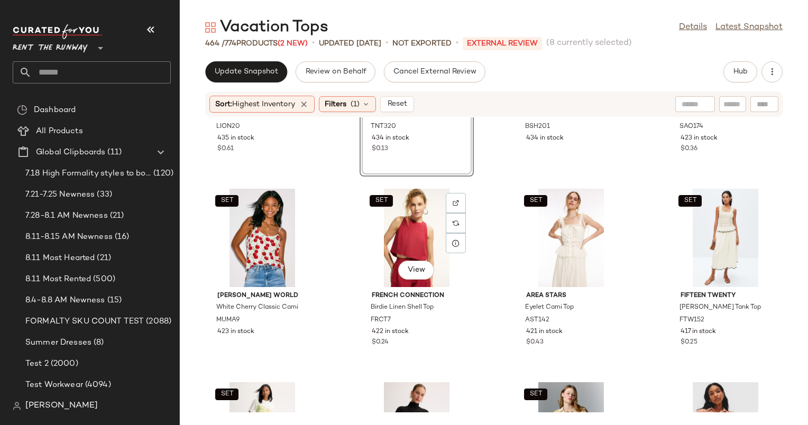
scroll to position [1884, 0]
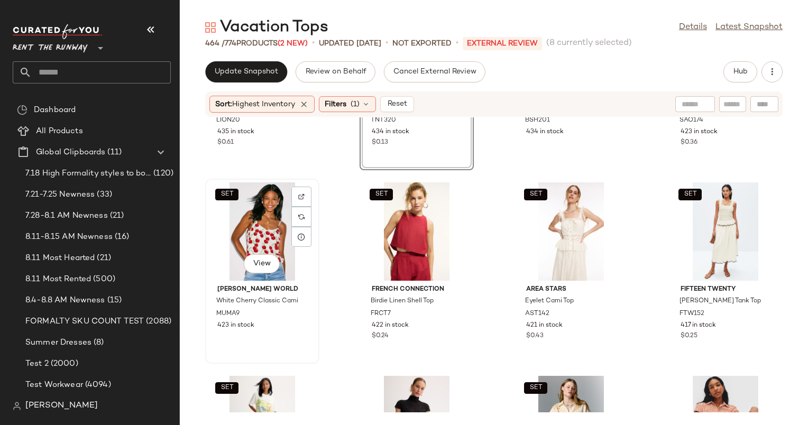
click at [274, 219] on div "SET View" at bounding box center [262, 231] width 107 height 98
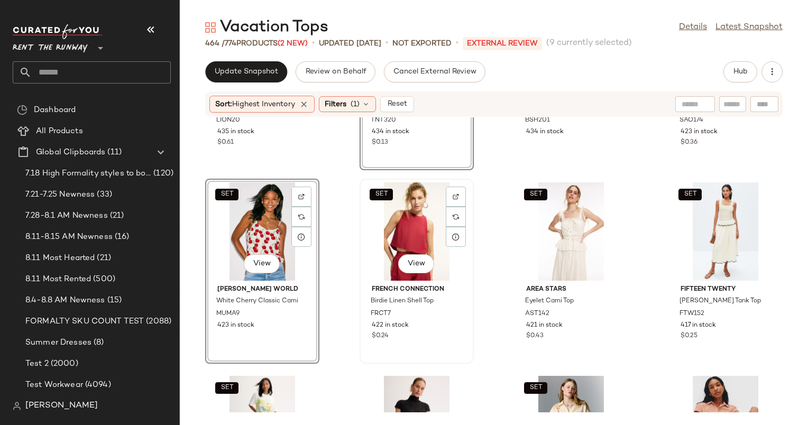
click at [418, 212] on div "SET View" at bounding box center [416, 231] width 107 height 98
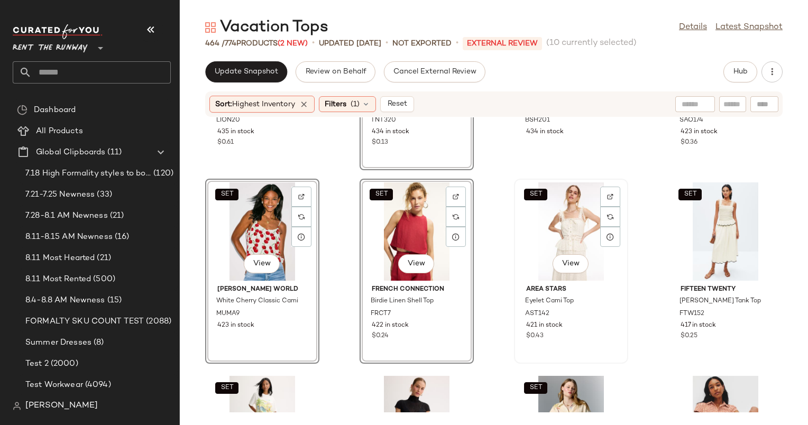
click at [575, 212] on div "SET View" at bounding box center [570, 231] width 107 height 98
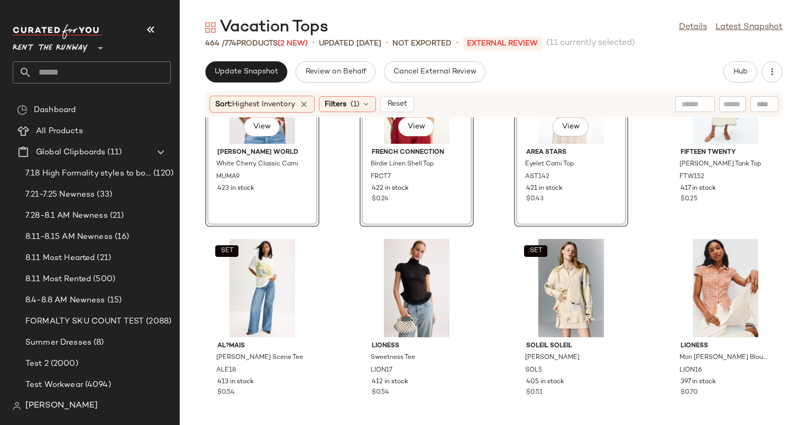
scroll to position [2023, 0]
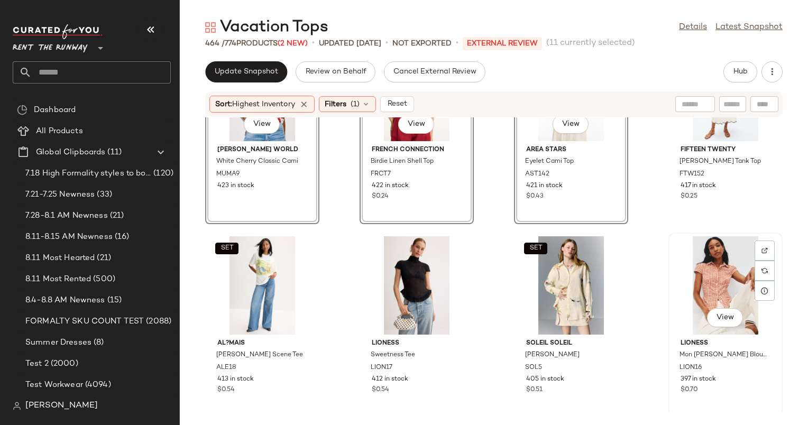
click at [728, 248] on div "View" at bounding box center [725, 285] width 107 height 98
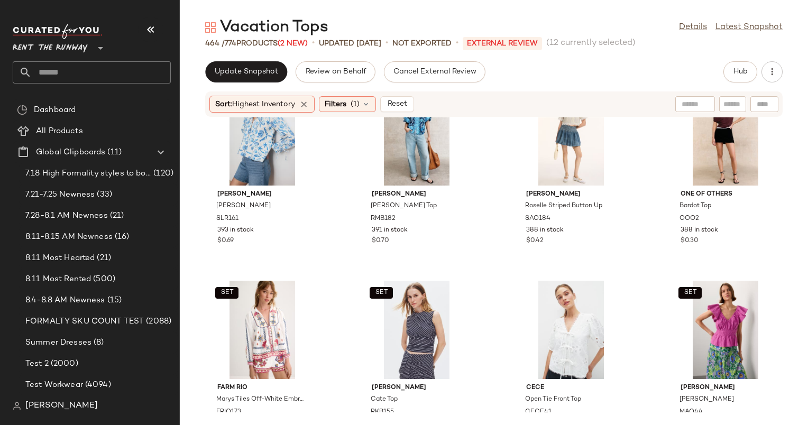
scroll to position [2556, 0]
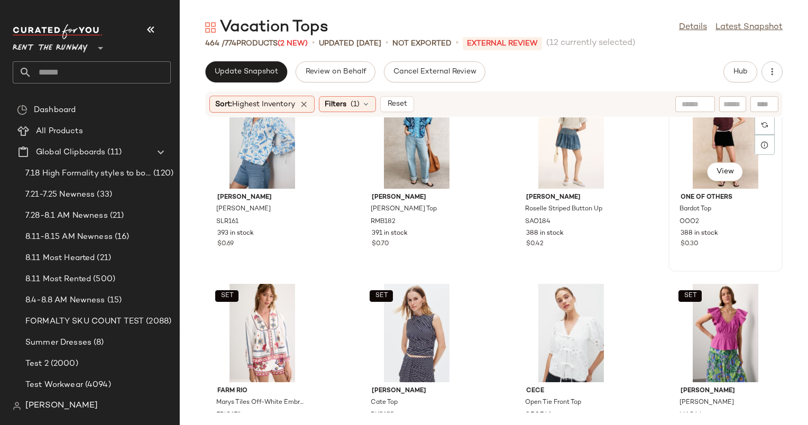
click at [703, 123] on div "View" at bounding box center [725, 139] width 107 height 98
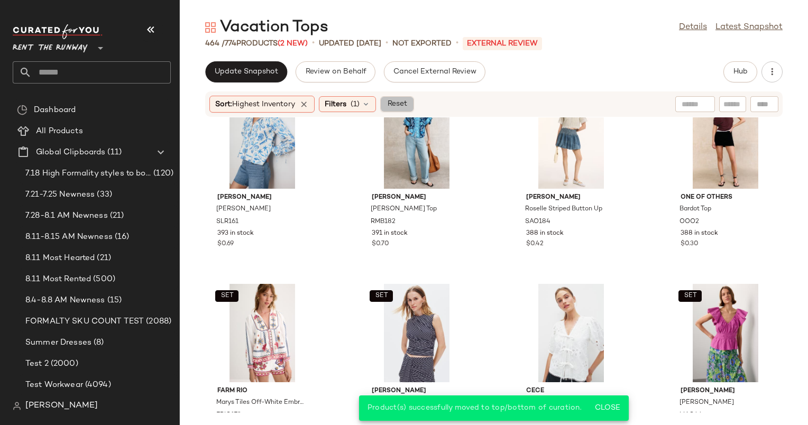
click at [403, 109] on button "Reset" at bounding box center [397, 104] width 34 height 16
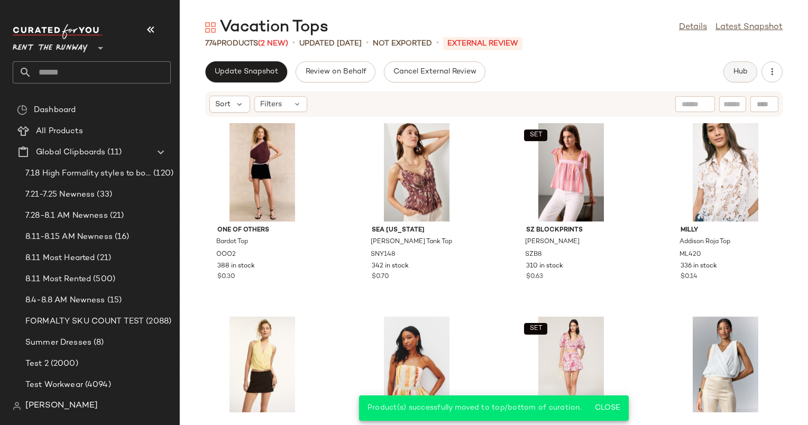
click at [744, 68] on span "Hub" at bounding box center [740, 72] width 15 height 8
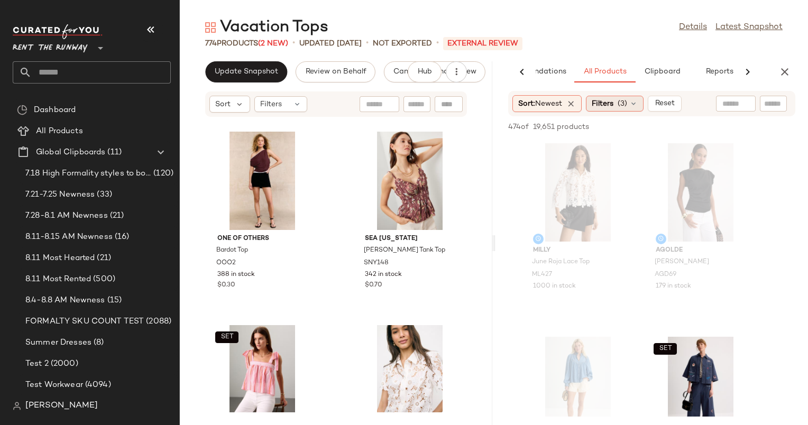
click at [626, 105] on span "(3)" at bounding box center [622, 103] width 10 height 11
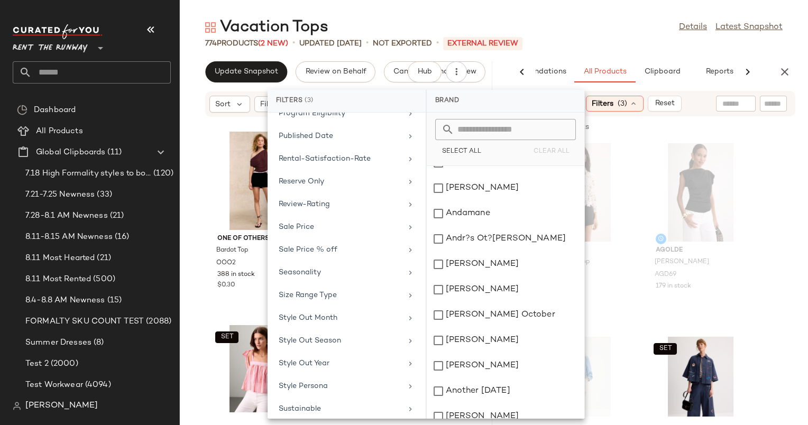
scroll to position [1104, 0]
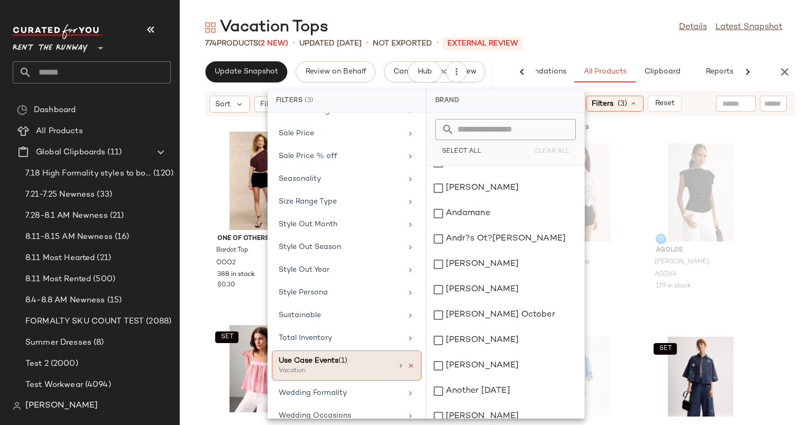
click at [409, 362] on icon at bounding box center [410, 365] width 7 height 7
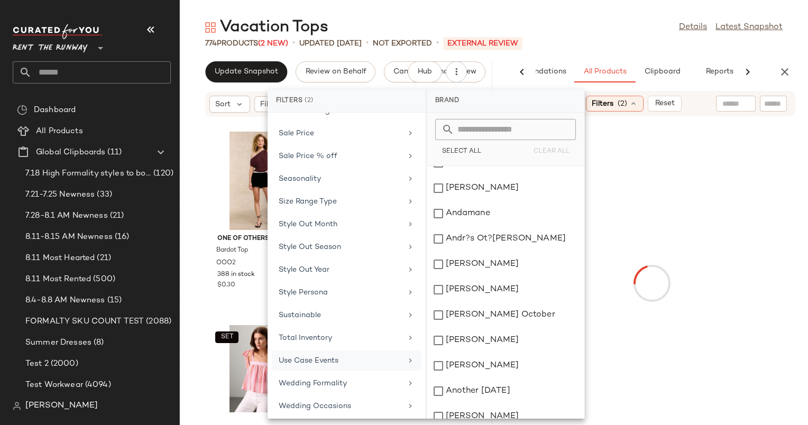
scroll to position [1095, 0]
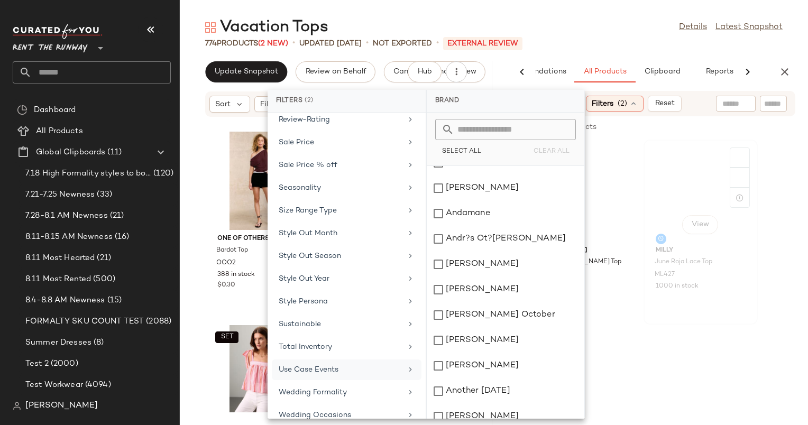
click at [712, 188] on div "View" at bounding box center [700, 192] width 107 height 98
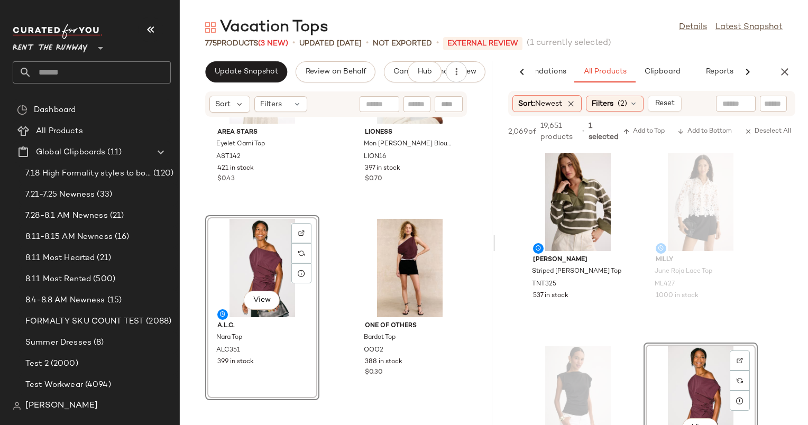
scroll to position [1087, 0]
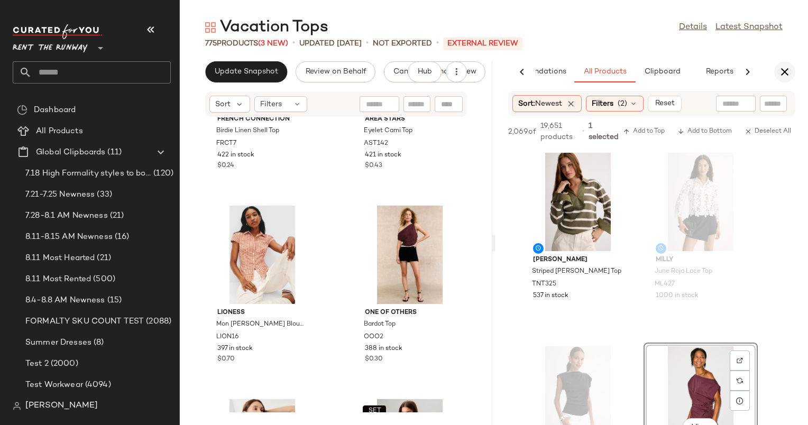
click at [775, 72] on button "button" at bounding box center [784, 71] width 21 height 21
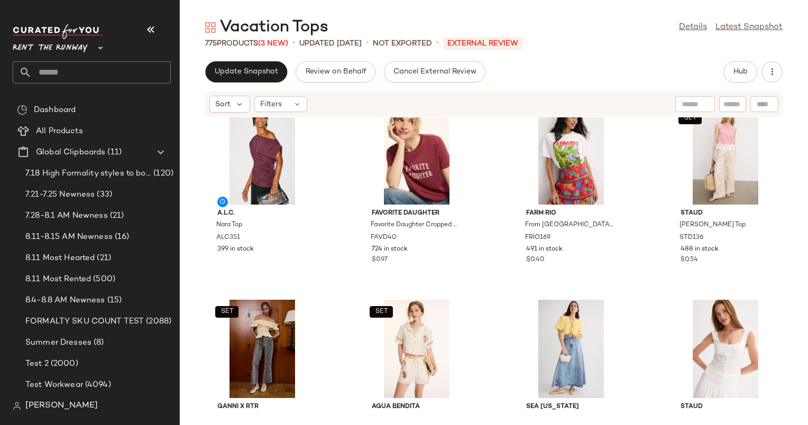
scroll to position [0, 0]
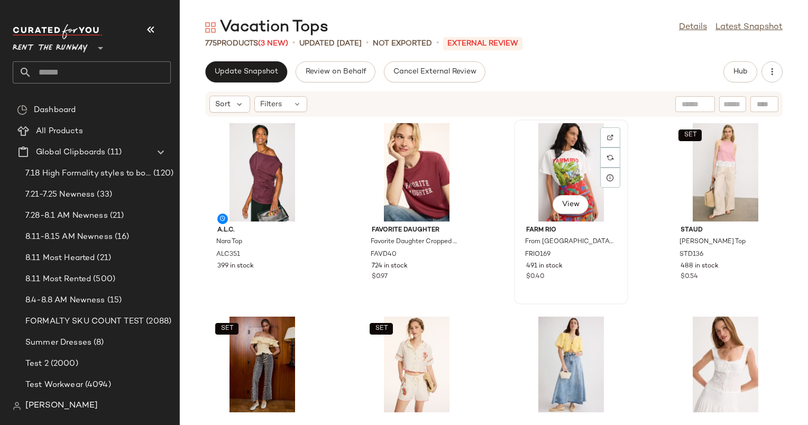
click at [572, 183] on div "View" at bounding box center [570, 172] width 107 height 98
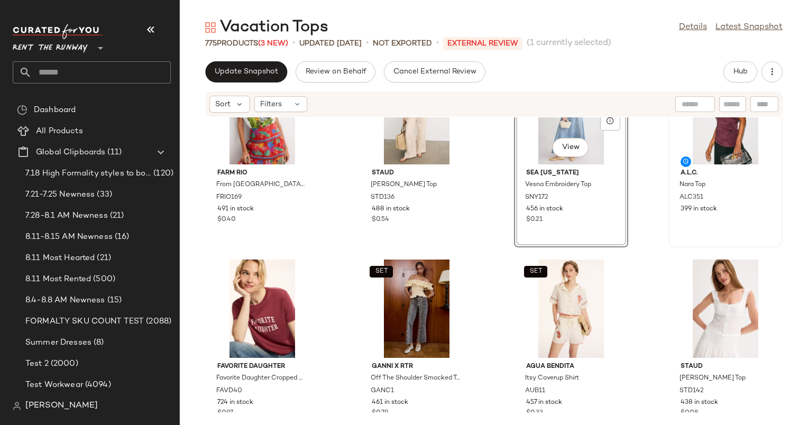
scroll to position [57, 0]
click at [488, 243] on div "FARM Rio From Brasil To The World Relaxed T-Shirt FRIO169 491 in stock $0.40 SE…" at bounding box center [494, 264] width 628 height 295
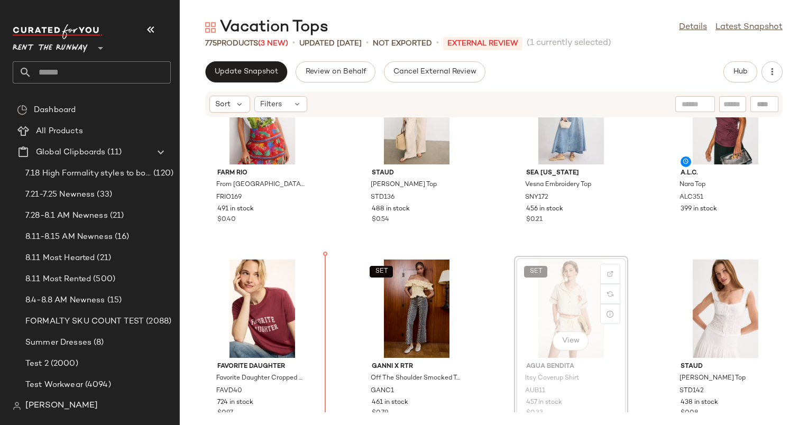
scroll to position [65, 0]
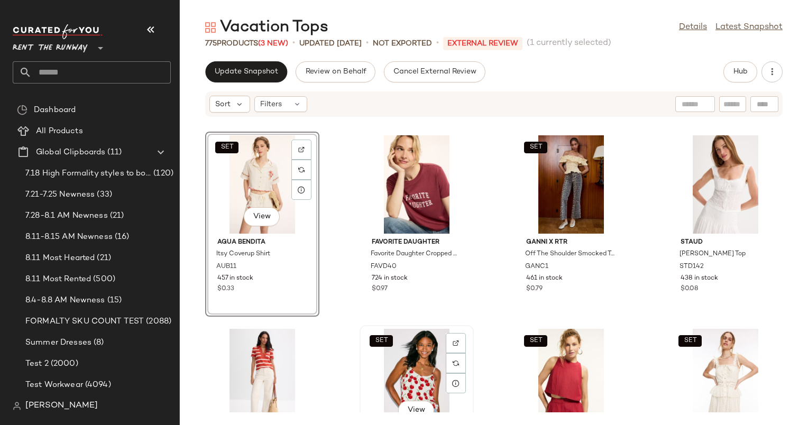
scroll to position [241, 0]
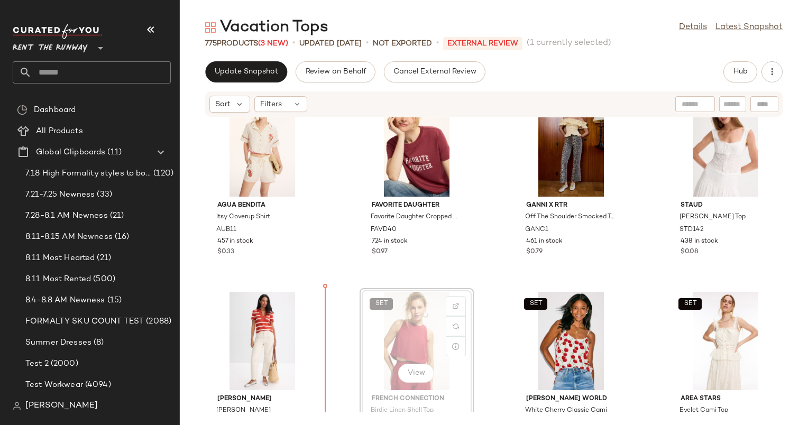
scroll to position [228, 0]
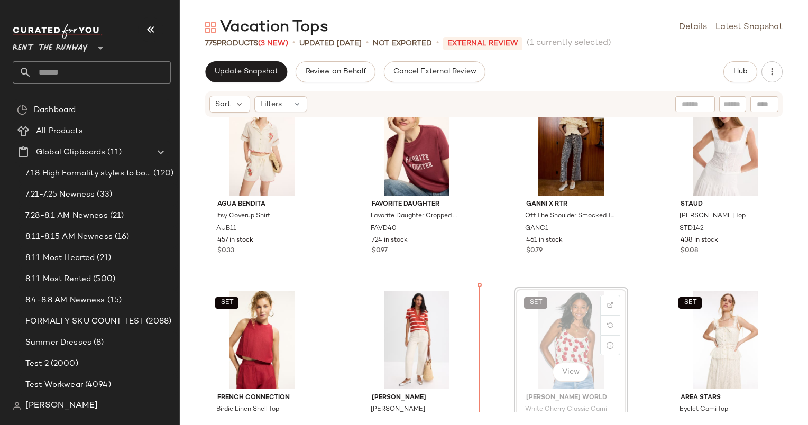
scroll to position [241, 0]
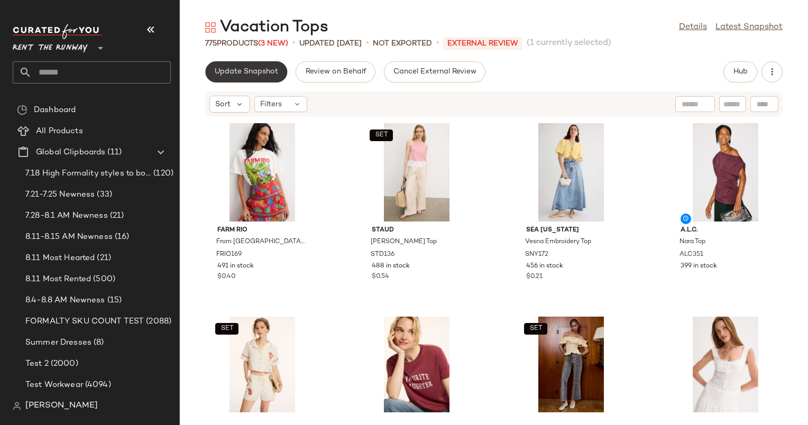
click at [230, 66] on button "Update Snapshot" at bounding box center [246, 71] width 82 height 21
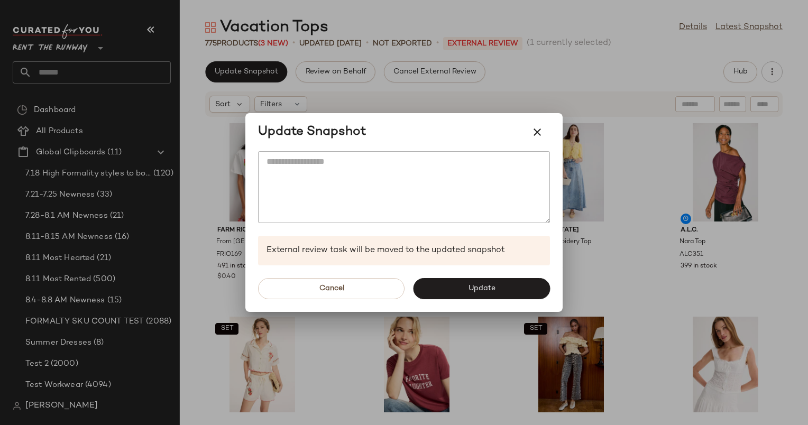
click at [504, 305] on div "Cancel Update" at bounding box center [403, 288] width 317 height 47
click at [509, 288] on button "Update" at bounding box center [481, 288] width 137 height 21
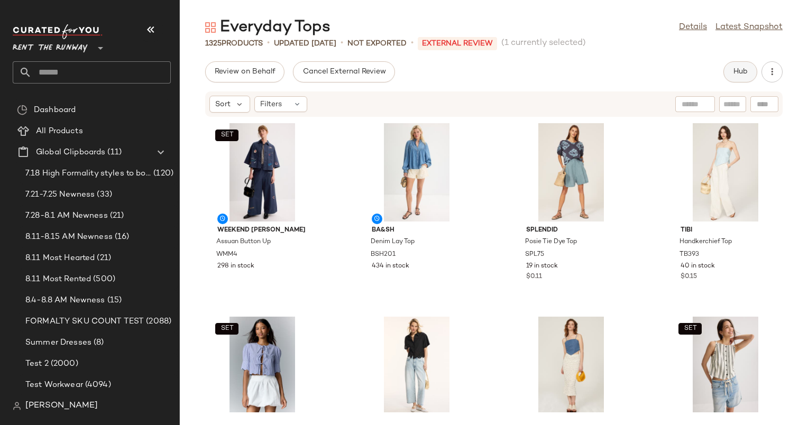
click at [745, 67] on button "Hub" at bounding box center [740, 71] width 34 height 21
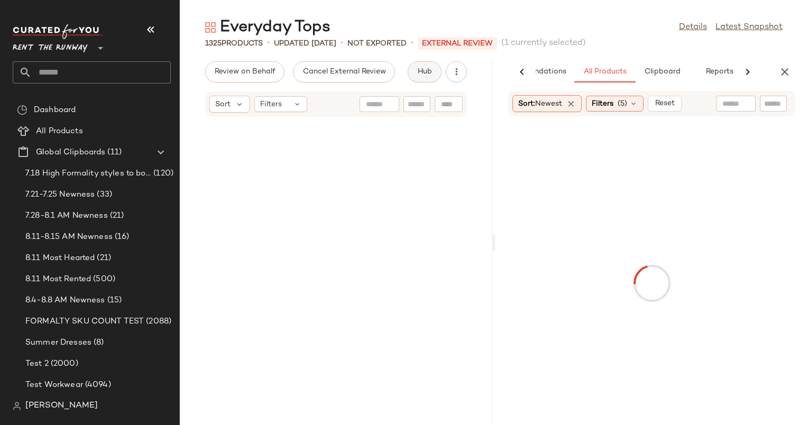
scroll to position [96722, 0]
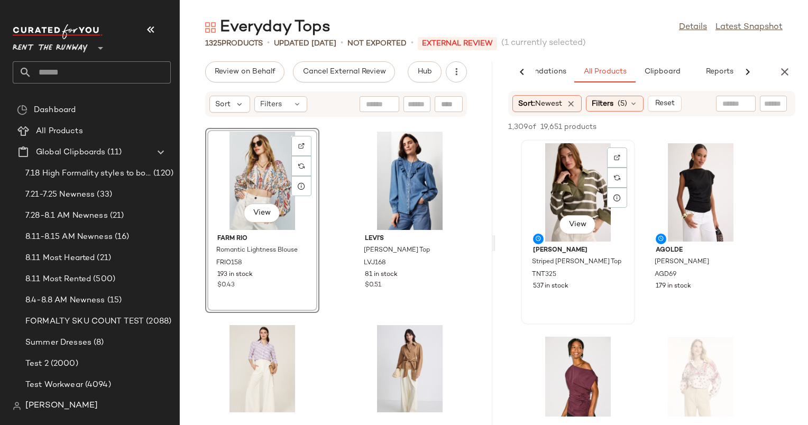
click at [594, 179] on div "View" at bounding box center [577, 192] width 107 height 98
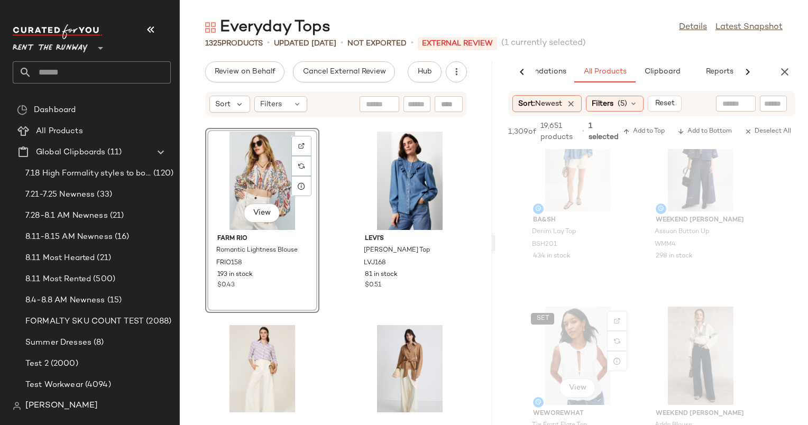
scroll to position [0, 0]
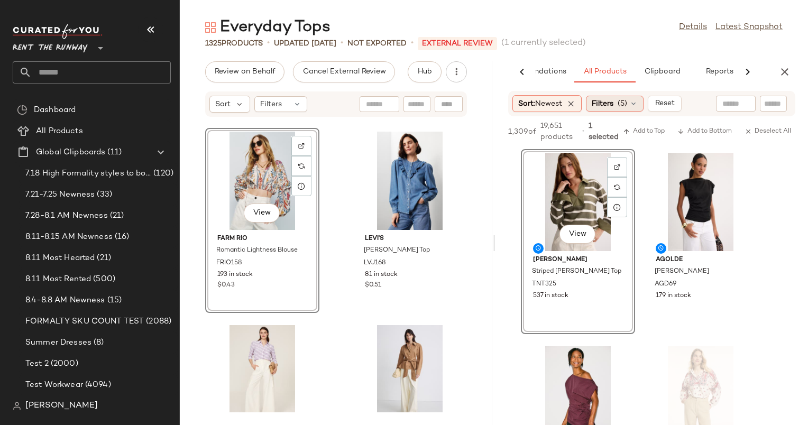
click at [619, 96] on div "Filters (5)" at bounding box center [615, 104] width 58 height 16
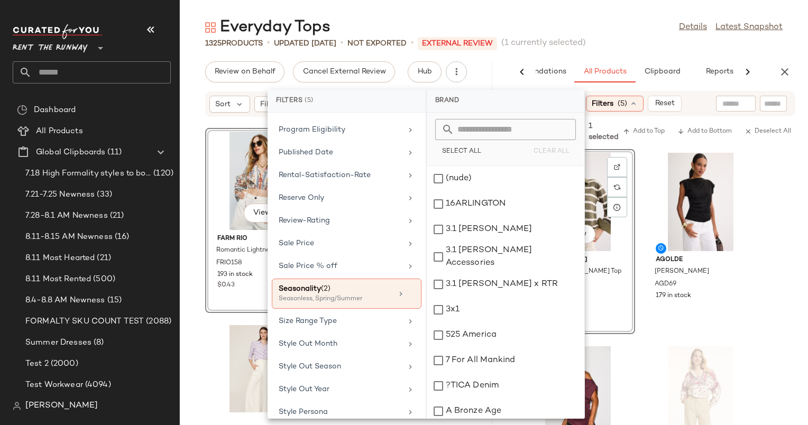
scroll to position [1123, 0]
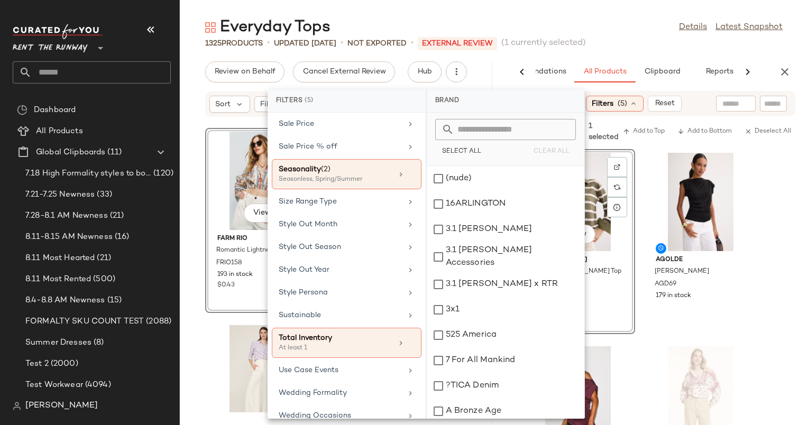
click at [652, 36] on div "Everyday Tops Details Latest Snapshot" at bounding box center [494, 27] width 628 height 21
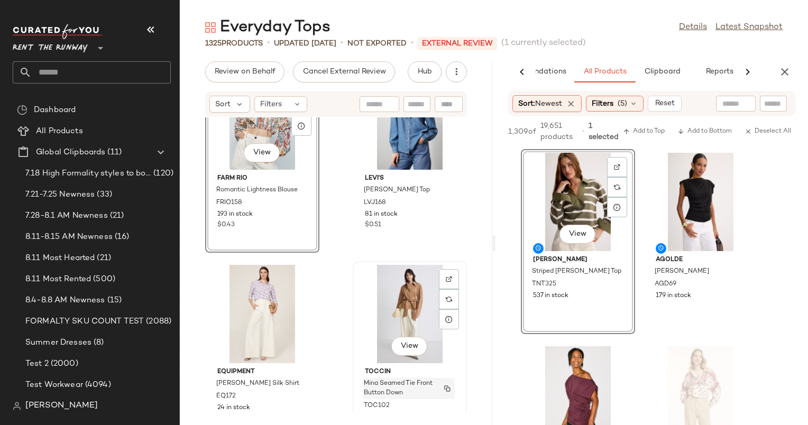
scroll to position [96782, 0]
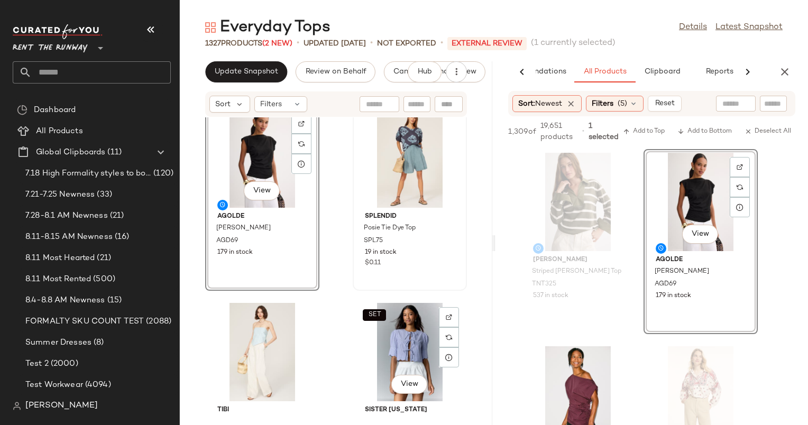
scroll to position [193, 0]
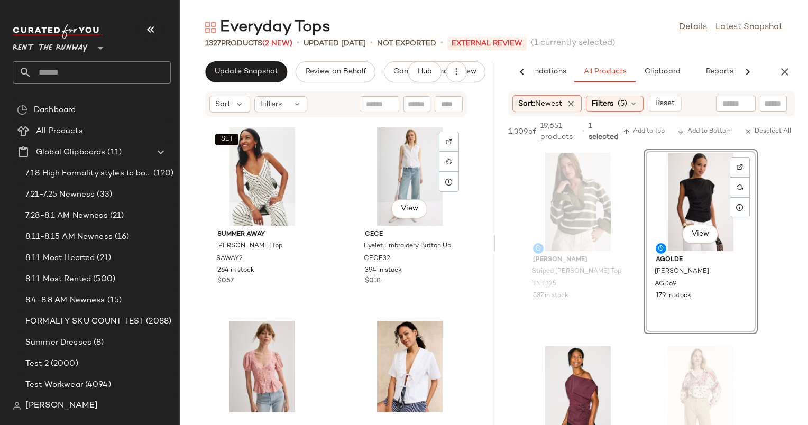
scroll to position [6755, 0]
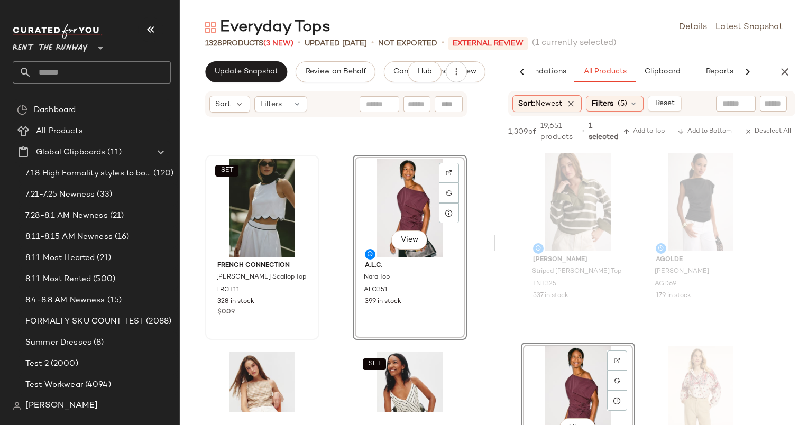
scroll to position [6134, 0]
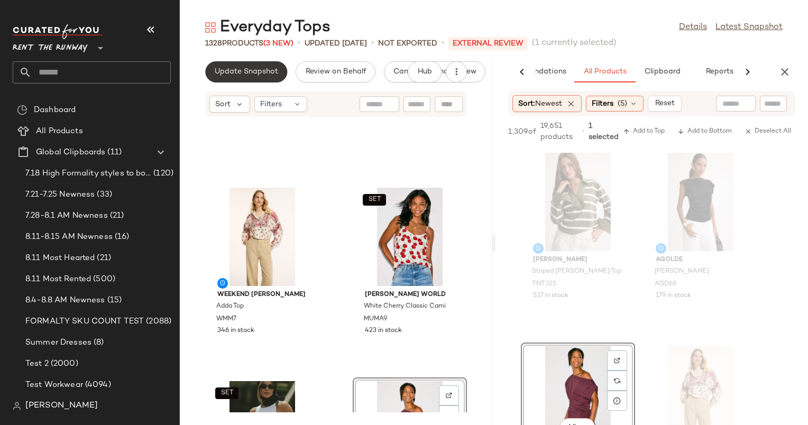
click at [268, 69] on span "Update Snapshot" at bounding box center [246, 72] width 64 height 8
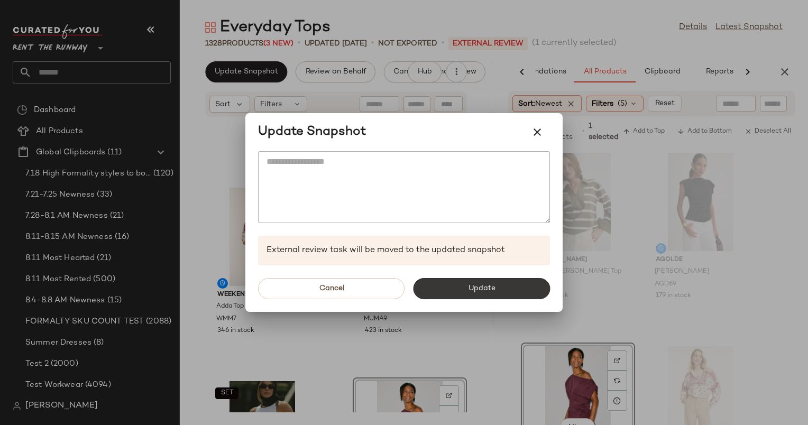
click at [490, 286] on span "Update" at bounding box center [480, 288] width 27 height 8
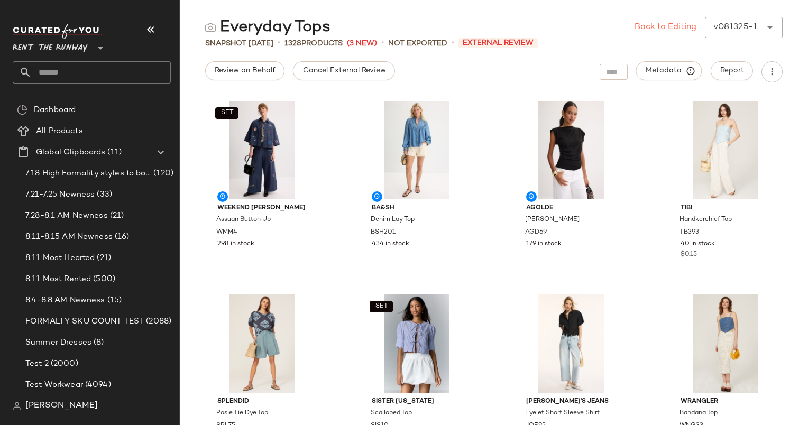
click at [650, 31] on link "Back to Editing" at bounding box center [665, 27] width 62 height 13
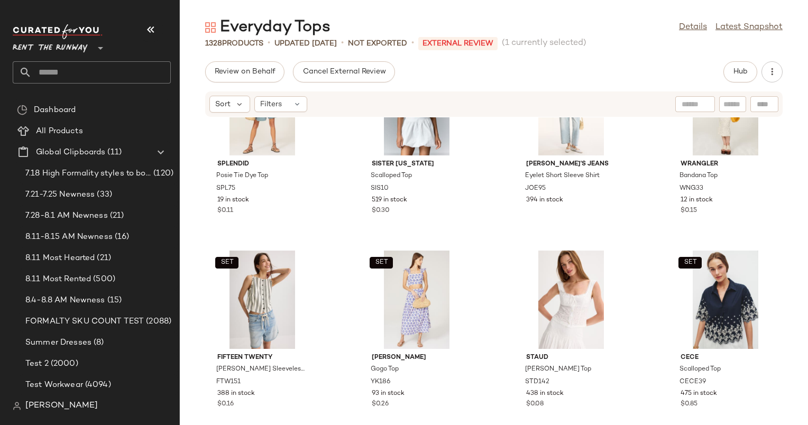
scroll to position [268, 0]
click at [222, 99] on span "Sort" at bounding box center [222, 104] width 15 height 11
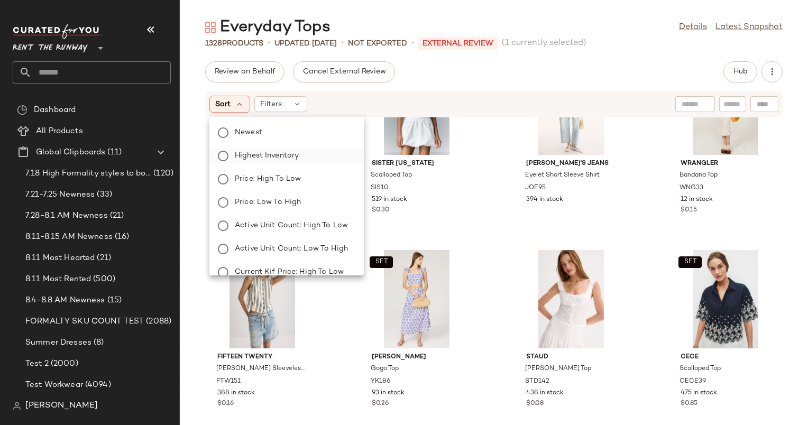
click at [318, 158] on label "Highest Inventory" at bounding box center [292, 156] width 125 height 15
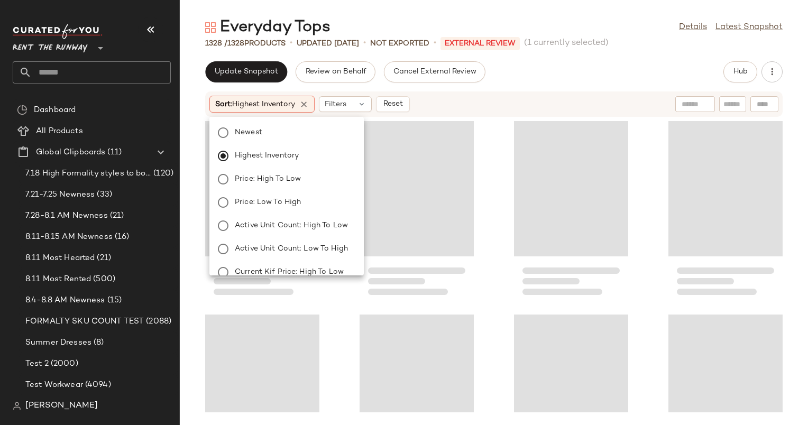
scroll to position [63643, 0]
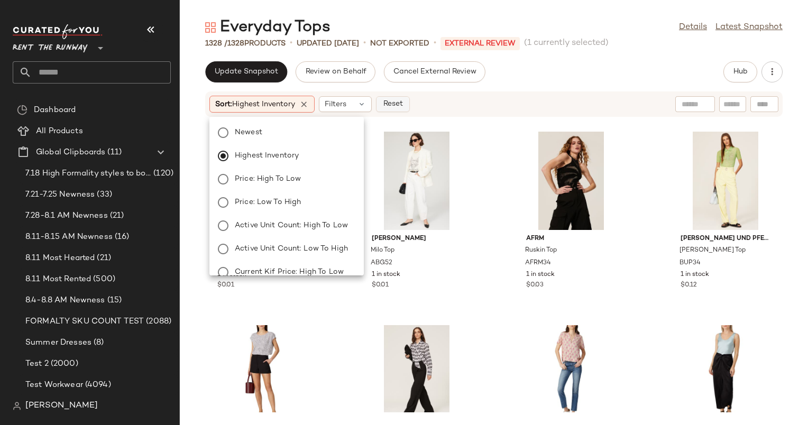
click at [408, 99] on button "Reset" at bounding box center [393, 104] width 34 height 16
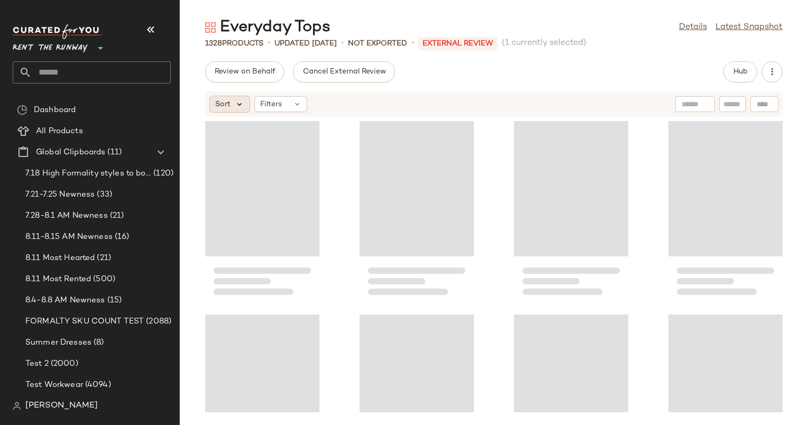
scroll to position [46040, 0]
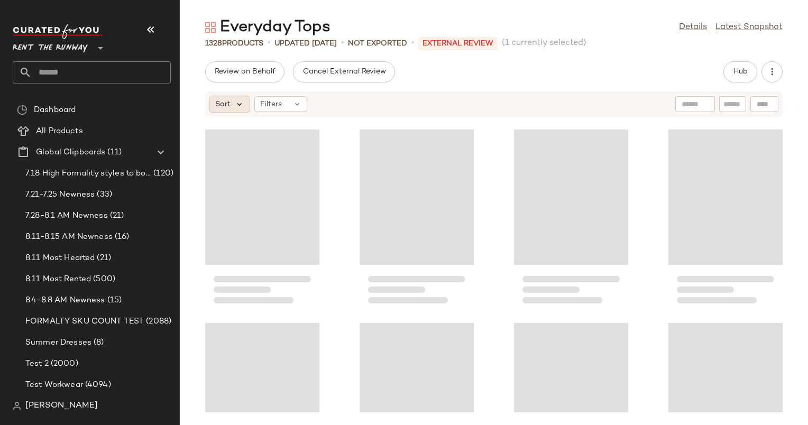
click at [235, 104] on icon at bounding box center [240, 104] width 10 height 10
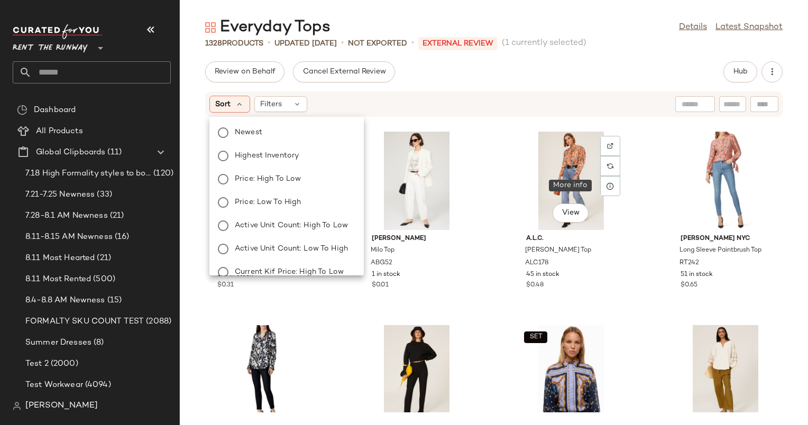
drag, startPoint x: 607, startPoint y: 184, endPoint x: 545, endPoint y: 83, distance: 118.4
click at [545, 83] on div "Review on Behalf Cancel External Review Hub Sort Filters Vanessa Bruno Bell Top…" at bounding box center [494, 243] width 628 height 364
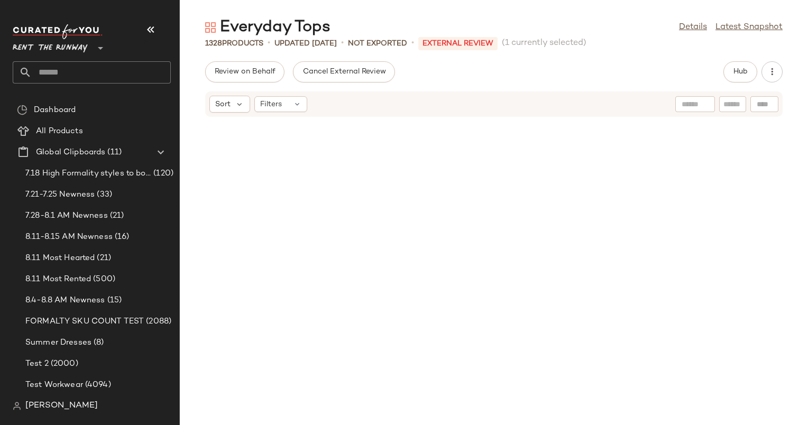
scroll to position [0, 0]
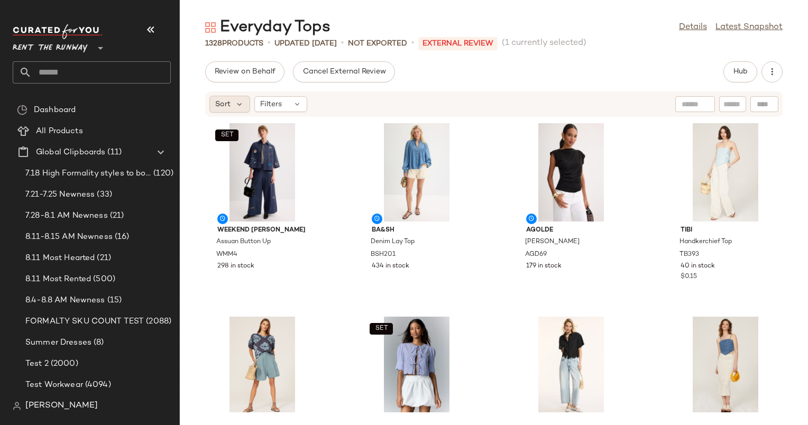
click at [228, 105] on span "Sort" at bounding box center [222, 104] width 15 height 11
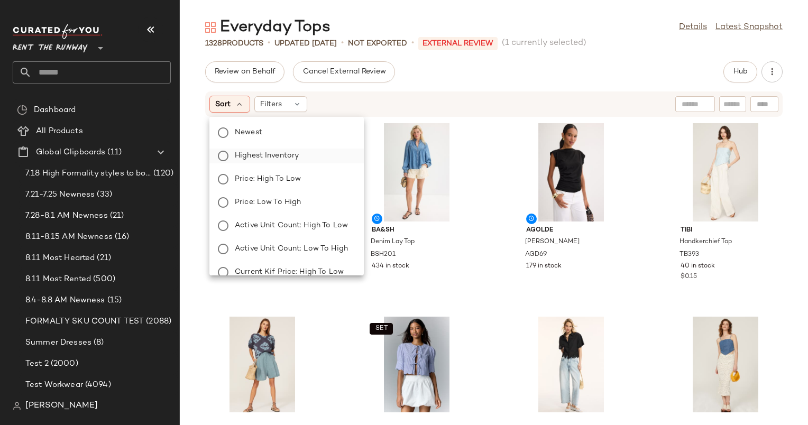
click at [298, 154] on span "Highest Inventory" at bounding box center [267, 155] width 64 height 11
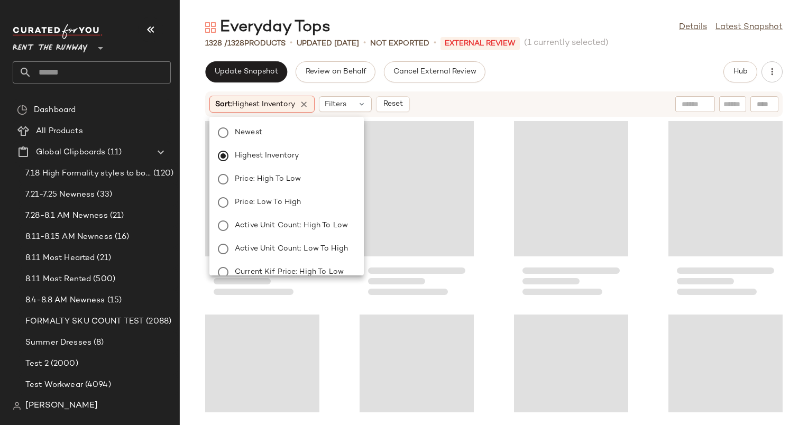
scroll to position [63643, 0]
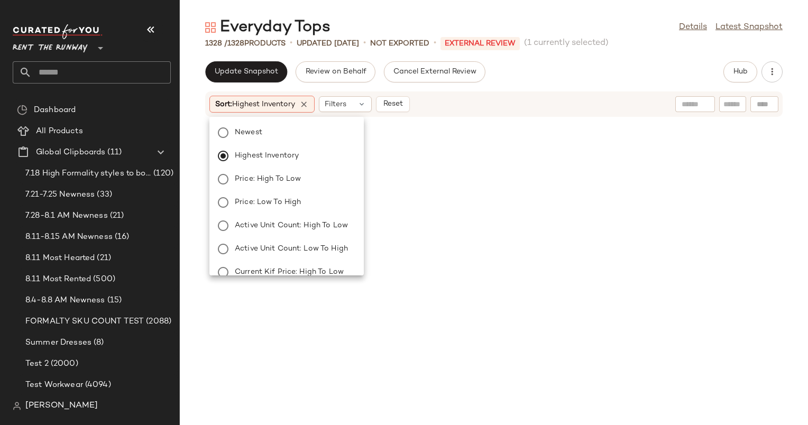
click at [553, 103] on div "Sort: Highest Inventory Filters Reset" at bounding box center [424, 104] width 431 height 17
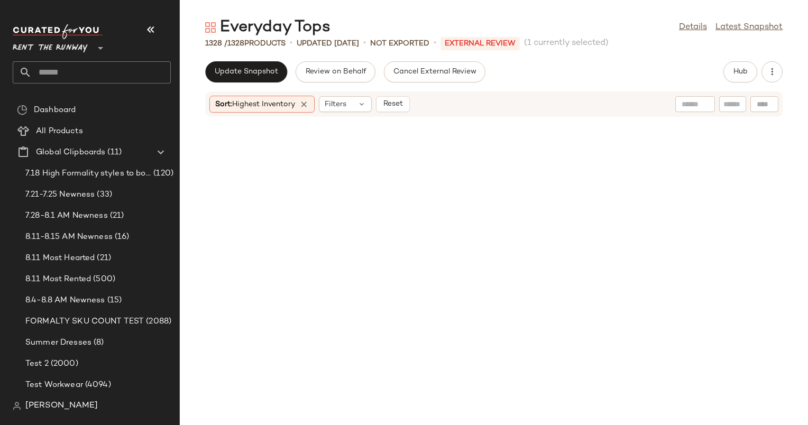
scroll to position [0, 0]
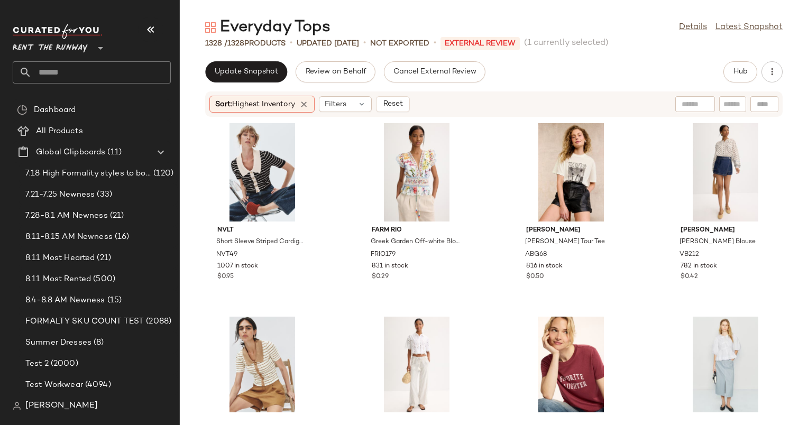
click at [590, 40] on span "(1 currently selected)" at bounding box center [566, 43] width 85 height 13
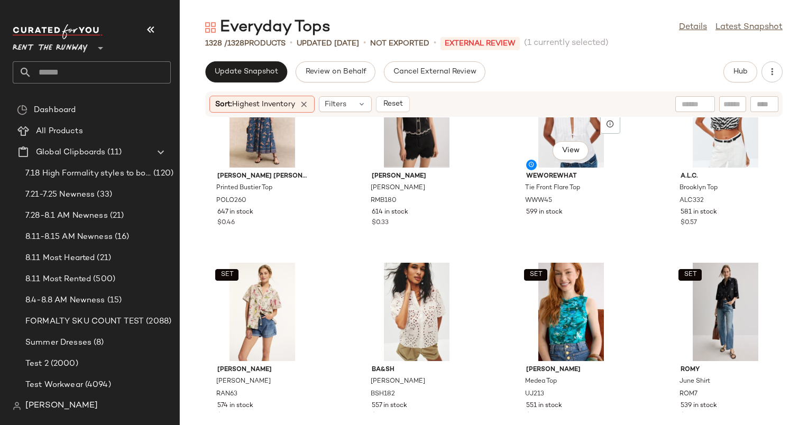
scroll to position [643, 0]
click at [693, 104] on input "text" at bounding box center [649, 104] width 92 height 11
type input "****"
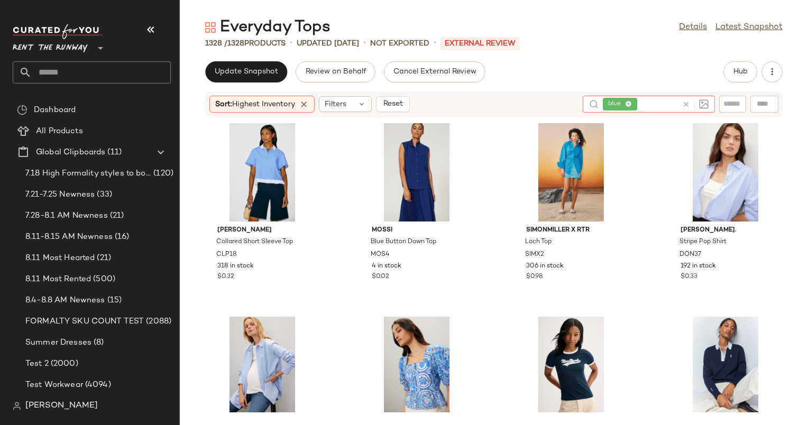
click at [687, 108] on icon at bounding box center [686, 104] width 8 height 8
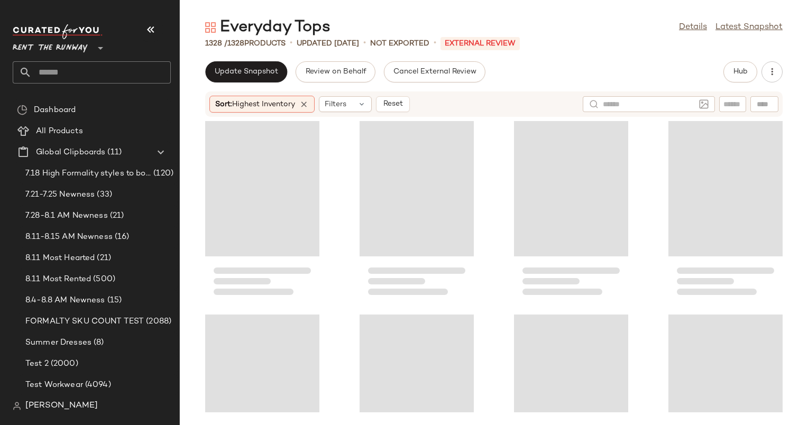
click at [645, 32] on div "Everyday Tops Details Latest Snapshot" at bounding box center [494, 27] width 628 height 21
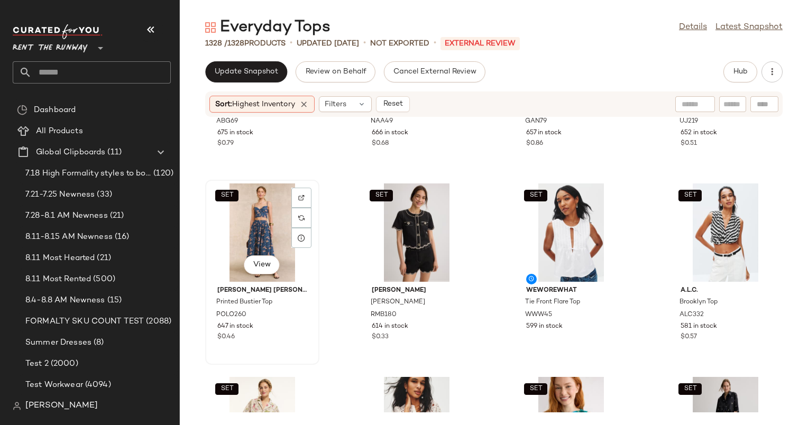
click at [268, 215] on div "SET View" at bounding box center [262, 232] width 107 height 98
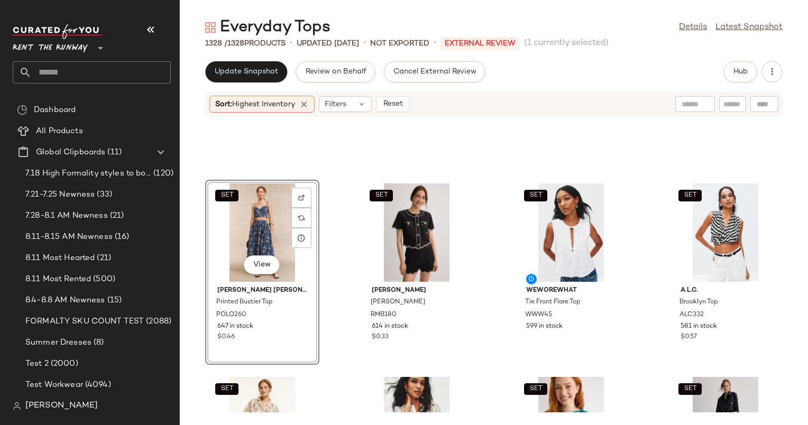
scroll to position [680, 0]
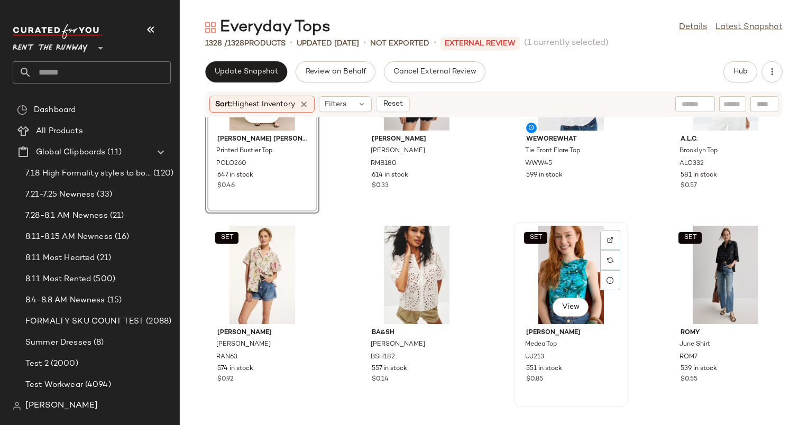
click at [560, 252] on div "SET View" at bounding box center [570, 275] width 107 height 98
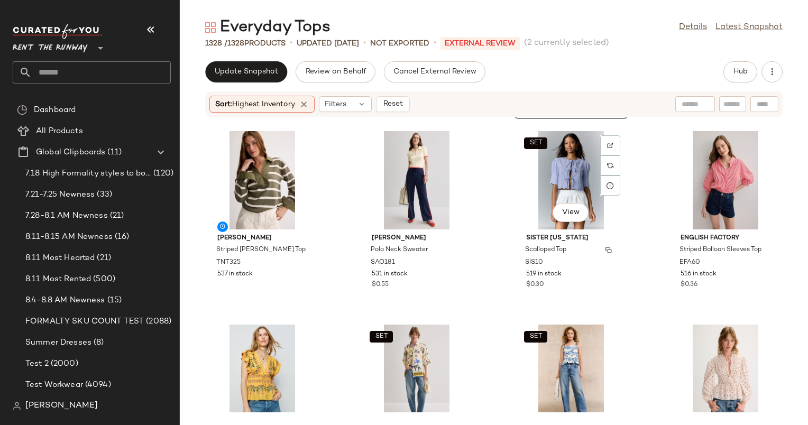
scroll to position [977, 0]
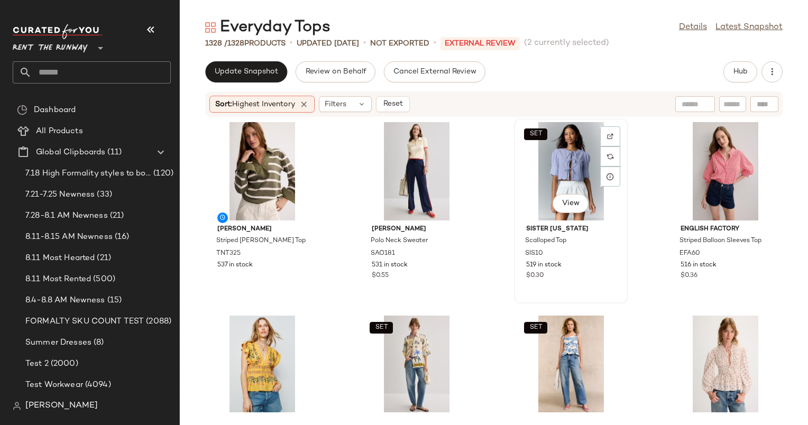
click at [541, 148] on div "SET View" at bounding box center [570, 171] width 107 height 98
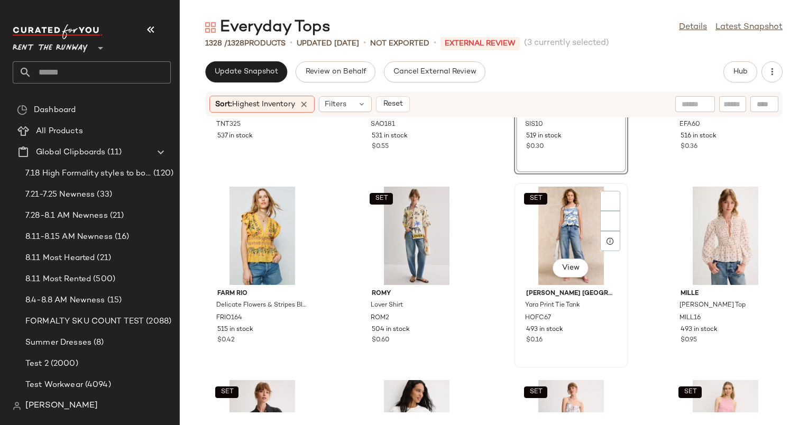
click at [562, 231] on div "SET View" at bounding box center [570, 236] width 107 height 98
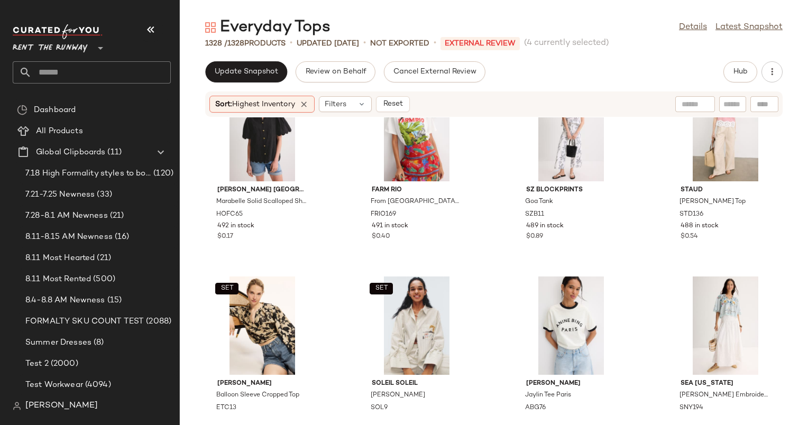
scroll to position [1404, 0]
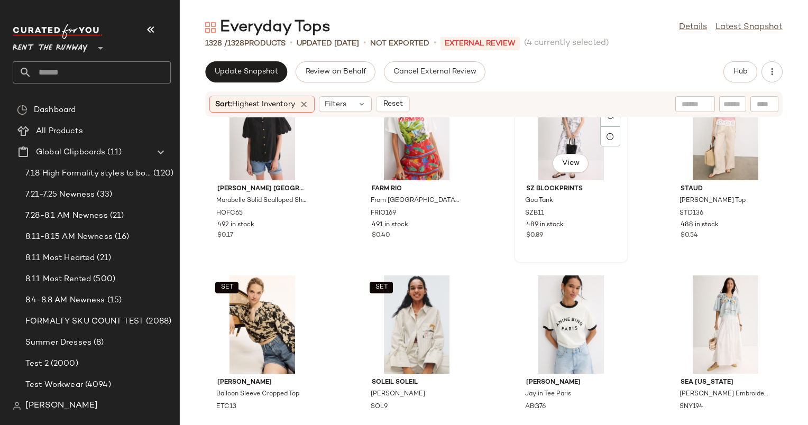
click at [543, 132] on div "SET View" at bounding box center [570, 131] width 107 height 98
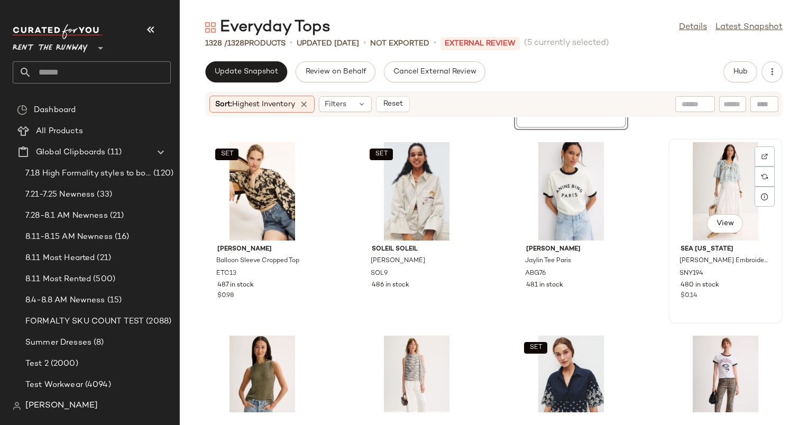
click at [704, 177] on div "View" at bounding box center [725, 191] width 107 height 98
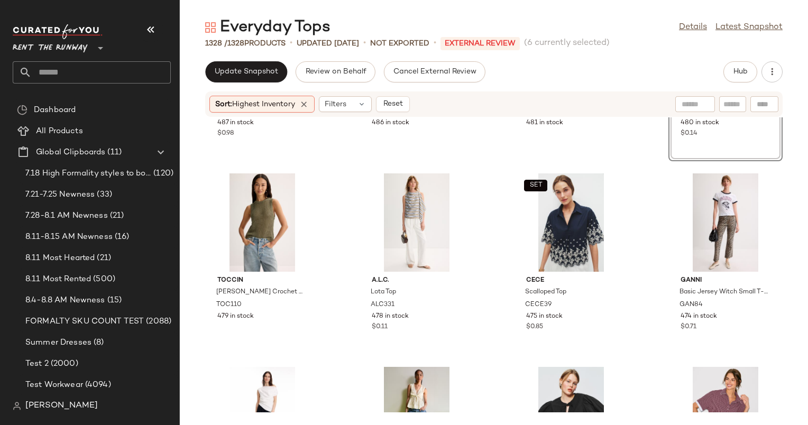
scroll to position [1715, 0]
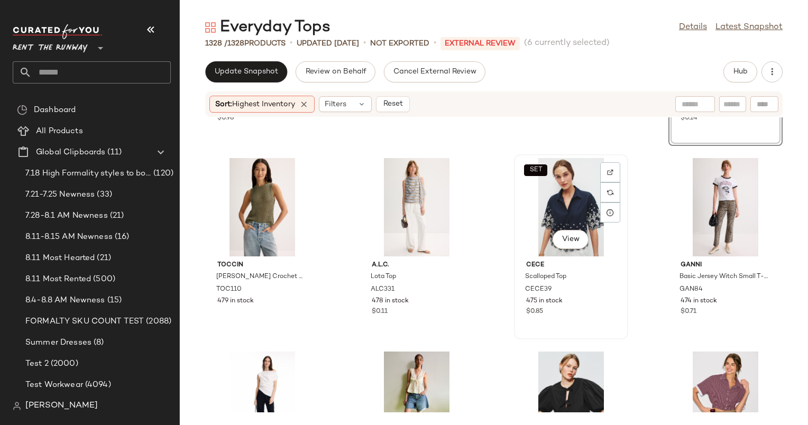
click at [571, 189] on div "SET View" at bounding box center [570, 207] width 107 height 98
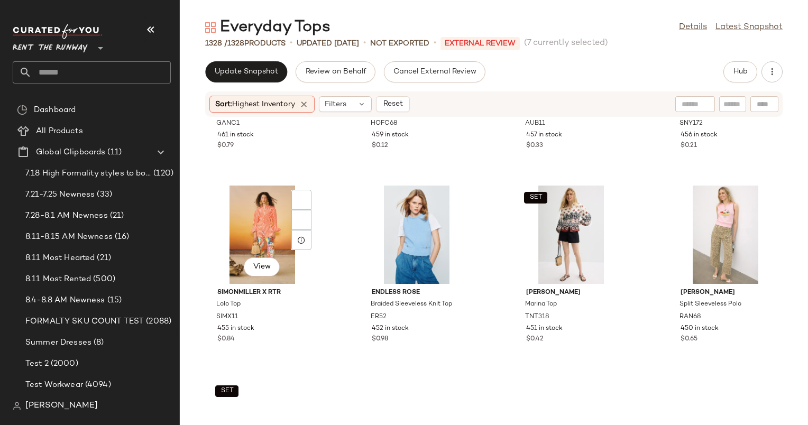
scroll to position [2309, 0]
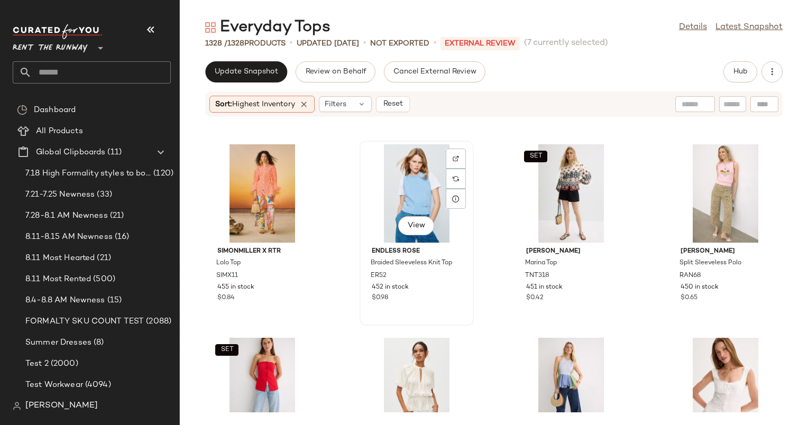
click at [411, 158] on div "View" at bounding box center [416, 193] width 107 height 98
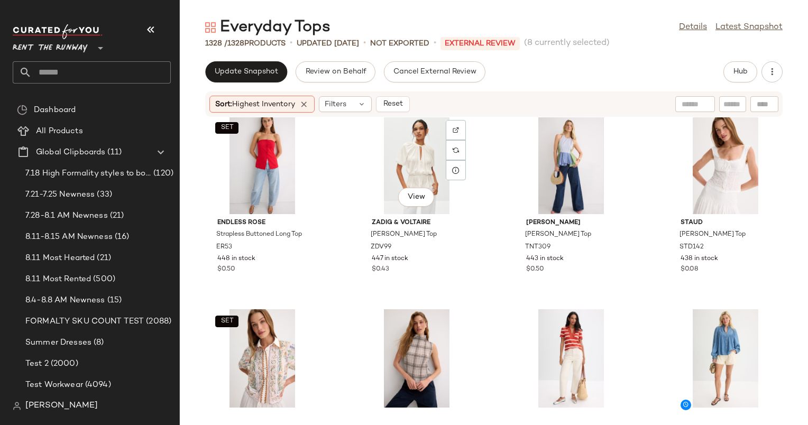
click at [411, 158] on div "View" at bounding box center [416, 165] width 107 height 98
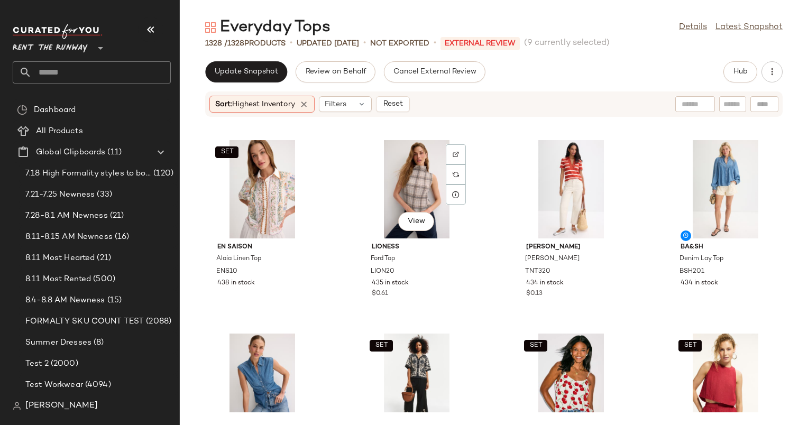
scroll to position [2714, 0]
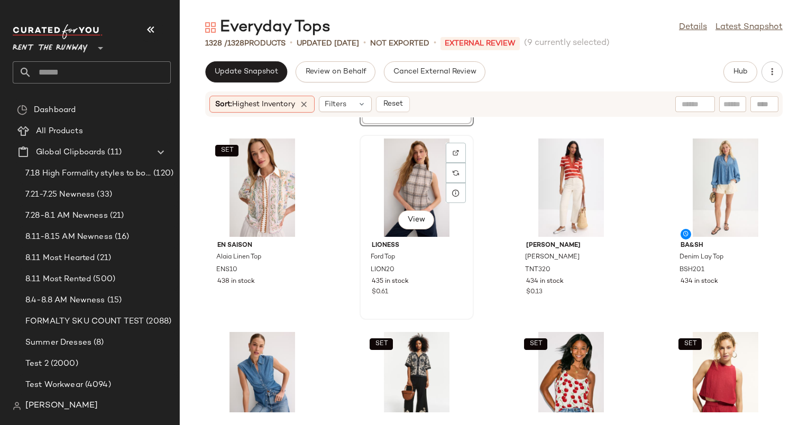
click at [409, 172] on div "View" at bounding box center [416, 187] width 107 height 98
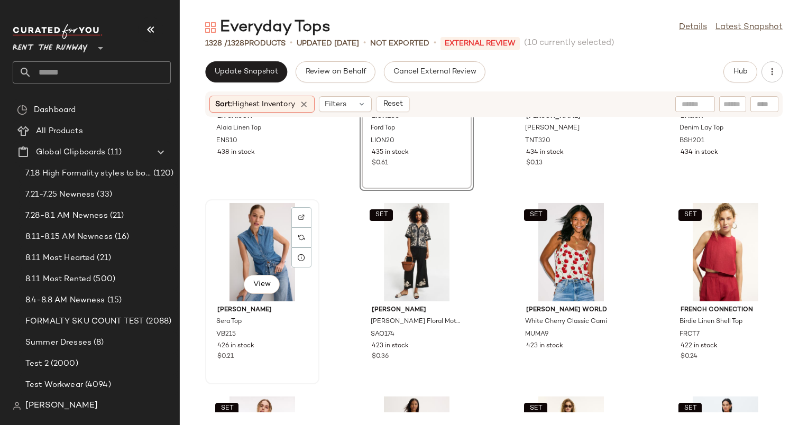
click at [261, 239] on div "View" at bounding box center [262, 252] width 107 height 98
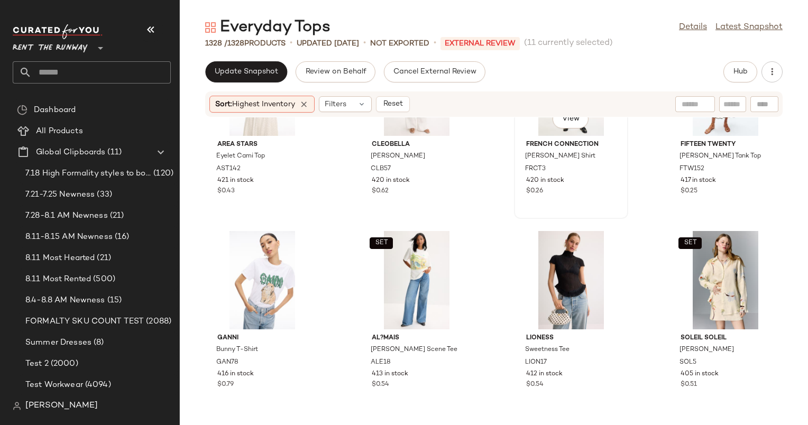
scroll to position [3190, 0]
click at [423, 272] on div "SET View" at bounding box center [416, 279] width 107 height 98
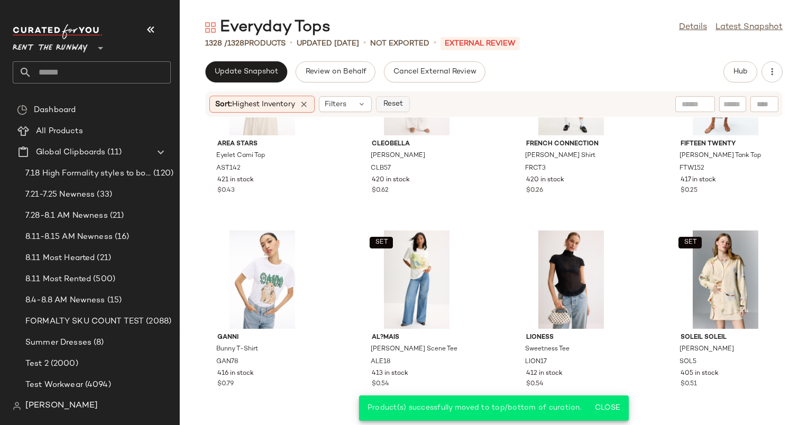
click at [385, 104] on span "Reset" at bounding box center [392, 104] width 20 height 8
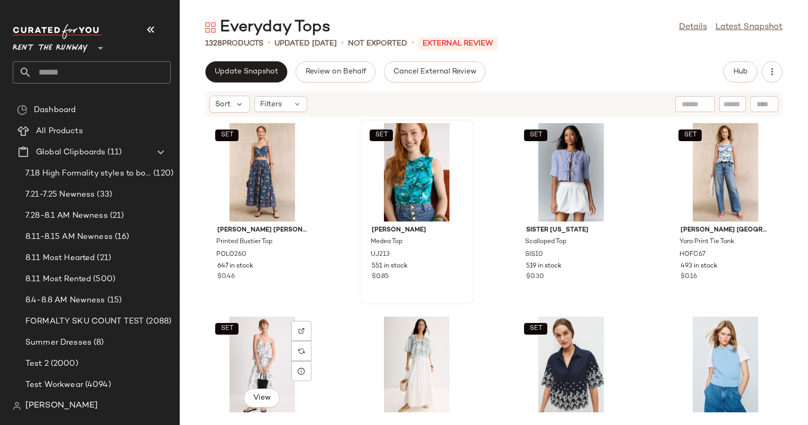
drag, startPoint x: 264, startPoint y: 362, endPoint x: 379, endPoint y: 227, distance: 177.3
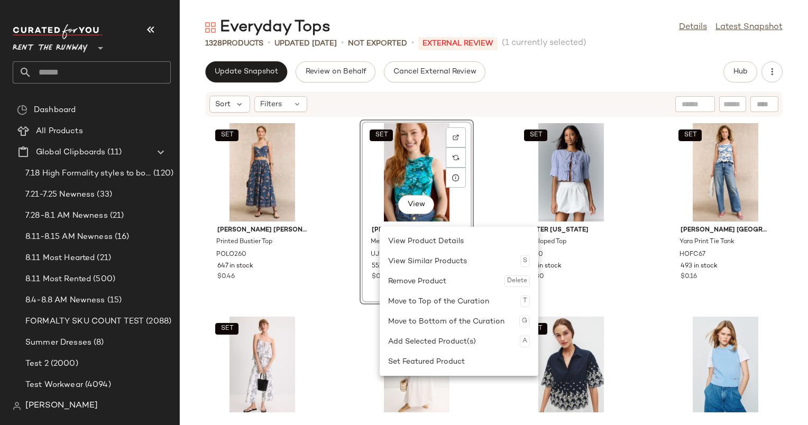
click at [347, 230] on div "SET Polo Ralph Lauren Printed Bustier Top POLO260 647 in stock $0.46 SET View U…" at bounding box center [494, 264] width 628 height 295
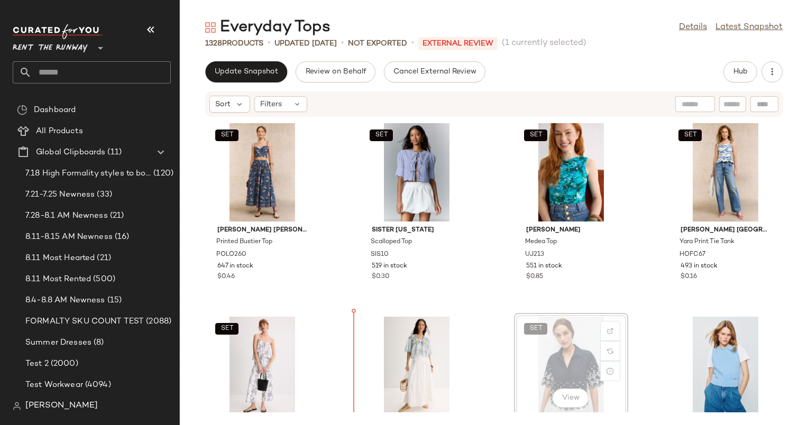
scroll to position [10, 0]
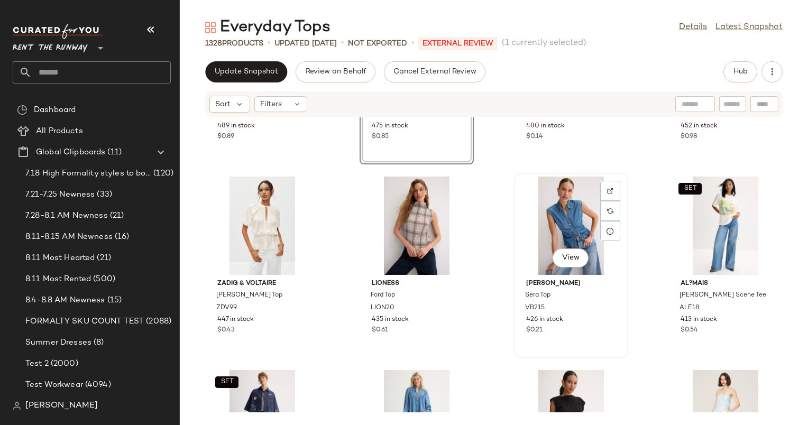
scroll to position [342, 0]
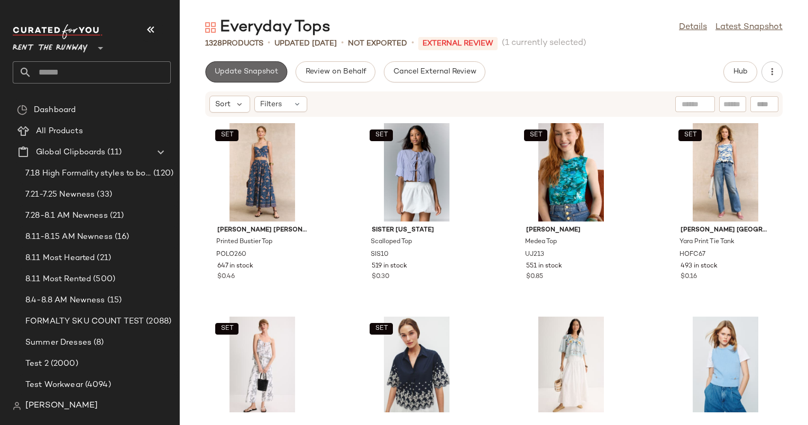
click at [242, 71] on span "Update Snapshot" at bounding box center [246, 72] width 64 height 8
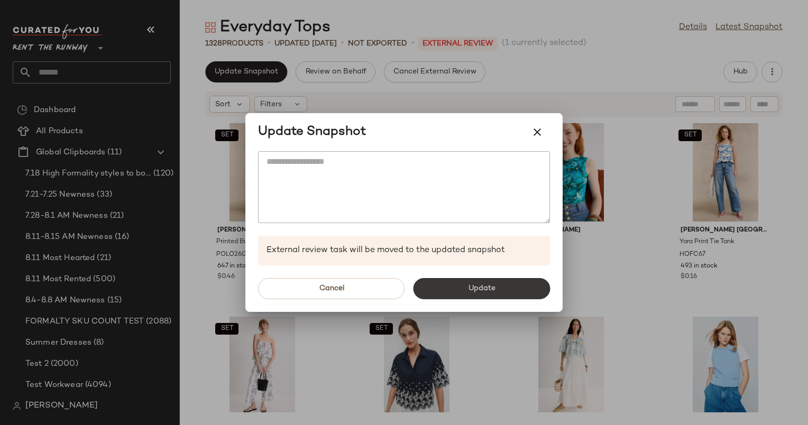
click at [519, 291] on button "Update" at bounding box center [481, 288] width 137 height 21
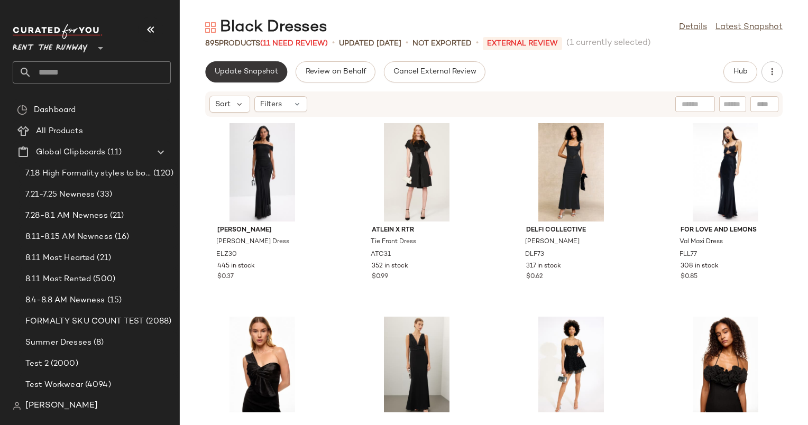
click at [255, 66] on button "Update Snapshot" at bounding box center [246, 71] width 82 height 21
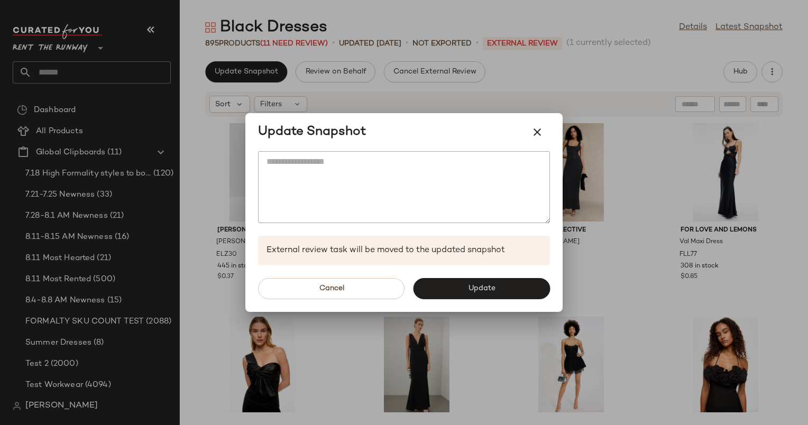
click at [483, 276] on div "Cancel Update" at bounding box center [403, 288] width 317 height 47
click at [483, 281] on button "Update" at bounding box center [481, 288] width 137 height 21
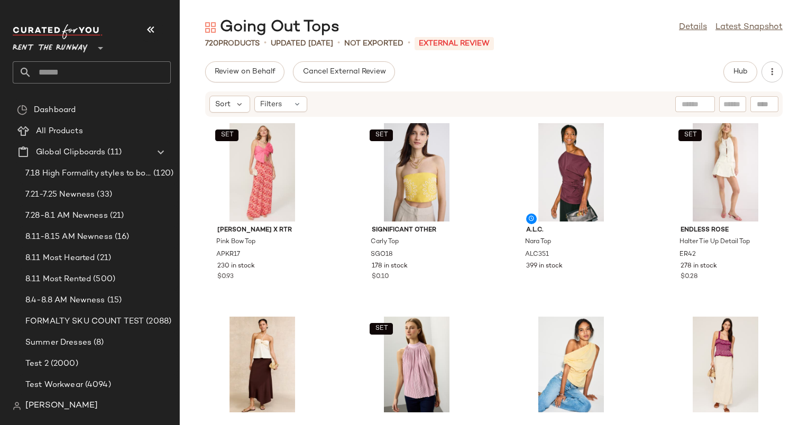
click at [605, 72] on div "Review on Behalf Cancel External Review Hub" at bounding box center [493, 71] width 577 height 21
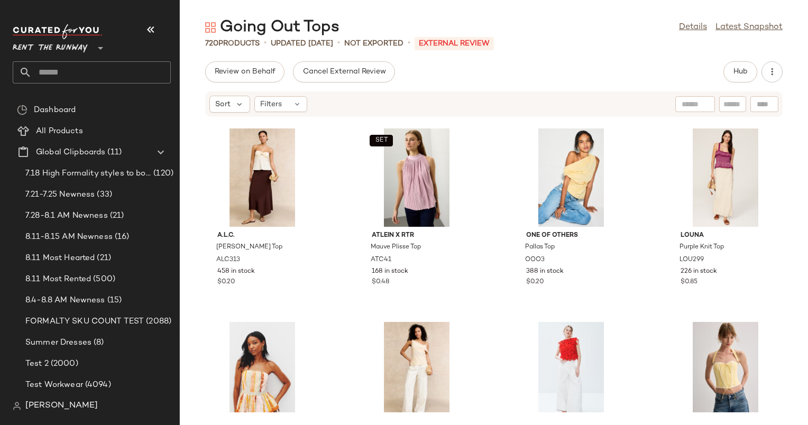
scroll to position [261, 0]
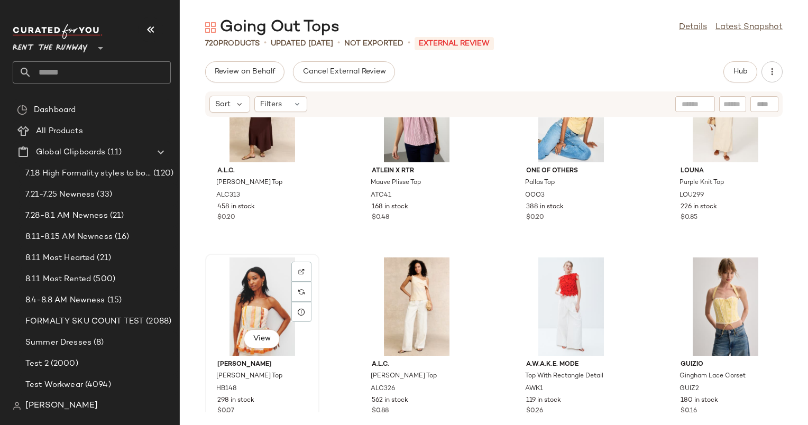
click at [273, 300] on div "View" at bounding box center [262, 306] width 107 height 98
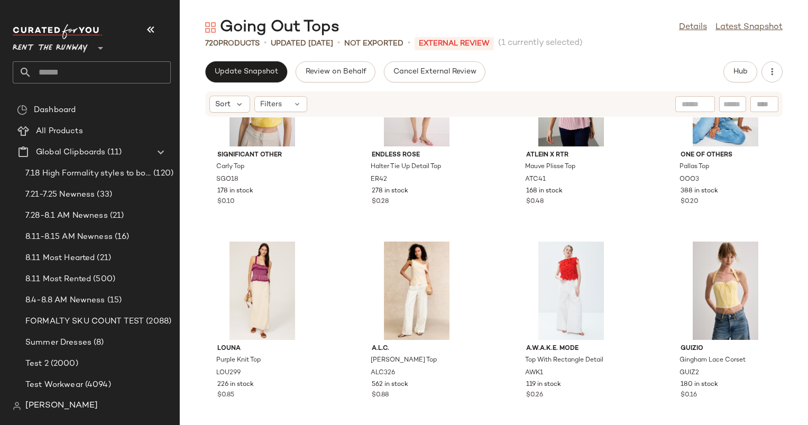
scroll to position [164, 0]
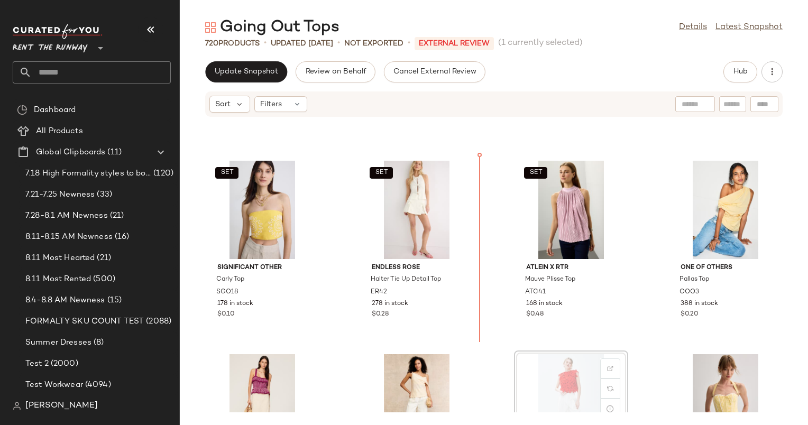
scroll to position [165, 0]
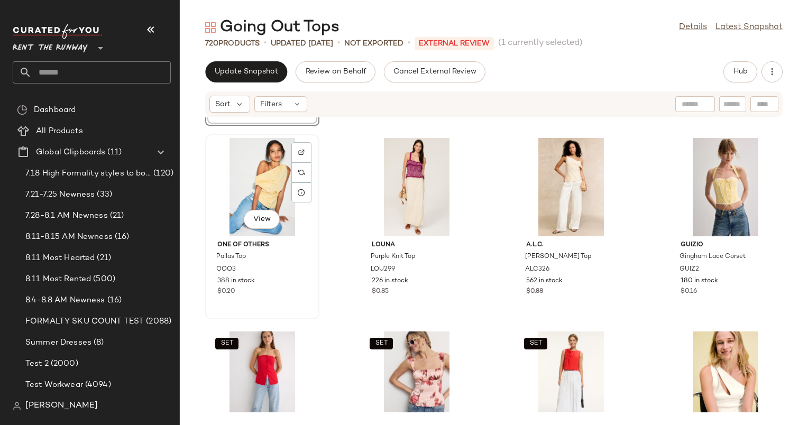
scroll to position [376, 0]
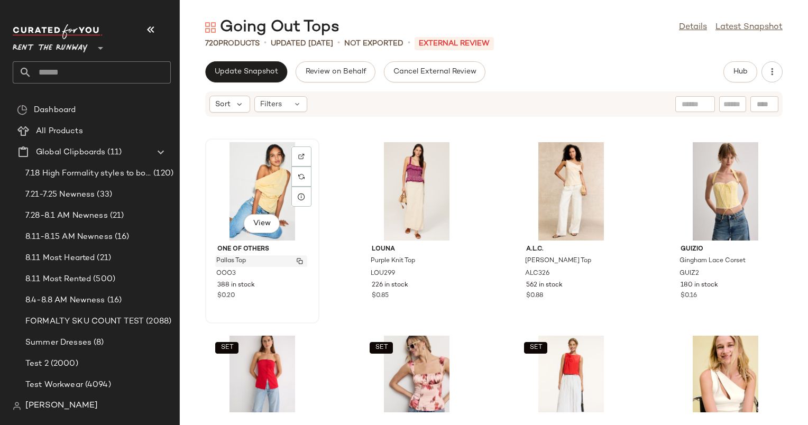
drag, startPoint x: 419, startPoint y: 387, endPoint x: 239, endPoint y: 256, distance: 222.1
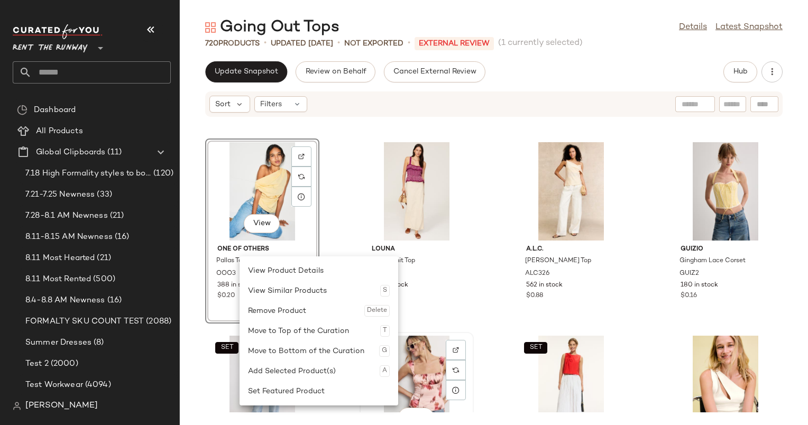
click at [421, 371] on div "SET View" at bounding box center [416, 385] width 107 height 98
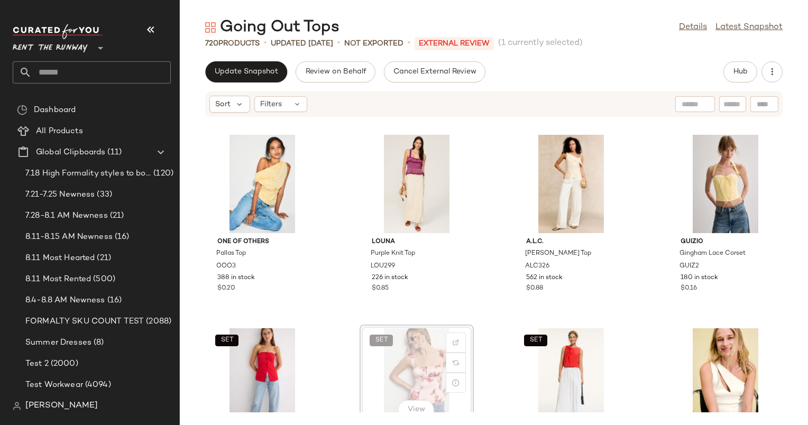
scroll to position [385, 0]
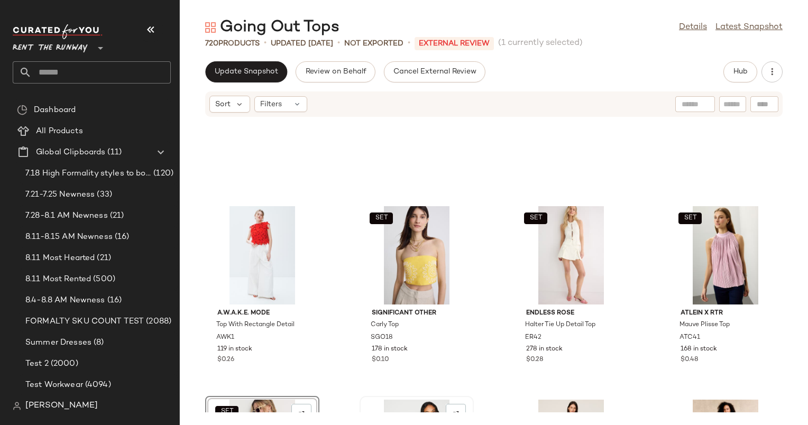
scroll to position [354, 0]
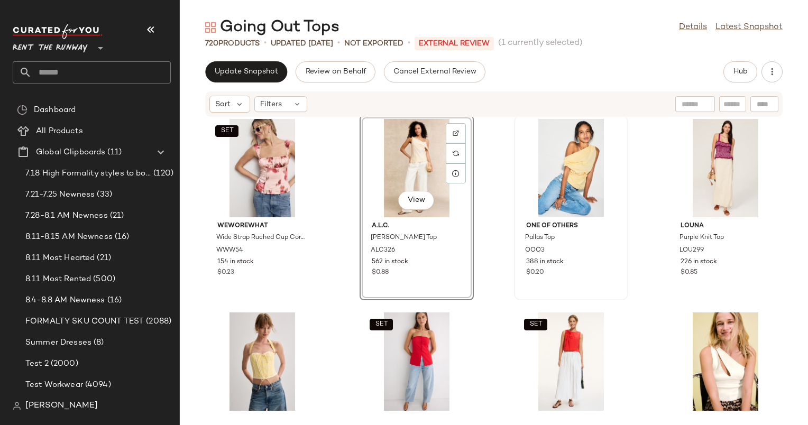
scroll to position [400, 0]
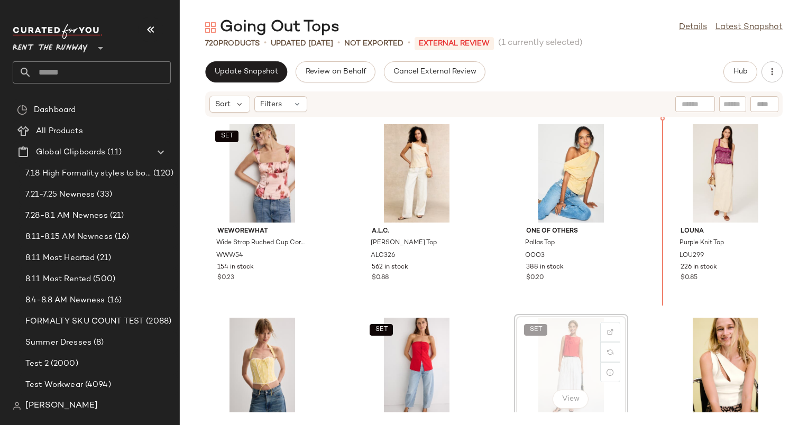
scroll to position [392, 0]
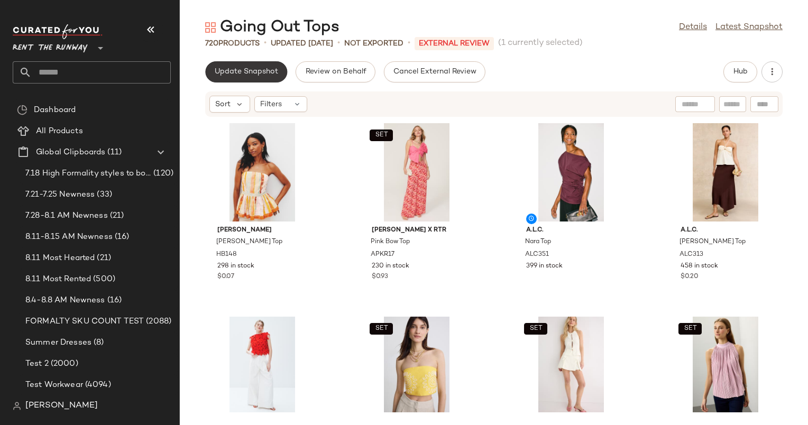
click at [234, 72] on span "Update Snapshot" at bounding box center [246, 72] width 64 height 8
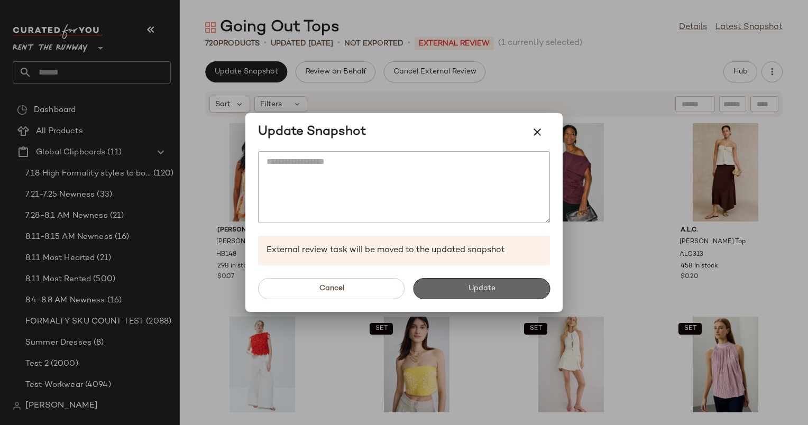
click at [493, 279] on button "Update" at bounding box center [481, 288] width 137 height 21
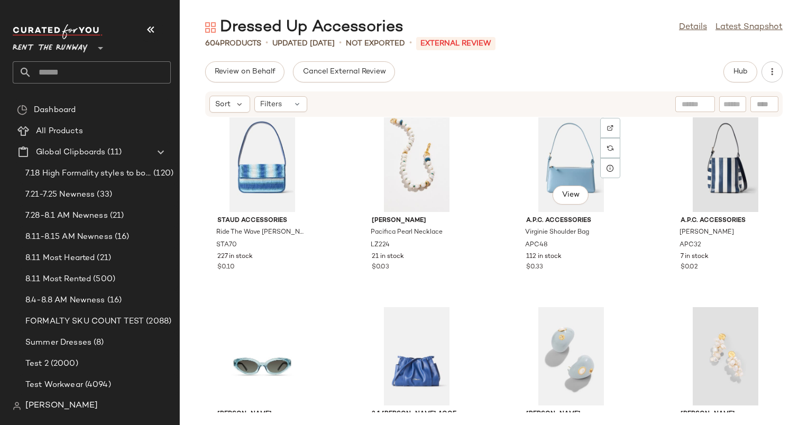
scroll to position [215, 0]
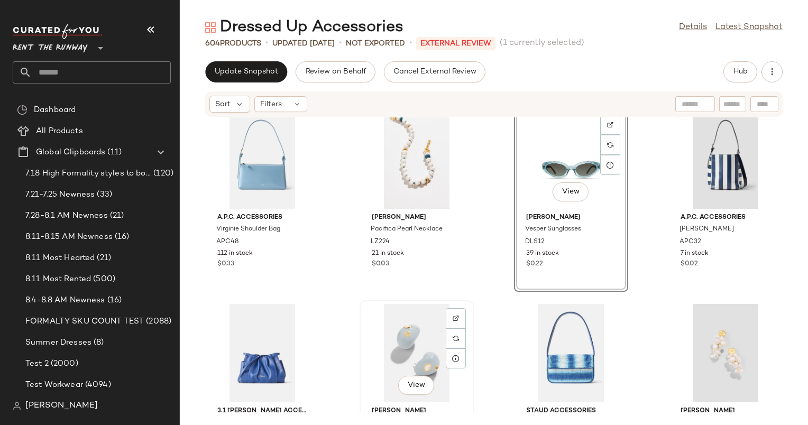
scroll to position [264, 0]
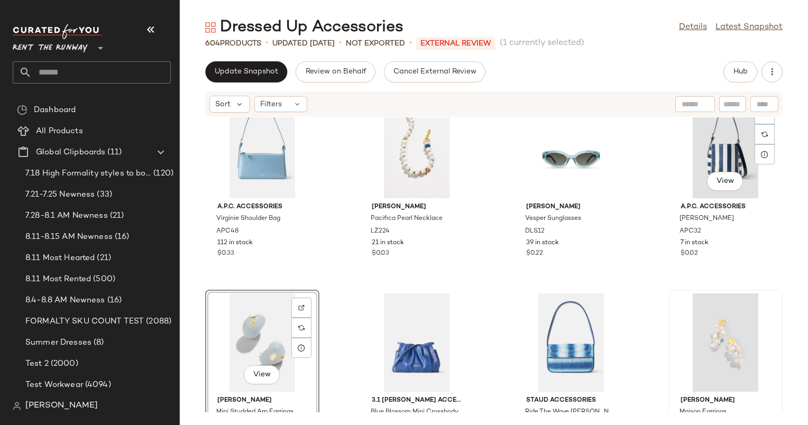
scroll to position [242, 0]
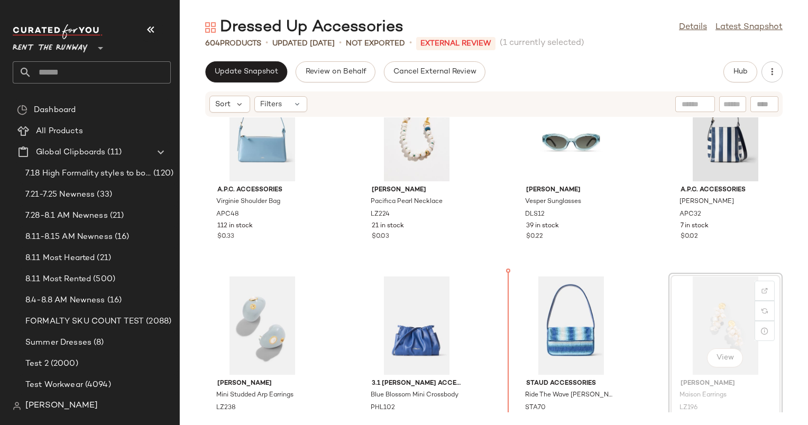
scroll to position [247, 0]
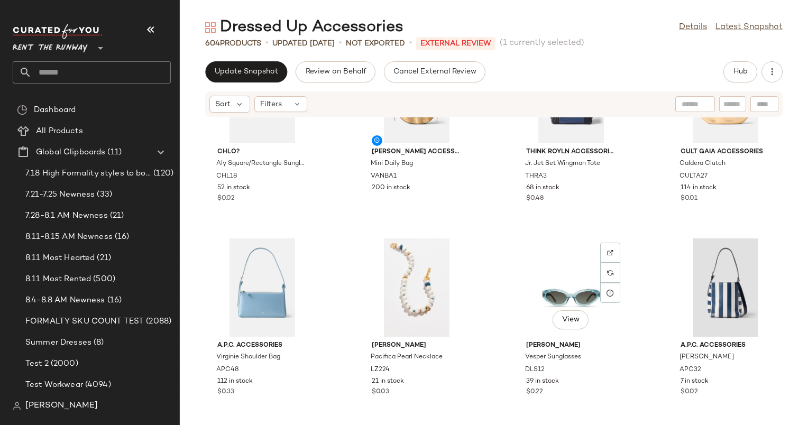
scroll to position [80, 0]
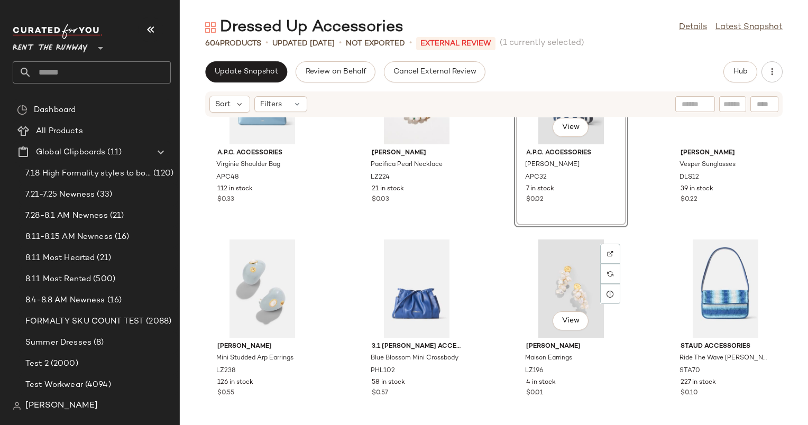
scroll to position [281, 0]
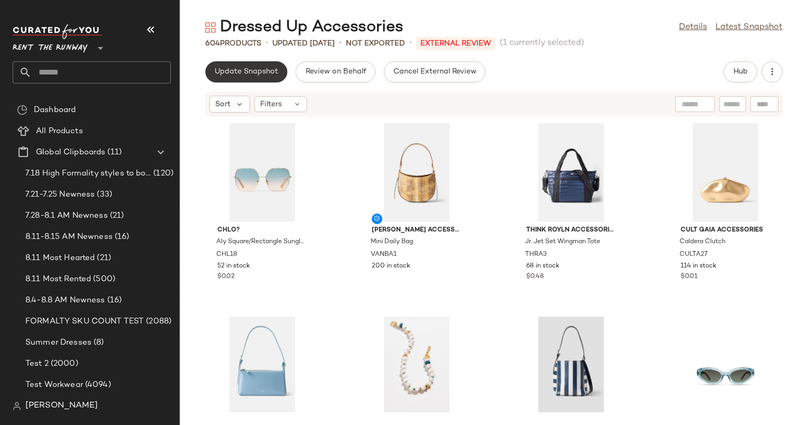
click at [275, 69] on span "Update Snapshot" at bounding box center [246, 72] width 64 height 8
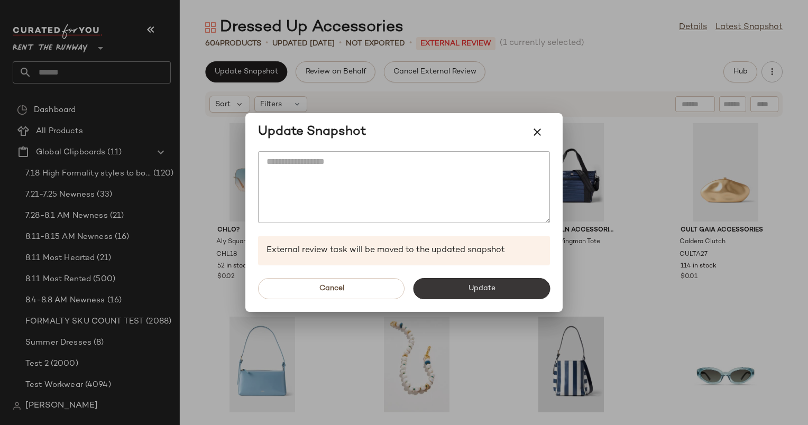
click at [517, 288] on button "Update" at bounding box center [481, 288] width 137 height 21
